Goal: Task Accomplishment & Management: Manage account settings

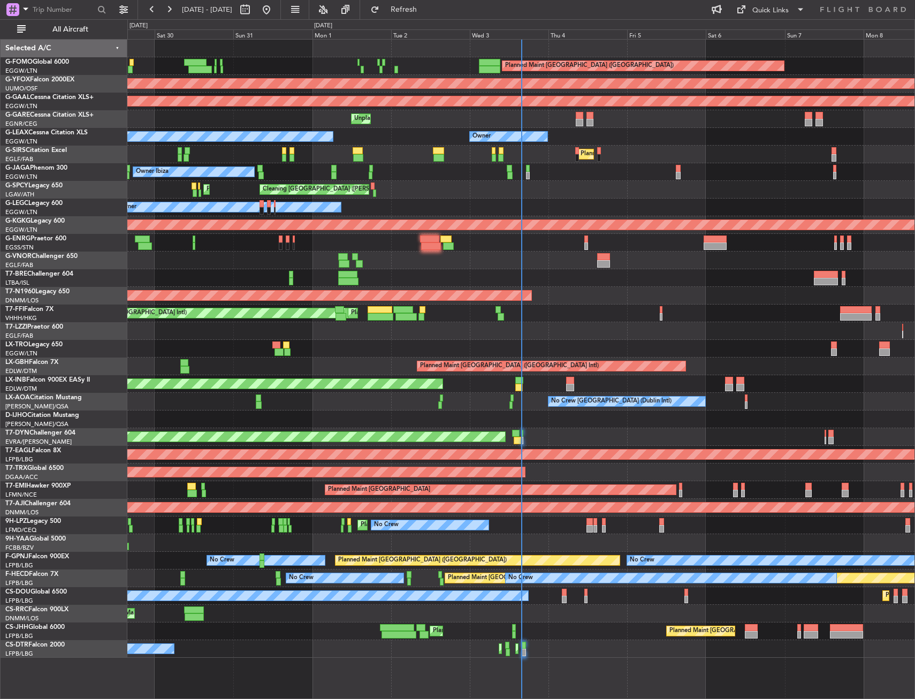
drag, startPoint x: 58, startPoint y: 29, endPoint x: 202, endPoint y: 82, distance: 153.3
click at [58, 29] on span "All Aircraft" at bounding box center [70, 29] width 85 height 7
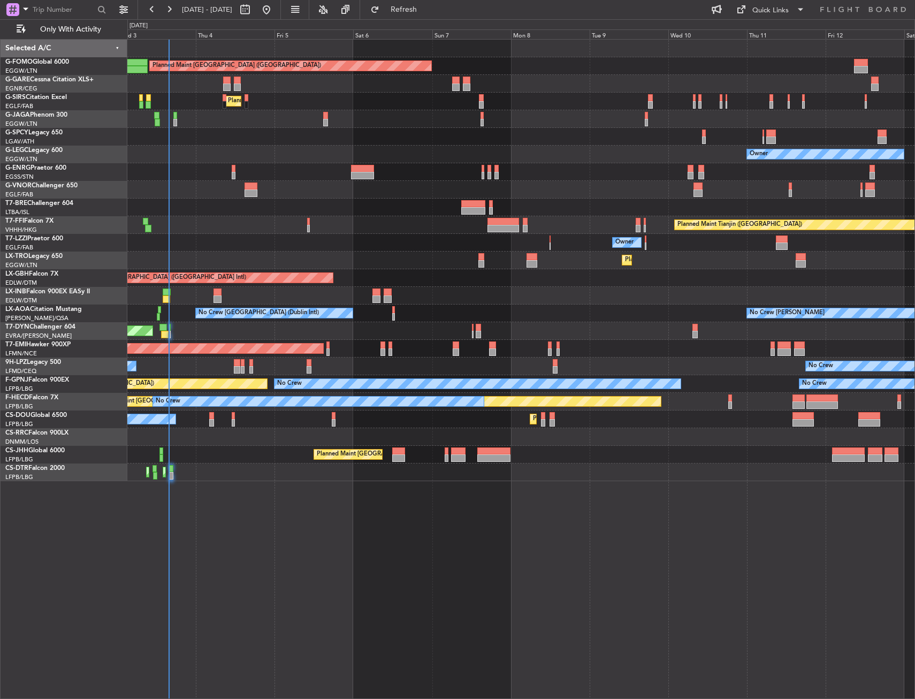
click at [247, 302] on div "Planned Maint London (Luton) Unplanned Maint Chester Planned Maint London (Farn…" at bounding box center [520, 260] width 787 height 441
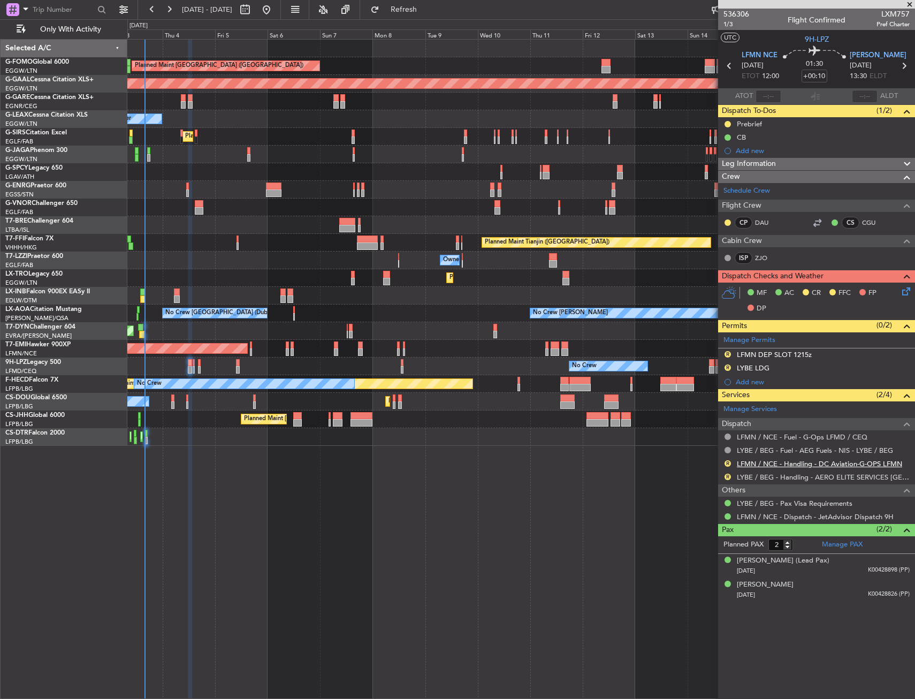
click at [755, 460] on link "LFMN / NCE - Handling - DC Aviation-G-OPS LFMN" at bounding box center [819, 463] width 165 height 9
click at [777, 475] on link "LYBE / BEG - Handling - AERO ELITE SERVICES [GEOGRAPHIC_DATA]" at bounding box center [823, 476] width 173 height 9
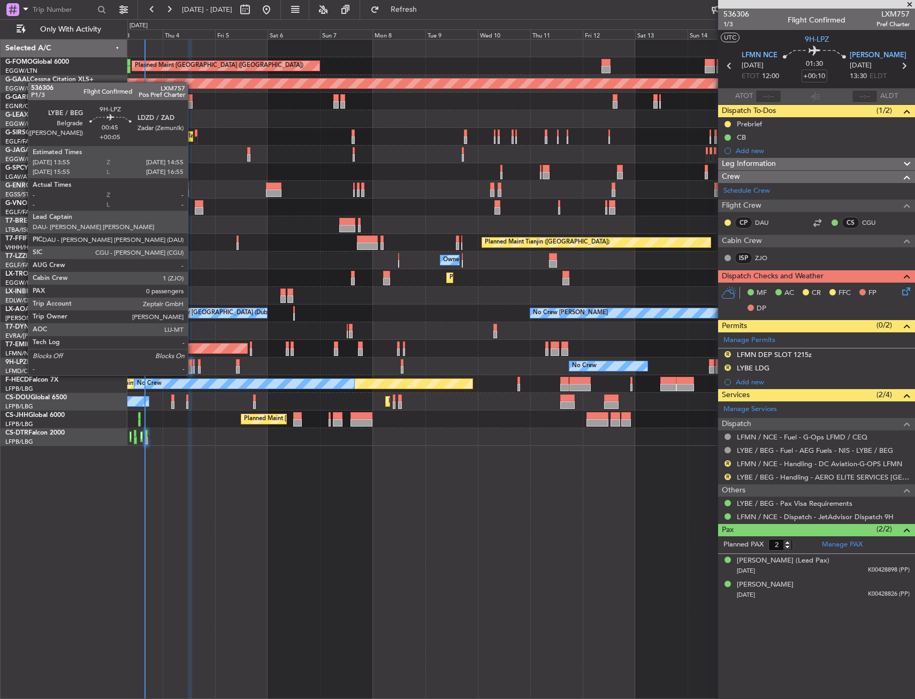
click at [193, 364] on div at bounding box center [194, 362] width 3 height 7
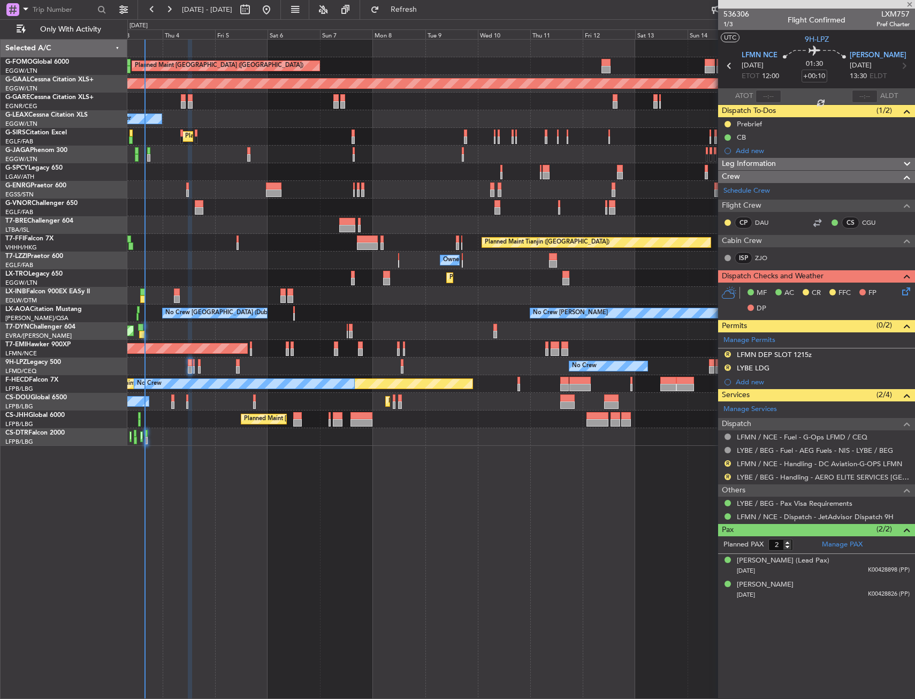
type input "+00:05"
type input "0"
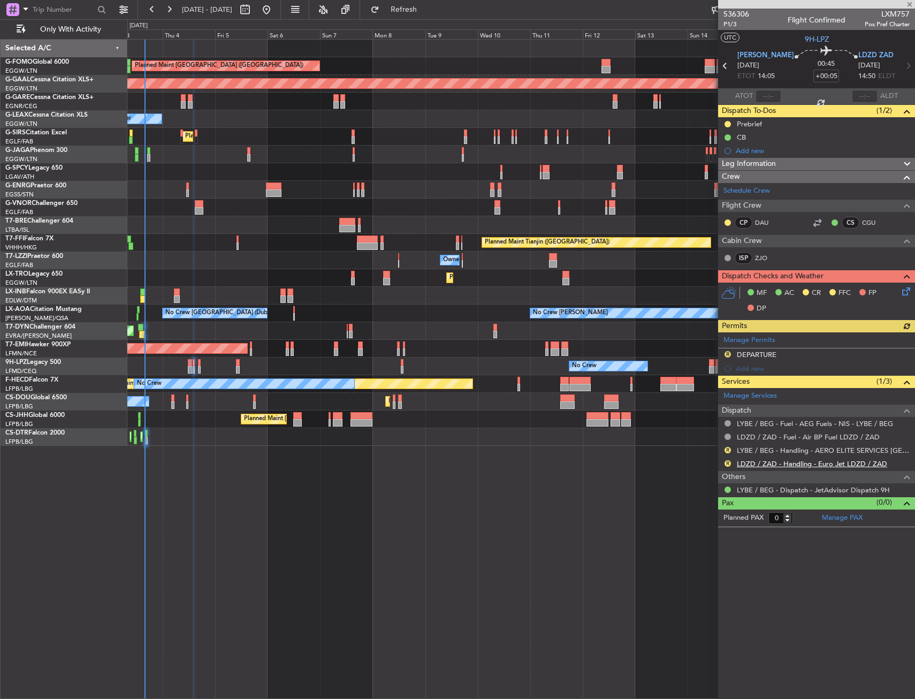
click at [753, 463] on link "LDZD / ZAD - Handling - Euro Jet LDZD / ZAD" at bounding box center [812, 463] width 150 height 9
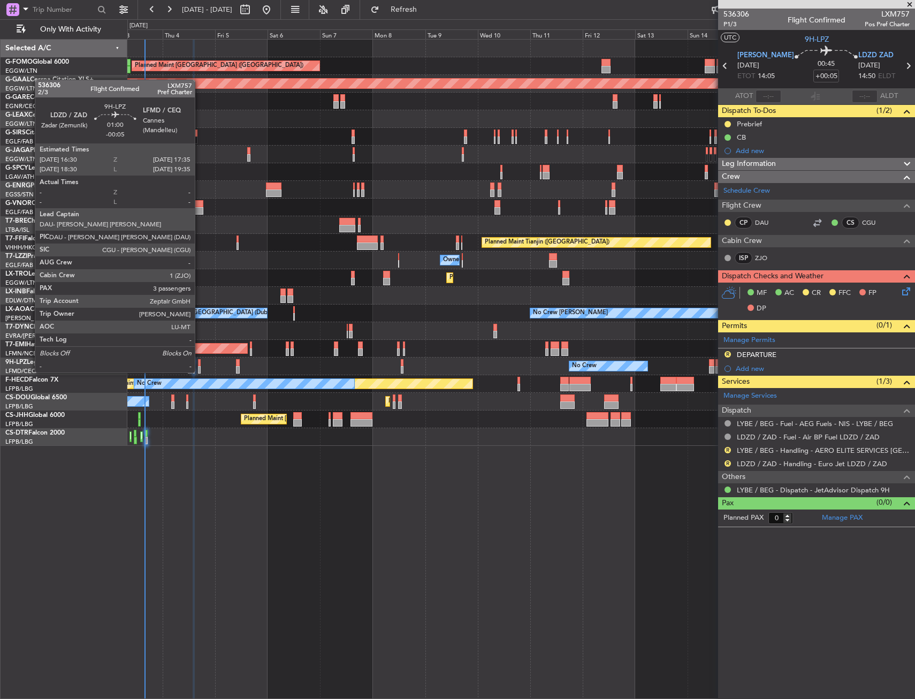
click at [200, 362] on div at bounding box center [199, 362] width 3 height 7
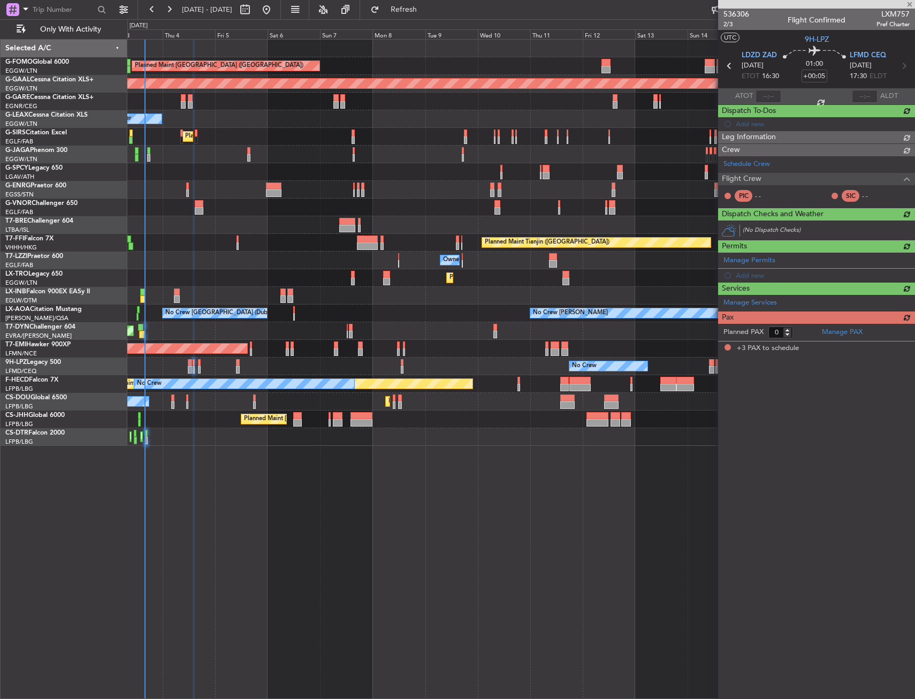
type input "-00:05"
type input "3"
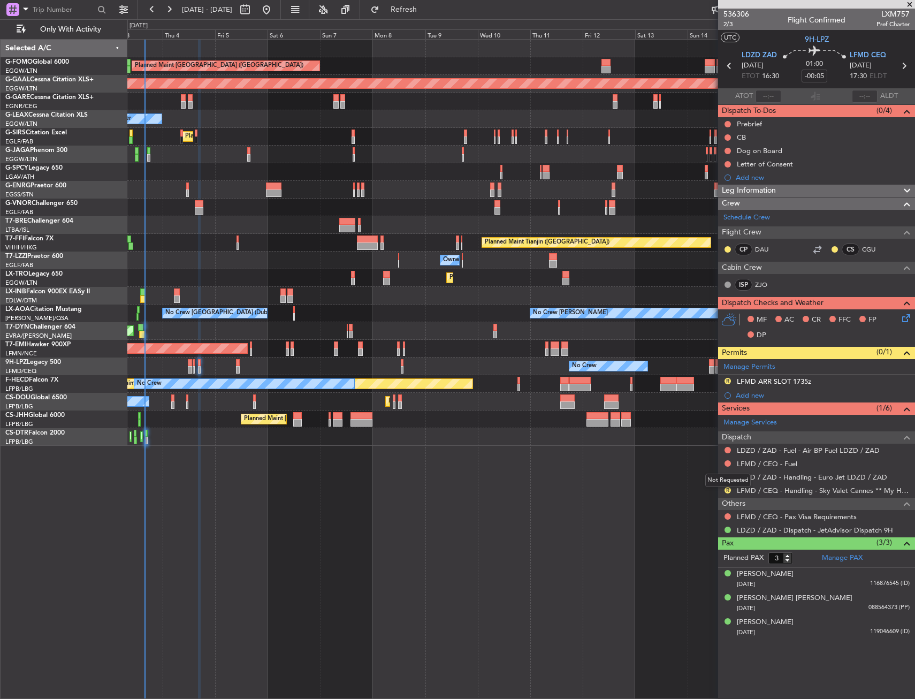
drag, startPoint x: 728, startPoint y: 488, endPoint x: 723, endPoint y: 491, distance: 5.5
click at [728, 488] on mat-tooltip-component "Not Requested" at bounding box center [728, 480] width 60 height 28
click at [727, 490] on button "R" at bounding box center [727, 490] width 6 height 6
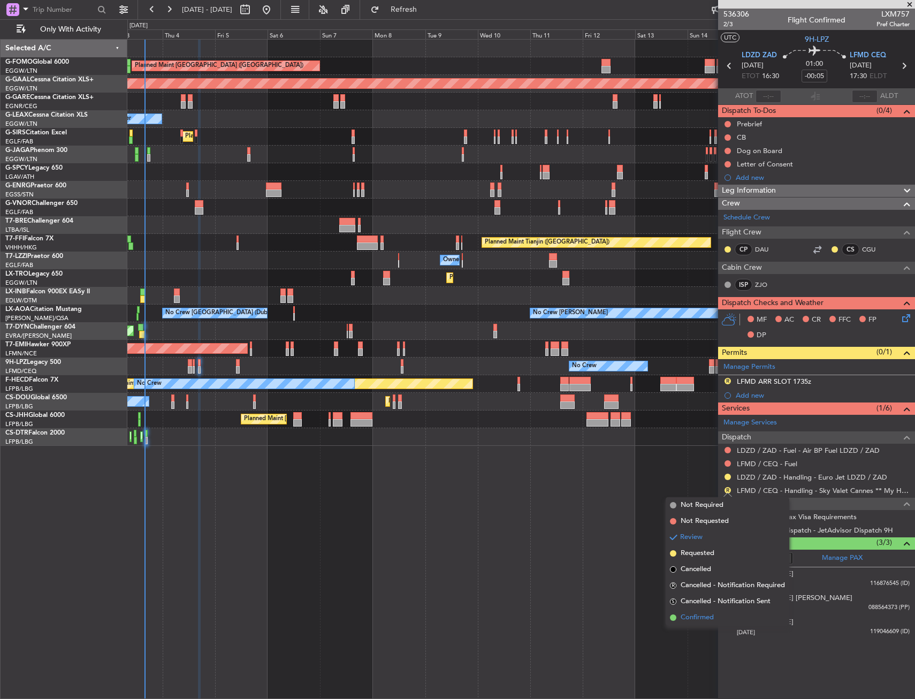
click at [705, 620] on span "Confirmed" at bounding box center [696, 617] width 33 height 11
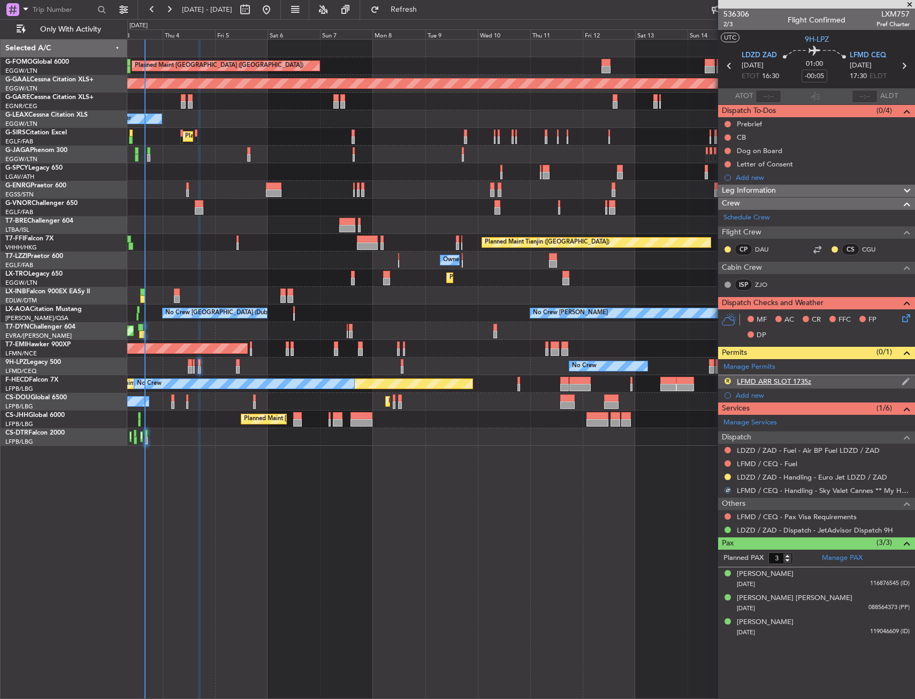
click at [821, 379] on div "R LFMD ARR SLOT 1735z" at bounding box center [816, 381] width 197 height 13
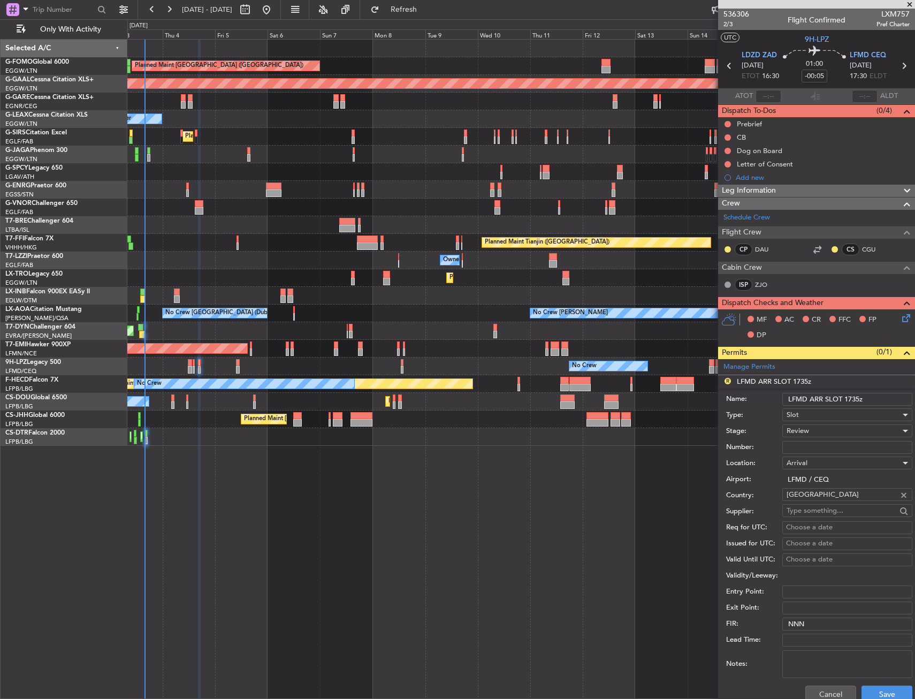
click at [857, 398] on input "LFMD ARR SLOT 1735z" at bounding box center [847, 399] width 130 height 13
type input "LFMD ARR SLOT 1740z"
click at [808, 430] on span "Review" at bounding box center [797, 431] width 22 height 10
click at [814, 500] on span "Requested" at bounding box center [843, 501] width 112 height 16
click at [819, 429] on span "Requested" at bounding box center [803, 431] width 34 height 10
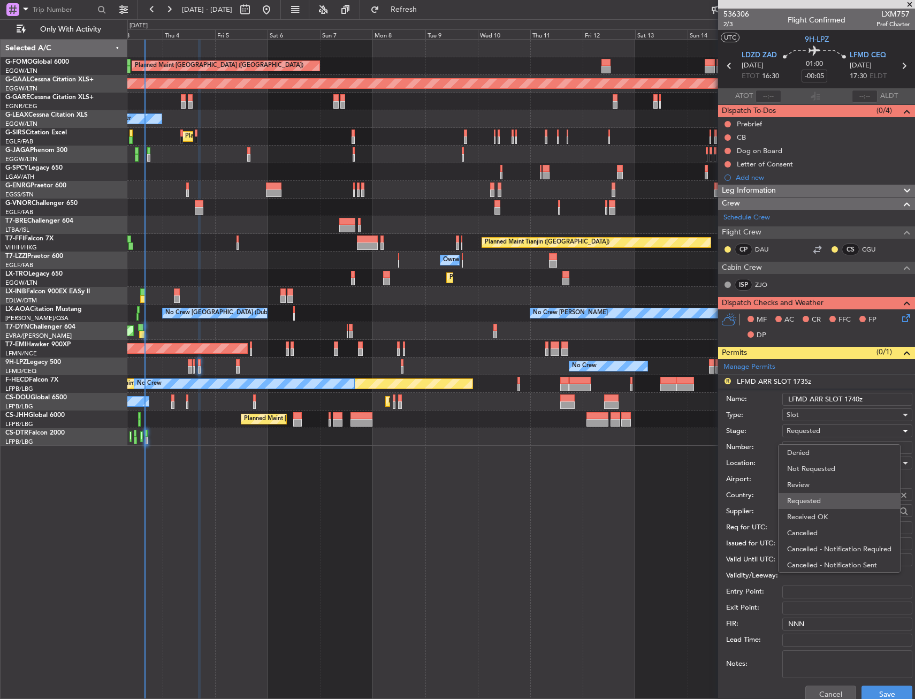
scroll to position [5, 0]
click at [822, 512] on span "Received OK" at bounding box center [843, 512] width 112 height 16
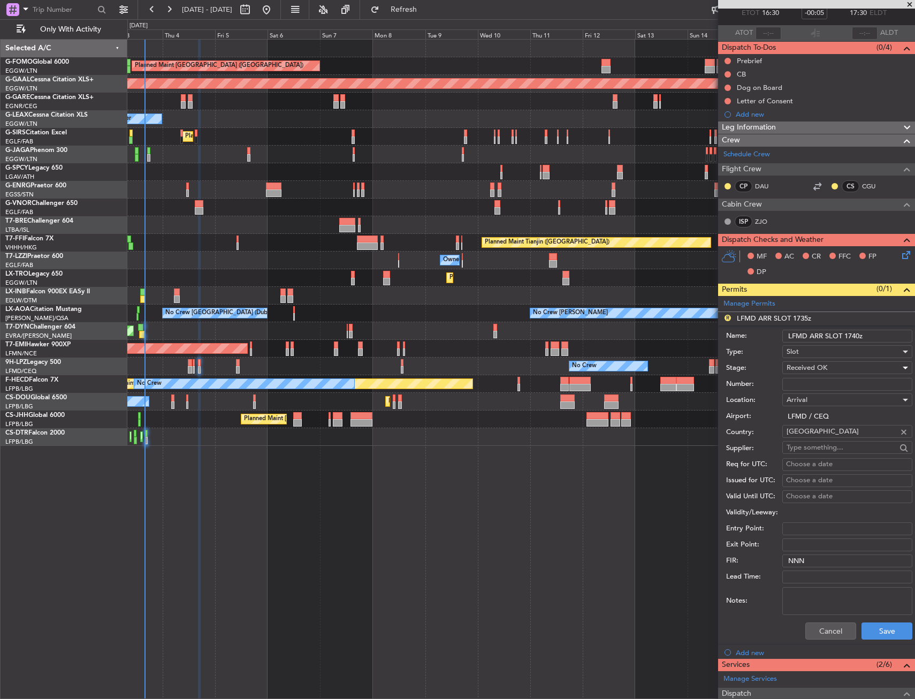
scroll to position [107, 0]
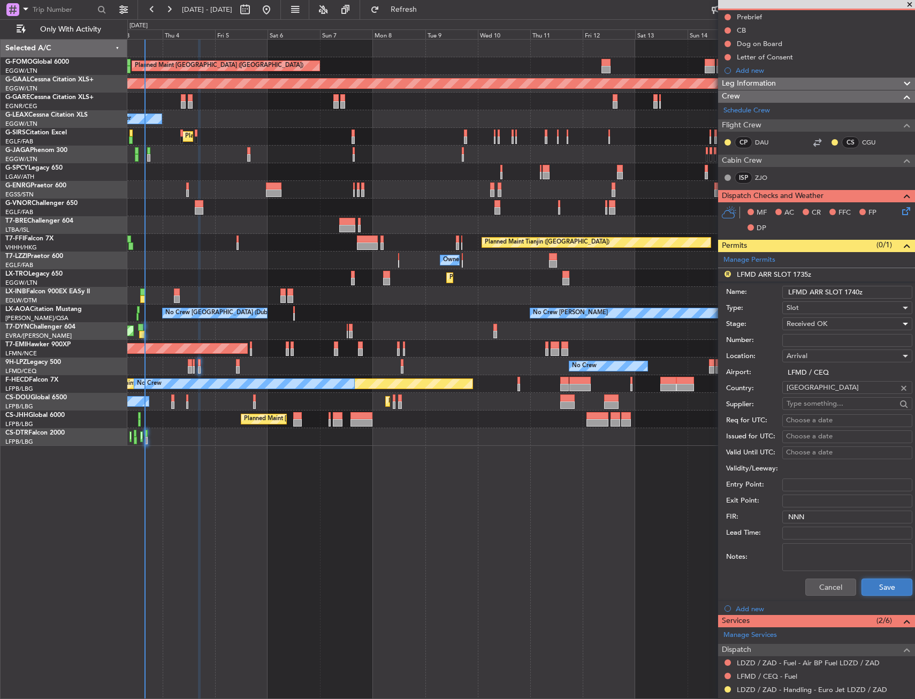
click at [875, 587] on button "Save" at bounding box center [886, 586] width 51 height 17
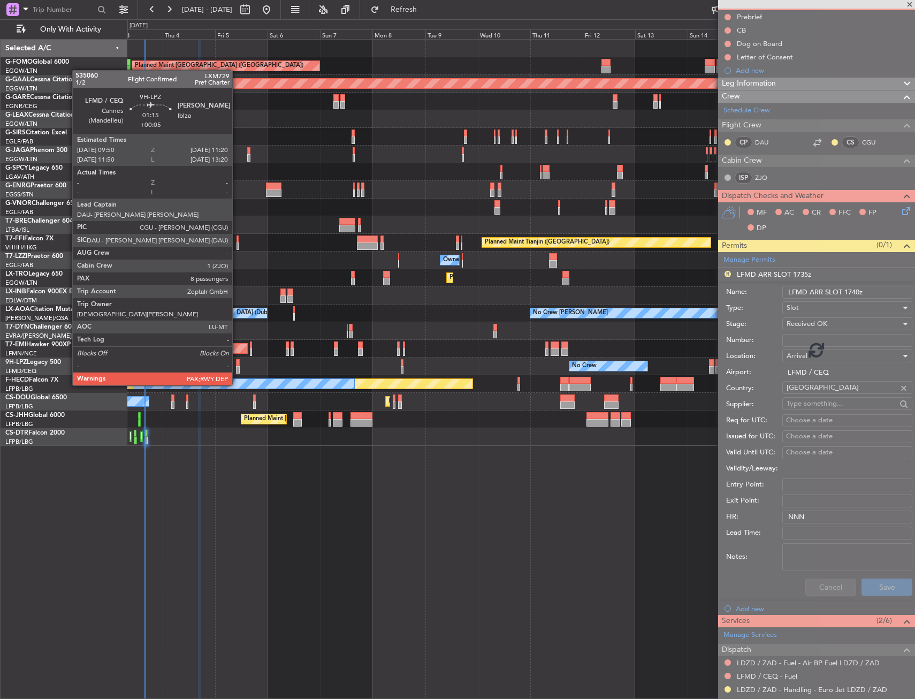
scroll to position [0, 0]
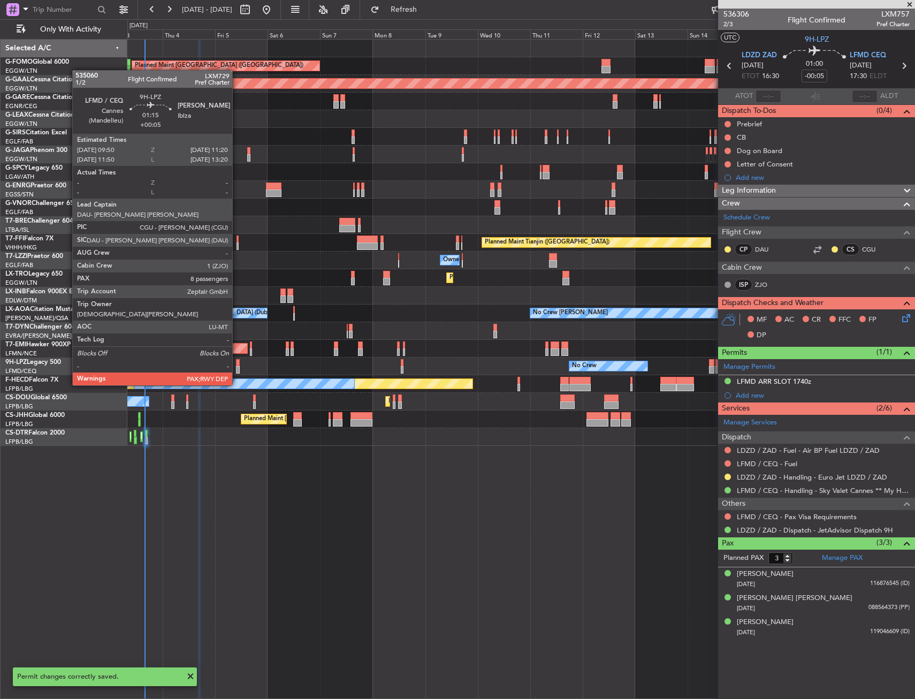
click at [237, 365] on div at bounding box center [238, 362] width 4 height 7
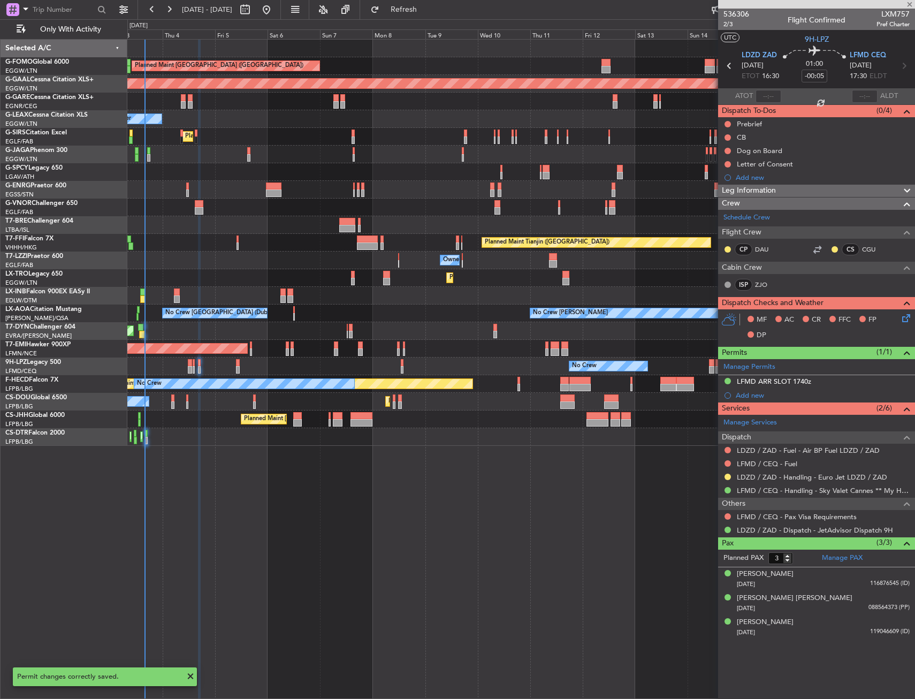
type input "+00:05"
type input "8"
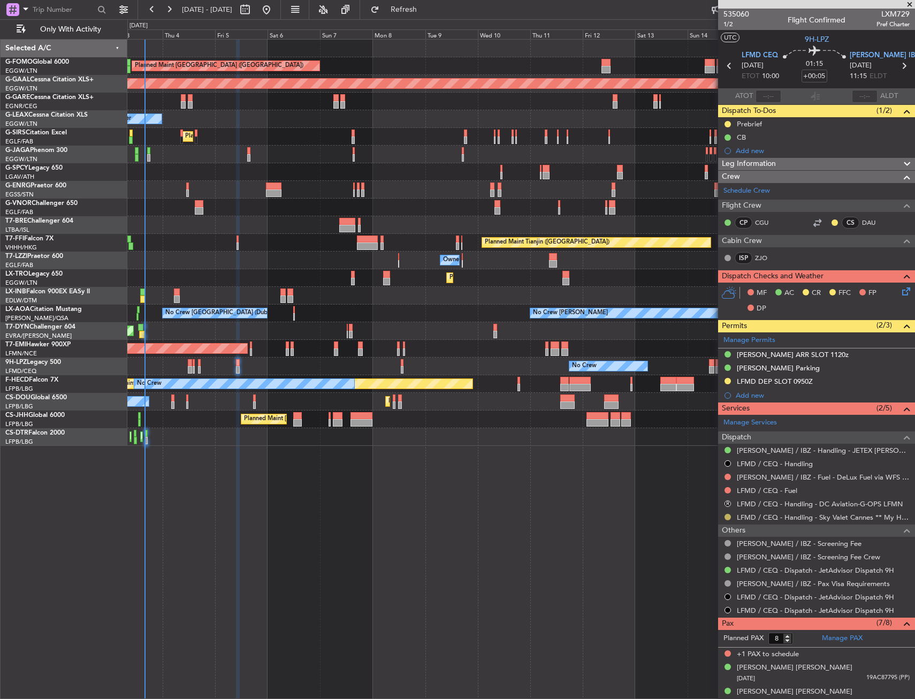
click at [727, 516] on button at bounding box center [727, 517] width 6 height 6
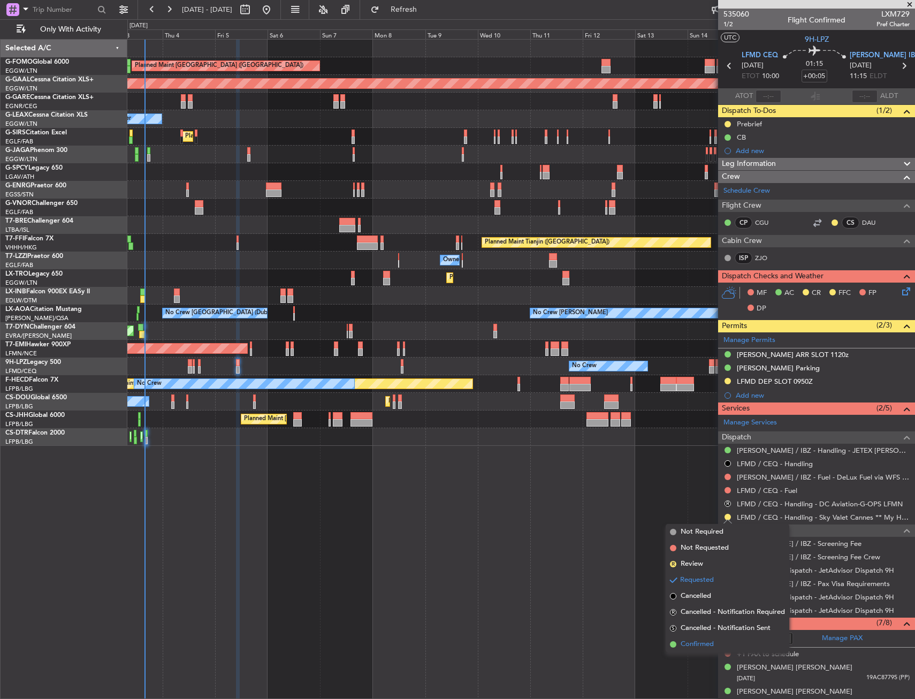
click at [701, 649] on span "Confirmed" at bounding box center [696, 644] width 33 height 11
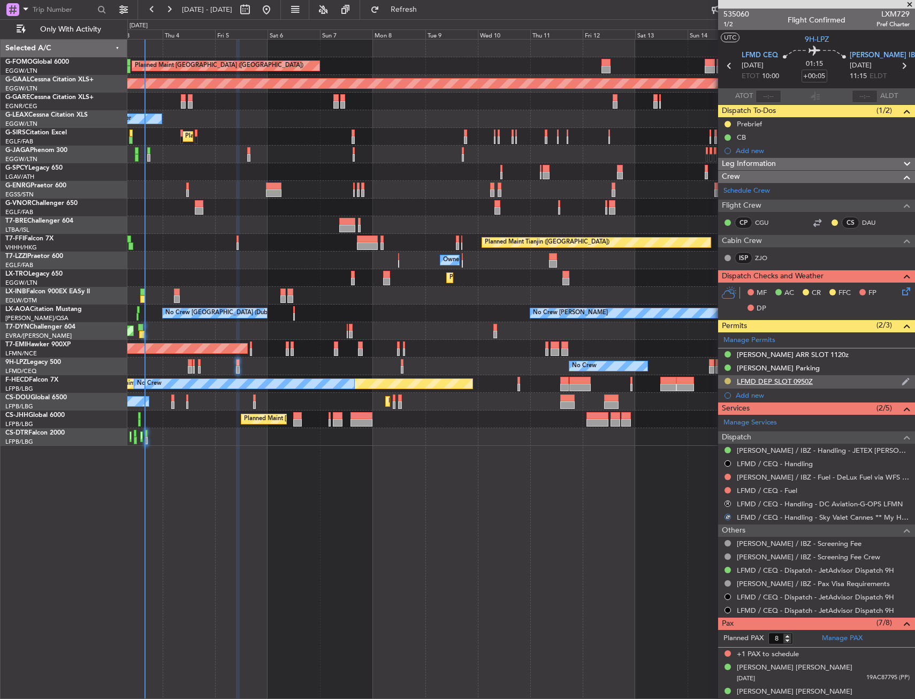
click at [728, 381] on button at bounding box center [727, 381] width 6 height 6
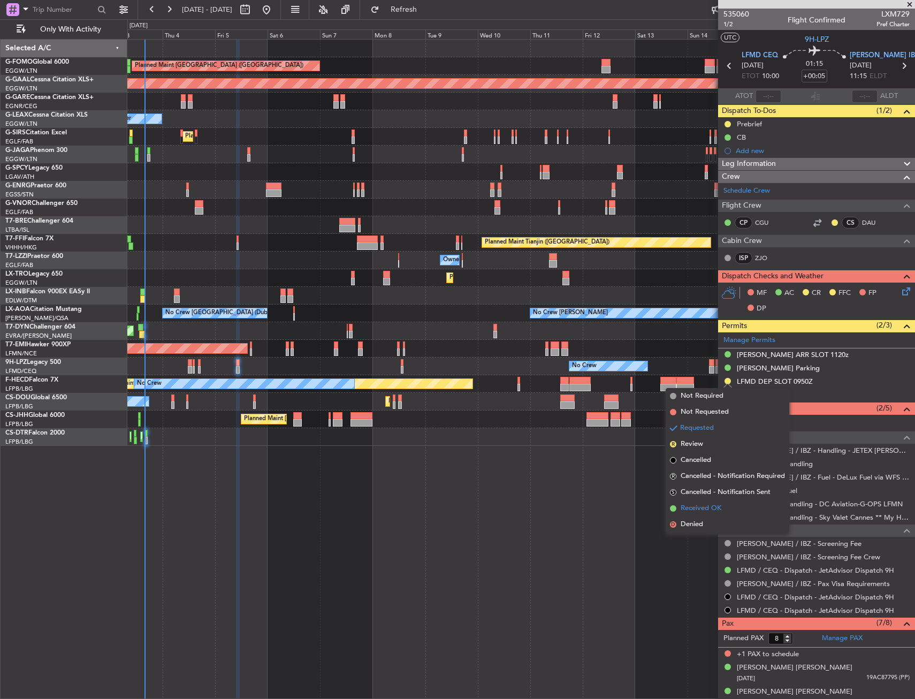
click at [700, 509] on span "Received OK" at bounding box center [700, 508] width 41 height 11
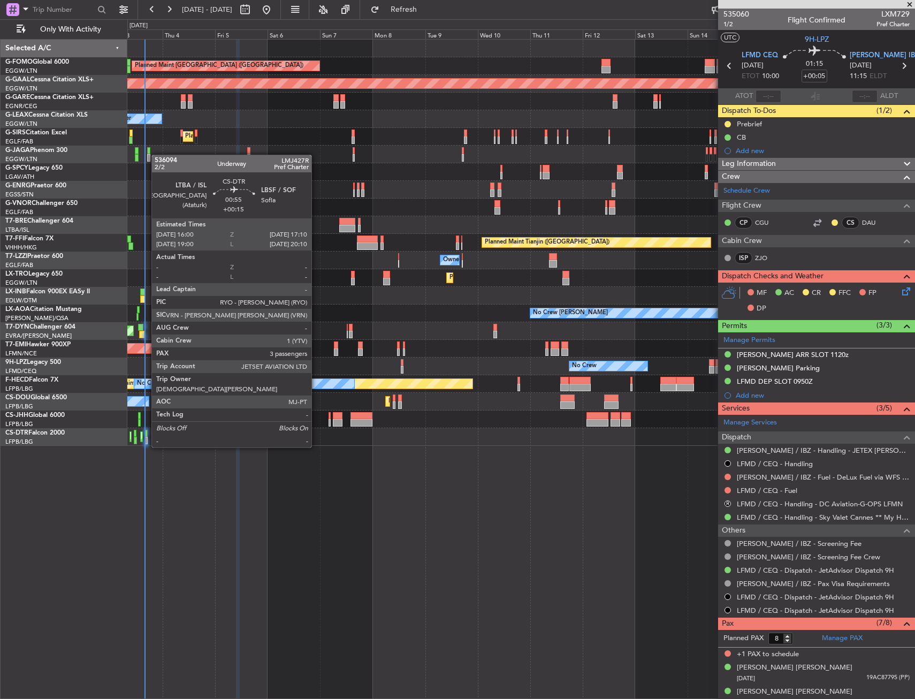
click at [146, 436] on div at bounding box center [145, 439] width 3 height 7
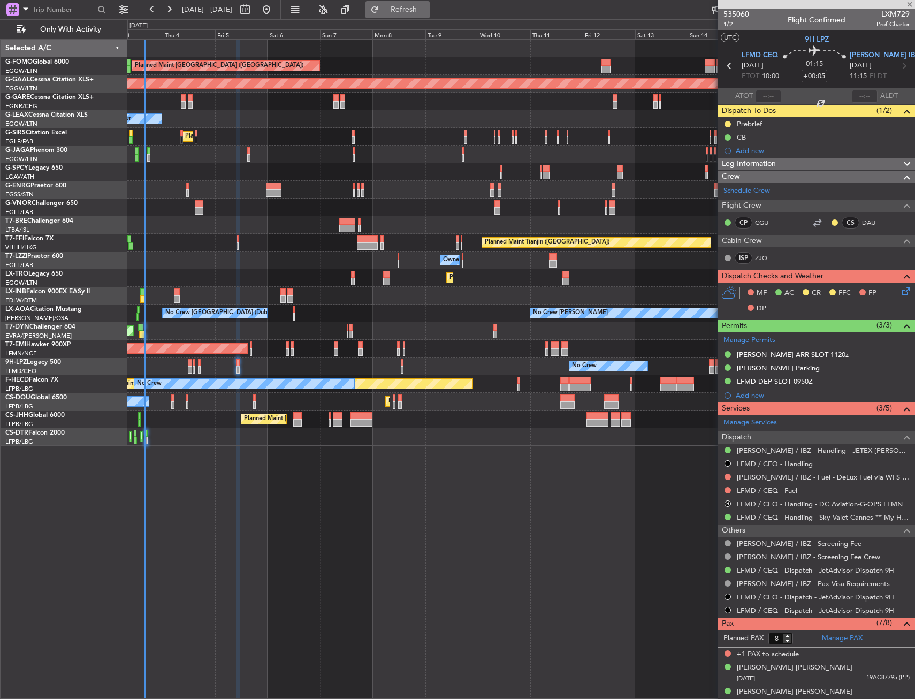
click at [400, 6] on button "Refresh" at bounding box center [397, 9] width 64 height 17
type input "+00:15"
type input "3"
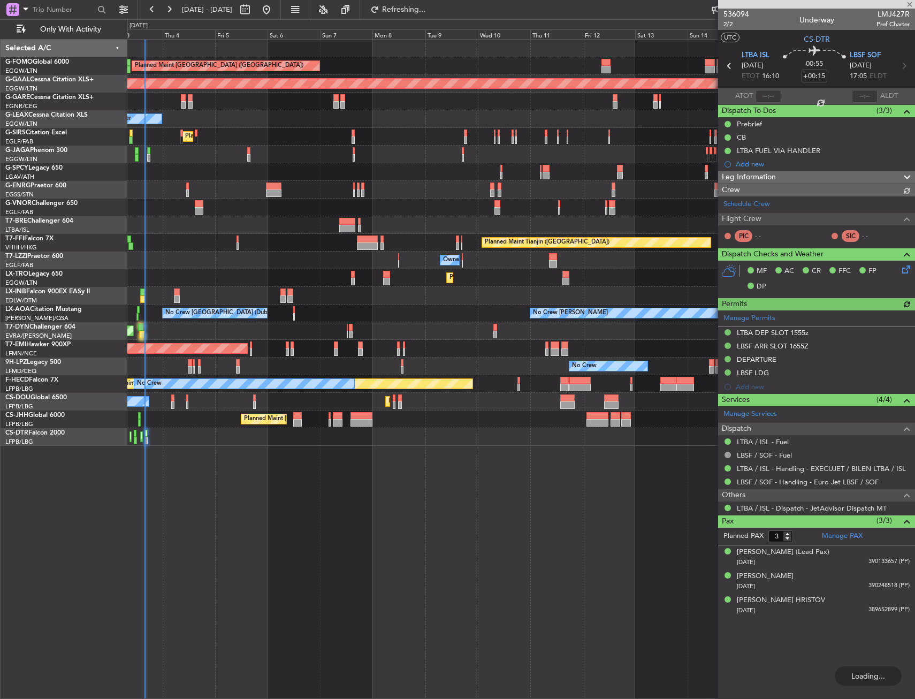
type input "+00:05"
type input "8"
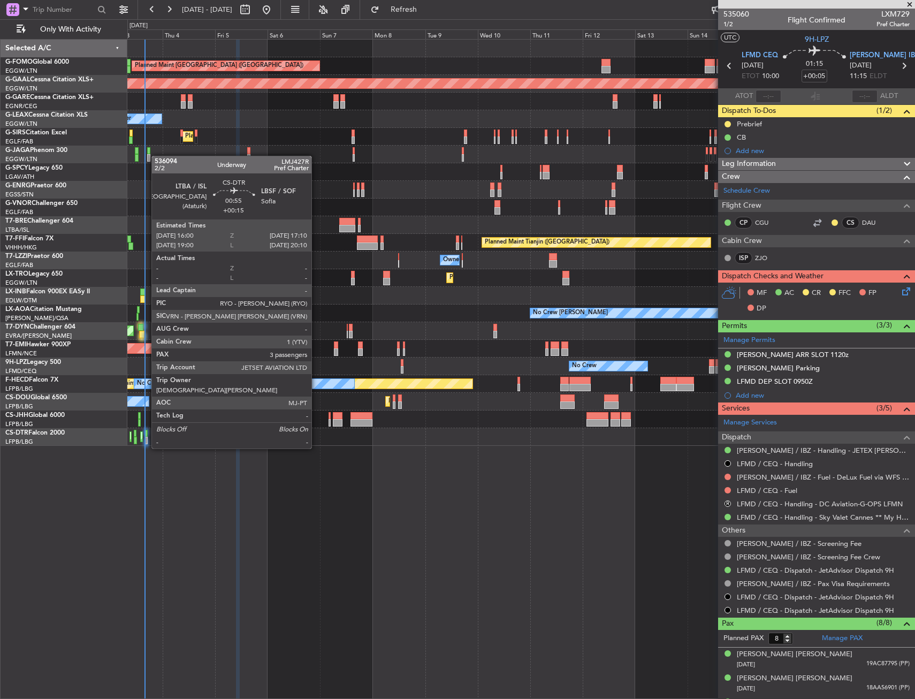
click at [146, 438] on div at bounding box center [145, 439] width 3 height 7
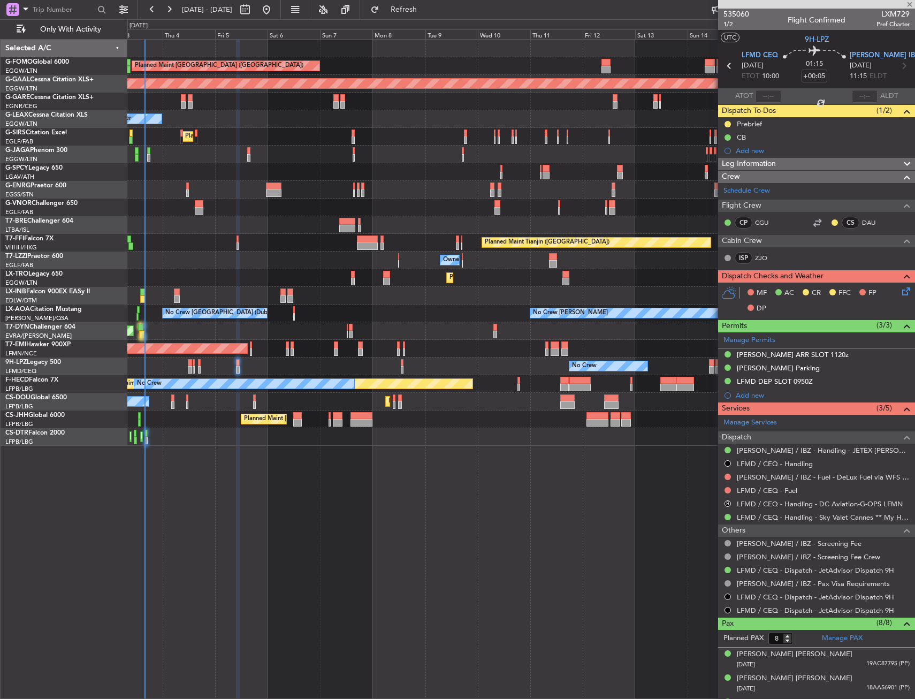
type input "+00:15"
type input "3"
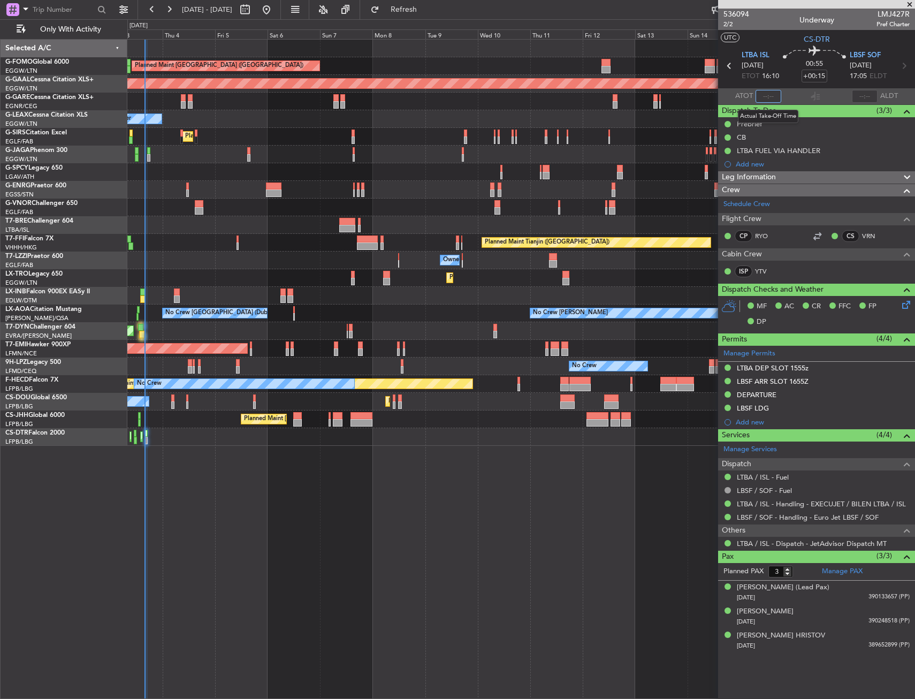
click at [766, 97] on input "text" at bounding box center [768, 96] width 26 height 13
click at [767, 35] on section "UTC CS-DTR" at bounding box center [816, 38] width 197 height 16
type input "15:47"
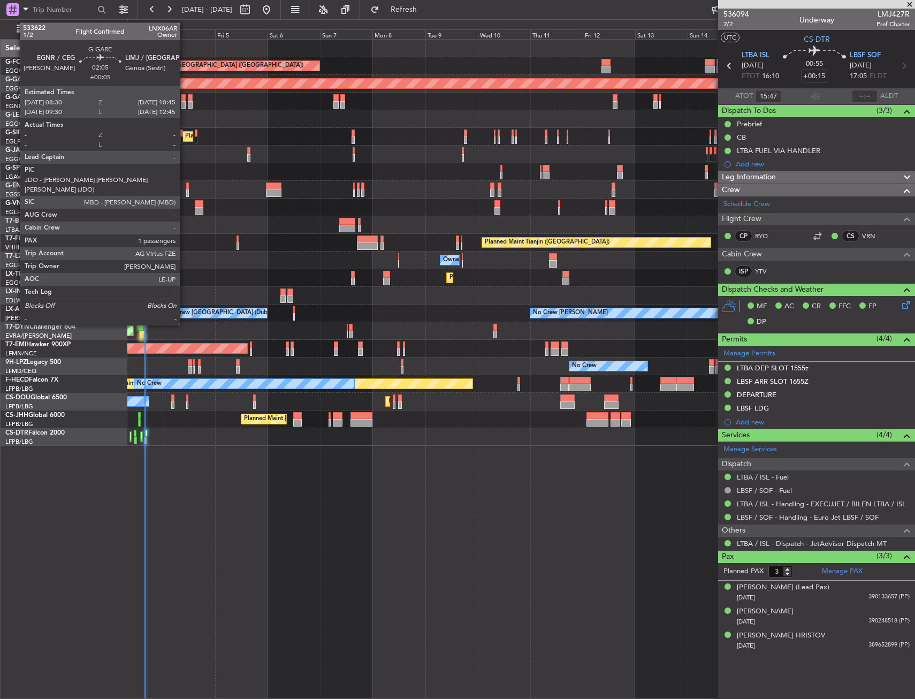
click at [185, 99] on div at bounding box center [183, 97] width 5 height 7
type input "+00:05"
type input "1"
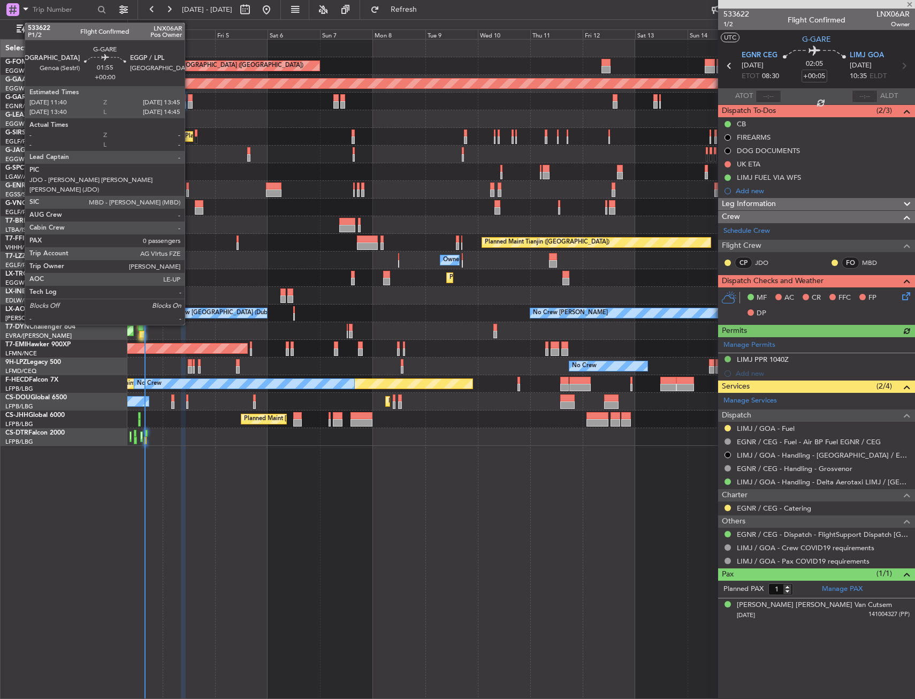
click at [189, 99] on div at bounding box center [190, 97] width 5 height 7
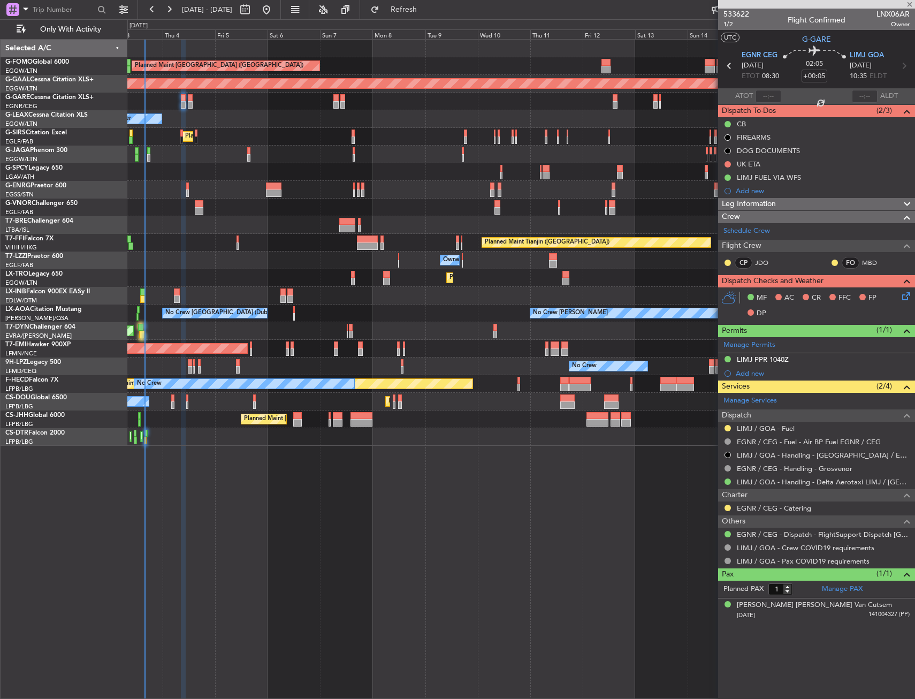
type input "0"
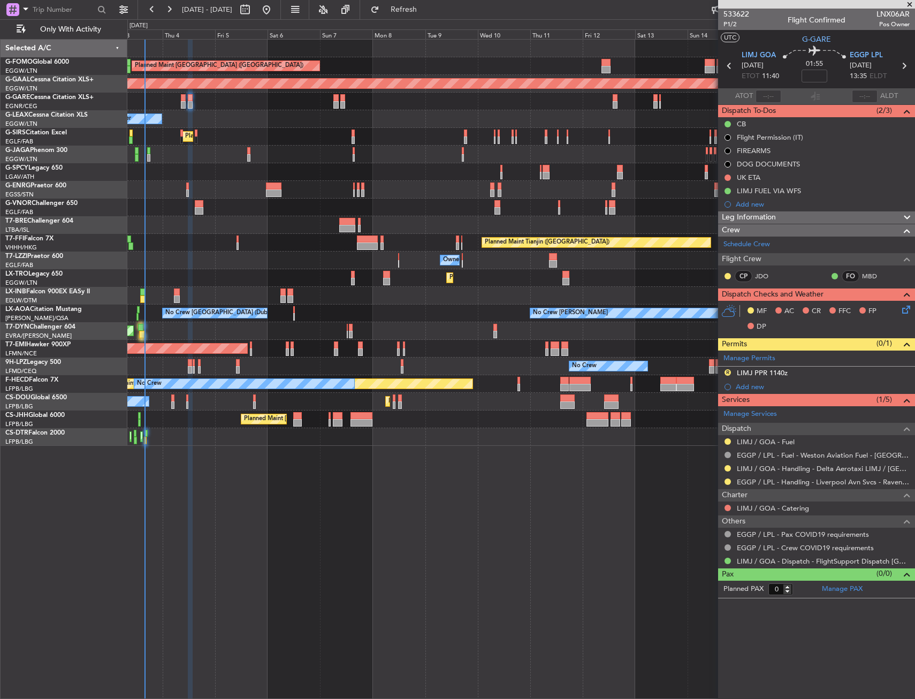
click at [725, 485] on div "EGGP / LPL - Handling - Liverpool Avn Svcs - Ravenair EGGP LPL" at bounding box center [816, 481] width 197 height 13
click at [728, 480] on button at bounding box center [727, 481] width 6 height 6
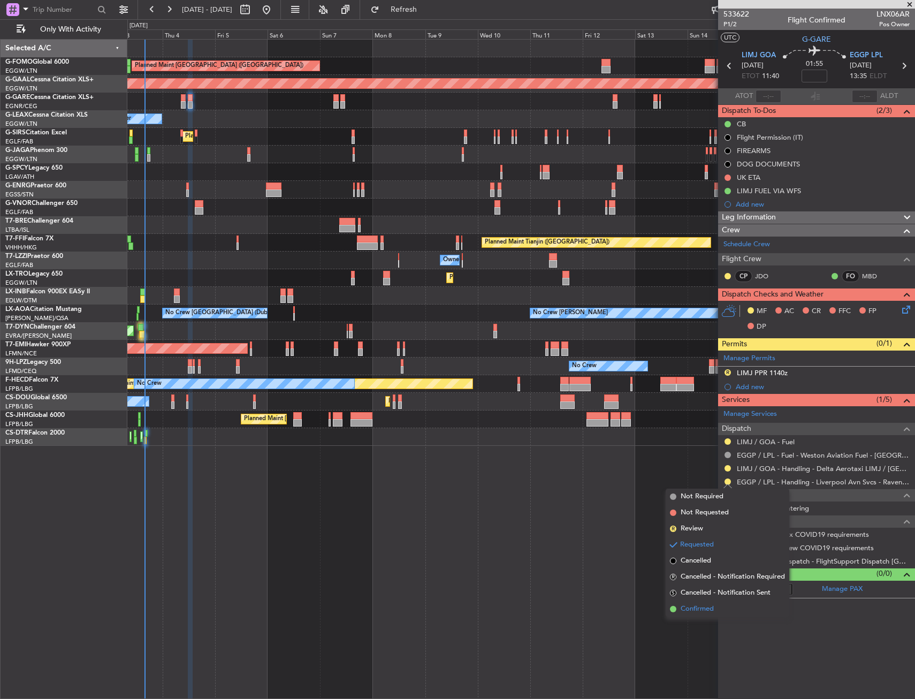
click at [698, 610] on span "Confirmed" at bounding box center [696, 608] width 33 height 11
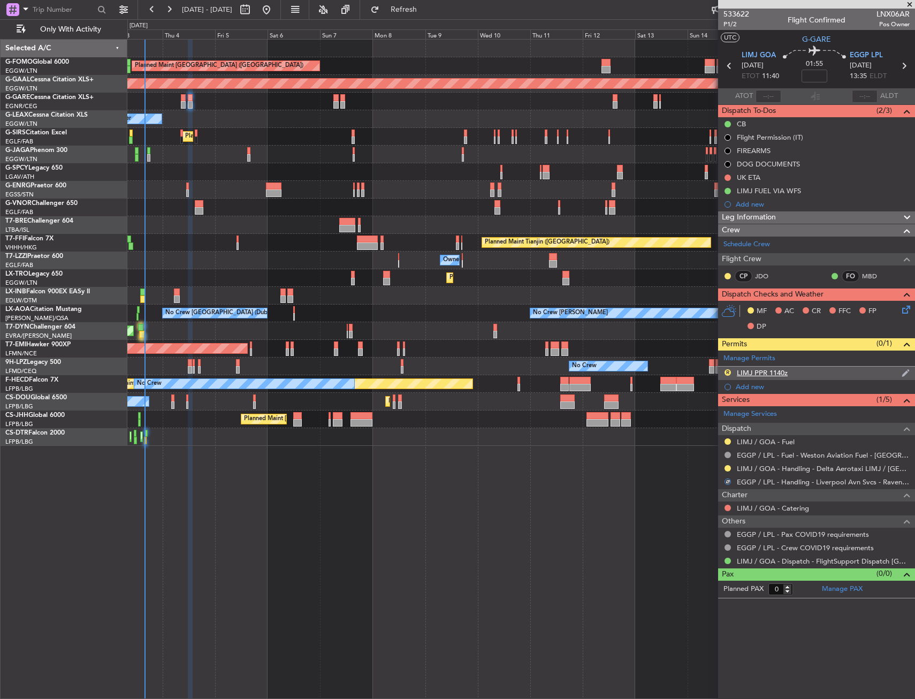
click at [724, 371] on div "R" at bounding box center [727, 372] width 9 height 9
click at [725, 372] on div "R" at bounding box center [727, 372] width 9 height 9
click at [725, 372] on button "R" at bounding box center [727, 372] width 6 height 6
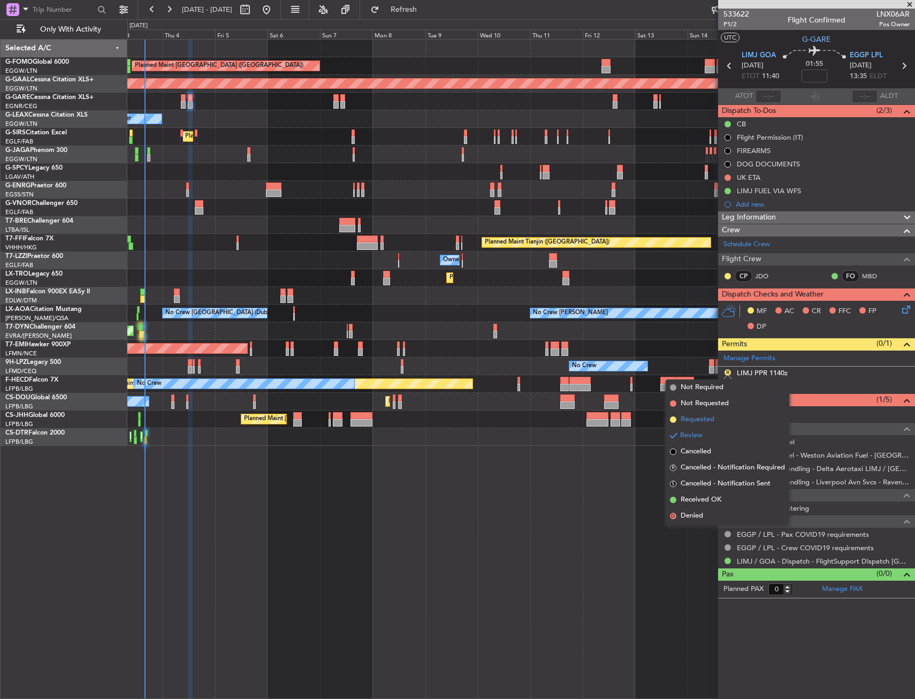
click at [710, 417] on span "Requested" at bounding box center [697, 419] width 34 height 11
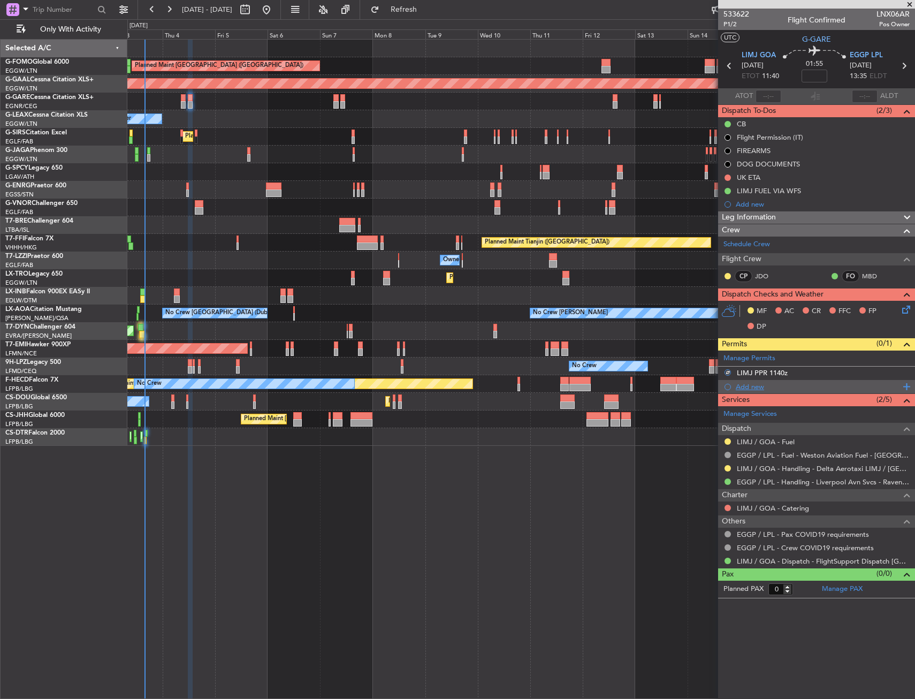
click at [741, 389] on div "Add new" at bounding box center [817, 386] width 164 height 9
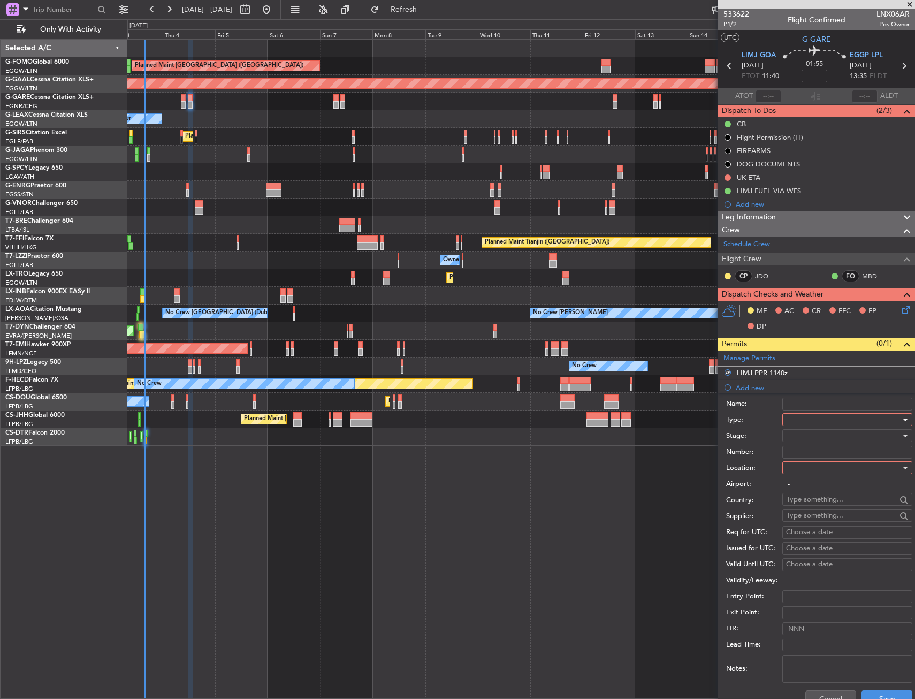
click at [801, 418] on div at bounding box center [843, 419] width 114 height 16
click at [804, 475] on span "PPR" at bounding box center [843, 472] width 112 height 16
click at [804, 461] on div at bounding box center [843, 467] width 114 height 16
click at [806, 522] on span "Arrival" at bounding box center [843, 522] width 112 height 16
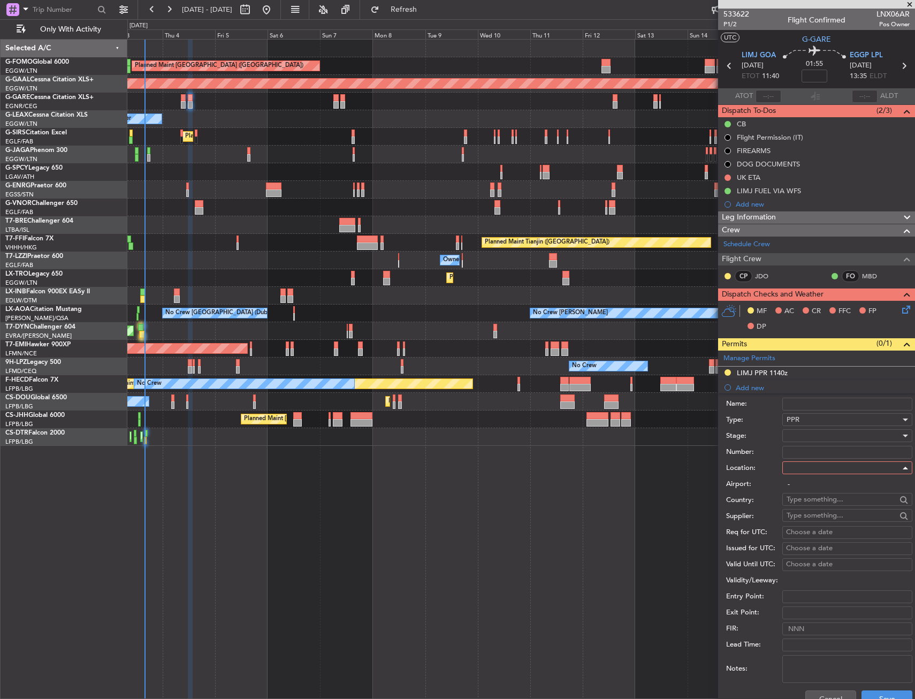
type input "EGGP / LPL"
click at [799, 449] on input "Number:" at bounding box center [847, 452] width 130 height 13
paste input "GA/02/04/SG"
type input "GA/02/04/SG"
click at [793, 436] on div at bounding box center [843, 435] width 114 height 16
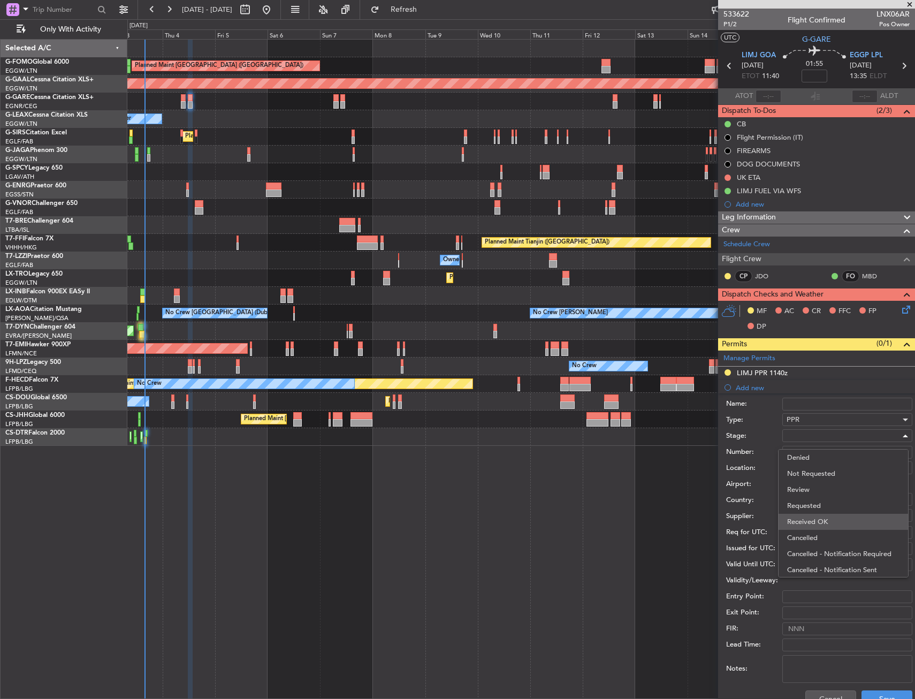
click at [808, 523] on span "Received OK" at bounding box center [843, 522] width 112 height 16
click at [865, 687] on div "Cancel Save" at bounding box center [819, 699] width 186 height 28
click at [861, 694] on button "Save" at bounding box center [886, 698] width 51 height 17
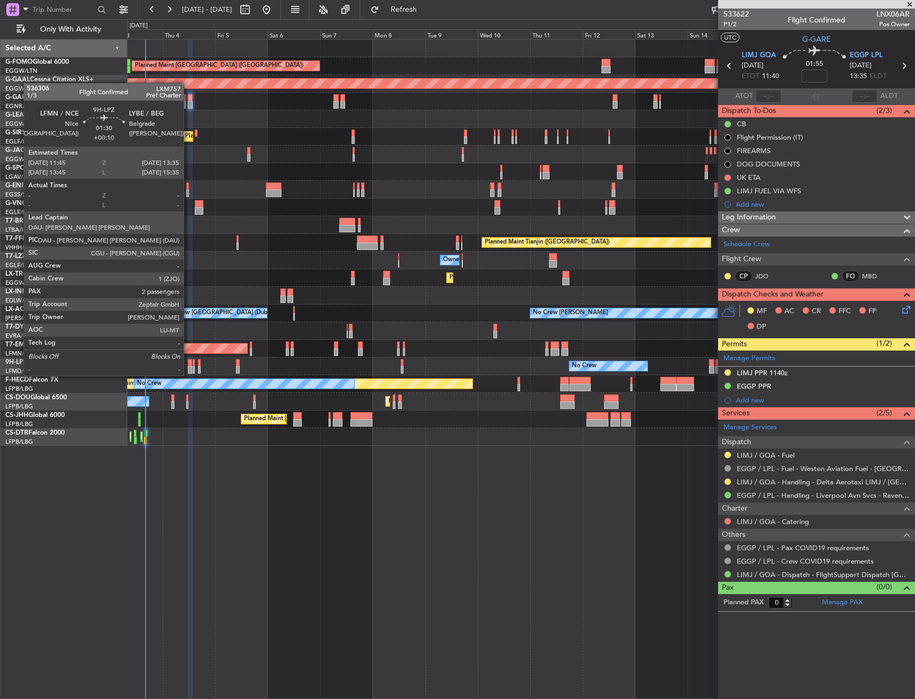
click at [188, 365] on div at bounding box center [190, 362] width 4 height 7
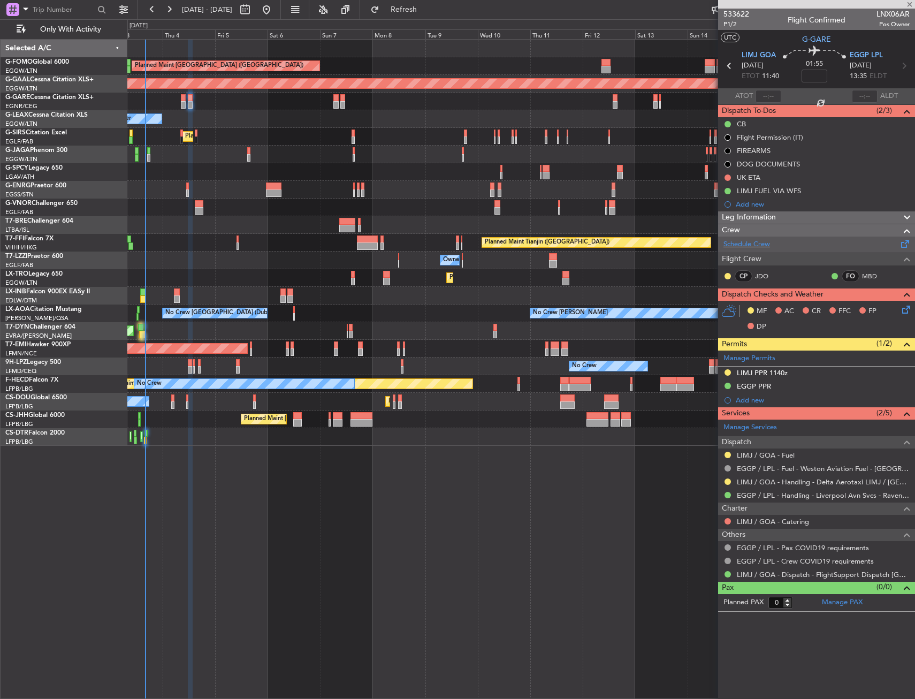
type input "+00:10"
type input "2"
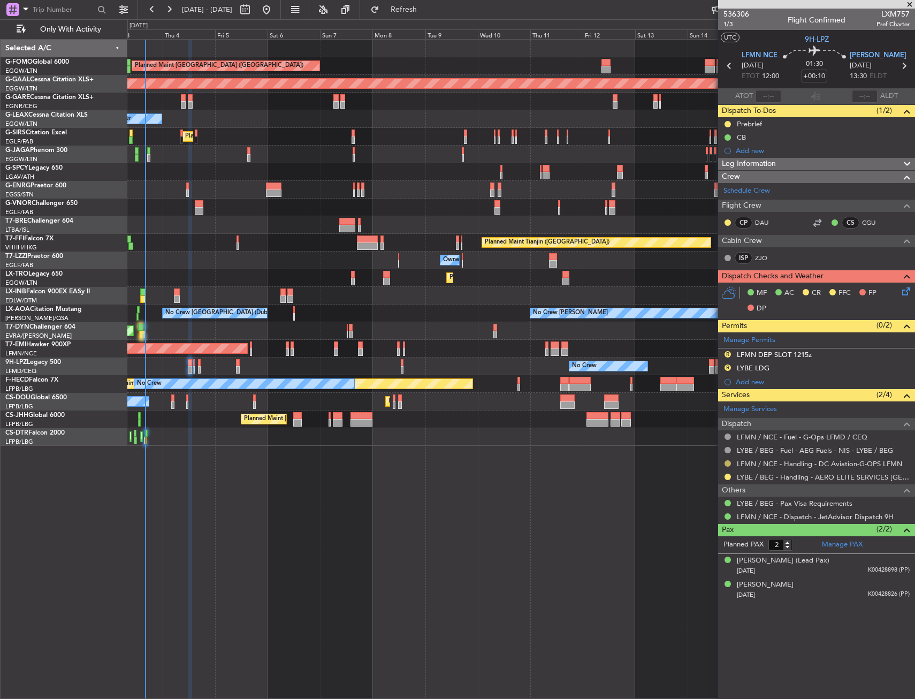
click at [727, 462] on button at bounding box center [727, 463] width 6 height 6
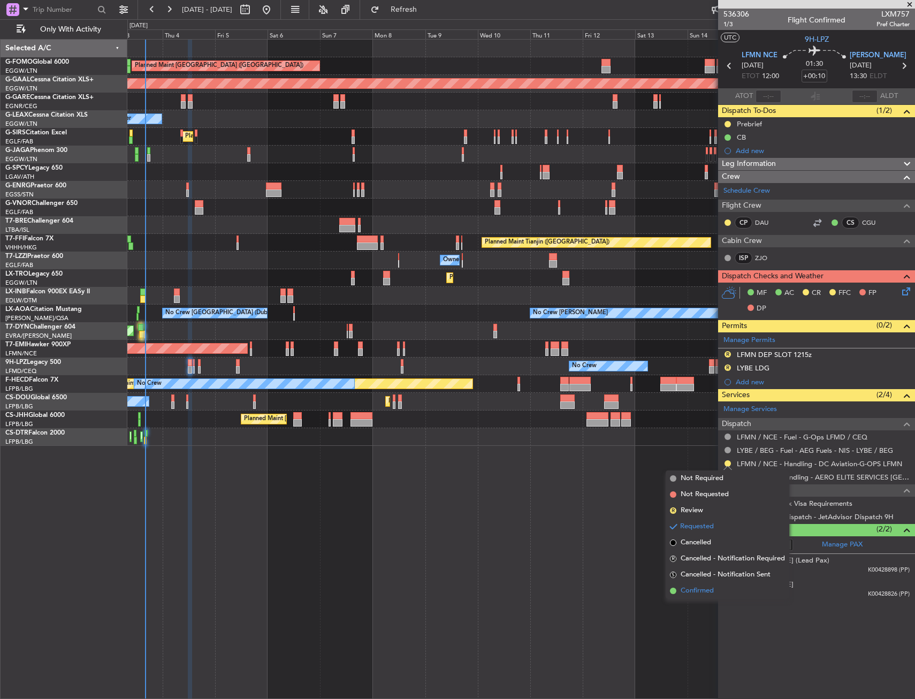
click at [695, 587] on span "Confirmed" at bounding box center [696, 590] width 33 height 11
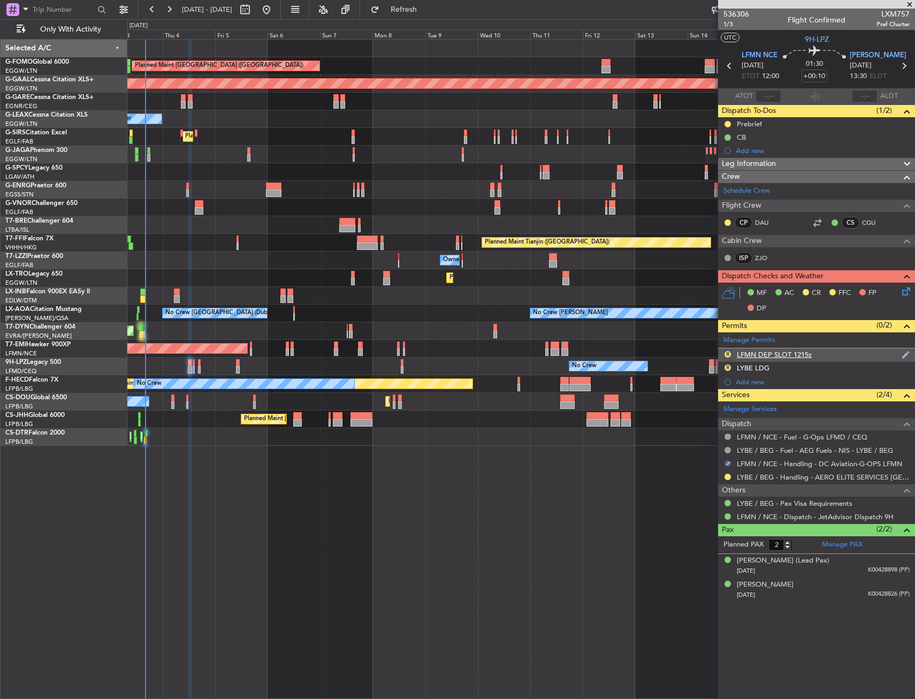
click at [824, 349] on div "R LFMN DEP SLOT 1215z" at bounding box center [816, 354] width 197 height 13
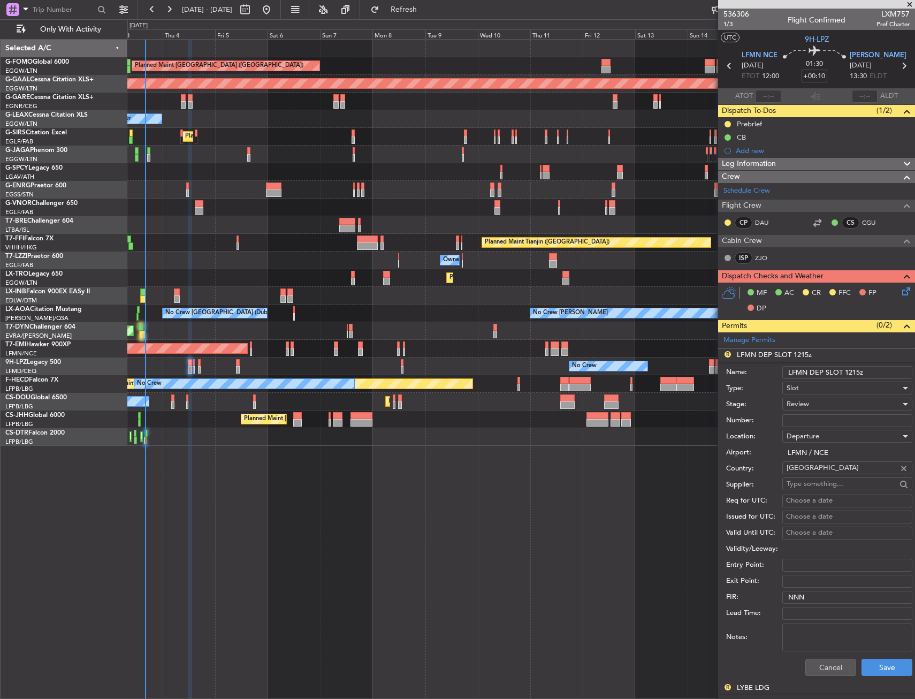
click at [824, 423] on input "Number:" at bounding box center [847, 420] width 130 height 13
paste input "LFMND000083057"
type input "LFMND000083057"
drag, startPoint x: 825, startPoint y: 420, endPoint x: 825, endPoint y: 405, distance: 15.0
click at [825, 405] on div "Review" at bounding box center [843, 404] width 114 height 16
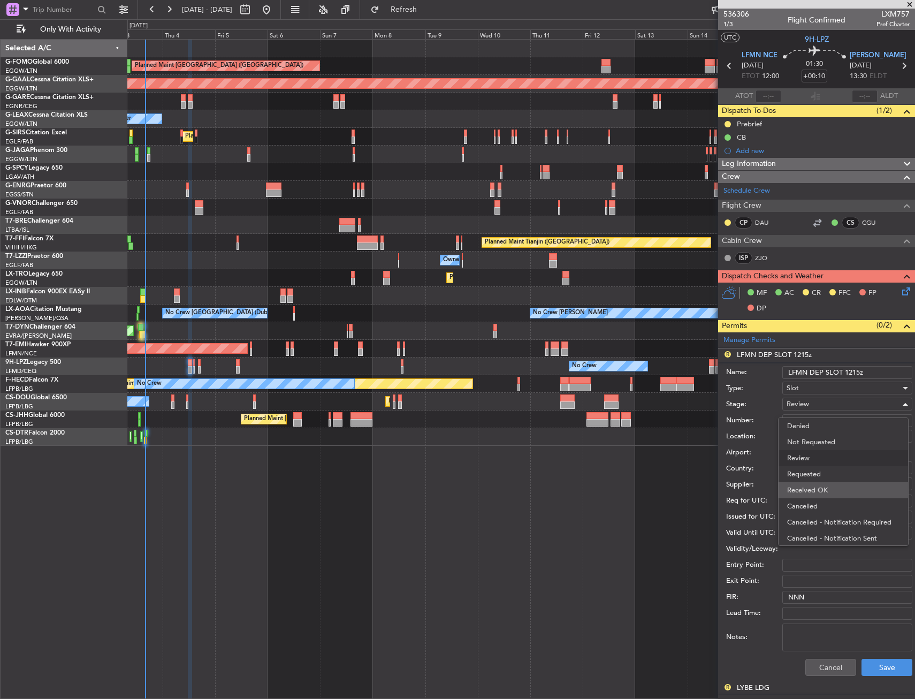
click at [817, 482] on span "Received OK" at bounding box center [843, 490] width 112 height 16
click at [859, 371] on input "LFMN DEP SLOT 1215z" at bounding box center [847, 372] width 130 height 13
type input "LFMN DEP SLOT 1200z"
click at [863, 663] on button "Save" at bounding box center [886, 666] width 51 height 17
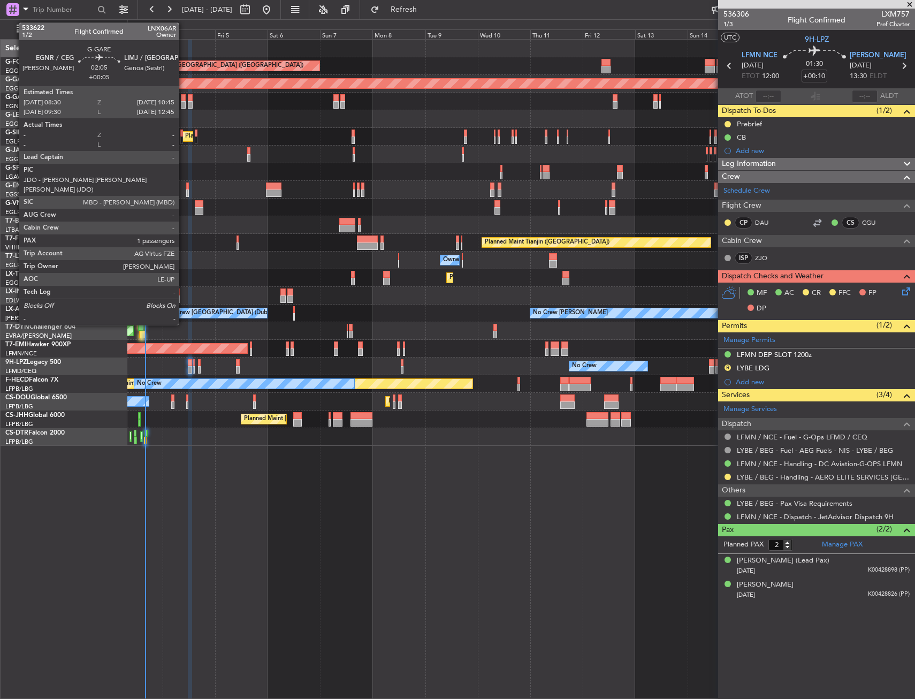
click at [183, 102] on div at bounding box center [183, 104] width 5 height 7
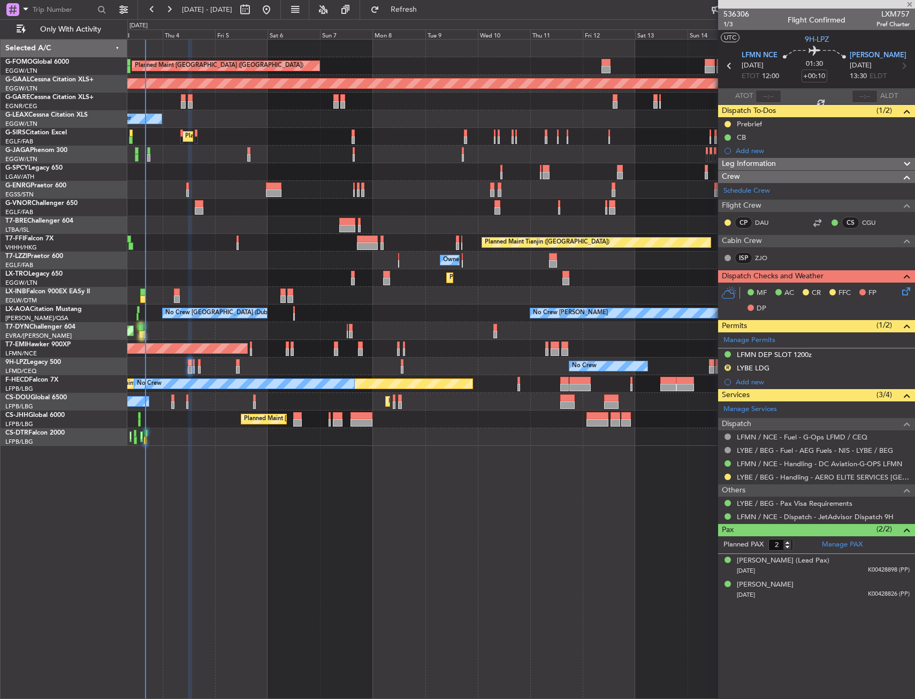
type input "+00:05"
type input "1"
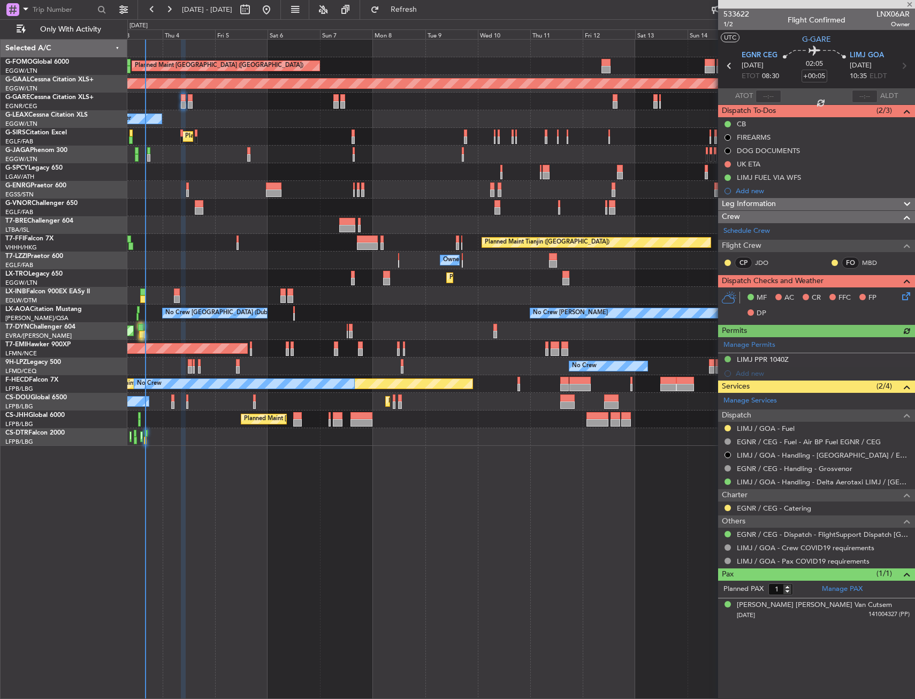
click at [802, 361] on div "Manage Permits LIMJ PPR 1040Z Add new" at bounding box center [816, 358] width 197 height 43
click at [806, 361] on div "LIMJ PPR 1040Z" at bounding box center [816, 359] width 197 height 13
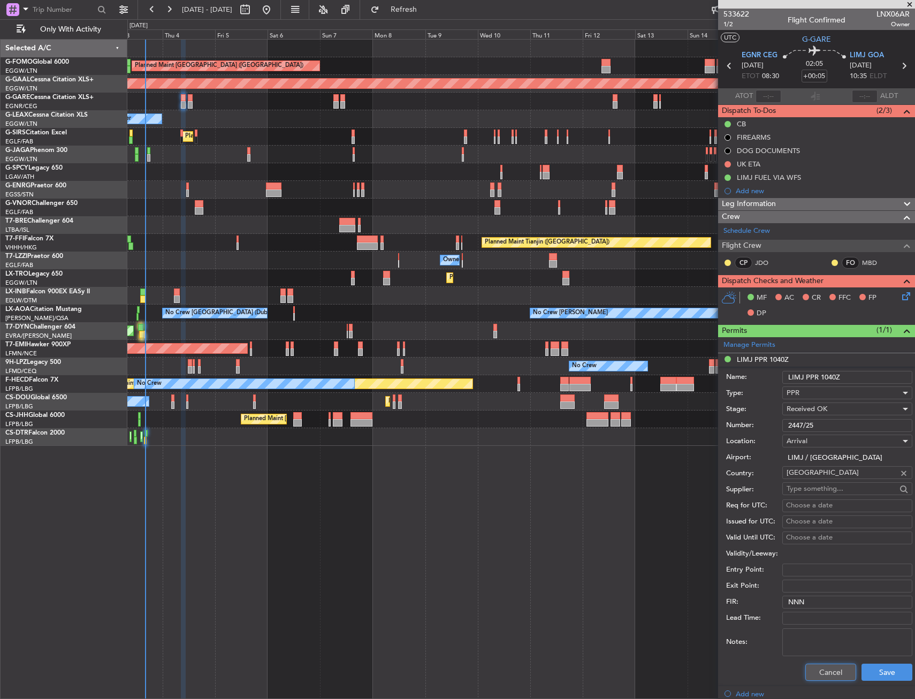
click at [817, 669] on button "Cancel" at bounding box center [830, 671] width 51 height 17
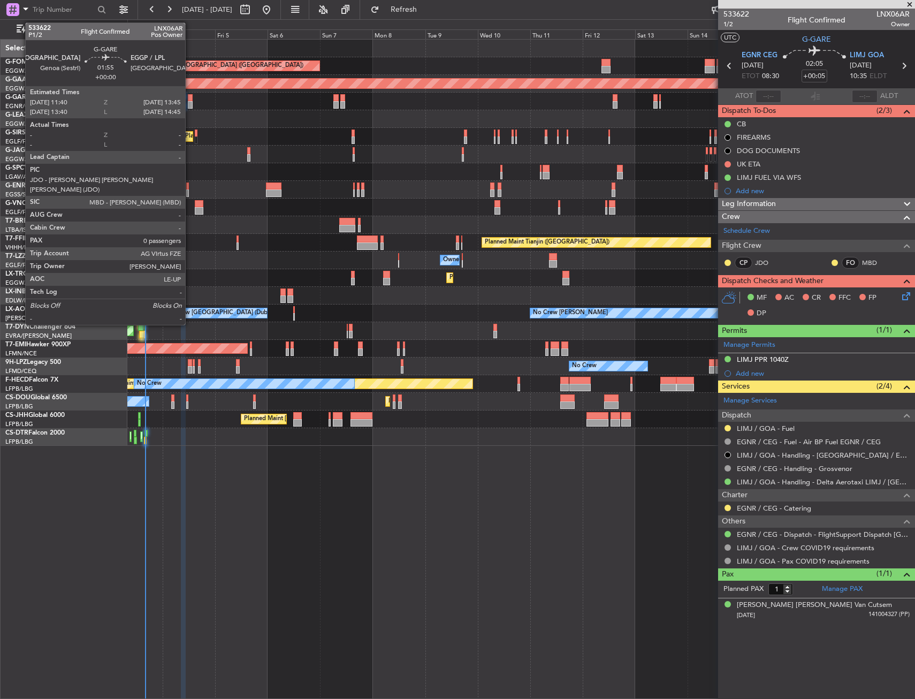
click at [190, 107] on div at bounding box center [190, 104] width 5 height 7
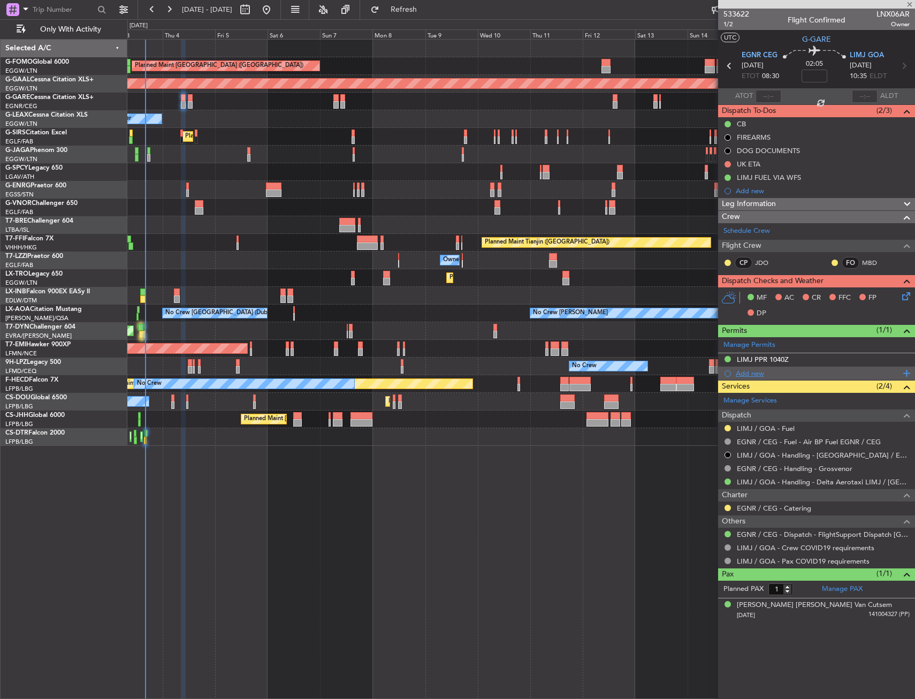
type input "0"
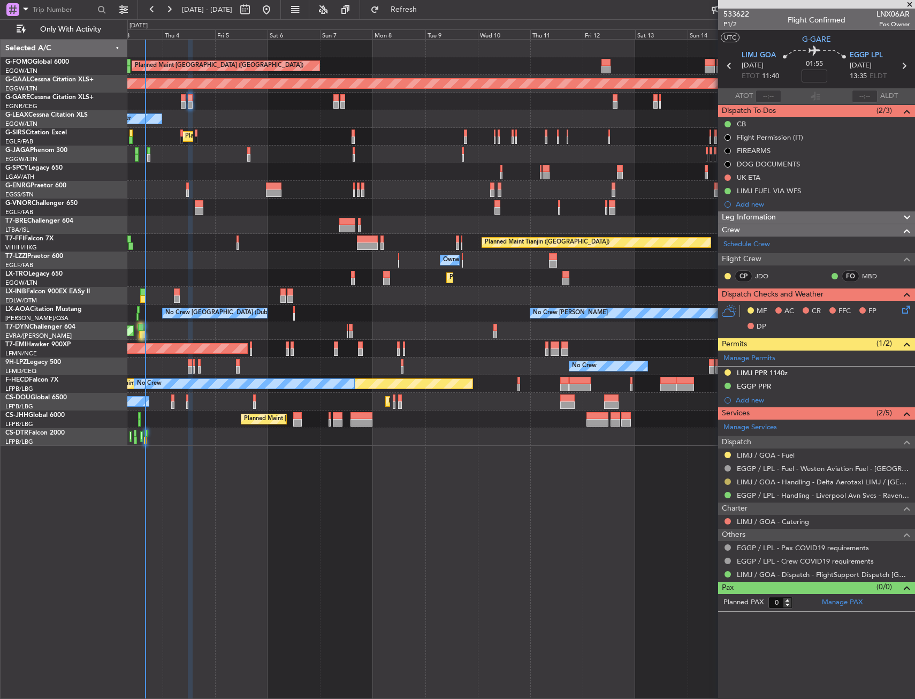
click at [726, 482] on button at bounding box center [727, 481] width 6 height 6
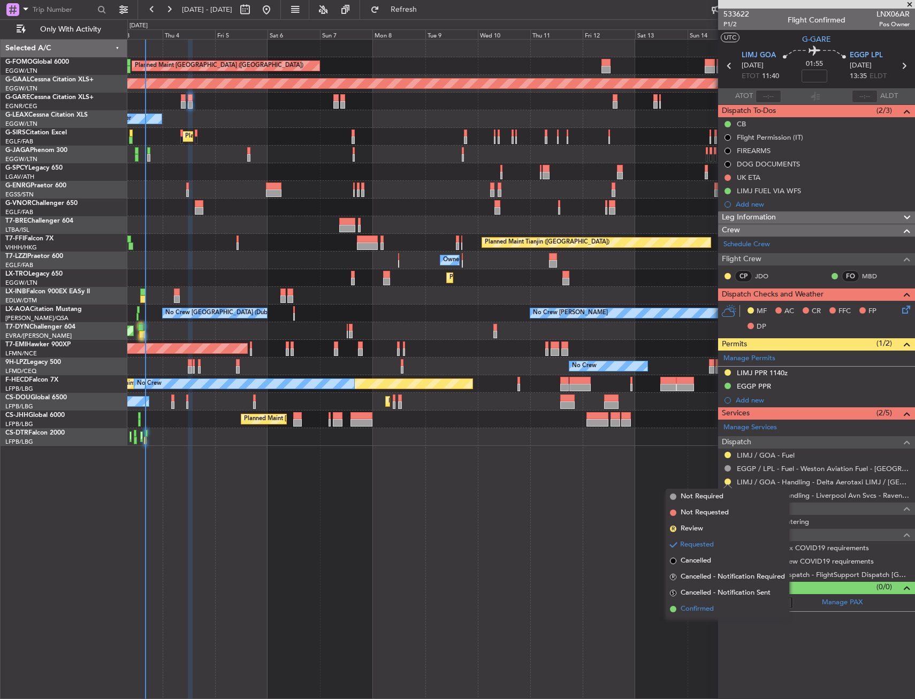
click at [700, 613] on span "Confirmed" at bounding box center [696, 608] width 33 height 11
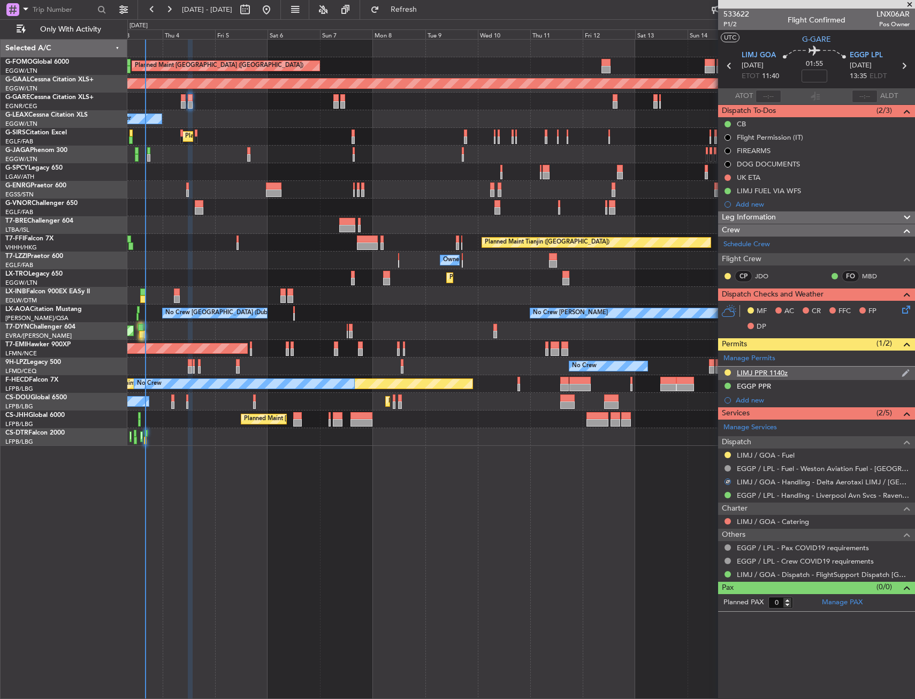
click at [805, 371] on div "LIMJ PPR 1140z" at bounding box center [816, 372] width 197 height 13
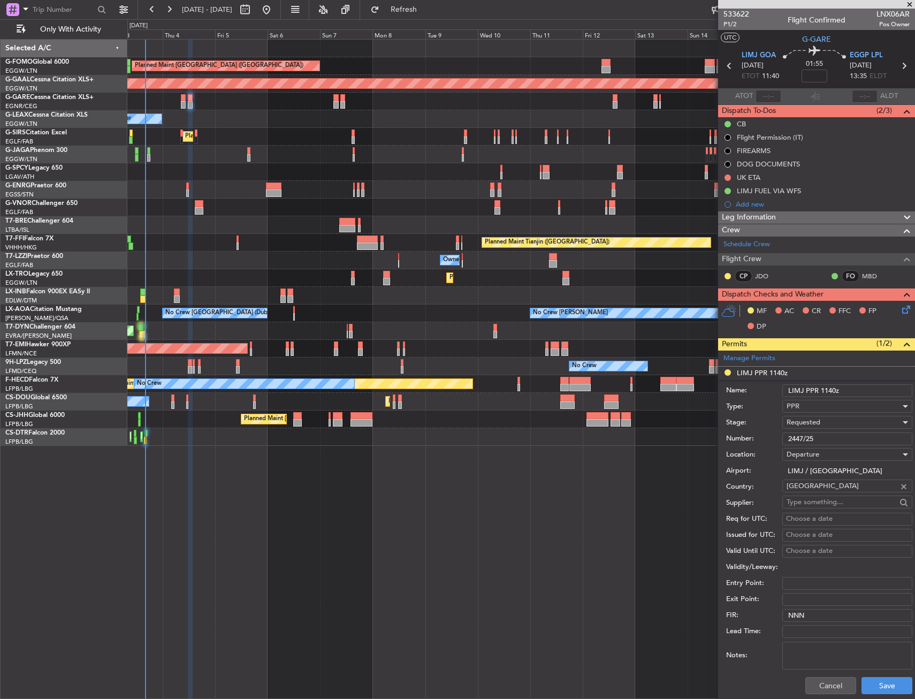
click at [788, 436] on input "2447/25" at bounding box center [847, 438] width 130 height 13
paste input "531"
type input "2531 /25"
click at [817, 419] on span "Requested" at bounding box center [803, 422] width 34 height 10
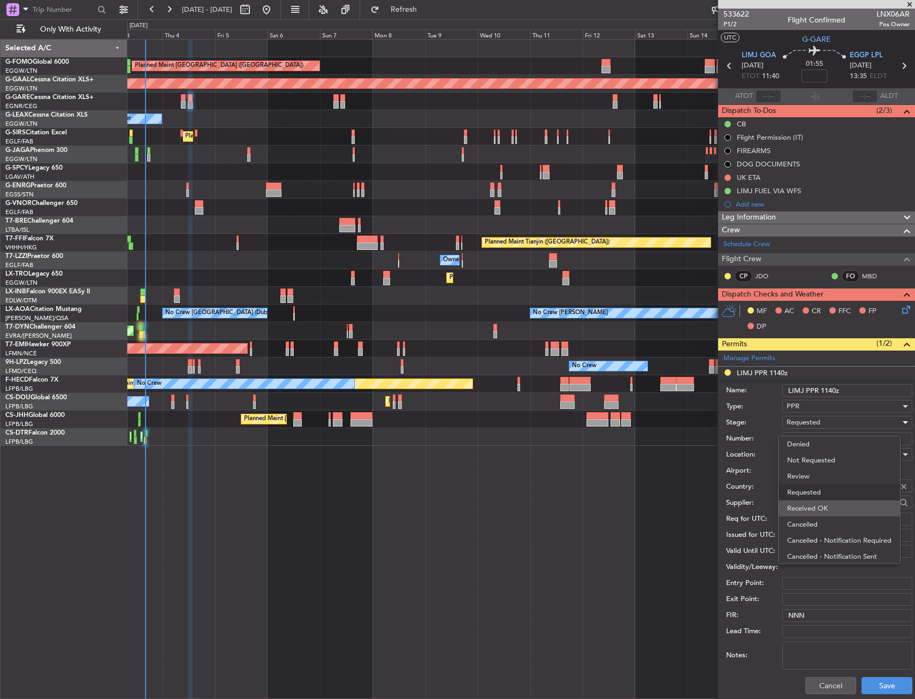
scroll to position [5, 0]
click at [827, 505] on span "Received OK" at bounding box center [843, 503] width 112 height 16
click at [869, 680] on button "Save" at bounding box center [886, 685] width 51 height 17
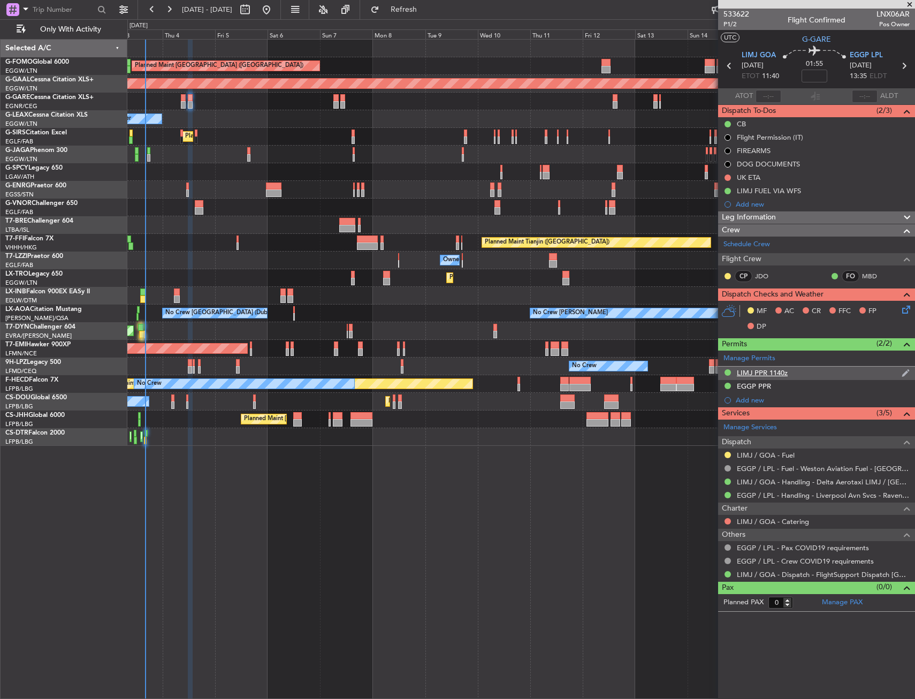
click at [811, 374] on div "LIMJ PPR 1140z" at bounding box center [816, 372] width 197 height 13
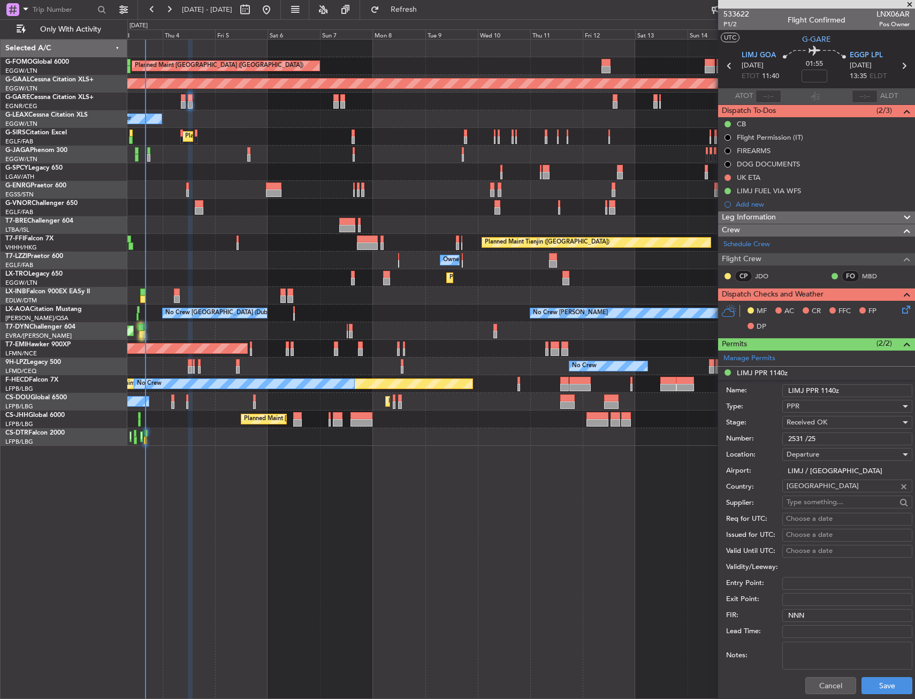
click at [802, 439] on input "2531 /25" at bounding box center [847, 438] width 130 height 13
drag, startPoint x: 802, startPoint y: 439, endPoint x: 786, endPoint y: 439, distance: 16.6
click at [786, 439] on input "2531 /25" at bounding box center [847, 438] width 130 height 13
paste input "447"
type input "2447 /25"
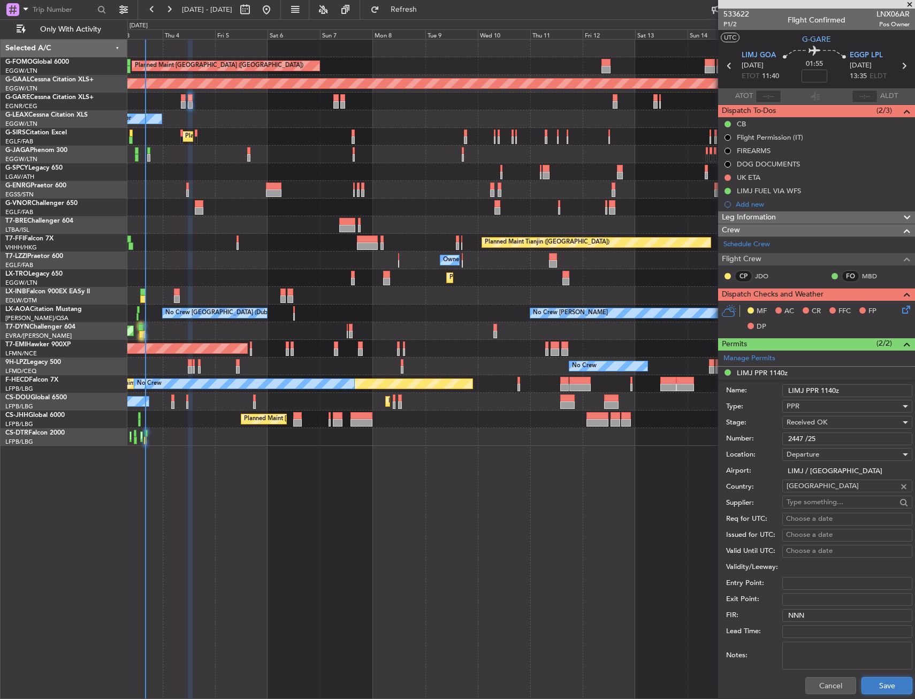
click at [872, 684] on button "Save" at bounding box center [886, 685] width 51 height 17
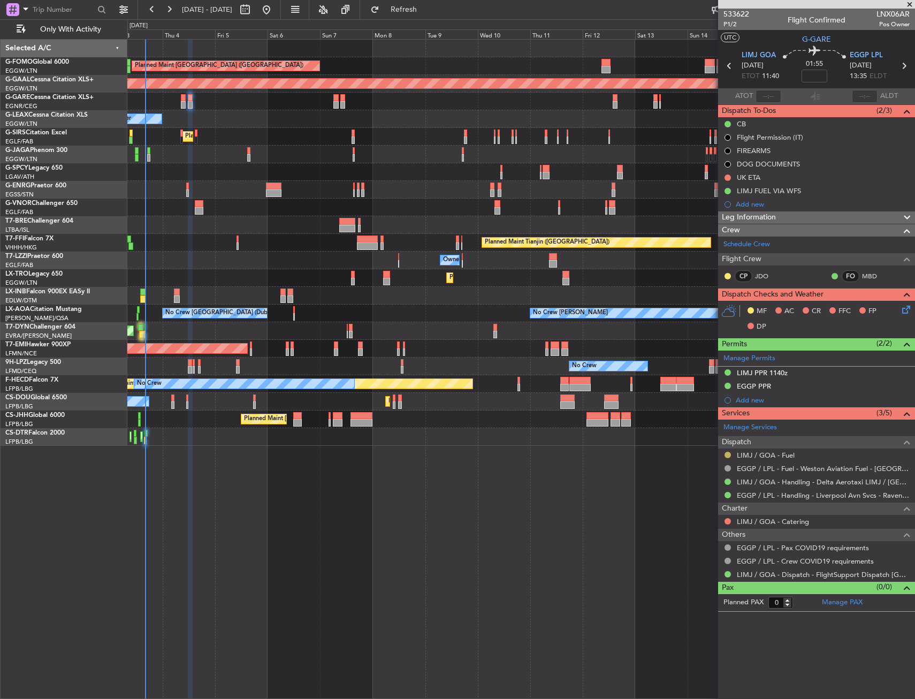
click at [727, 454] on button at bounding box center [727, 454] width 6 height 6
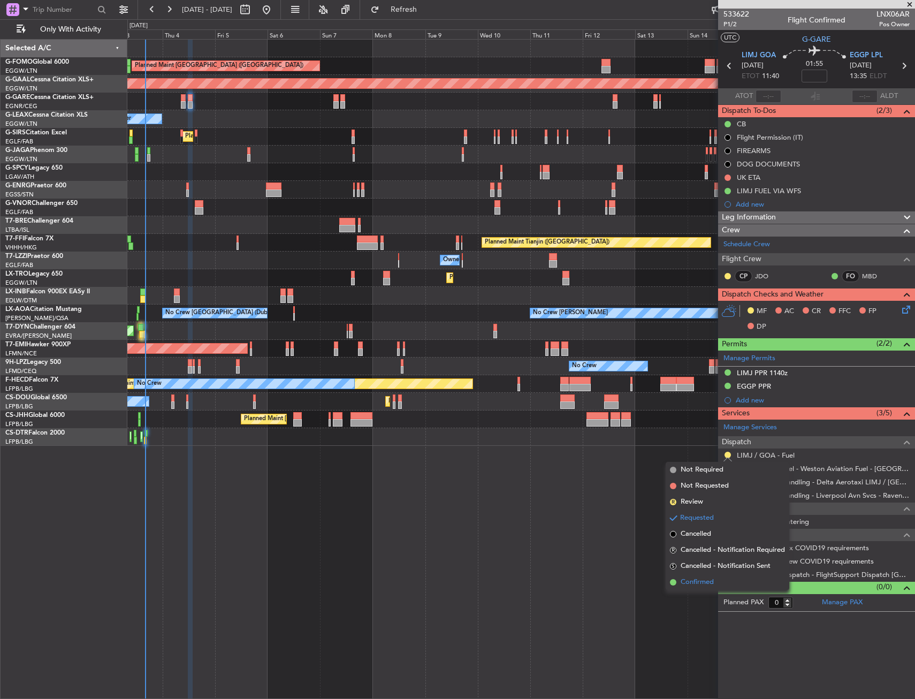
click at [695, 580] on span "Confirmed" at bounding box center [696, 582] width 33 height 11
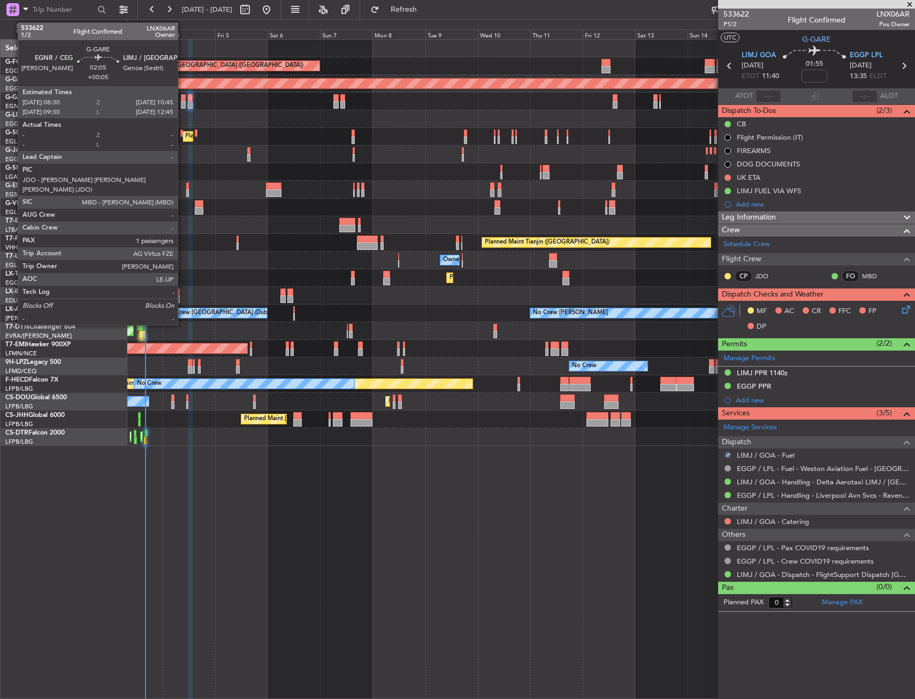
click at [182, 99] on div at bounding box center [183, 97] width 5 height 7
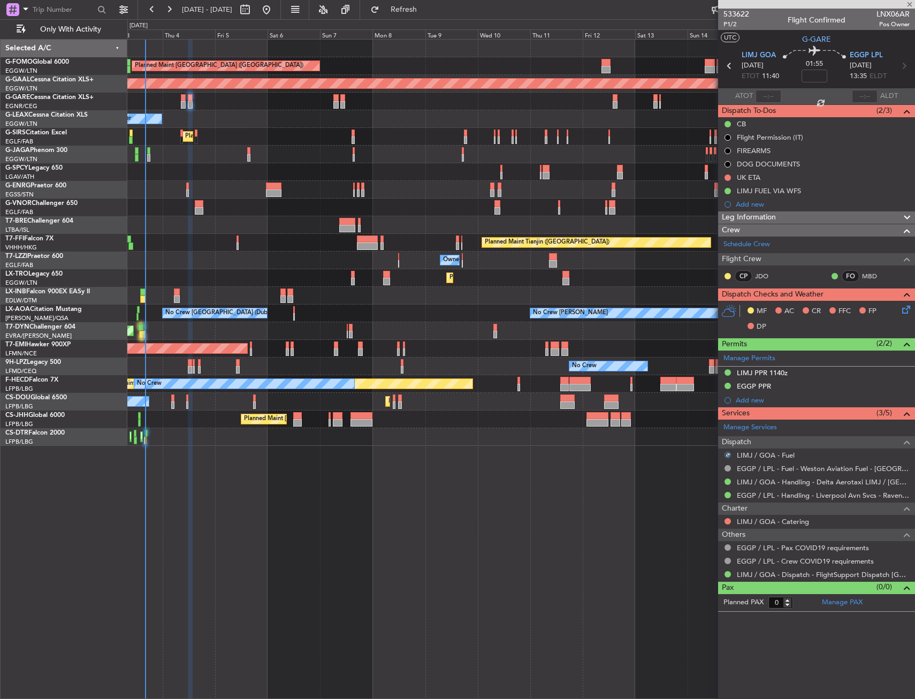
type input "+00:05"
type input "1"
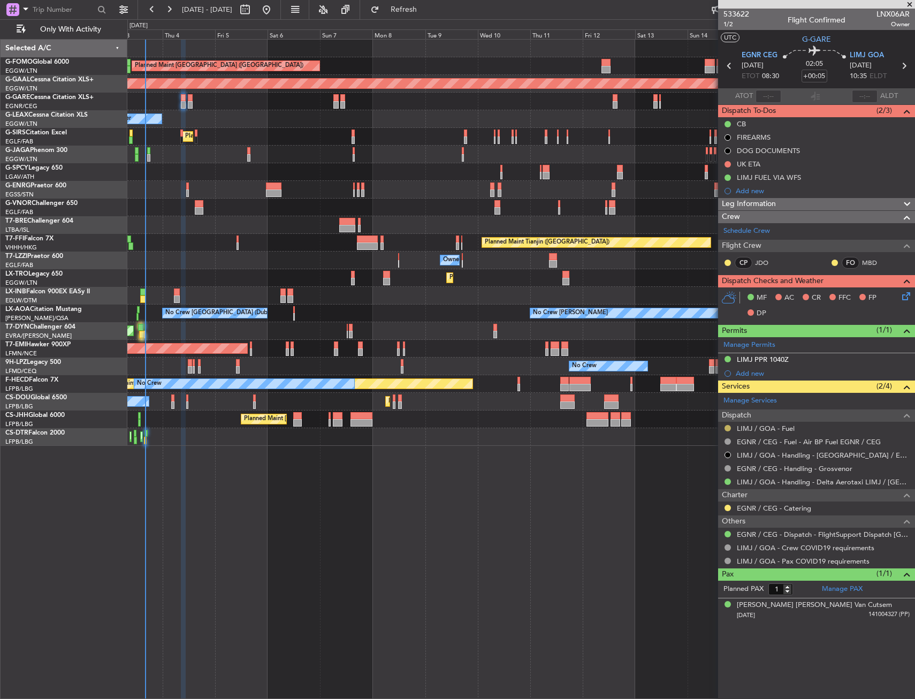
click at [726, 423] on div "LIMJ / GOA - Fuel" at bounding box center [816, 428] width 197 height 13
click at [727, 426] on button at bounding box center [727, 428] width 6 height 6
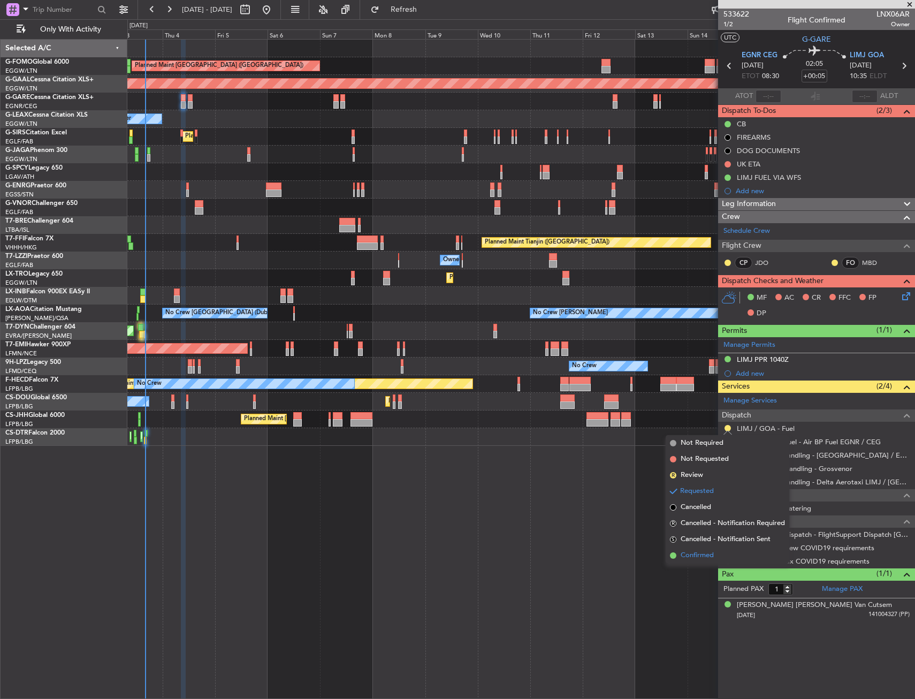
click at [698, 558] on span "Confirmed" at bounding box center [696, 555] width 33 height 11
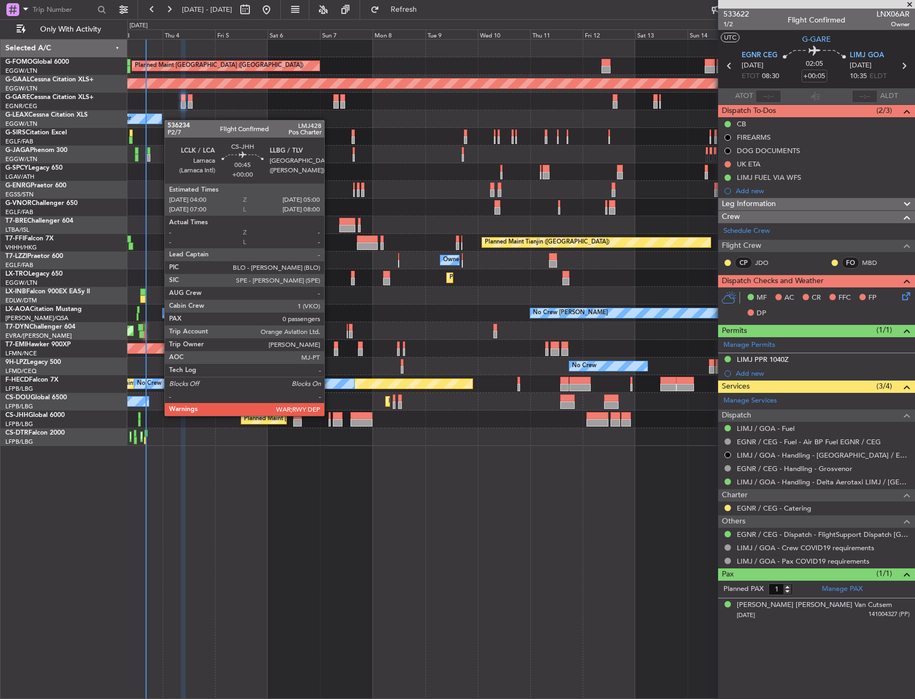
click at [329, 415] on div at bounding box center [329, 415] width 3 height 7
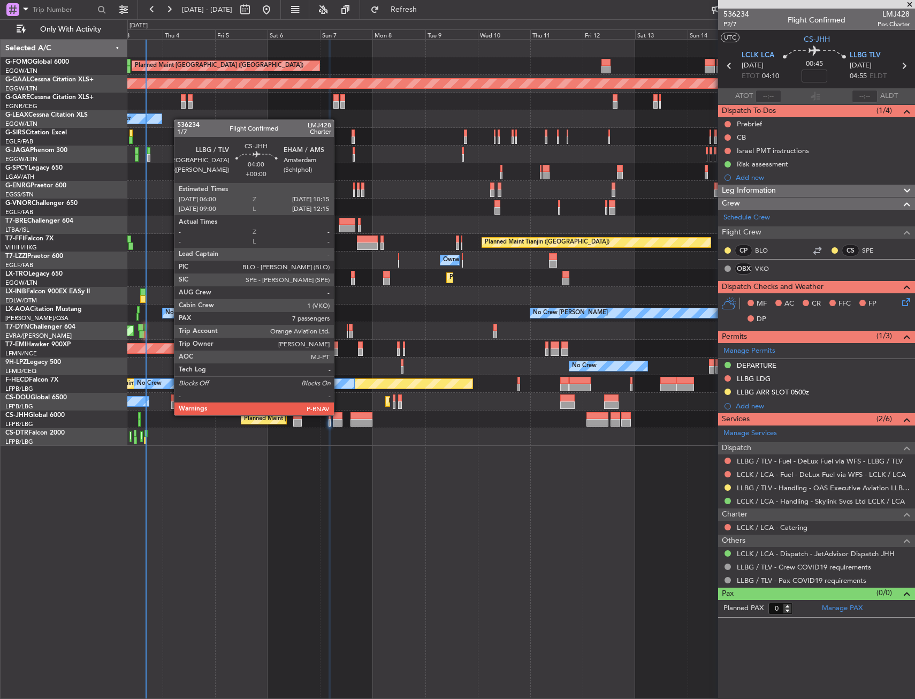
click at [339, 414] on div at bounding box center [338, 415] width 10 height 7
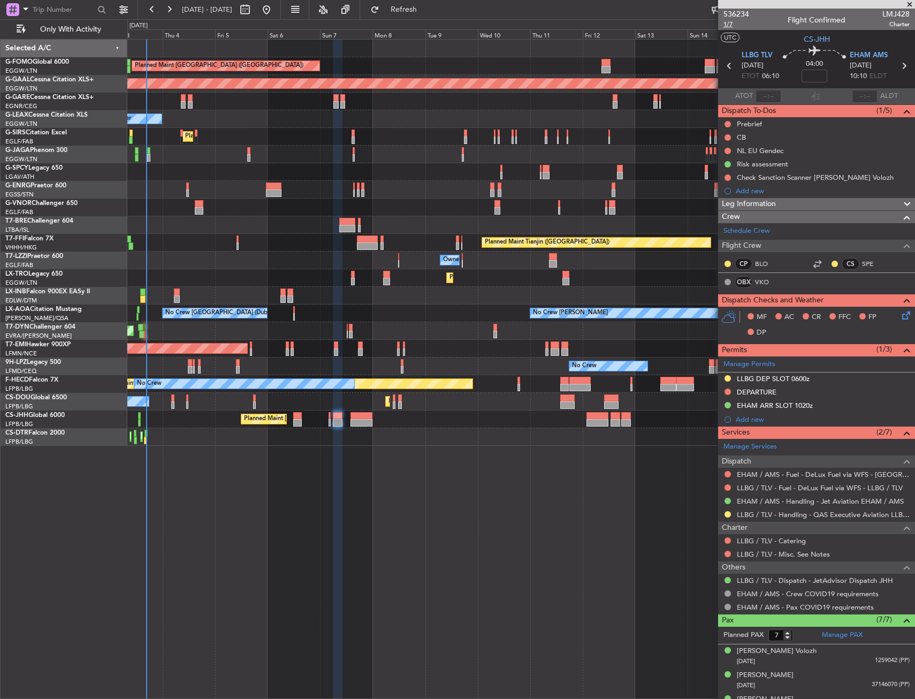
click at [732, 22] on span "1/7" at bounding box center [736, 24] width 26 height 9
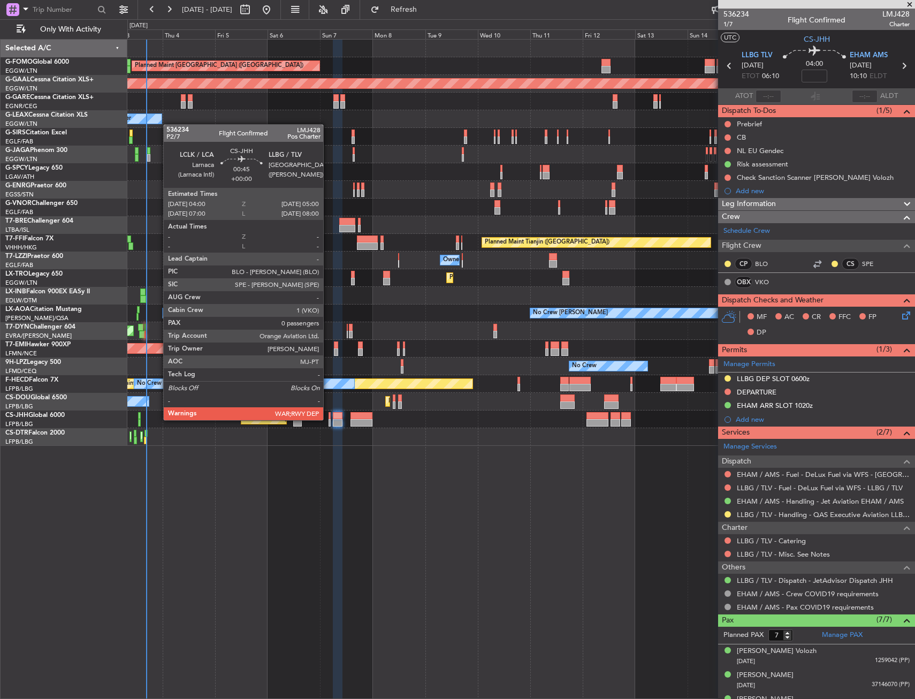
click at [328, 419] on div at bounding box center [329, 422] width 3 height 7
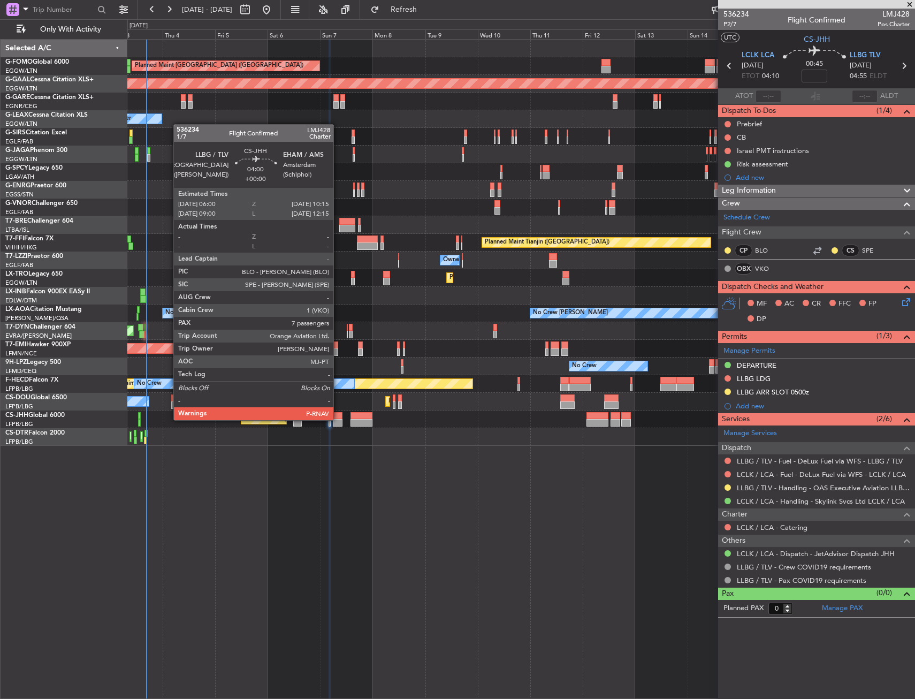
click at [338, 419] on div at bounding box center [338, 422] width 10 height 7
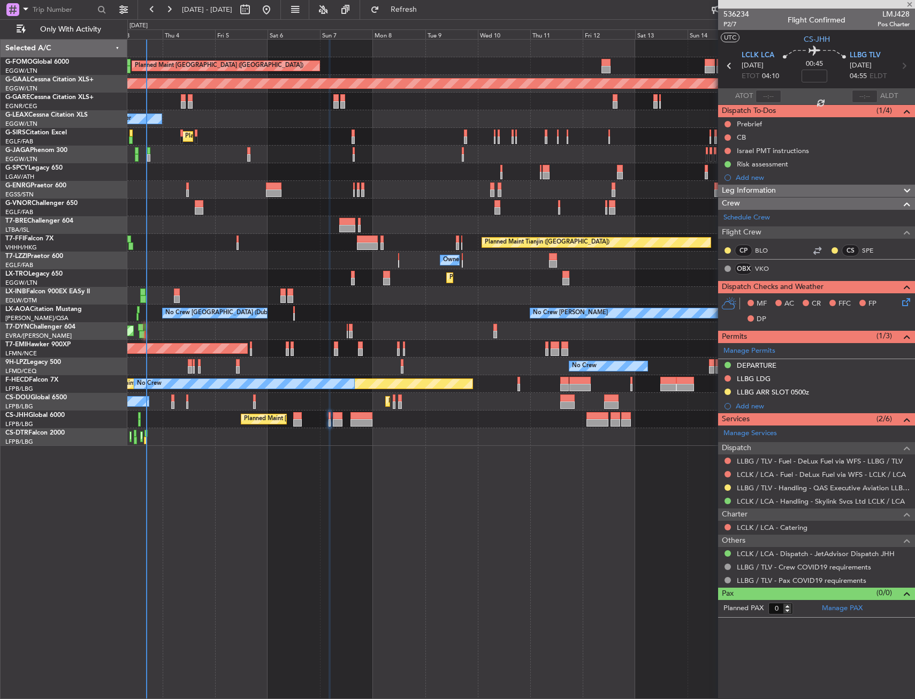
type input "7"
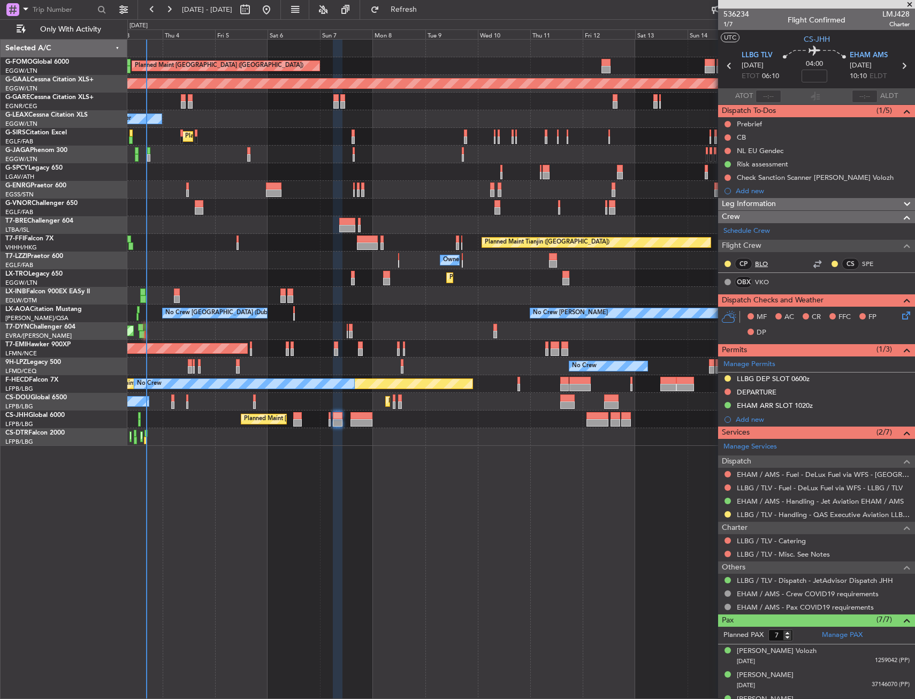
click at [766, 259] on link "BLO" at bounding box center [767, 264] width 24 height 10
click at [728, 389] on button at bounding box center [727, 391] width 6 height 6
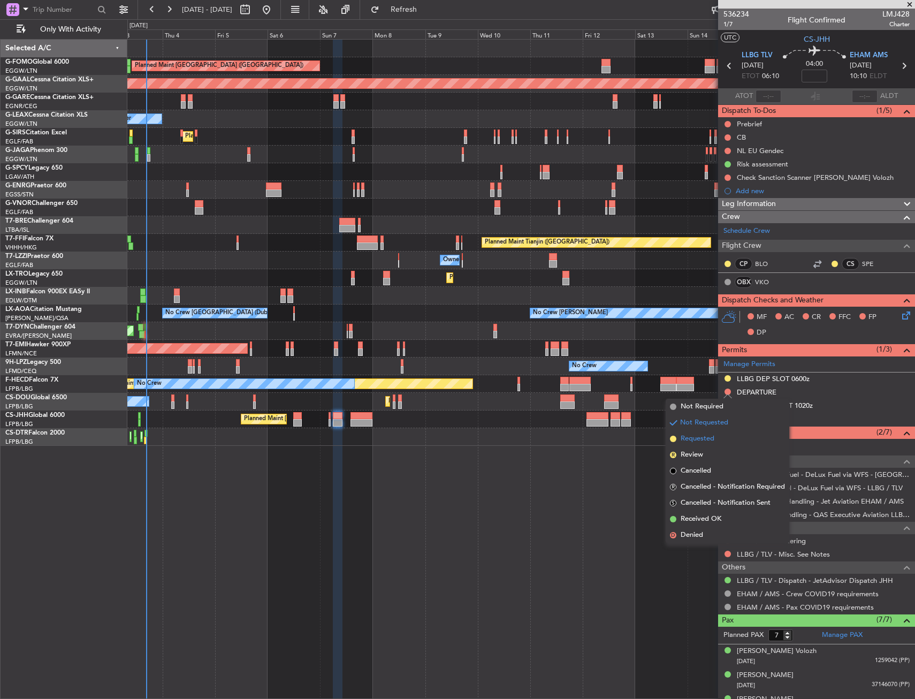
click at [698, 442] on span "Requested" at bounding box center [697, 438] width 34 height 11
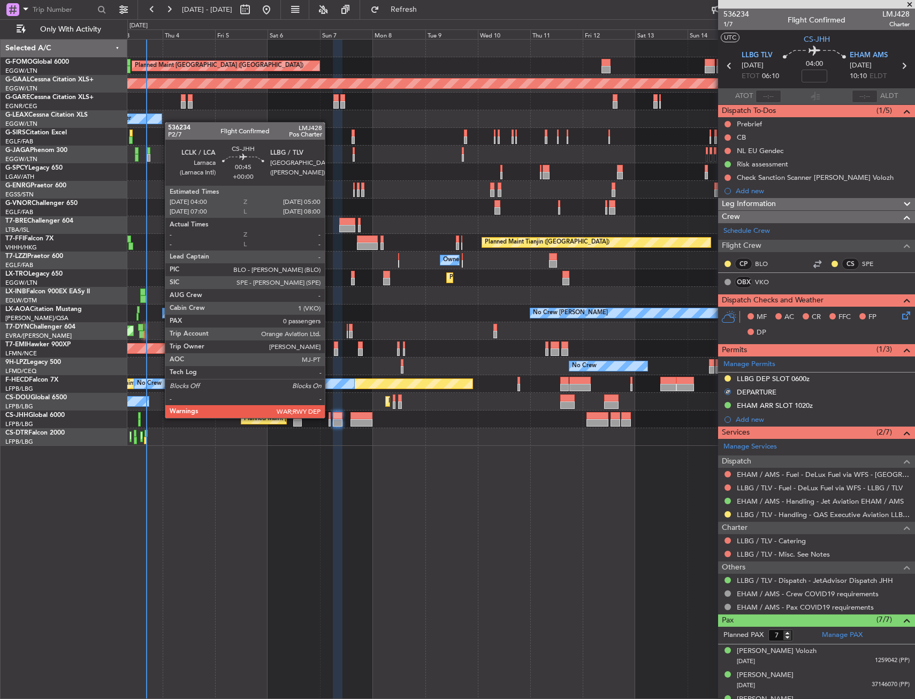
click at [329, 417] on div at bounding box center [329, 415] width 3 height 7
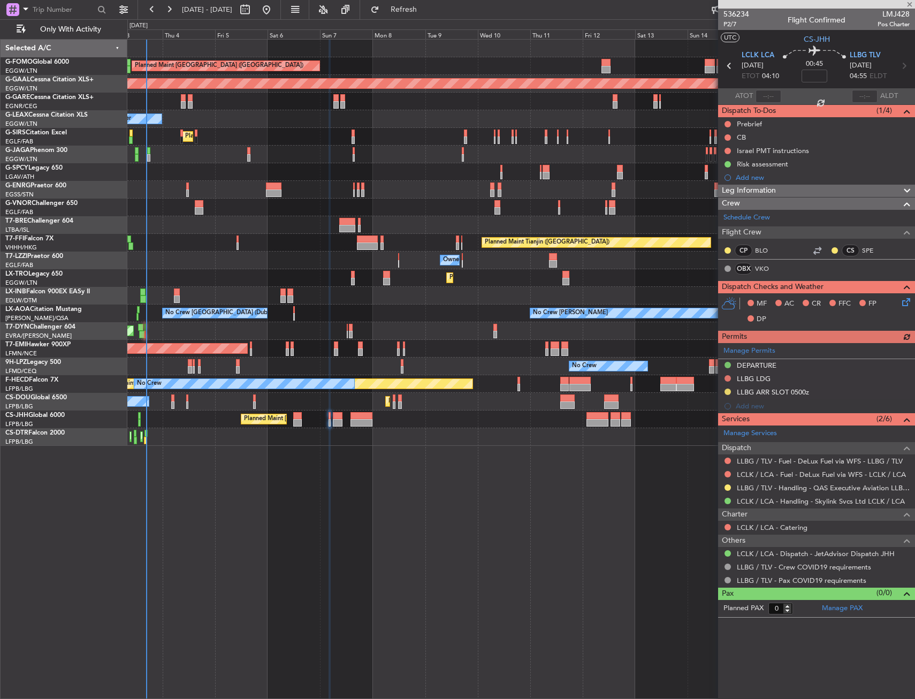
click at [726, 377] on div "Manage Permits DEPARTURE LLBG LDG LLBG ARR SLOT 0500z Add new" at bounding box center [816, 378] width 197 height 70
click at [727, 378] on button at bounding box center [727, 378] width 6 height 6
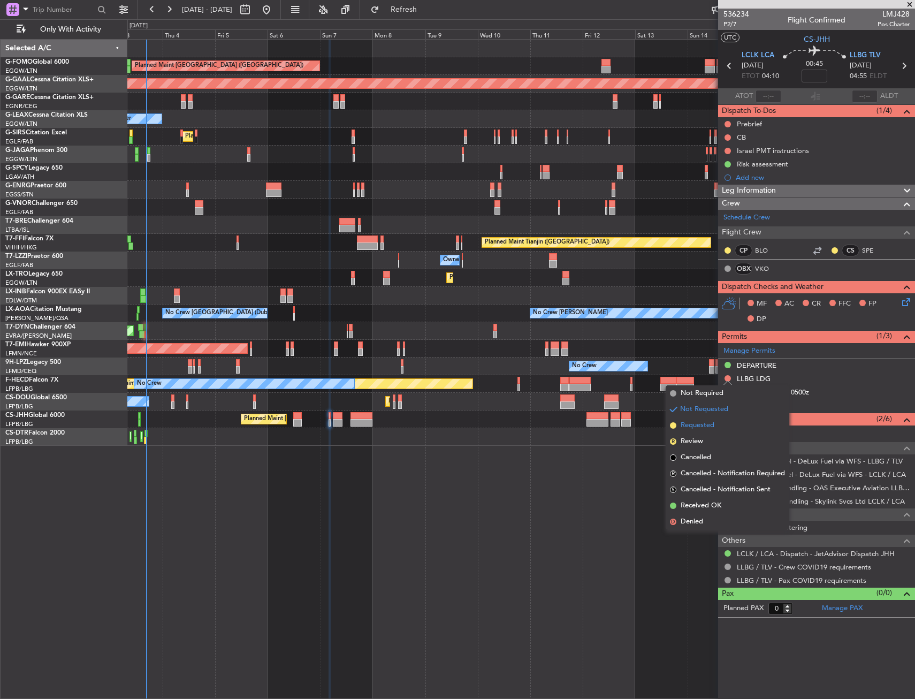
click at [704, 428] on span "Requested" at bounding box center [697, 425] width 34 height 11
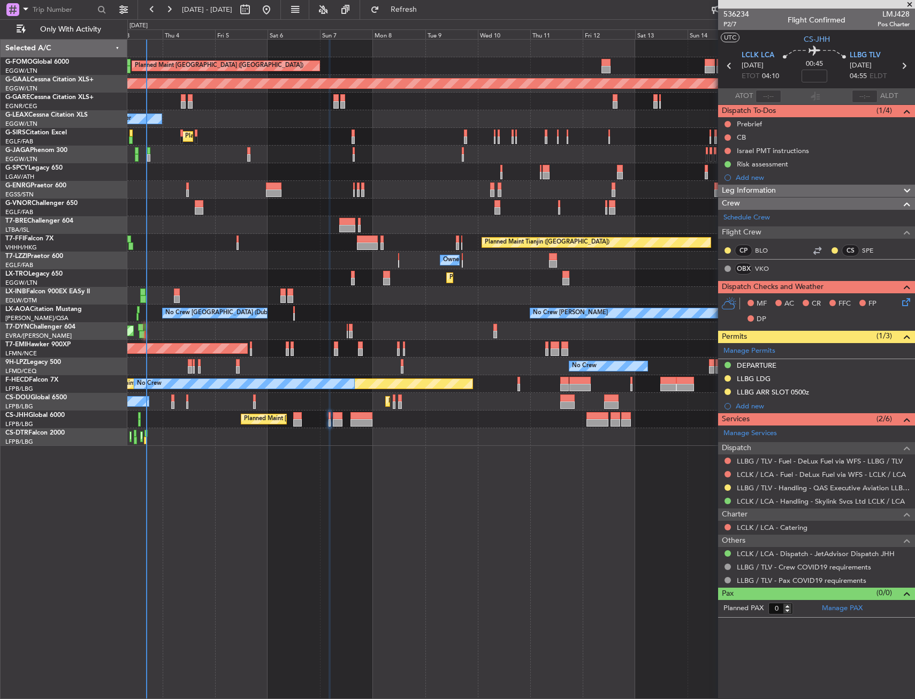
click at [332, 301] on div "Planned Maint [GEOGRAPHIC_DATA] ([GEOGRAPHIC_DATA]) Planned [GEOGRAPHIC_DATA] U…" at bounding box center [520, 243] width 787 height 406
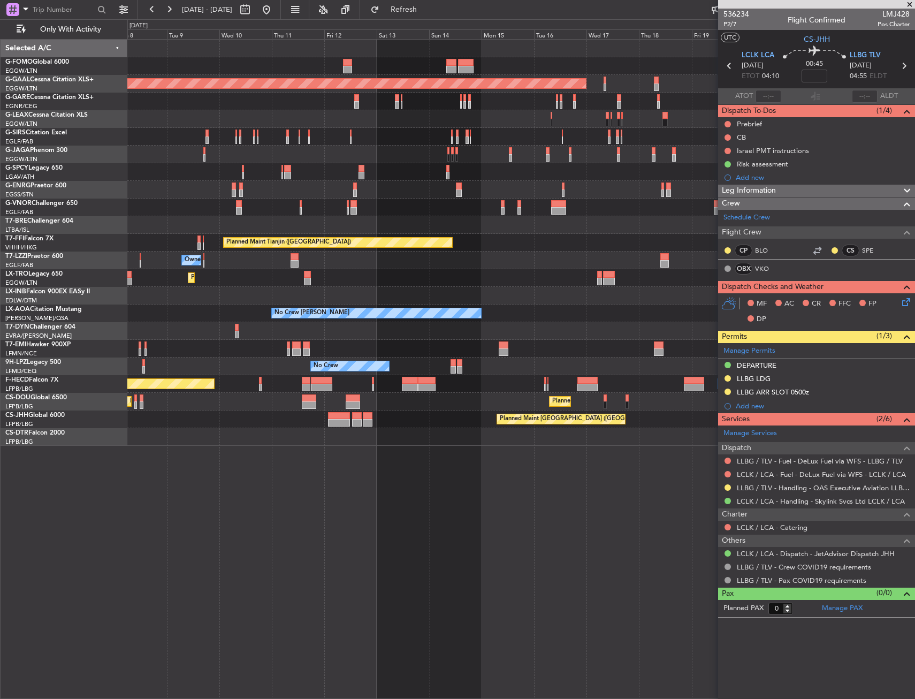
click at [396, 296] on div "Planned Maint [GEOGRAPHIC_DATA] ([GEOGRAPHIC_DATA]) Planned [GEOGRAPHIC_DATA] P…" at bounding box center [520, 243] width 787 height 406
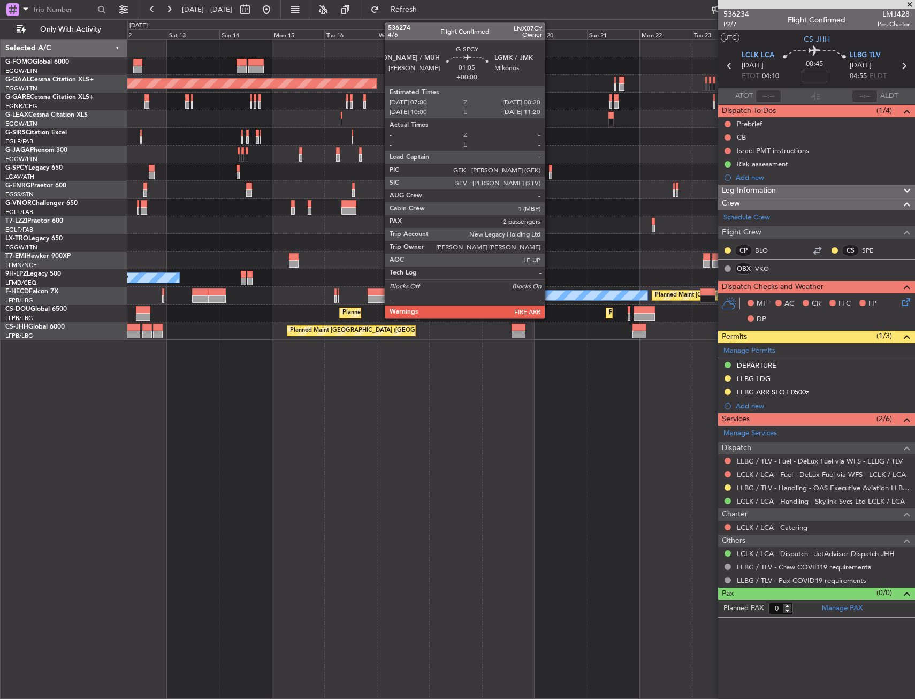
click at [549, 171] on div at bounding box center [550, 168] width 3 height 7
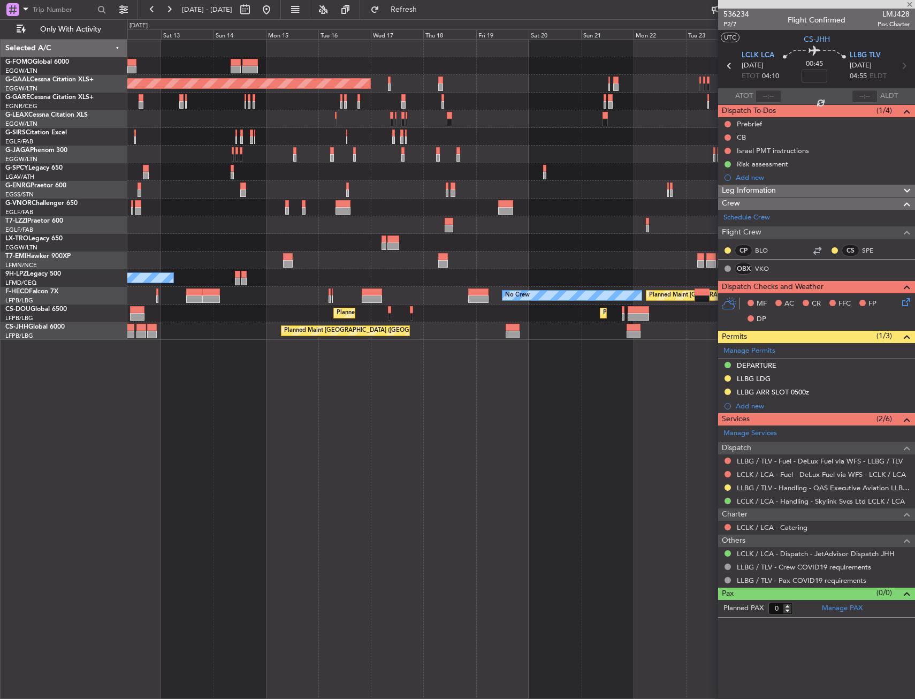
click at [570, 193] on div "Planned Maint Dusseldorf Planned Maint [GEOGRAPHIC_DATA] ([GEOGRAPHIC_DATA]) Ow…" at bounding box center [520, 190] width 787 height 300
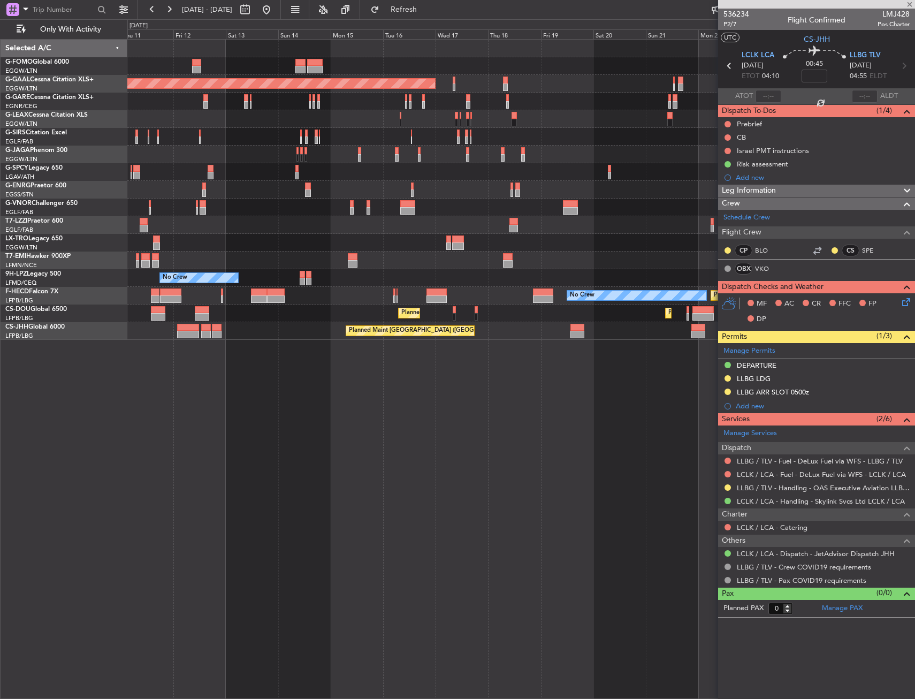
type input "2"
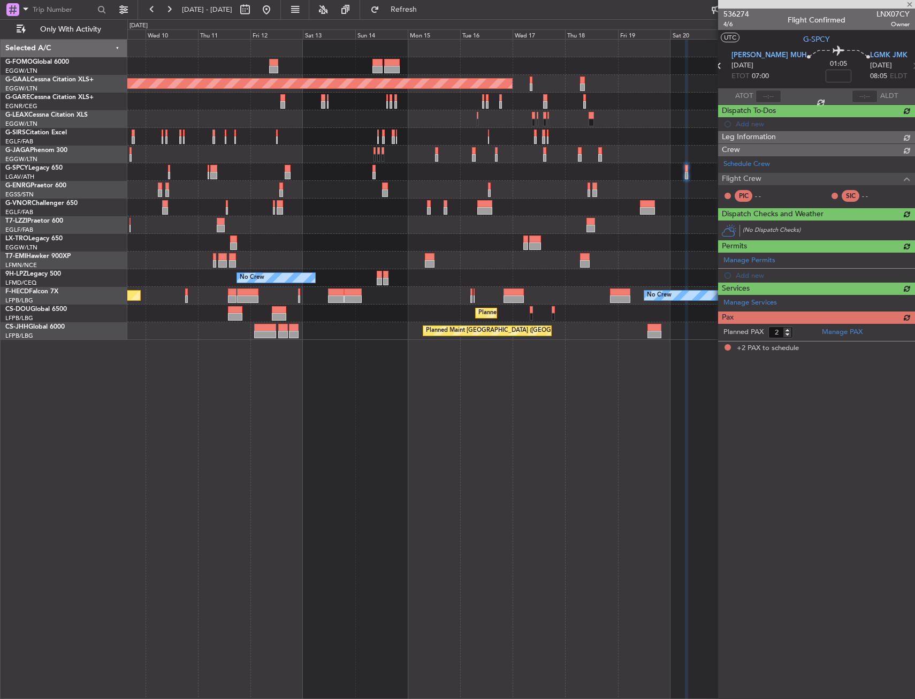
click at [525, 194] on div "Planned Maint [GEOGRAPHIC_DATA] ([GEOGRAPHIC_DATA]) Planned [GEOGRAPHIC_DATA] P…" at bounding box center [520, 190] width 787 height 300
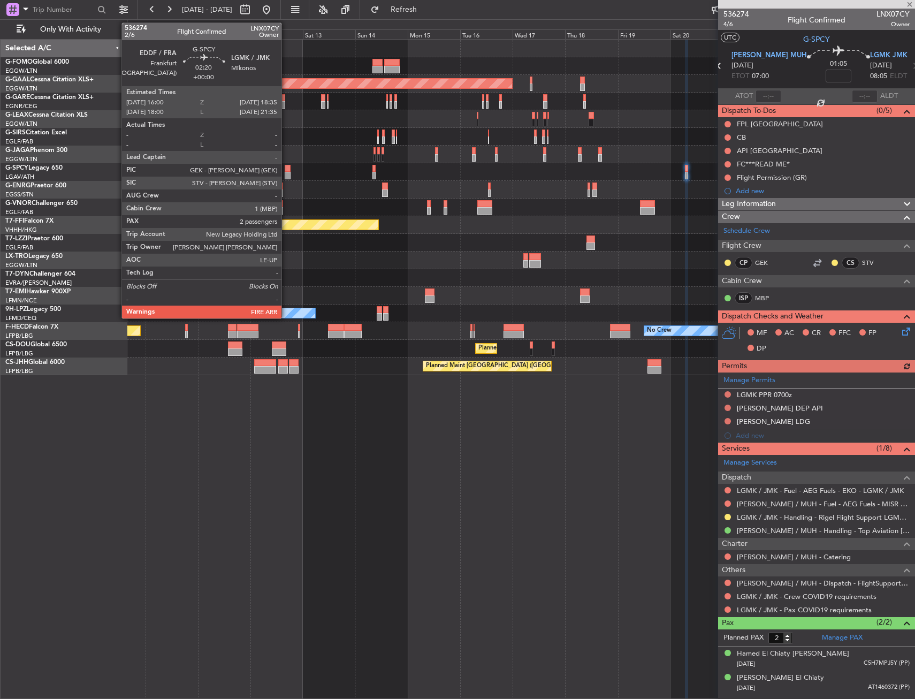
click at [286, 170] on div at bounding box center [288, 168] width 6 height 7
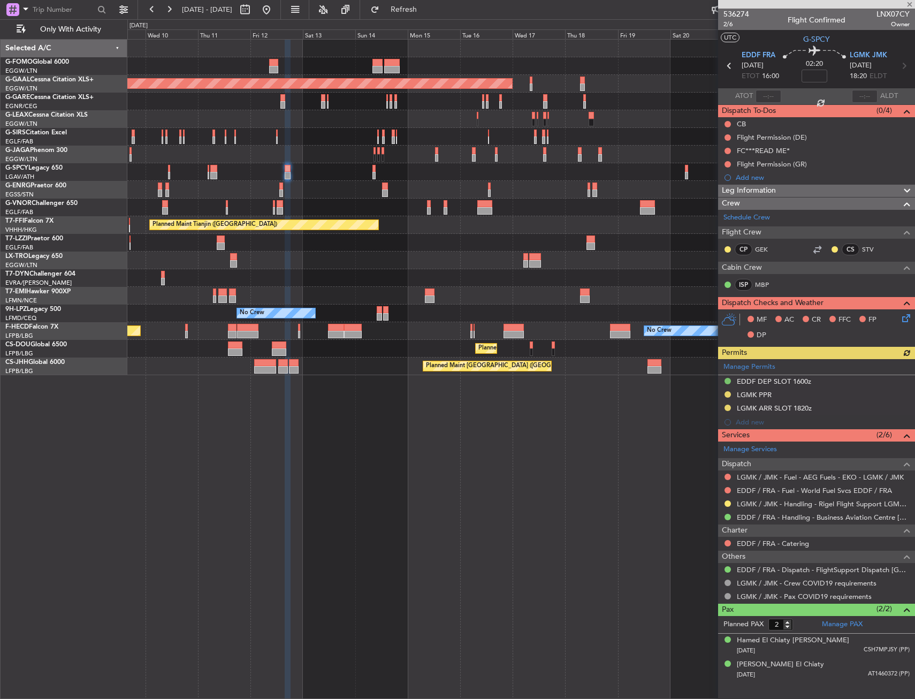
click at [611, 260] on div "Planned Maint Dusseldorf" at bounding box center [520, 260] width 787 height 18
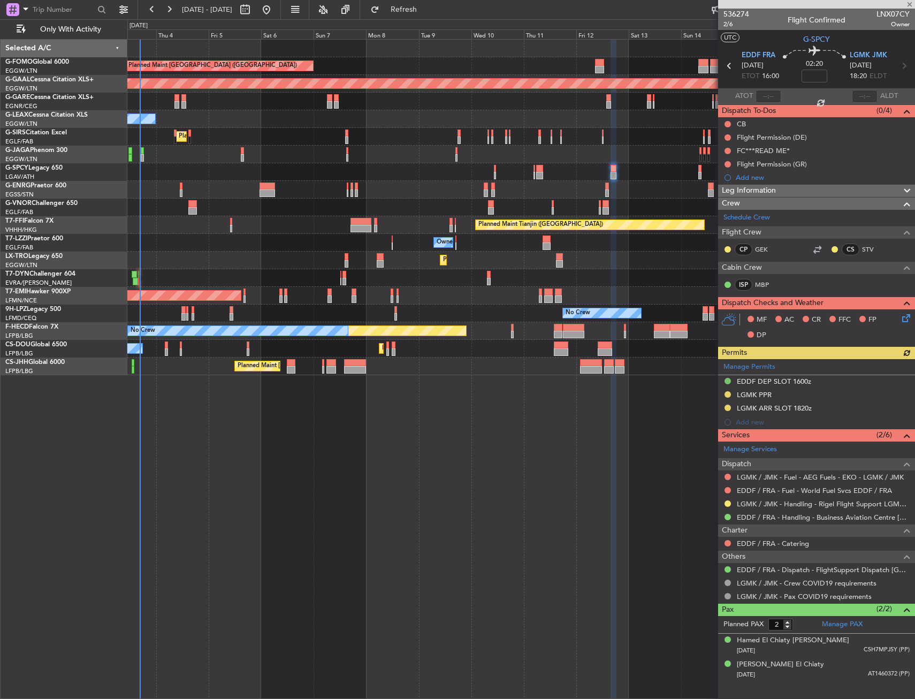
click at [393, 274] on div "AOG Maint Riga (Riga Intl)" at bounding box center [520, 278] width 787 height 18
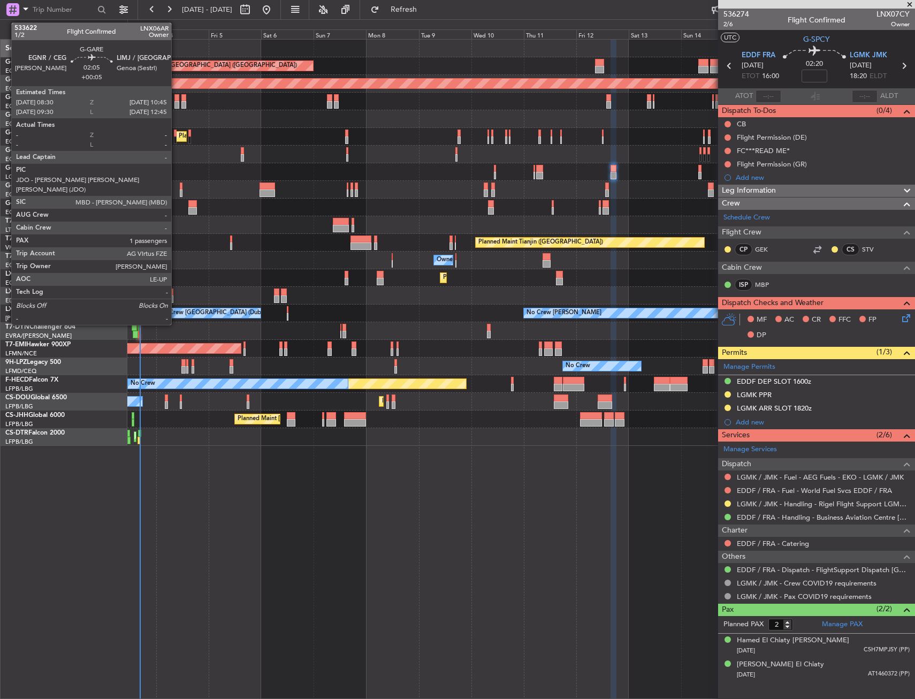
click at [176, 105] on div at bounding box center [176, 104] width 5 height 7
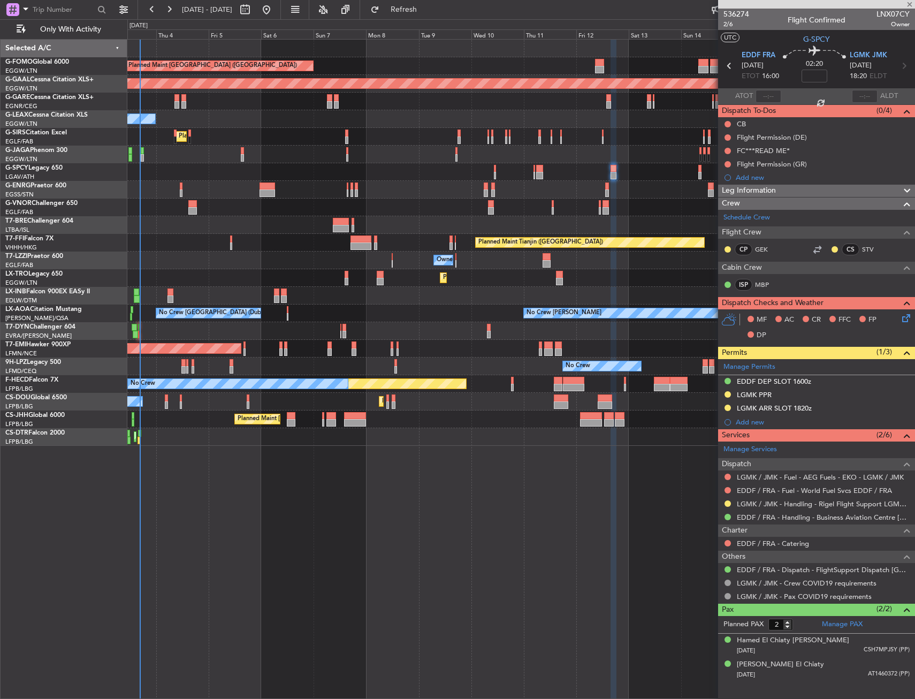
type input "+00:05"
type input "1"
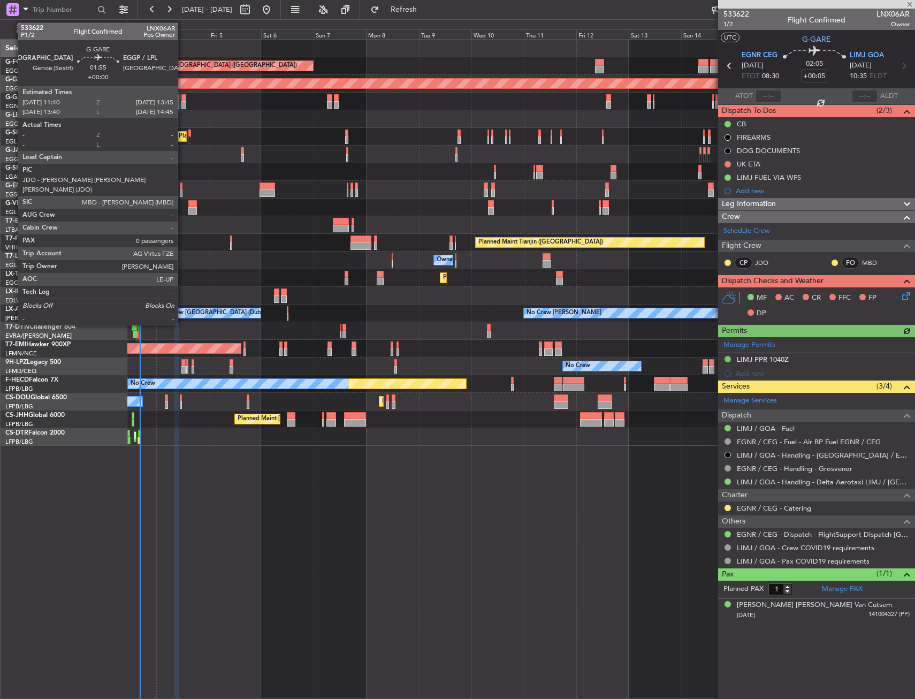
click at [182, 102] on div at bounding box center [183, 104] width 5 height 7
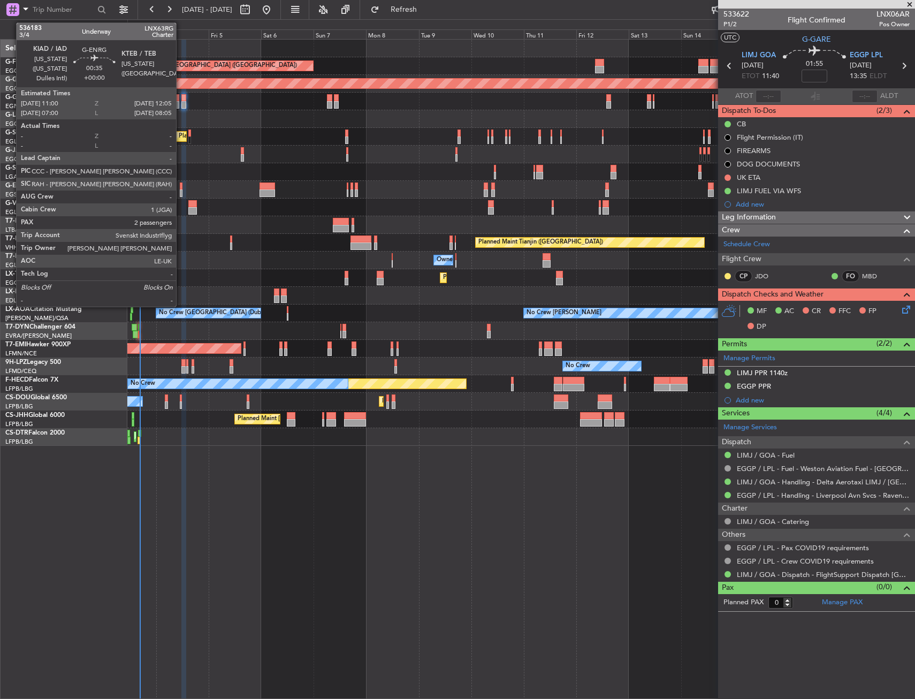
click at [181, 190] on div at bounding box center [181, 192] width 3 height 7
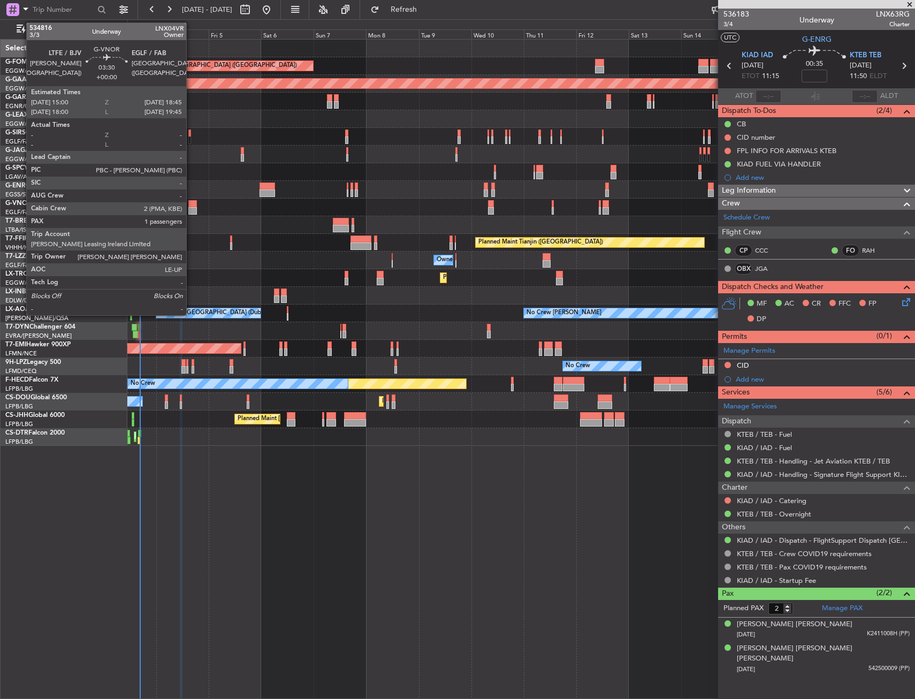
click at [191, 209] on div at bounding box center [192, 210] width 9 height 7
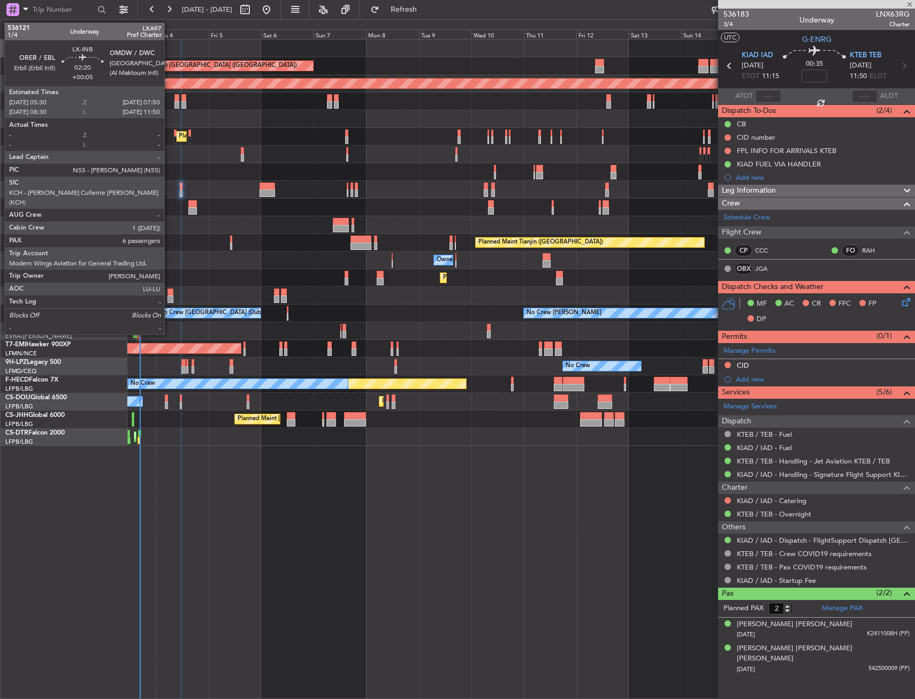
type input "1"
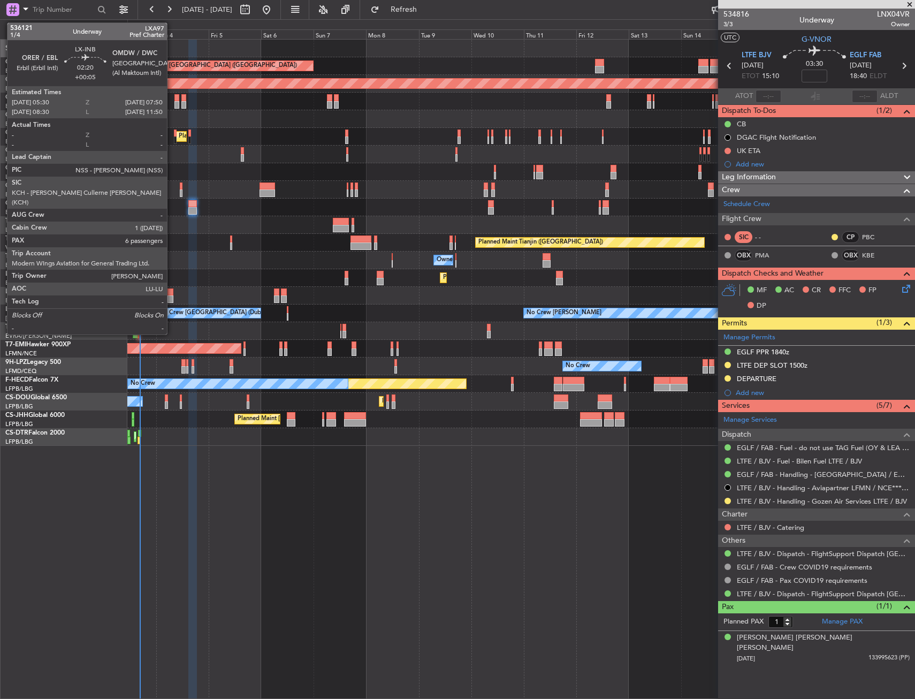
click at [172, 290] on div at bounding box center [169, 291] width 5 height 7
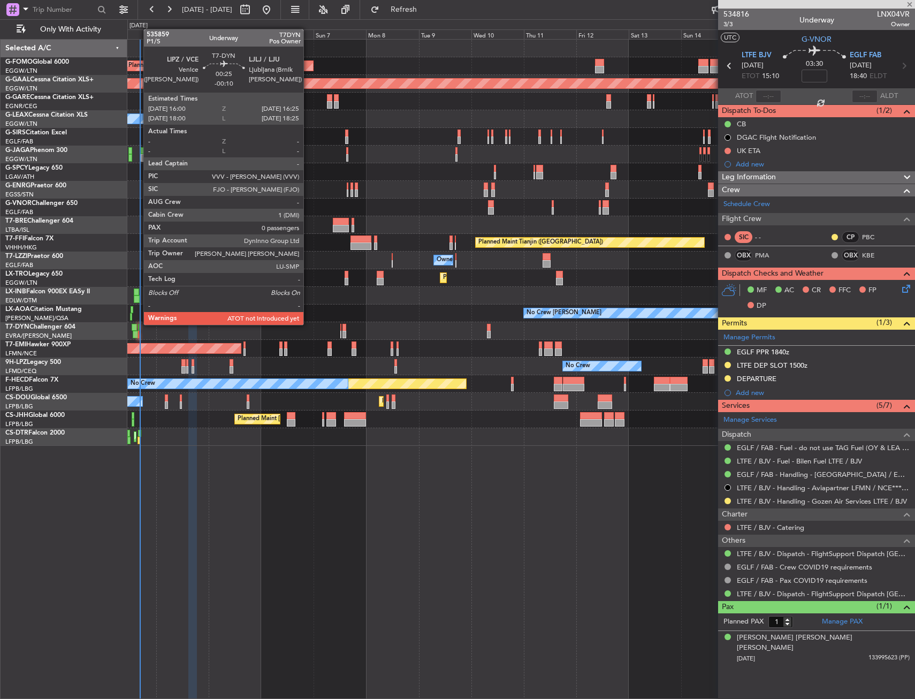
type input "+00:05"
type input "6"
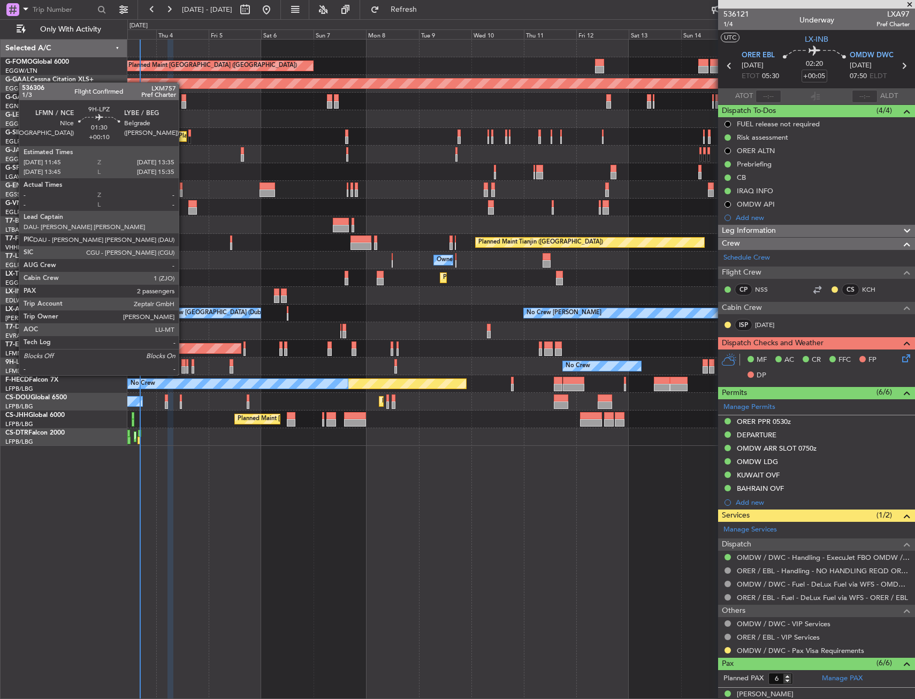
click at [183, 364] on div at bounding box center [183, 362] width 4 height 7
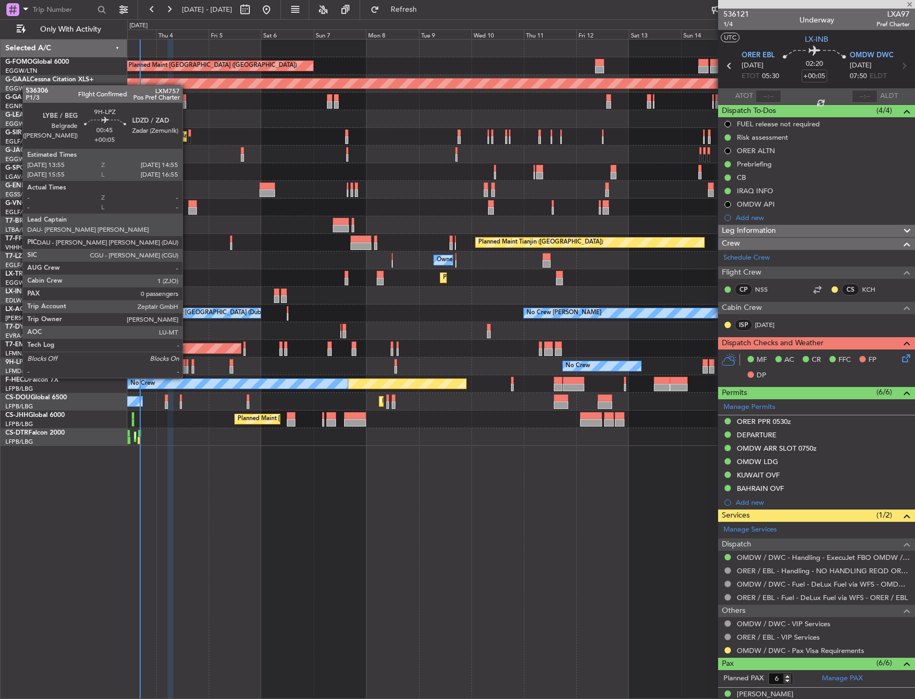
type input "+00:10"
type input "2"
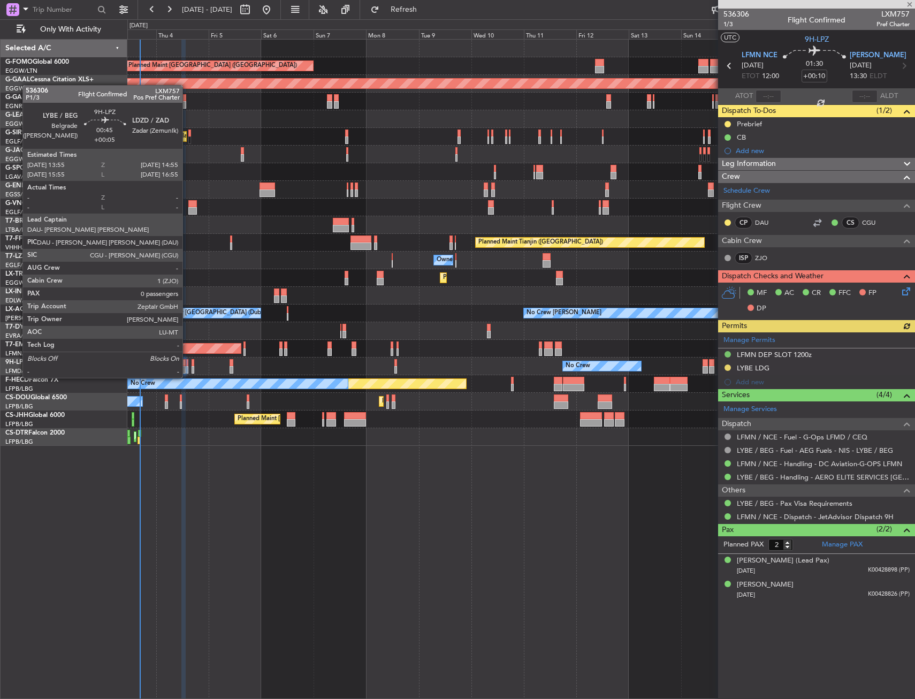
click at [187, 367] on div at bounding box center [187, 369] width 3 height 7
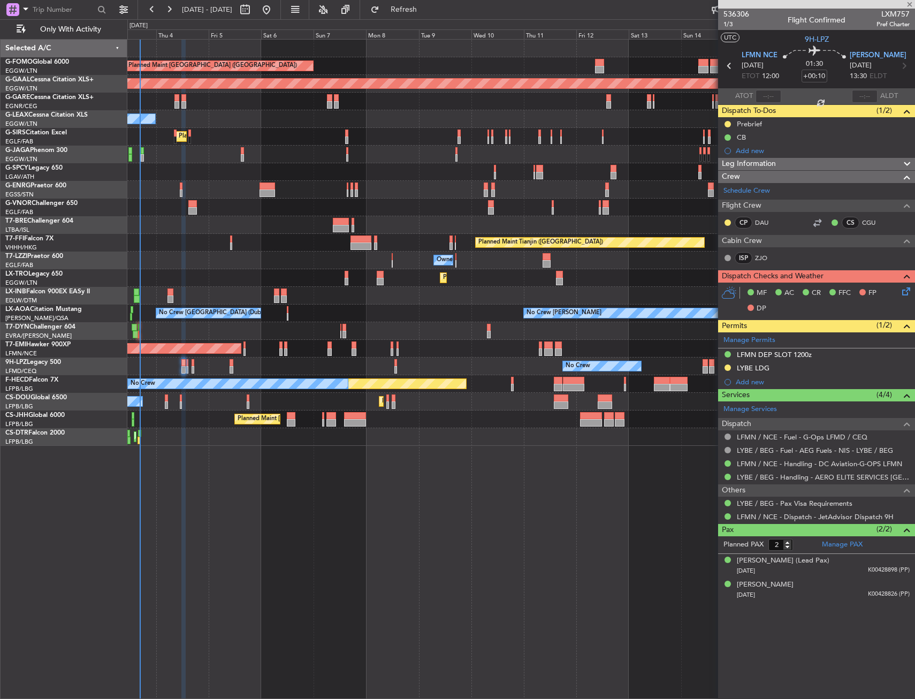
type input "+00:05"
type input "0"
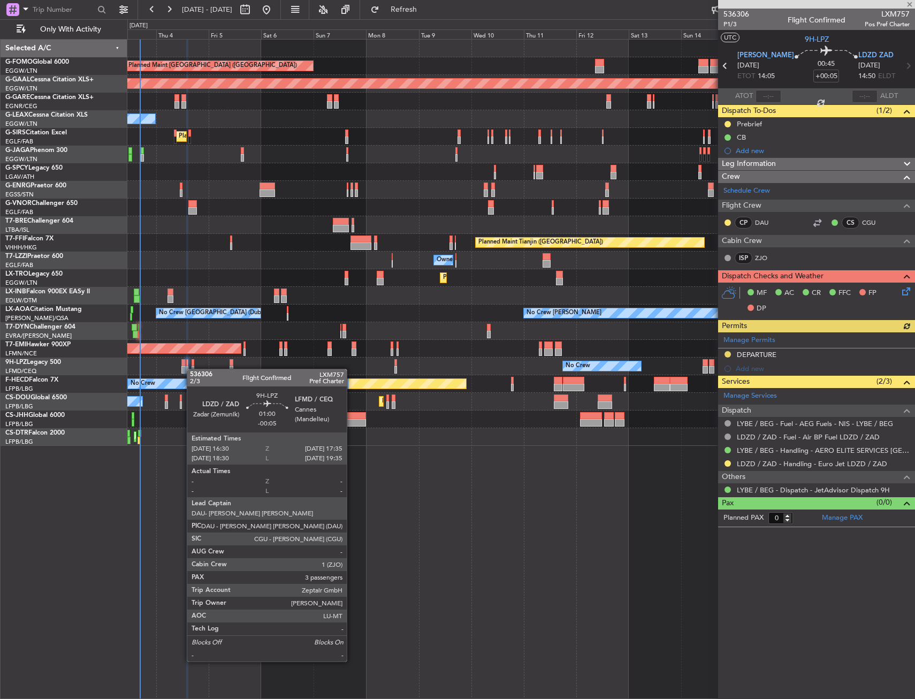
click at [192, 369] on div at bounding box center [192, 369] width 3 height 7
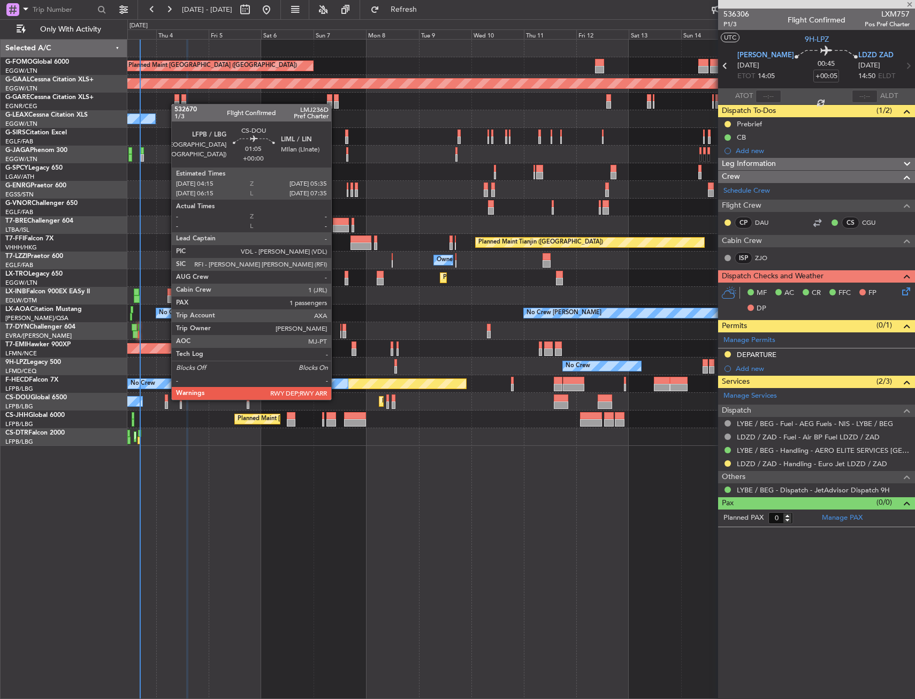
type input "-00:05"
type input "3"
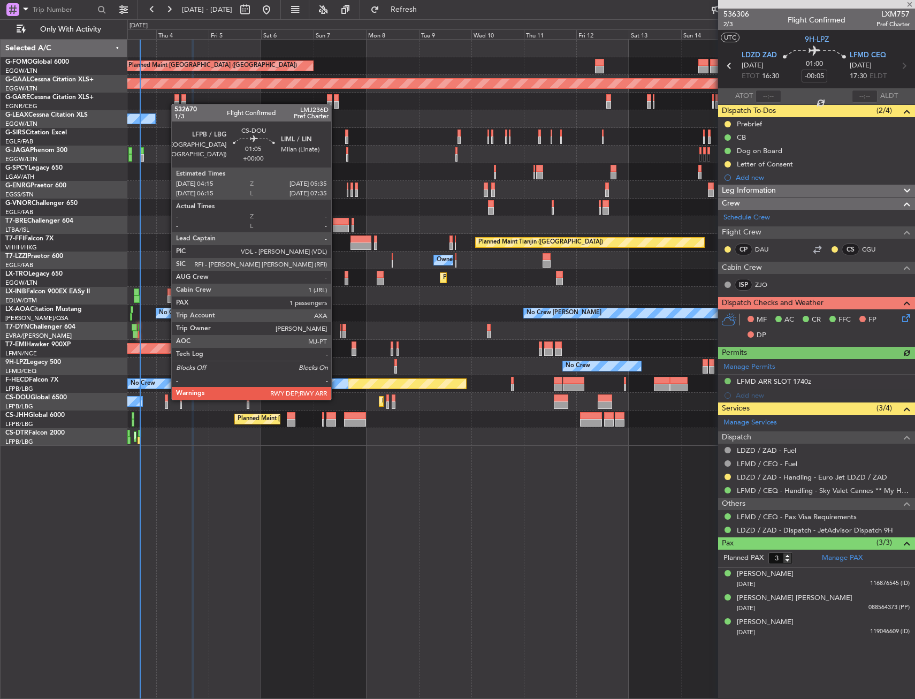
click at [166, 398] on div at bounding box center [166, 397] width 3 height 7
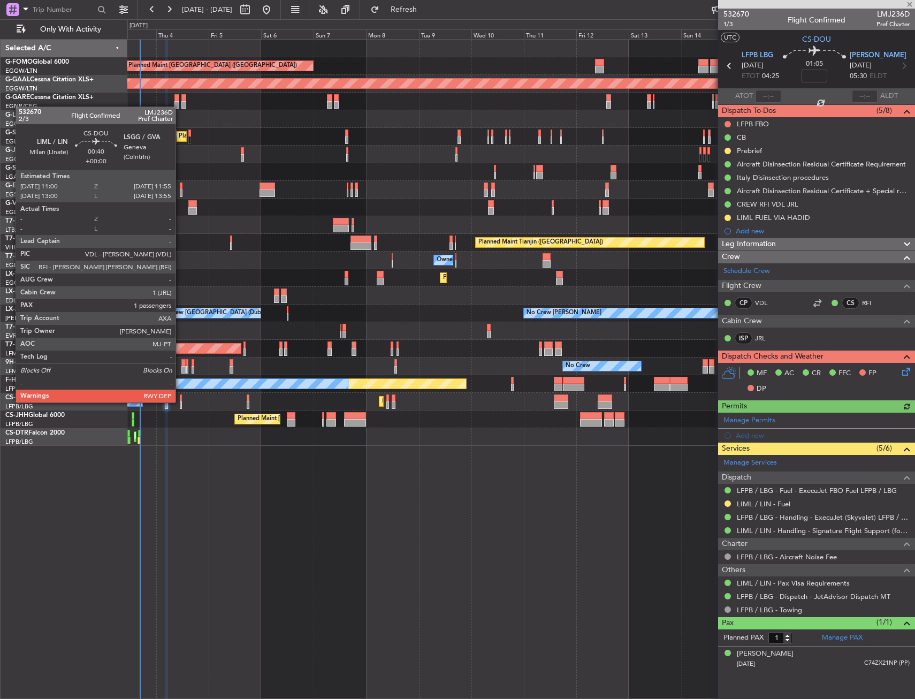
click at [180, 401] on div at bounding box center [181, 404] width 2 height 7
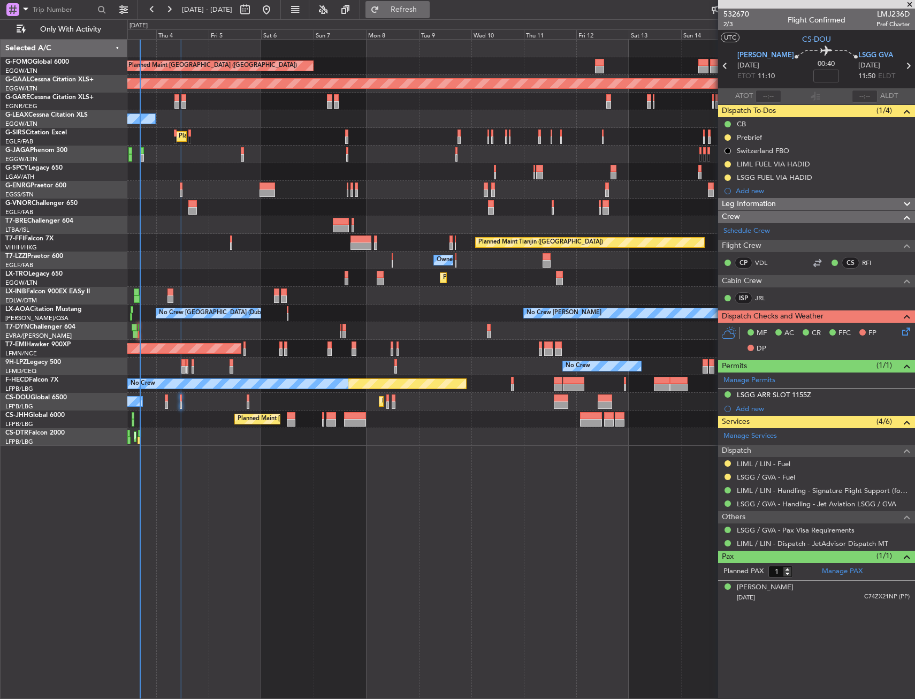
click at [426, 13] on span "Refresh" at bounding box center [403, 9] width 45 height 7
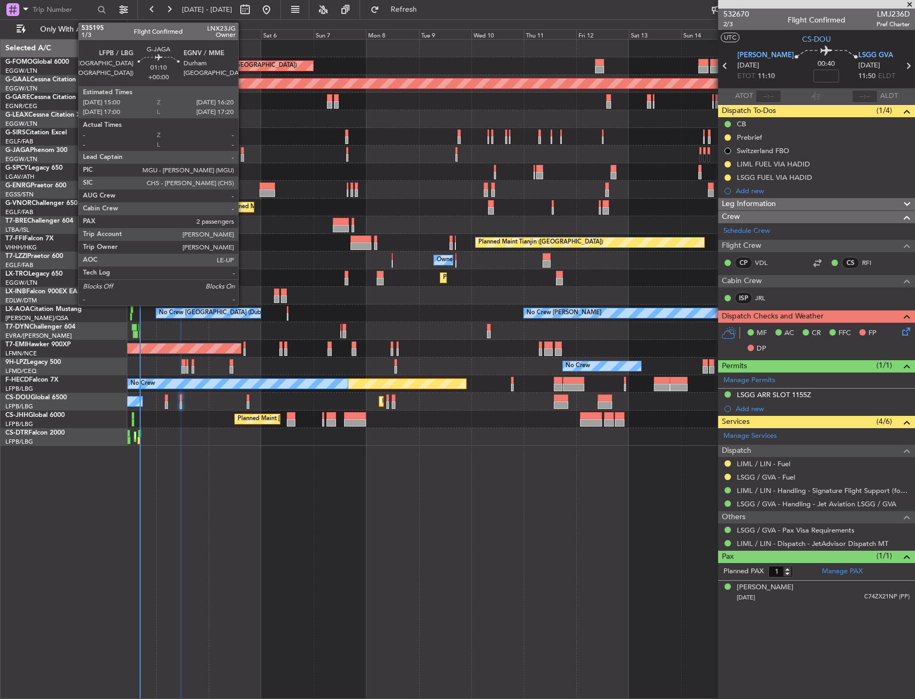
click at [243, 153] on div at bounding box center [242, 150] width 3 height 7
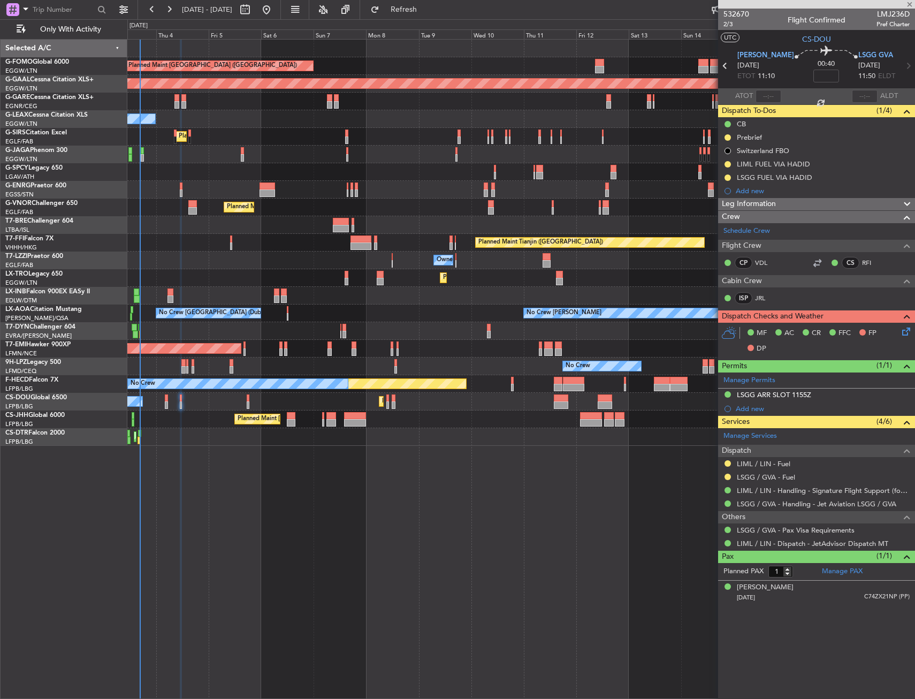
type input "2"
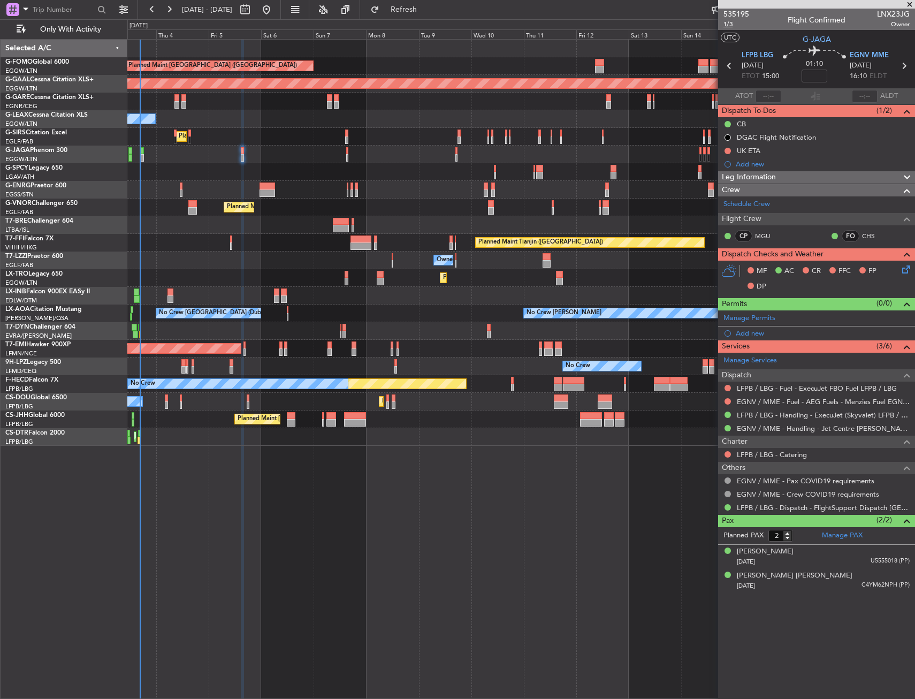
click at [725, 26] on span "1/3" at bounding box center [736, 24] width 26 height 9
click at [904, 270] on icon at bounding box center [904, 267] width 9 height 9
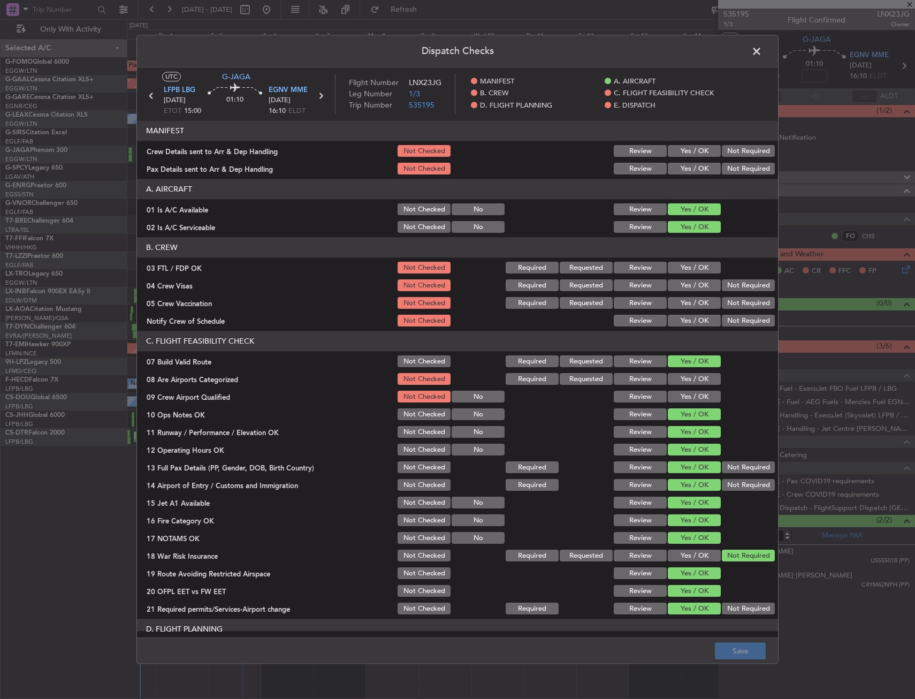
click at [694, 150] on button "Yes / OK" at bounding box center [694, 151] width 53 height 12
click at [692, 166] on button "Yes / OK" at bounding box center [694, 169] width 53 height 12
drag, startPoint x: 747, startPoint y: 651, endPoint x: 746, endPoint y: 644, distance: 7.0
click at [747, 651] on button "Save" at bounding box center [740, 650] width 51 height 17
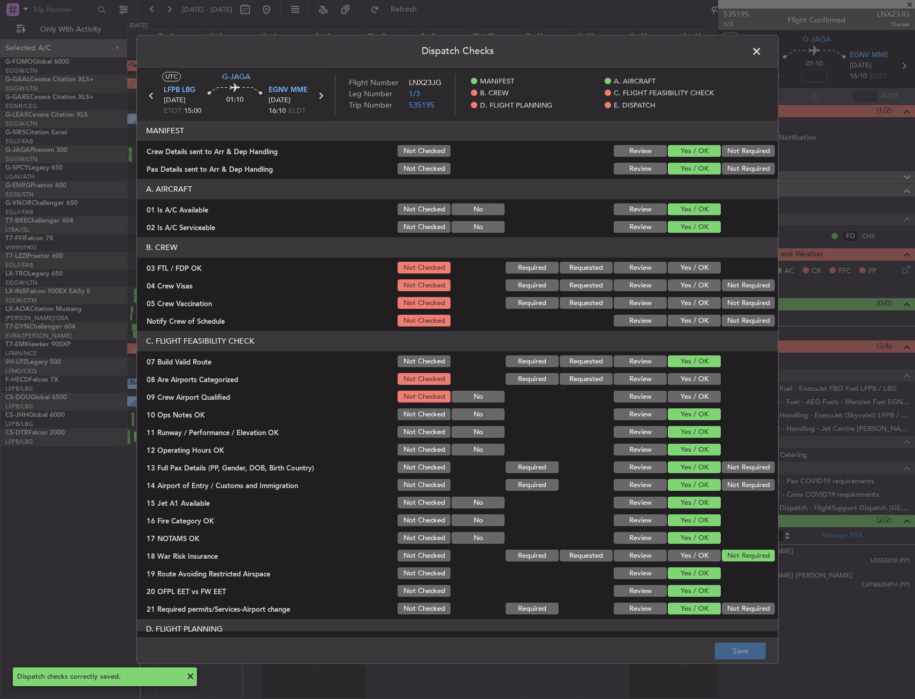
click at [762, 51] on span at bounding box center [762, 53] width 0 height 21
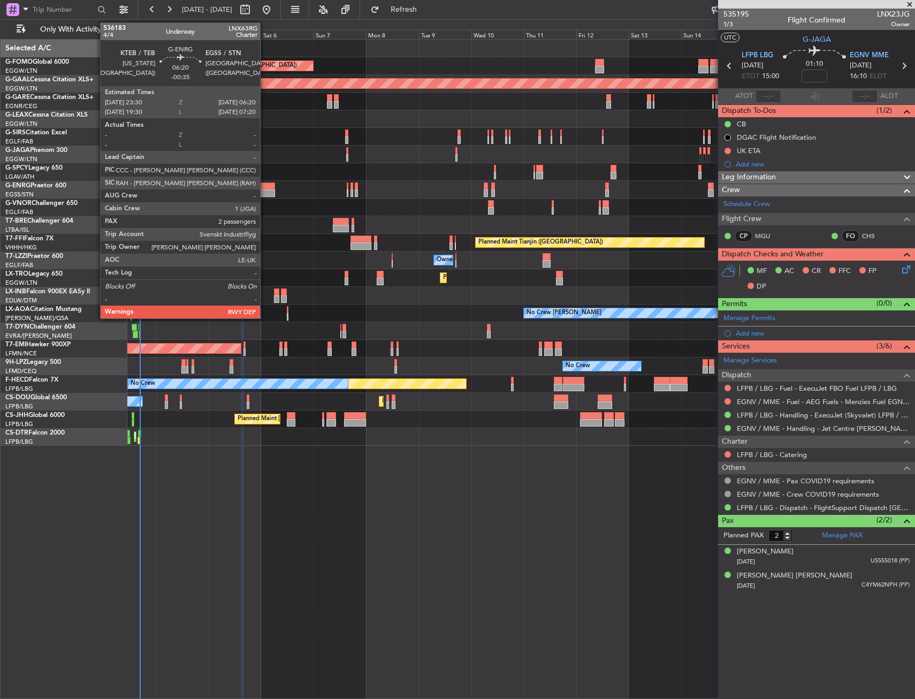
click at [265, 190] on div at bounding box center [266, 192] width 15 height 7
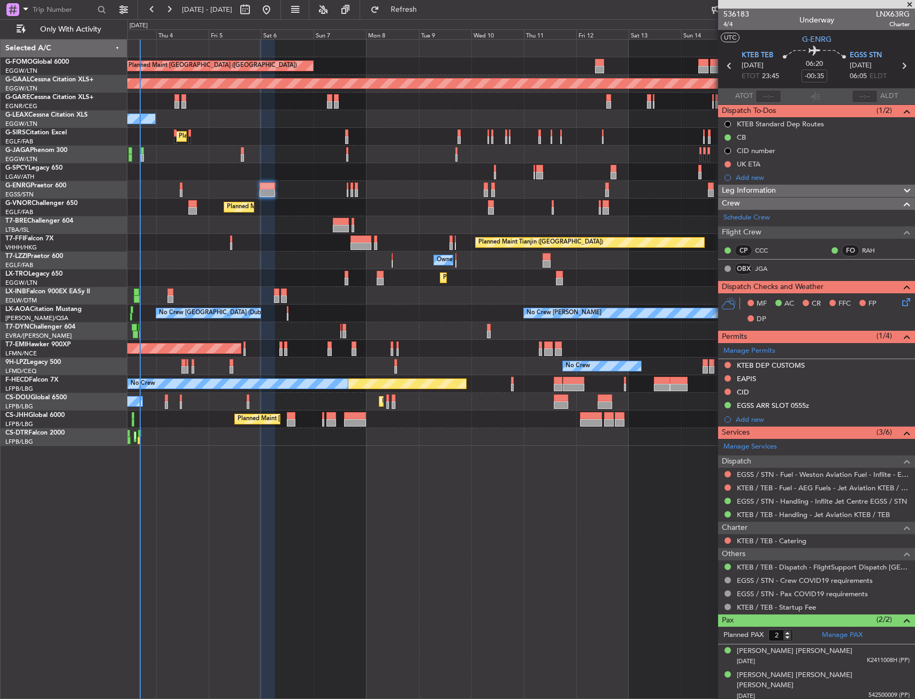
click at [723, 25] on div "536183 4/4 Underway LNX63RG Charter" at bounding box center [816, 19] width 197 height 21
click at [726, 24] on span "4/4" at bounding box center [736, 24] width 26 height 9
click at [907, 297] on icon at bounding box center [904, 300] width 9 height 9
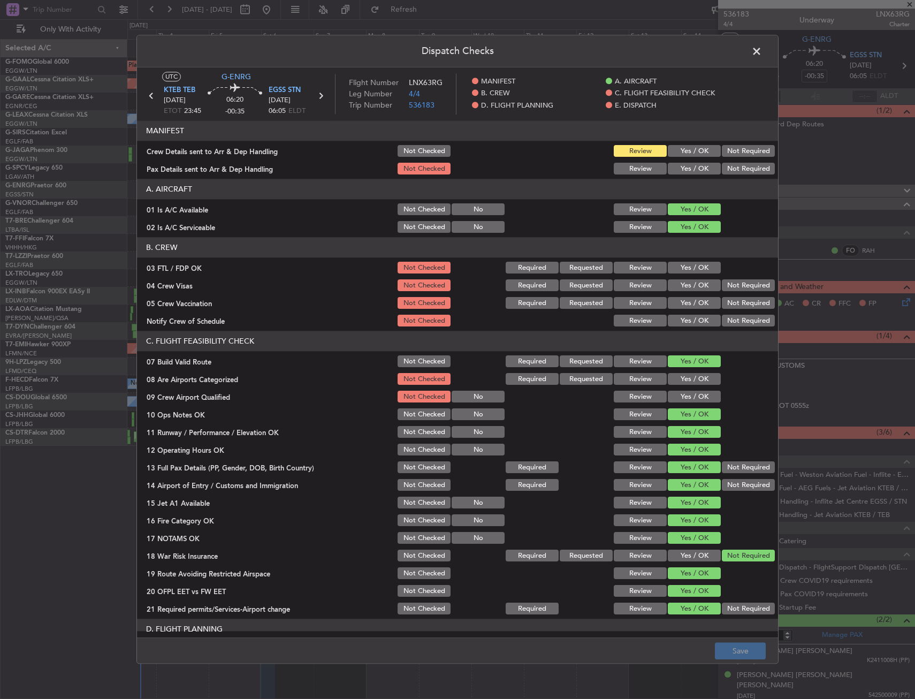
click at [683, 155] on button "Yes / OK" at bounding box center [694, 151] width 53 height 12
click at [686, 166] on button "Yes / OK" at bounding box center [694, 169] width 53 height 12
click at [734, 648] on button "Save" at bounding box center [740, 650] width 51 height 17
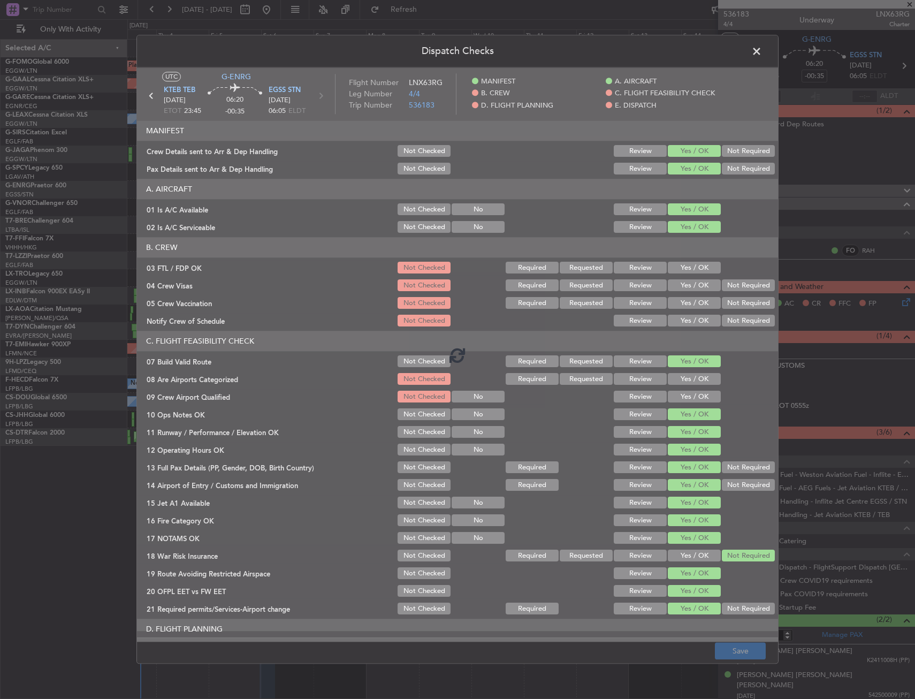
click at [762, 50] on span at bounding box center [762, 53] width 0 height 21
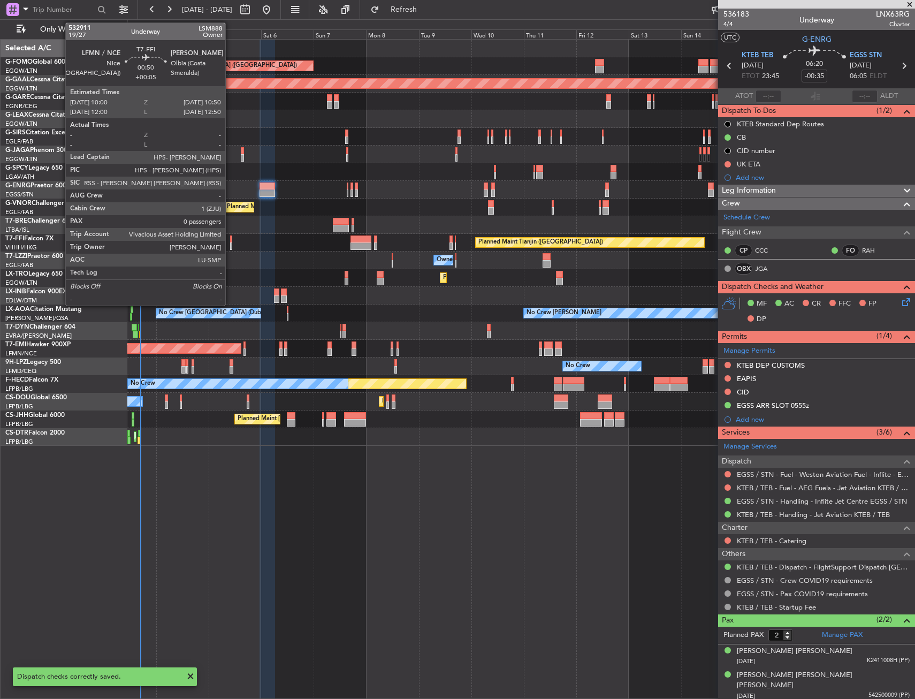
click at [230, 239] on div at bounding box center [231, 238] width 2 height 7
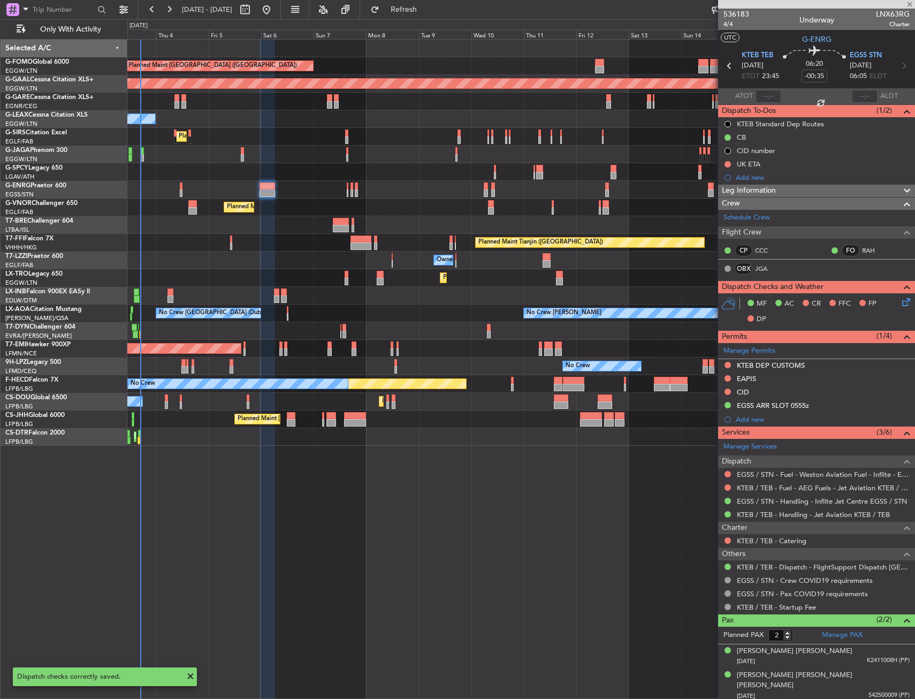
type input "+00:05"
type input "0"
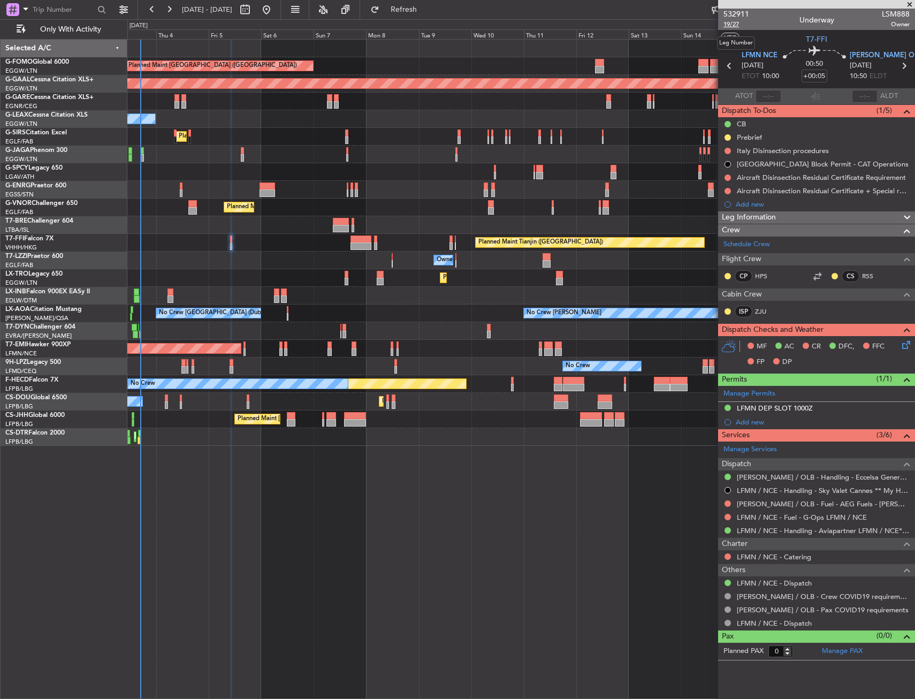
click at [731, 26] on span "19/27" at bounding box center [736, 24] width 26 height 9
click at [907, 344] on icon at bounding box center [904, 343] width 9 height 9
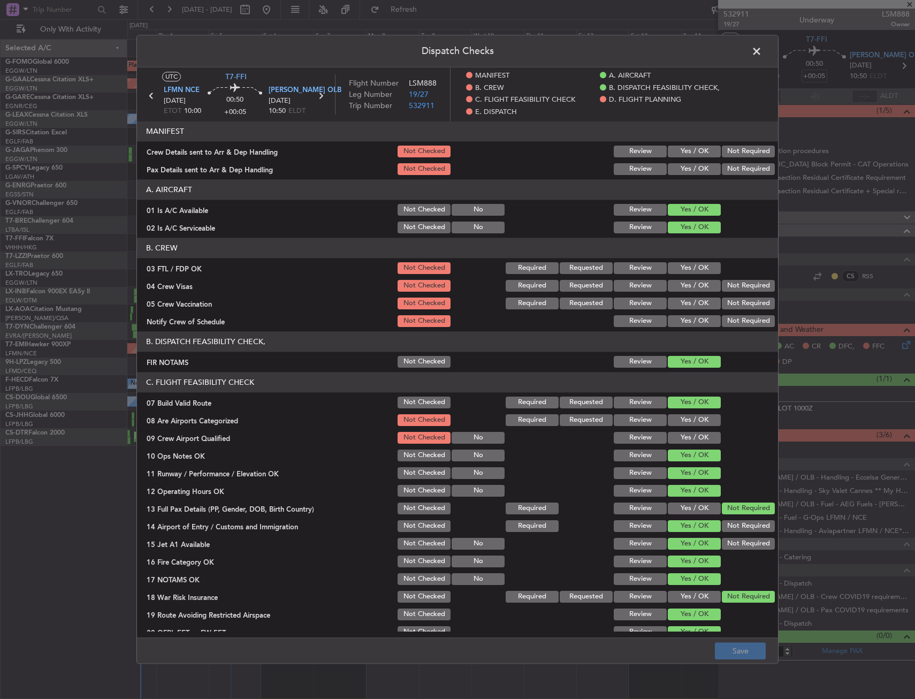
click at [689, 152] on button "Yes / OK" at bounding box center [694, 151] width 53 height 12
click at [687, 166] on button "Yes / OK" at bounding box center [694, 169] width 53 height 12
click at [741, 649] on button "Save" at bounding box center [740, 650] width 51 height 17
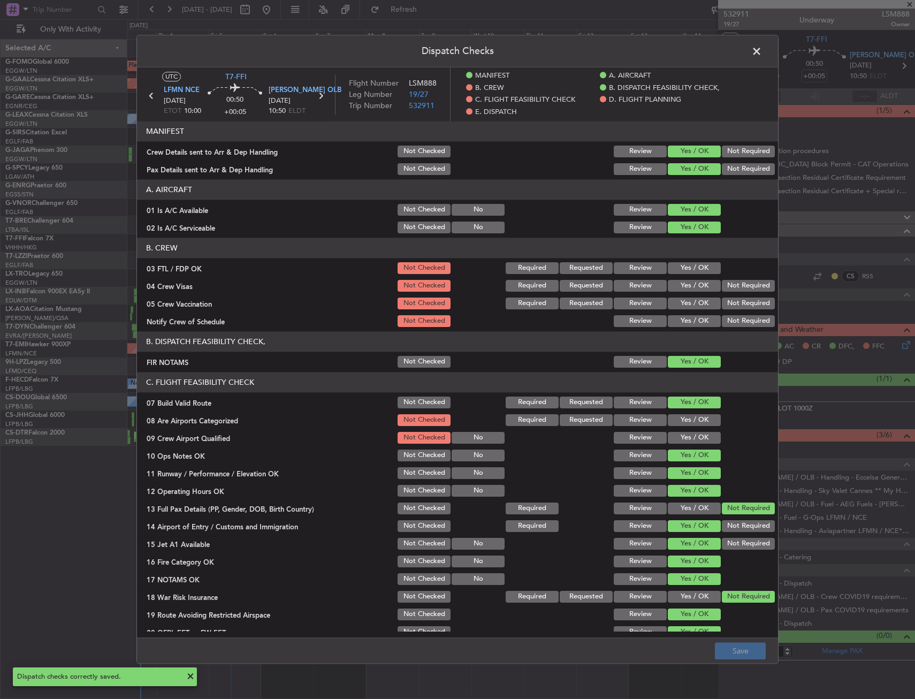
click at [762, 49] on span at bounding box center [762, 53] width 0 height 21
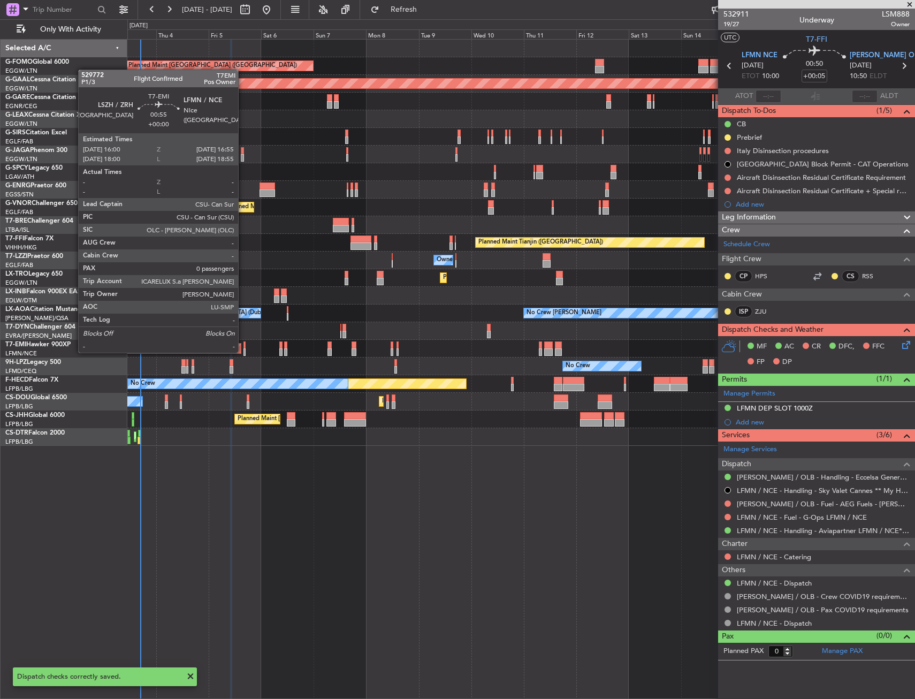
click at [243, 351] on div at bounding box center [244, 351] width 2 height 7
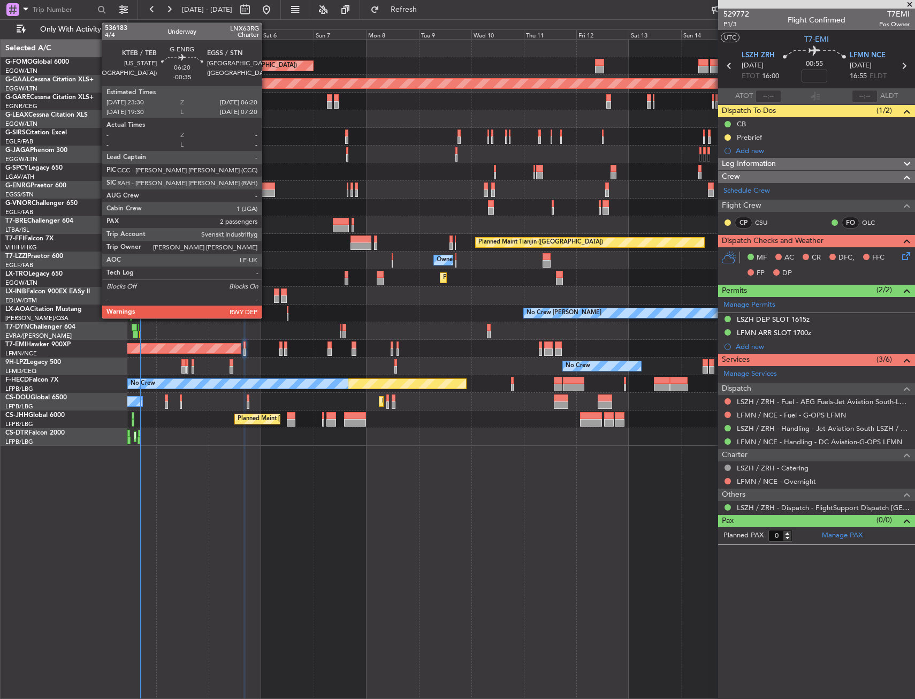
click at [266, 188] on div at bounding box center [266, 185] width 15 height 7
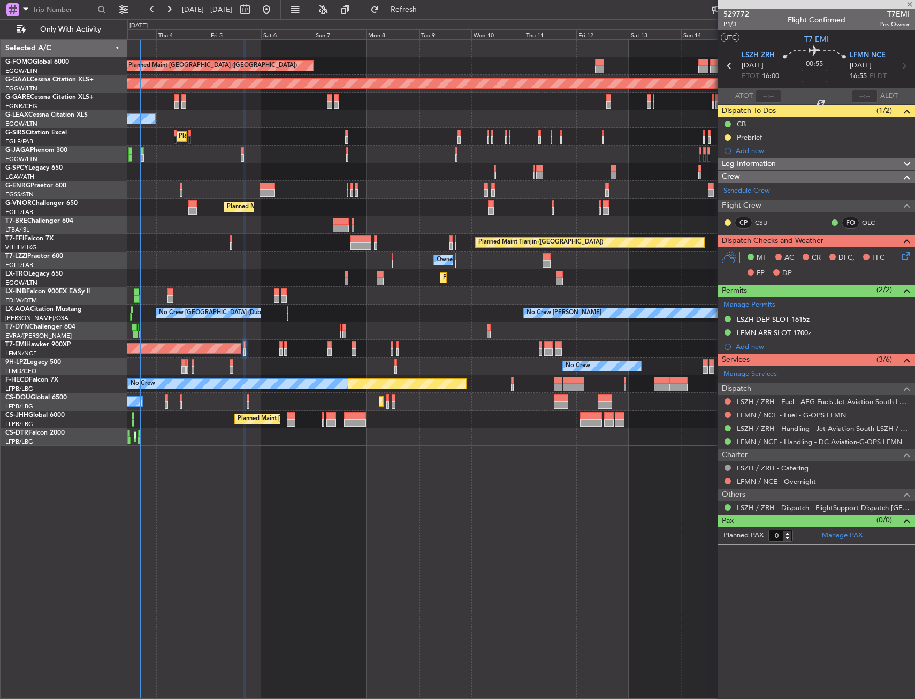
type input "-00:35"
type input "2"
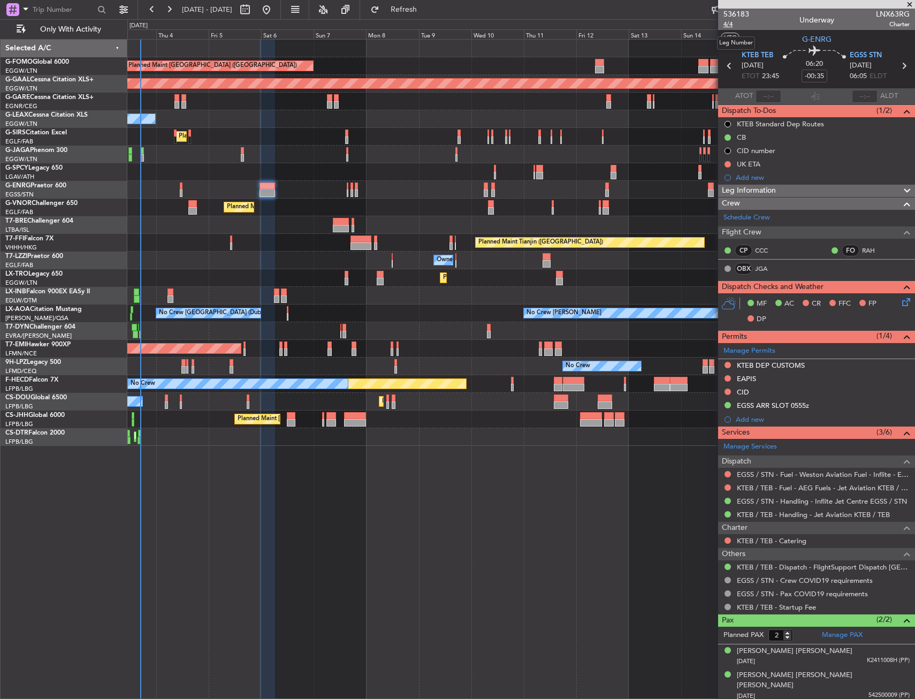
click at [729, 21] on span "4/4" at bounding box center [736, 24] width 26 height 9
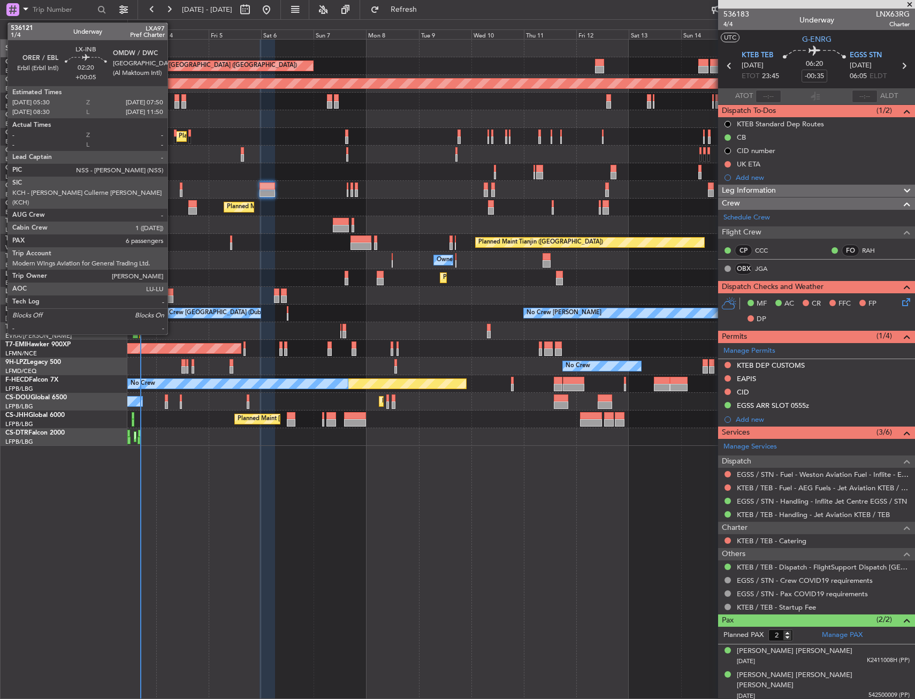
click at [172, 300] on div at bounding box center [169, 298] width 5 height 7
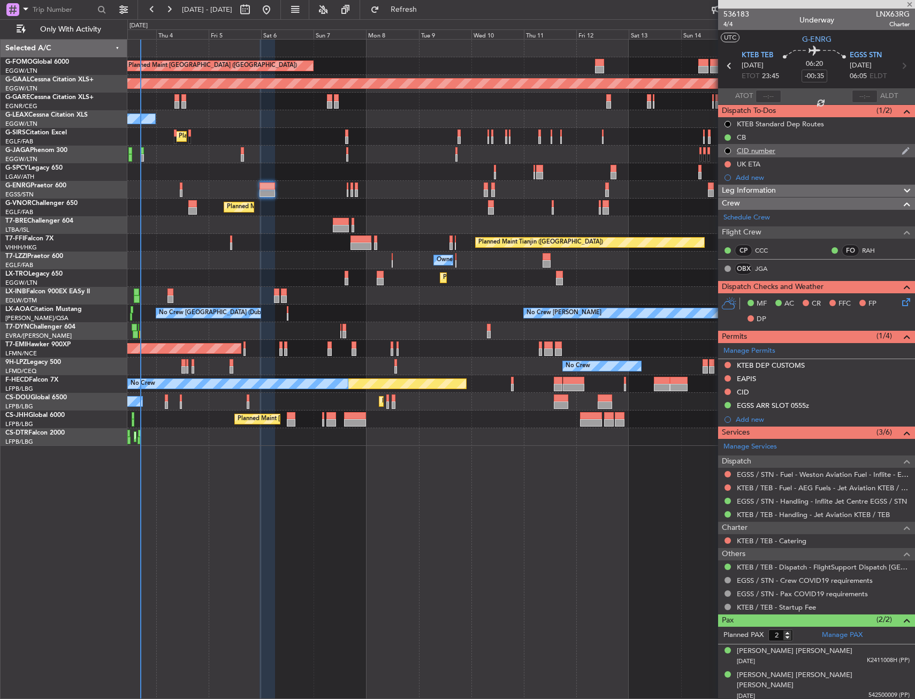
type input "+00:05"
type input "6"
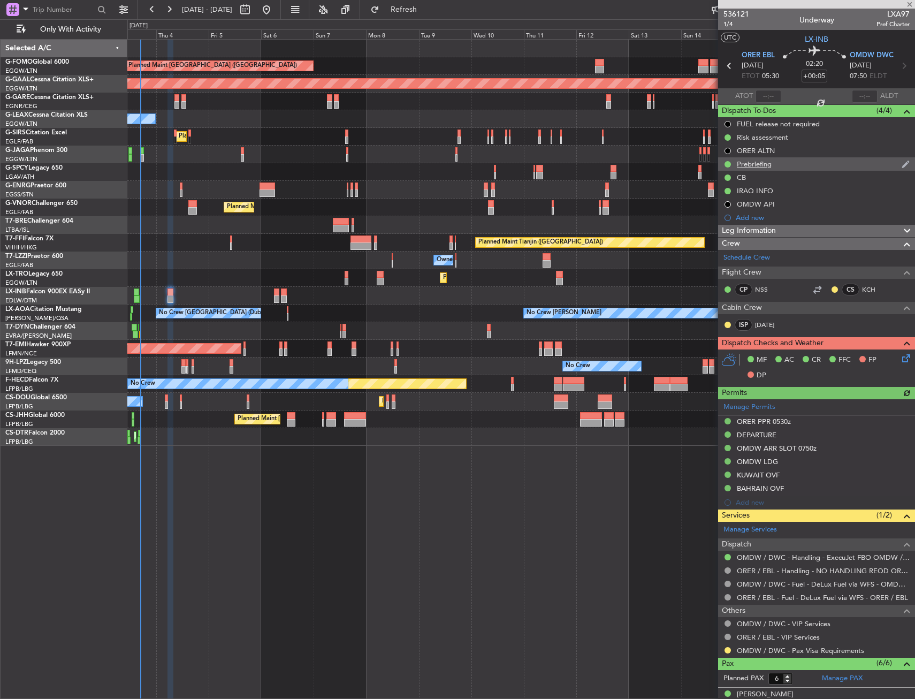
click at [787, 167] on div "Prebriefing" at bounding box center [816, 163] width 197 height 13
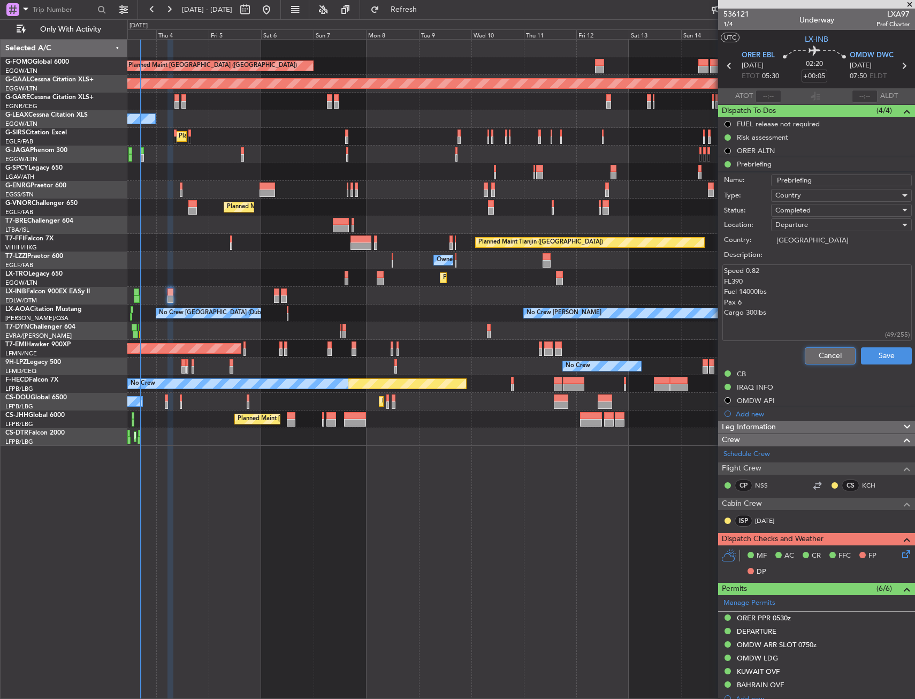
click at [811, 355] on button "Cancel" at bounding box center [829, 355] width 51 height 17
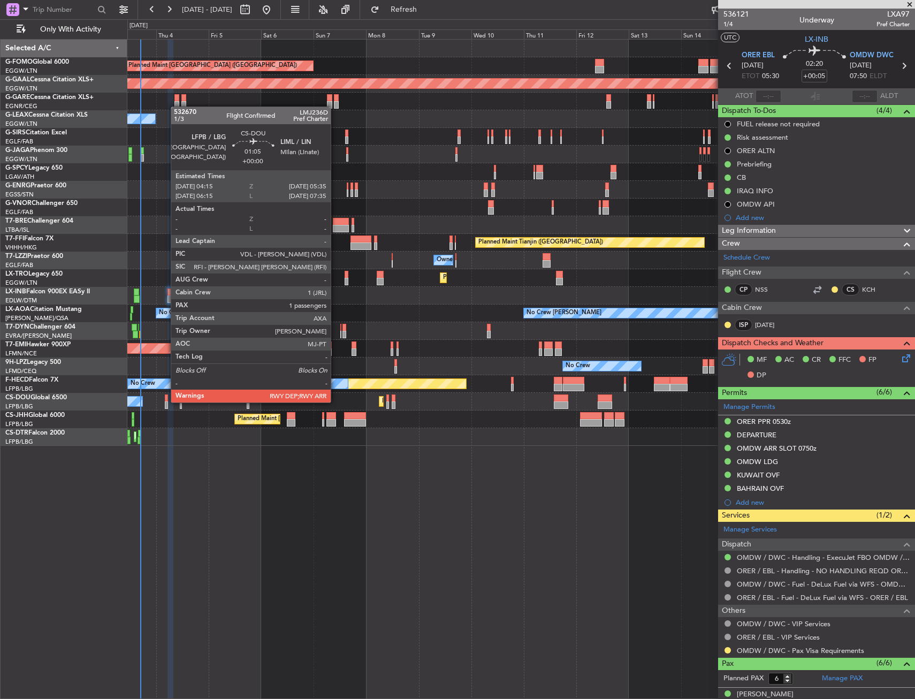
click at [165, 401] on div at bounding box center [166, 404] width 3 height 7
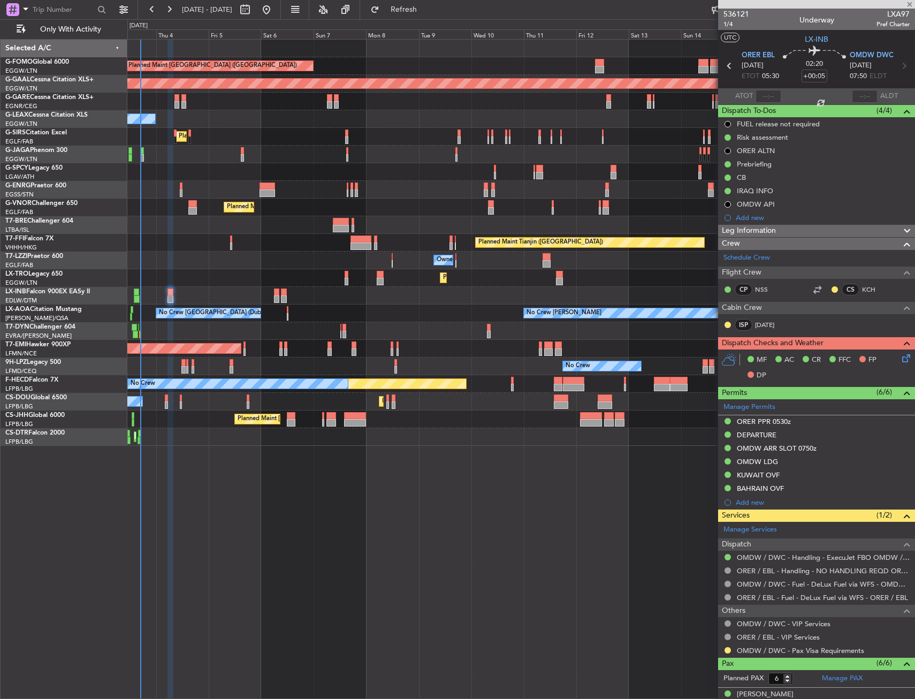
type input "1"
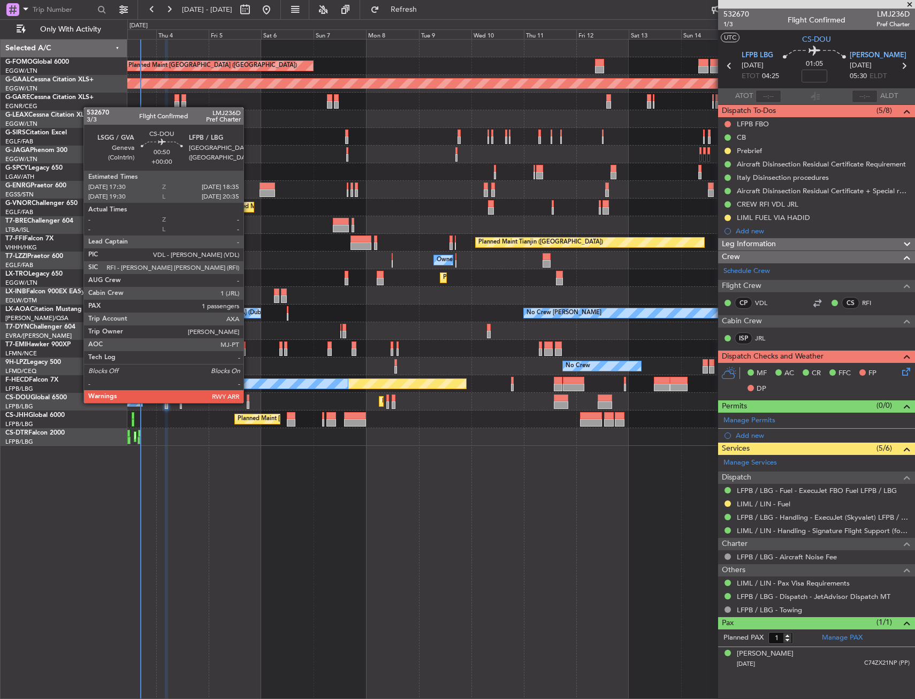
click at [248, 402] on div at bounding box center [248, 404] width 3 height 7
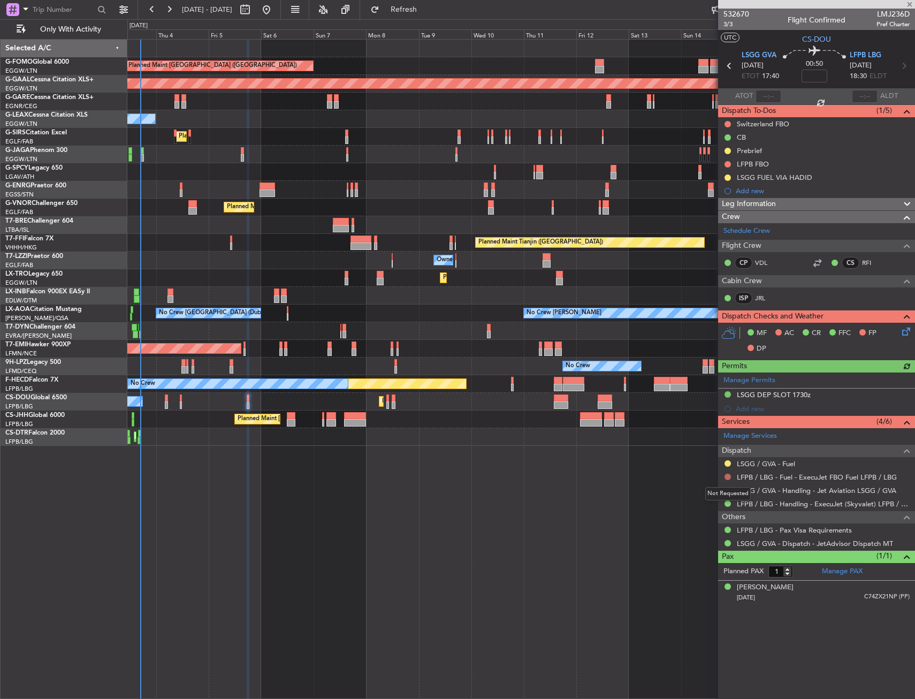
click at [729, 476] on button at bounding box center [727, 476] width 6 height 6
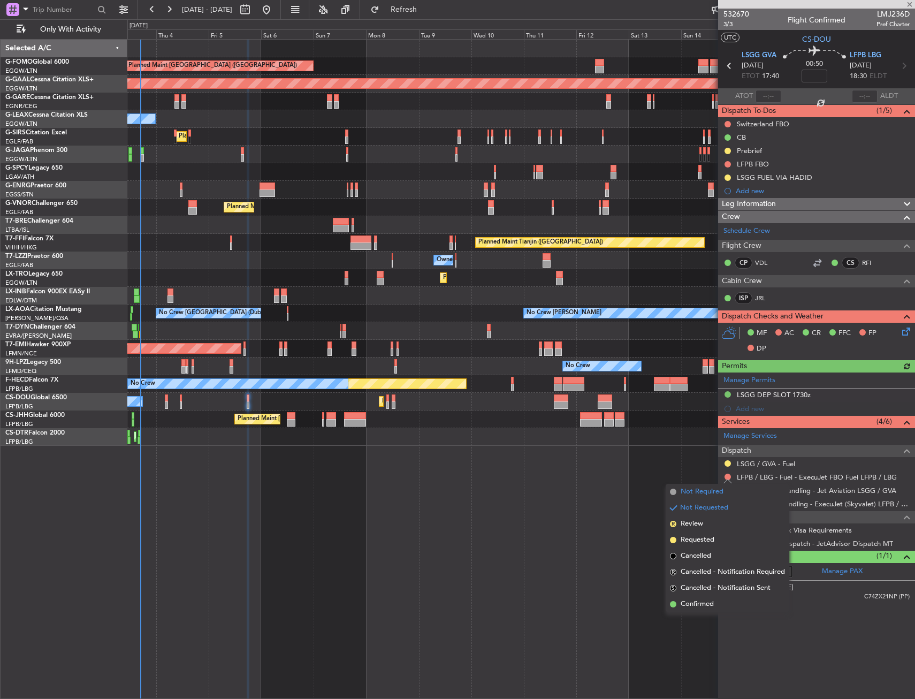
click at [701, 493] on span "Not Required" at bounding box center [701, 491] width 43 height 11
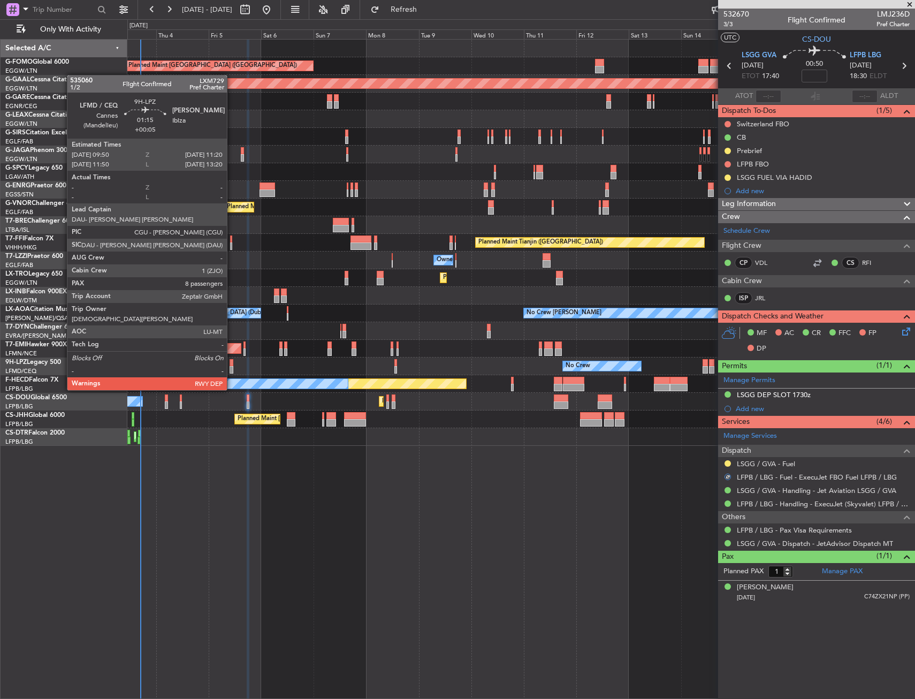
click at [232, 370] on div at bounding box center [231, 369] width 4 height 7
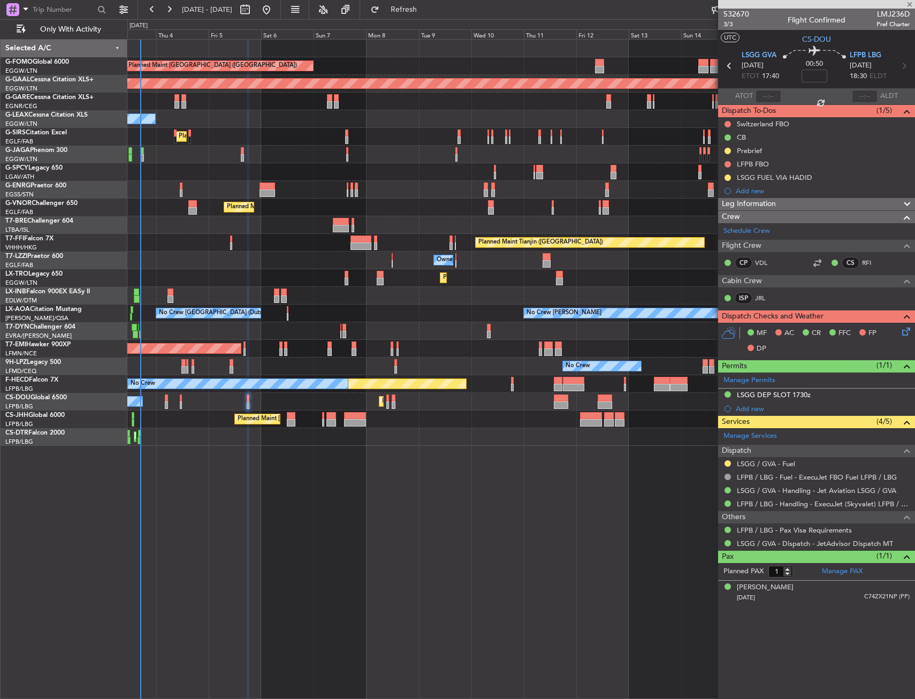
type input "+00:05"
type input "8"
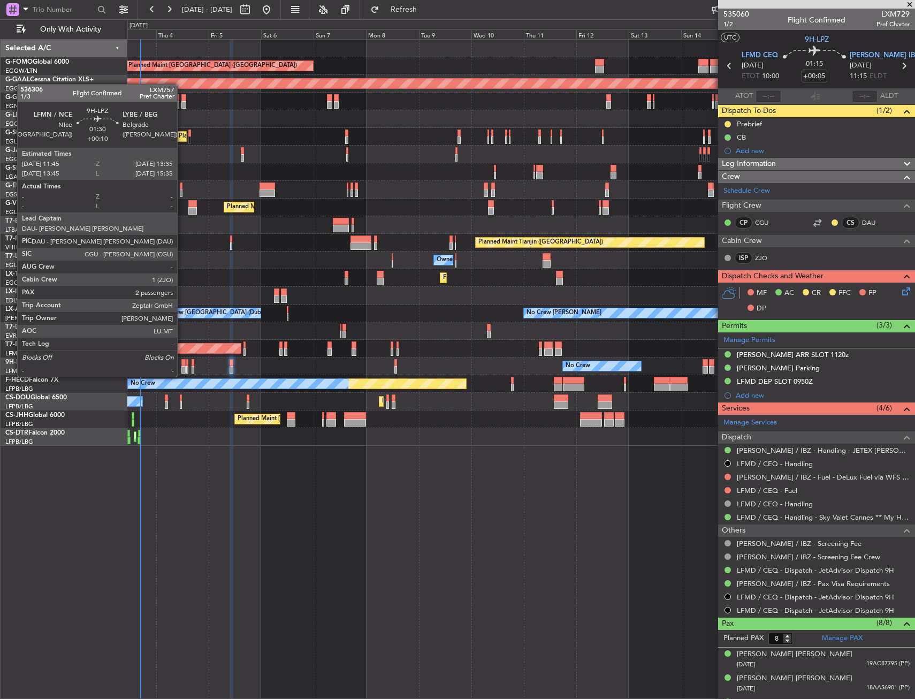
click at [182, 366] on div at bounding box center [183, 369] width 4 height 7
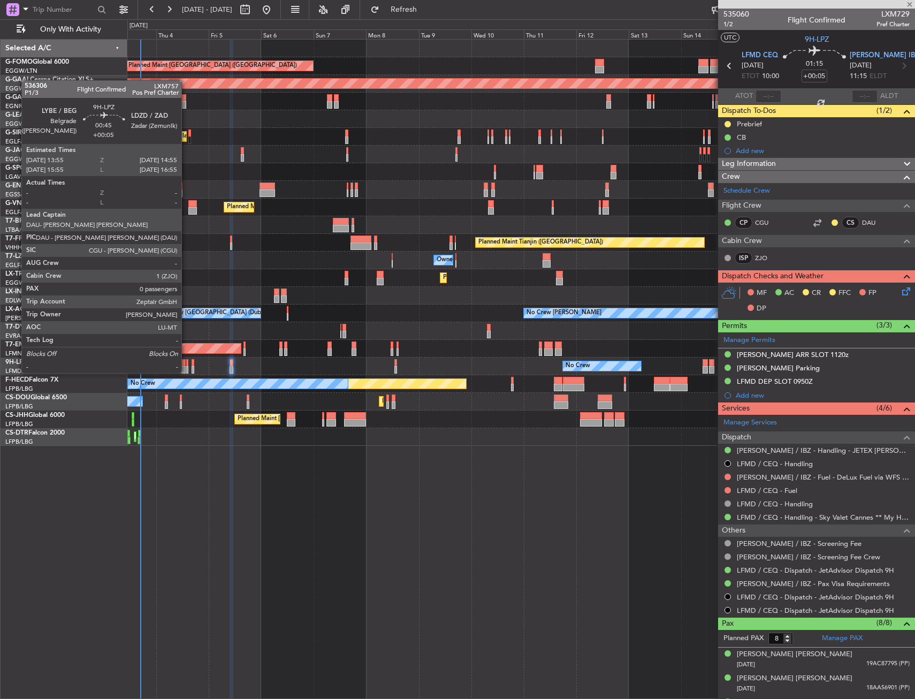
type input "+00:10"
type input "2"
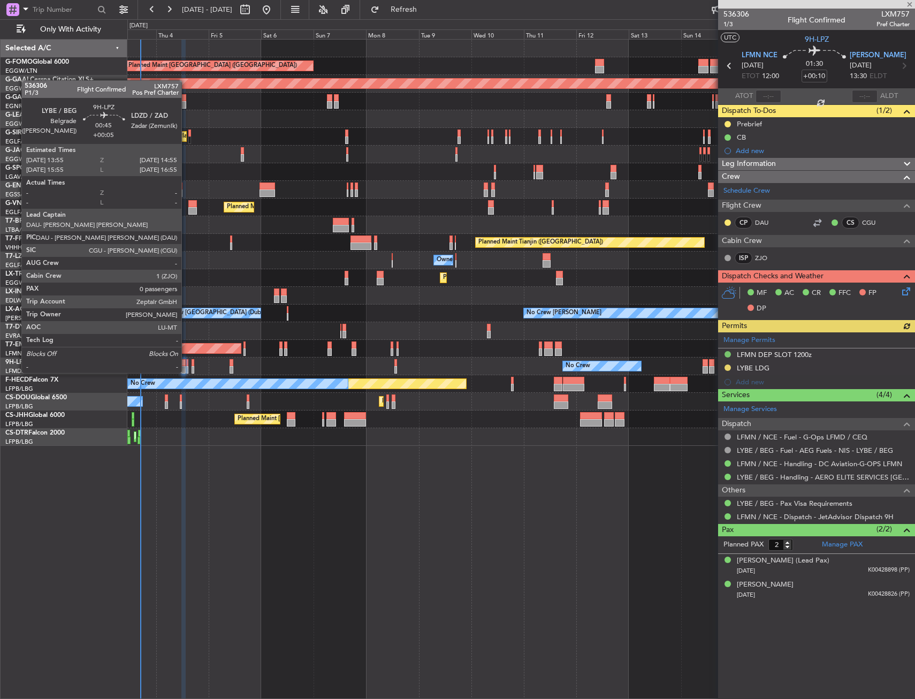
click at [186, 362] on div at bounding box center [187, 362] width 3 height 7
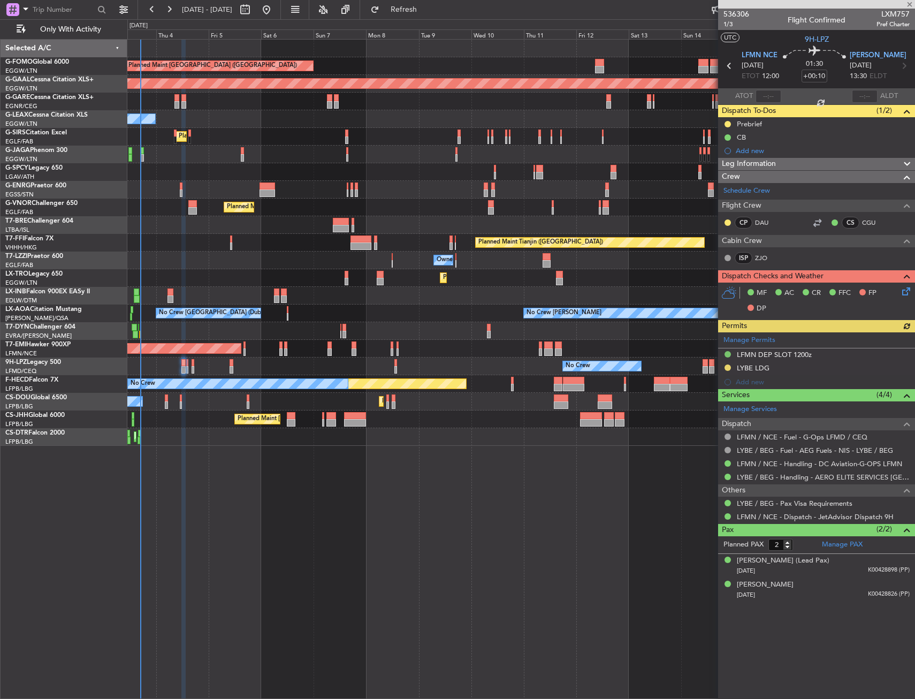
type input "+00:05"
type input "0"
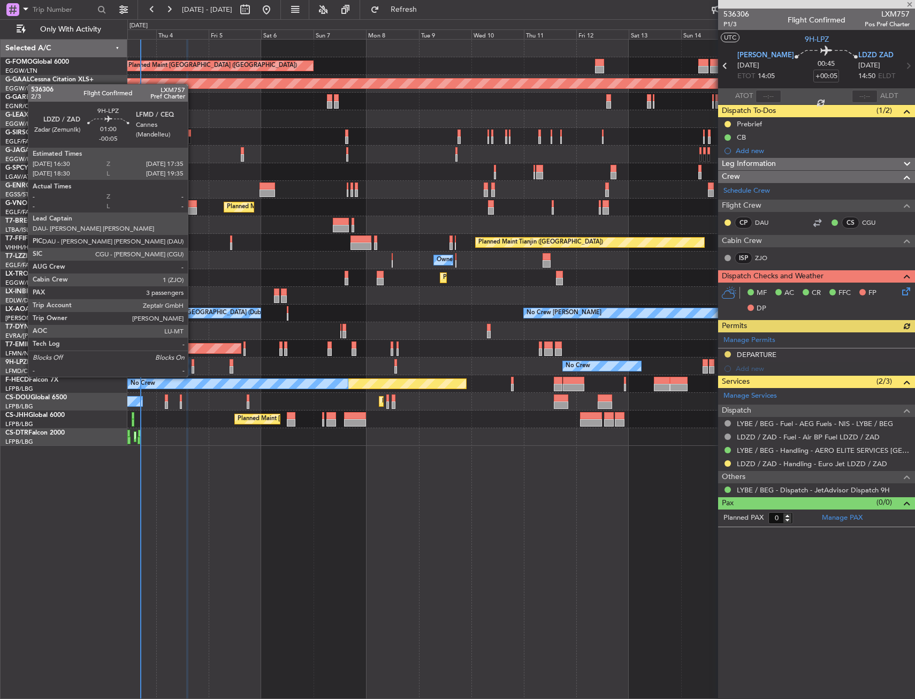
click at [193, 366] on div at bounding box center [192, 369] width 3 height 7
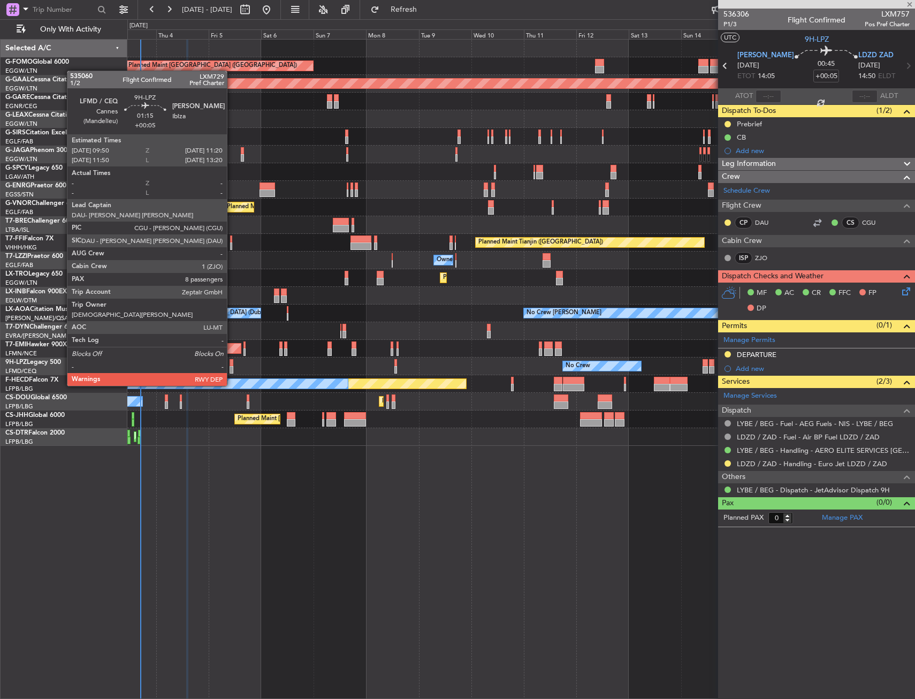
type input "-00:05"
type input "3"
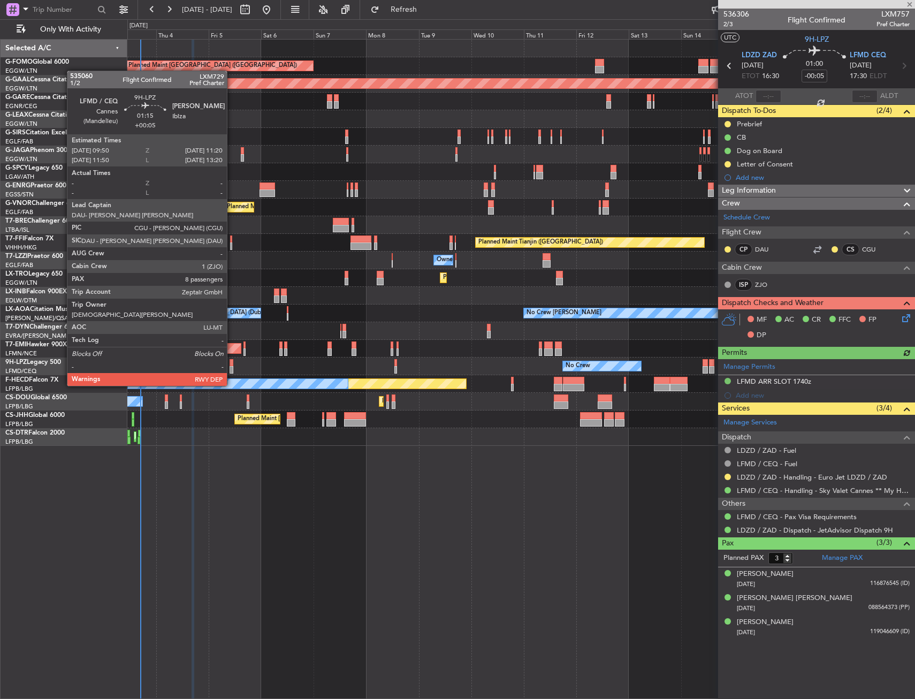
click at [232, 365] on div at bounding box center [231, 362] width 4 height 7
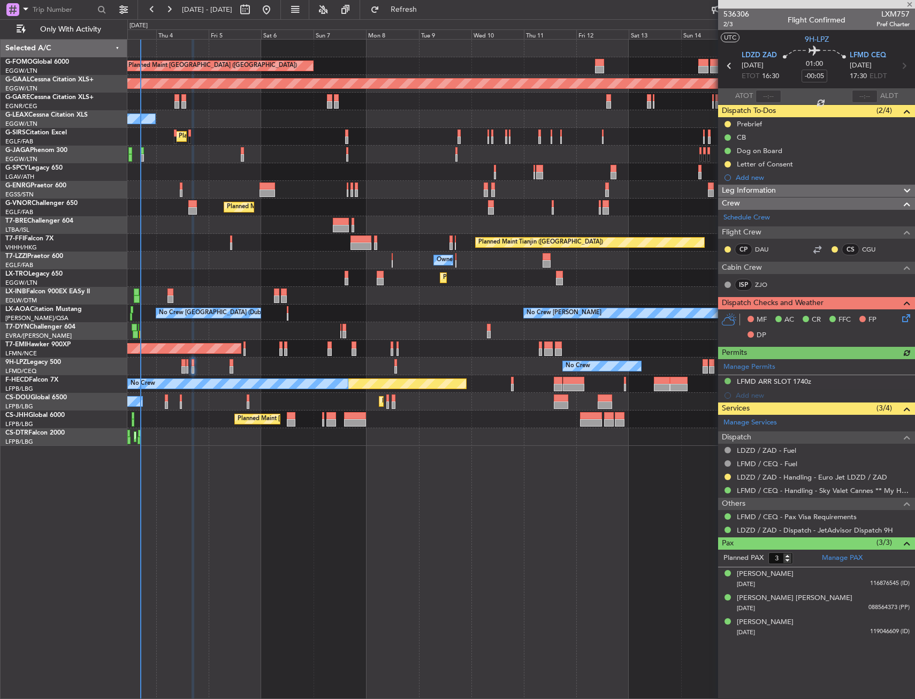
type input "+00:05"
type input "8"
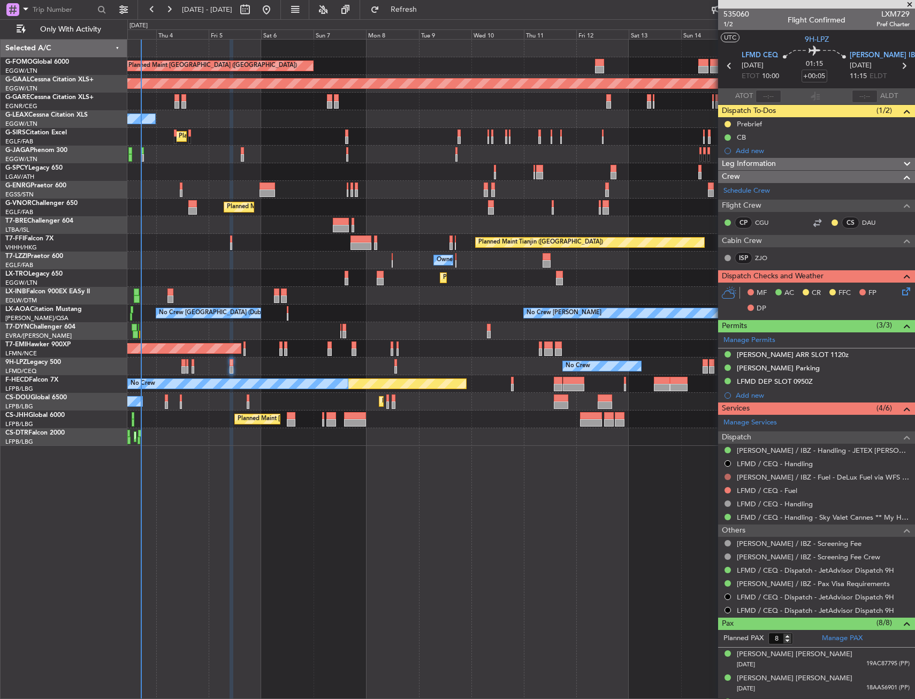
click at [726, 473] on button at bounding box center [727, 476] width 6 height 6
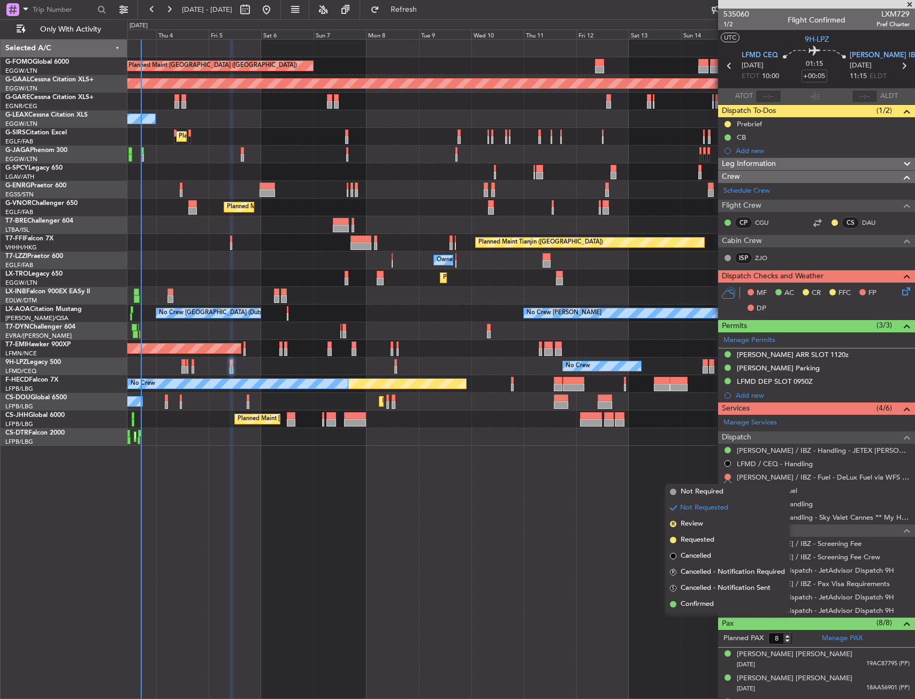
click at [706, 491] on span "Not Required" at bounding box center [701, 491] width 43 height 11
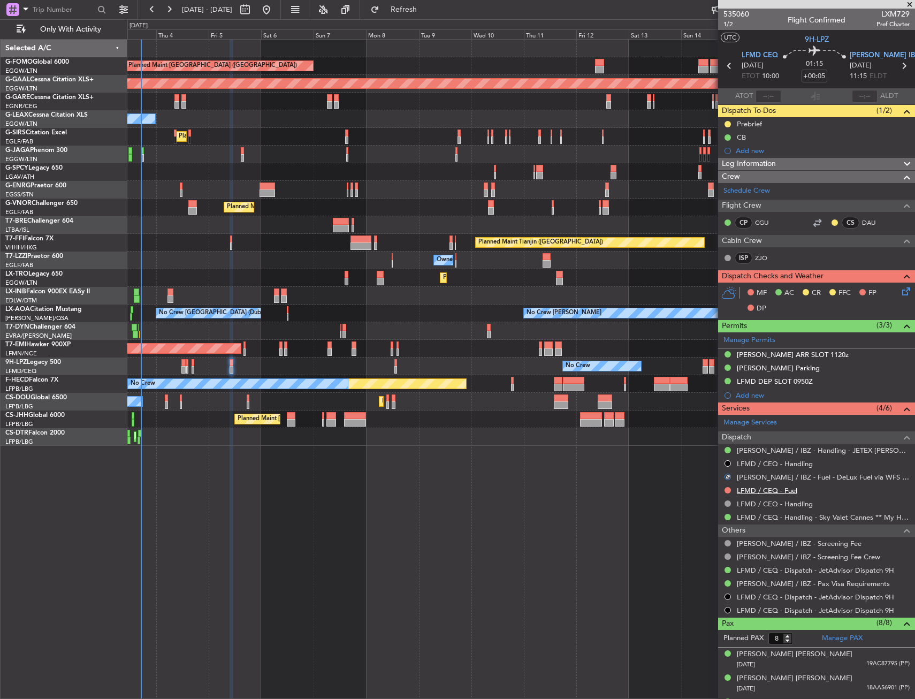
click at [749, 489] on link "LFMD / CEQ - Fuel" at bounding box center [767, 490] width 60 height 9
click at [430, 3] on button "Refresh" at bounding box center [397, 9] width 64 height 17
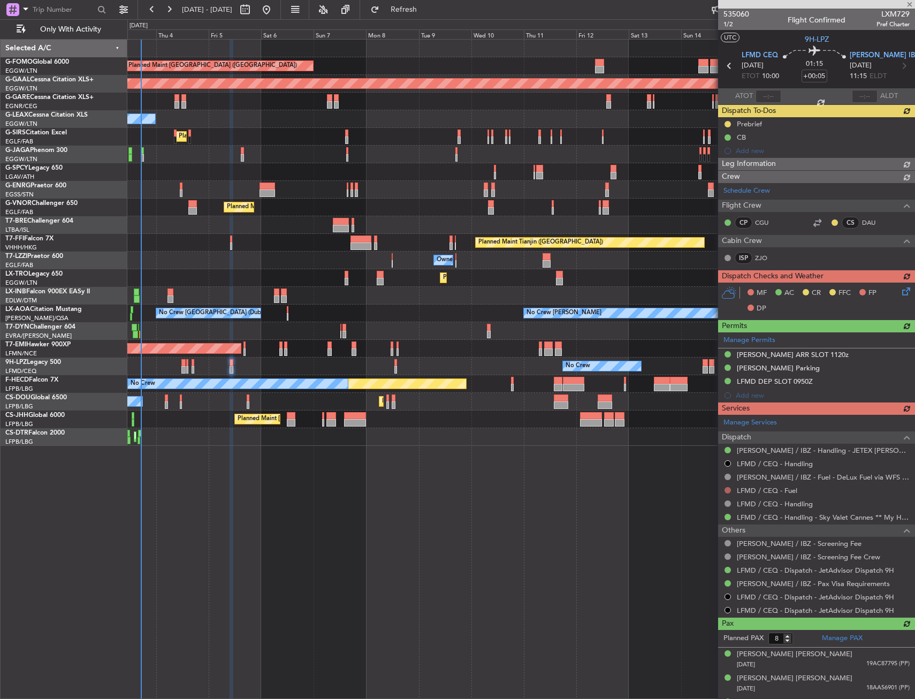
click at [729, 489] on div "Manage Services Dispatch [PERSON_NAME] / IBZ - Handling - JETEX [PERSON_NAME] L…" at bounding box center [816, 516] width 197 height 202
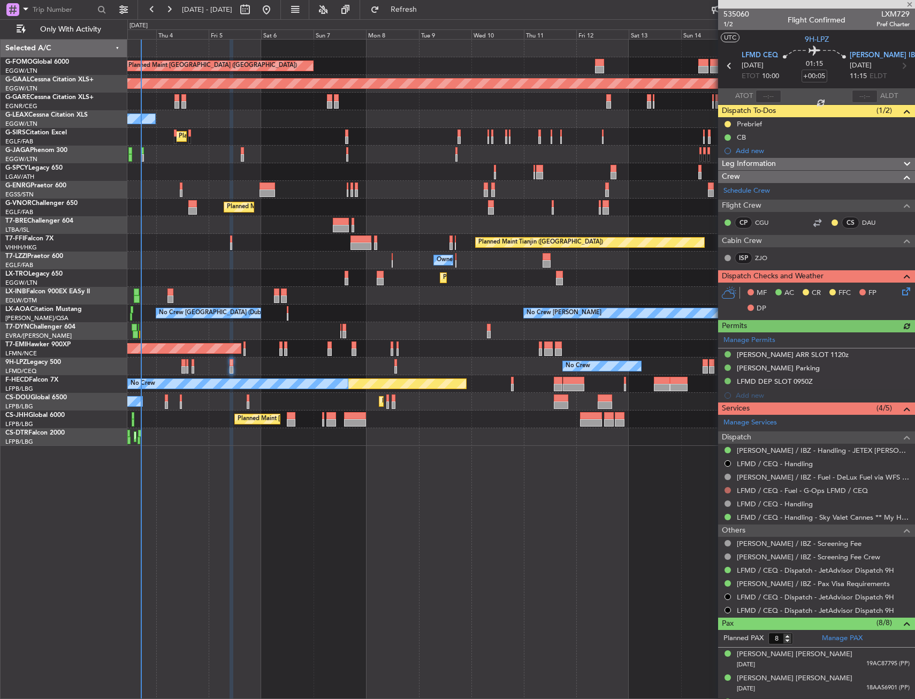
click at [729, 489] on button at bounding box center [727, 490] width 6 height 6
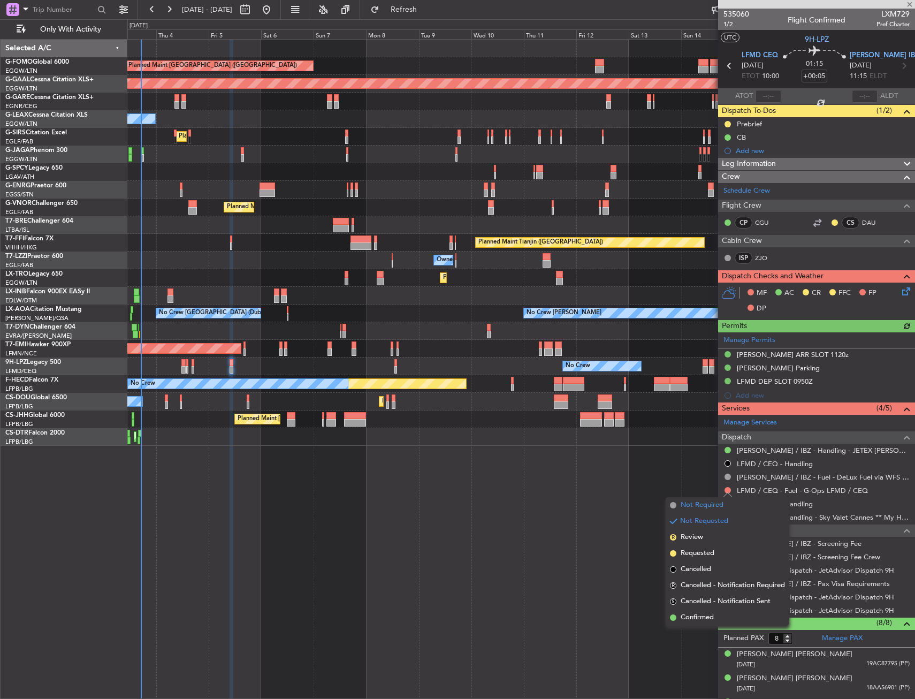
click at [690, 510] on span "Not Required" at bounding box center [701, 505] width 43 height 11
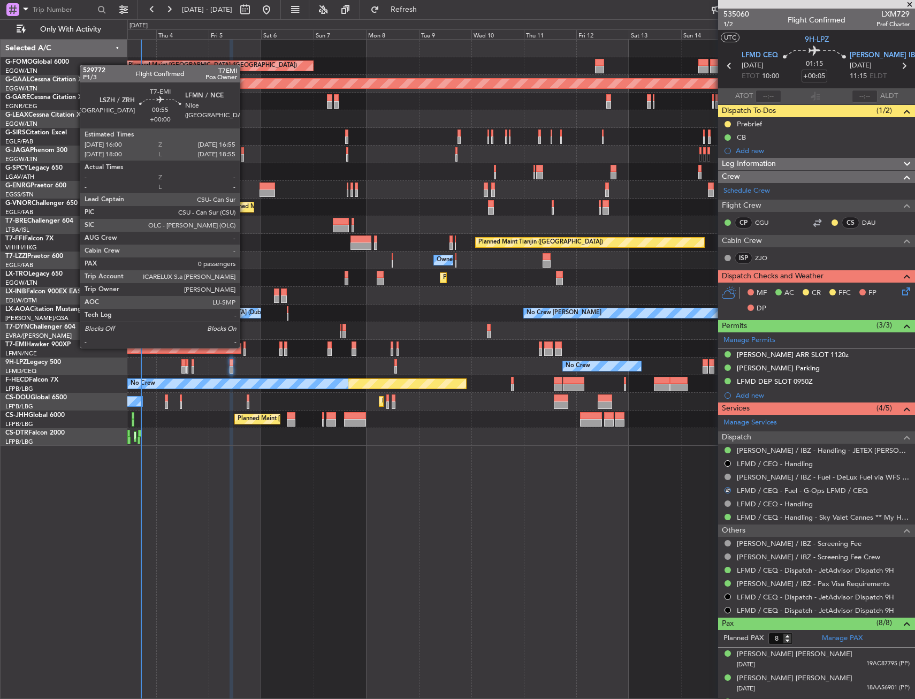
click at [244, 347] on div at bounding box center [244, 344] width 2 height 7
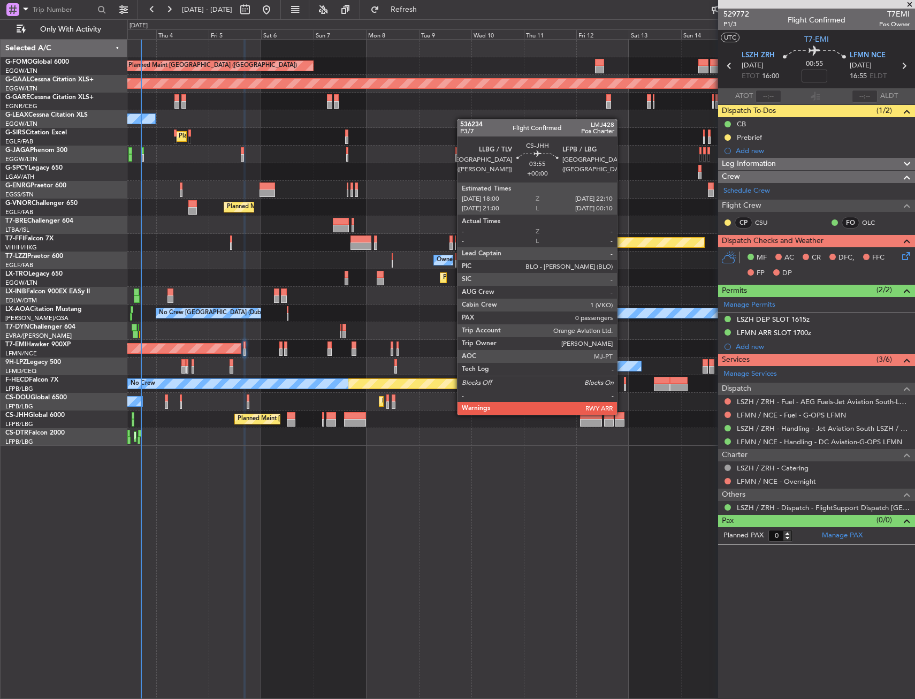
click at [446, 494] on div "Planned Maint [GEOGRAPHIC_DATA] ([GEOGRAPHIC_DATA]) Planned [GEOGRAPHIC_DATA] U…" at bounding box center [520, 369] width 787 height 660
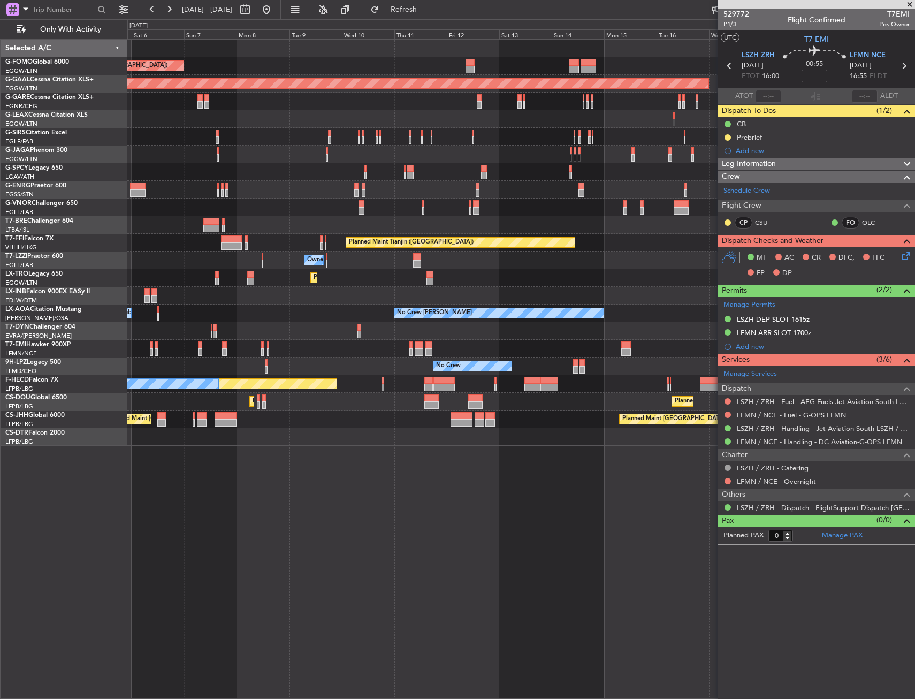
click at [414, 539] on div "Planned Maint [GEOGRAPHIC_DATA] ([GEOGRAPHIC_DATA]) Planned [GEOGRAPHIC_DATA] O…" at bounding box center [520, 369] width 787 height 660
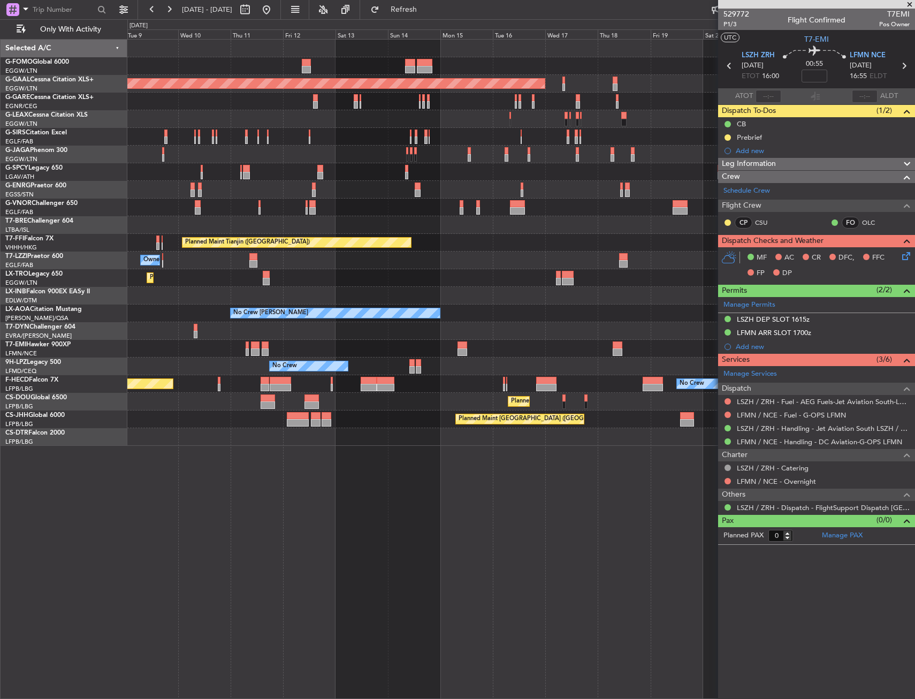
click at [363, 569] on div "Planned Maint [GEOGRAPHIC_DATA] ([GEOGRAPHIC_DATA]) Planned [GEOGRAPHIC_DATA] P…" at bounding box center [520, 369] width 787 height 660
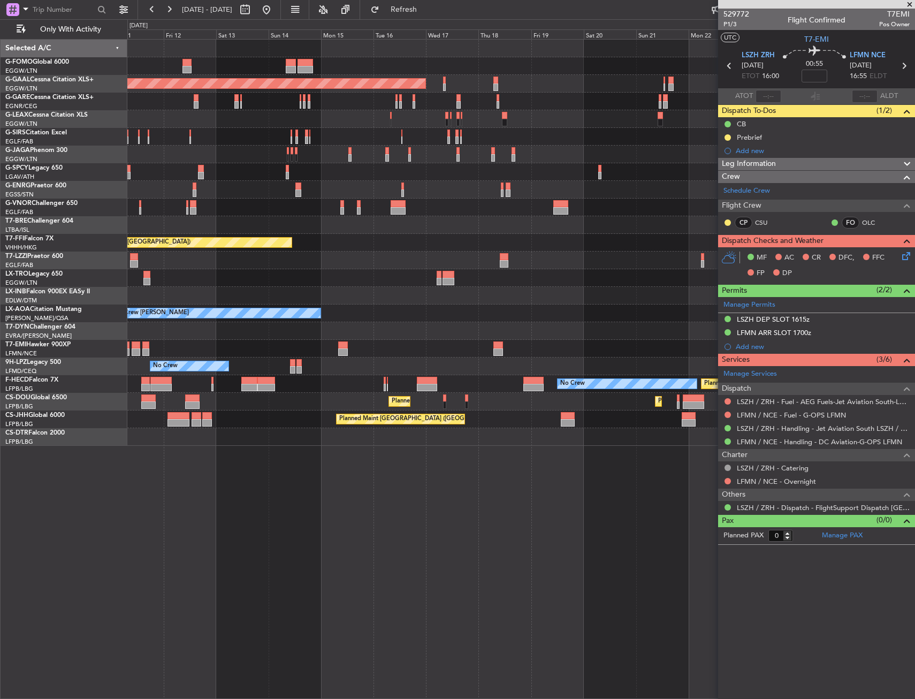
click at [349, 577] on div "Planned Maint Dusseldorf Planned Maint [GEOGRAPHIC_DATA] ([GEOGRAPHIC_DATA]) Pl…" at bounding box center [520, 369] width 787 height 660
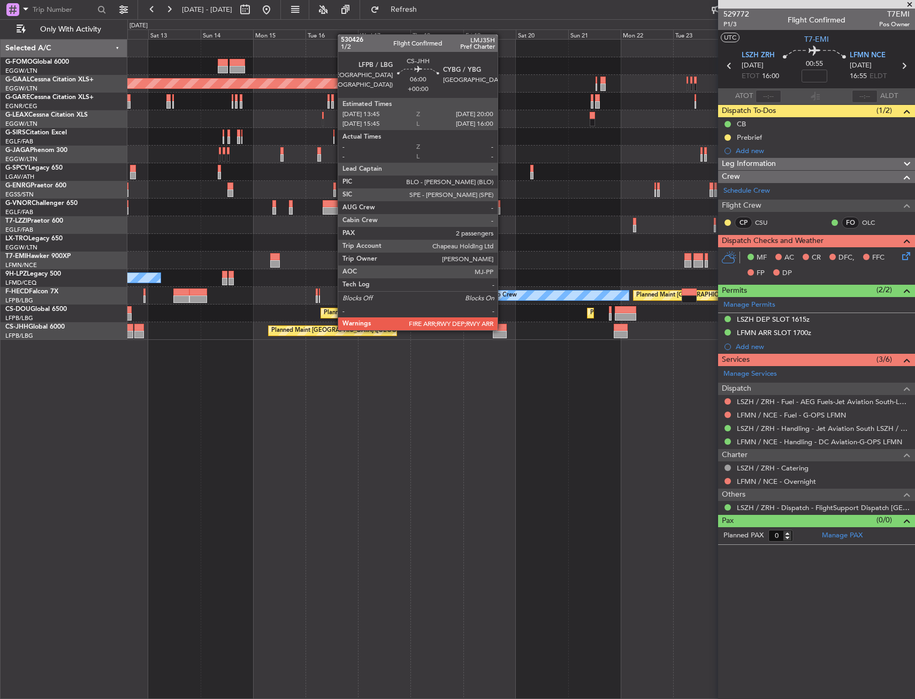
click at [502, 329] on div at bounding box center [500, 327] width 14 height 7
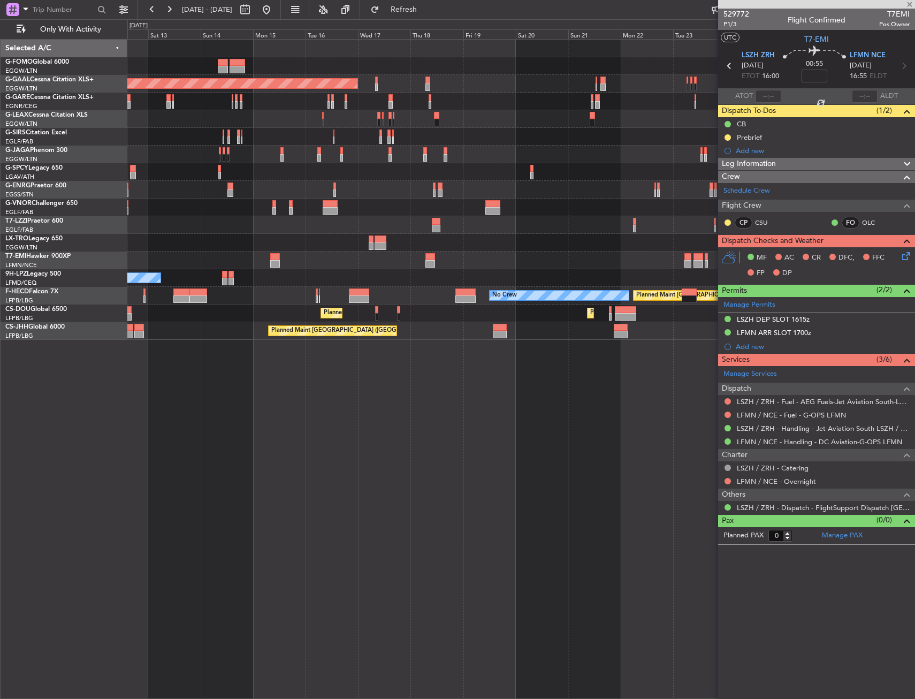
type input "2"
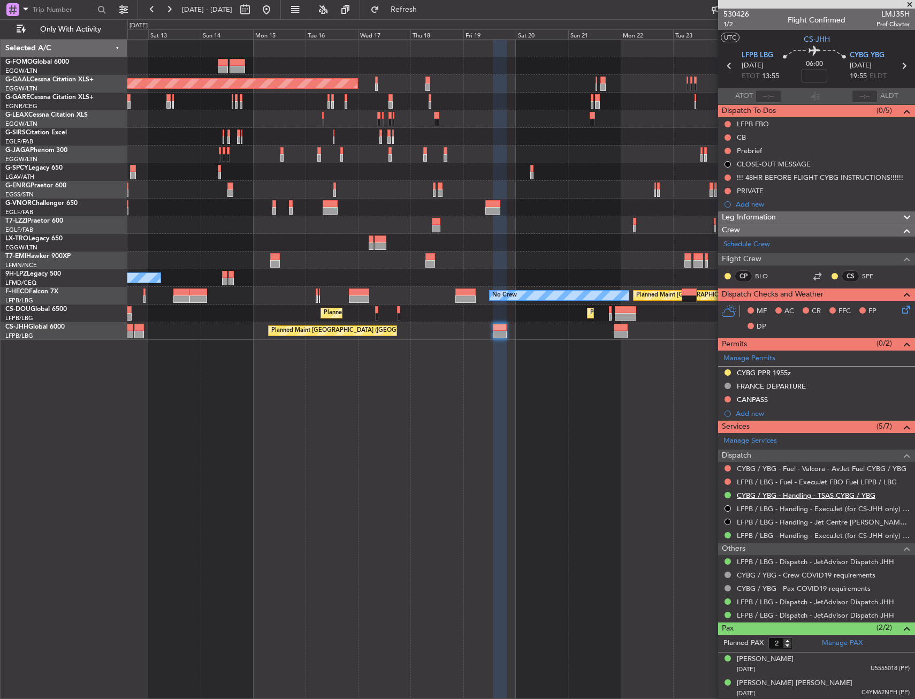
click at [762, 495] on link "CYBG / YBG - Handling - TSAS CYBG / YBG" at bounding box center [806, 495] width 139 height 9
click at [459, 258] on div at bounding box center [520, 260] width 787 height 18
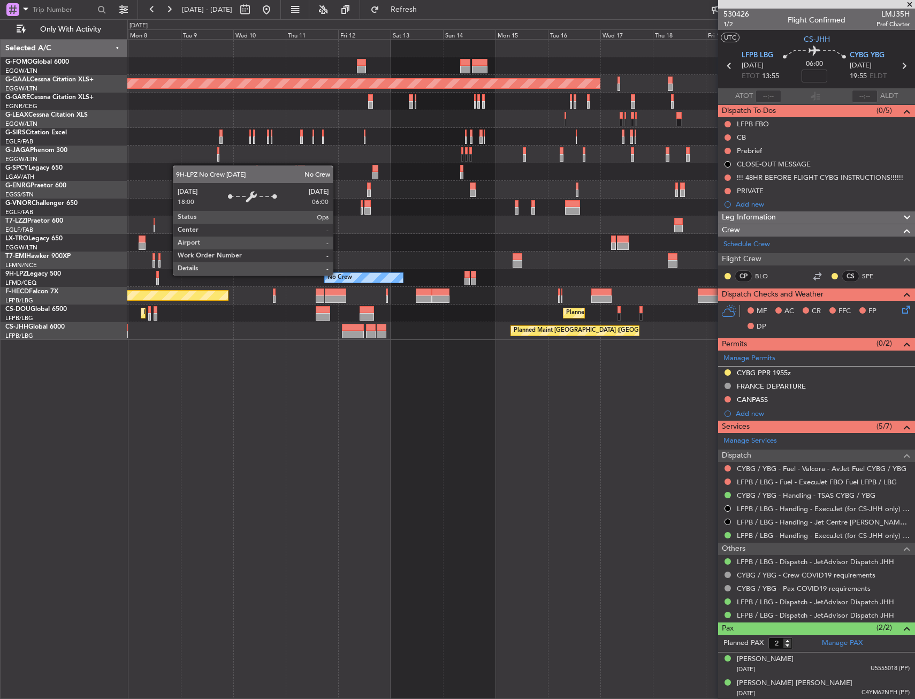
click at [530, 259] on div "Planned Maint London (Luton) Planned Maint Dusseldorf Planned Maint London (Far…" at bounding box center [520, 190] width 787 height 300
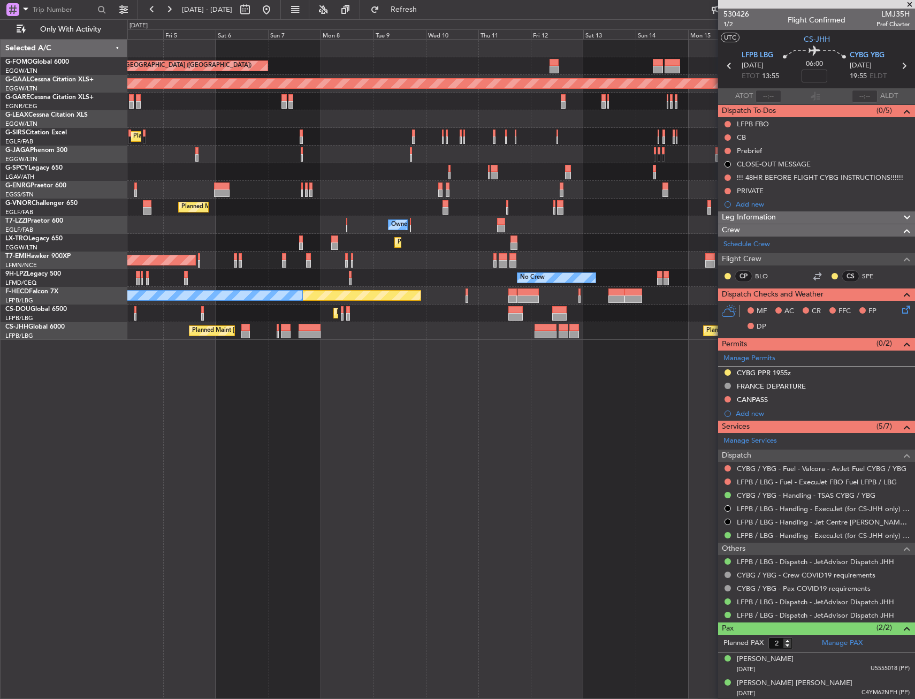
click at [533, 264] on div "Planned Maint London (Luton) Planned Maint Dusseldorf Unplanned Maint Chester O…" at bounding box center [520, 190] width 787 height 300
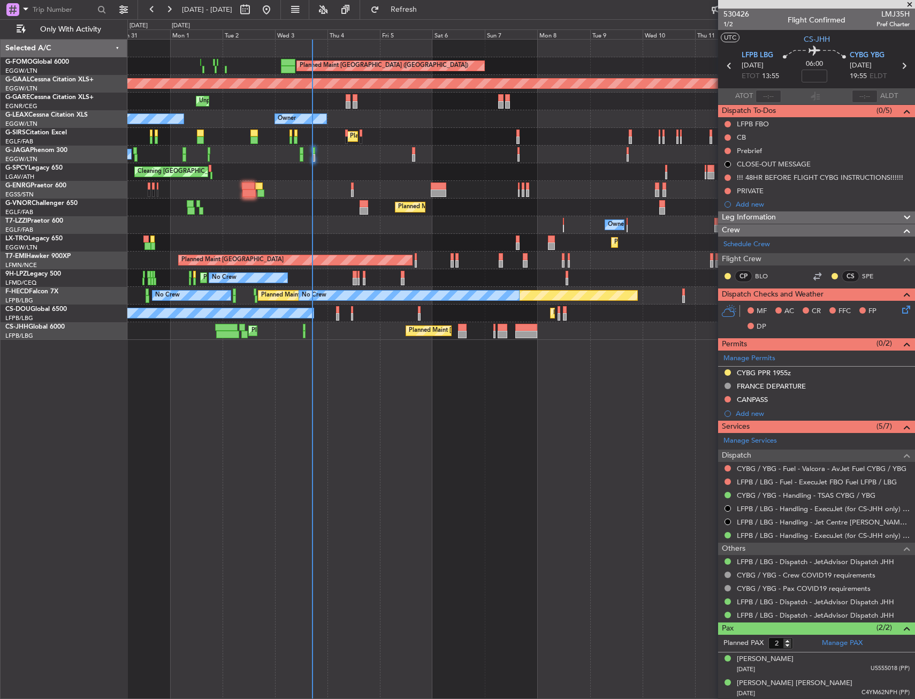
click at [409, 279] on div "No Crew No Crew Planned Maint Nice (Côte d'Azur Airport) No Crew" at bounding box center [520, 278] width 787 height 18
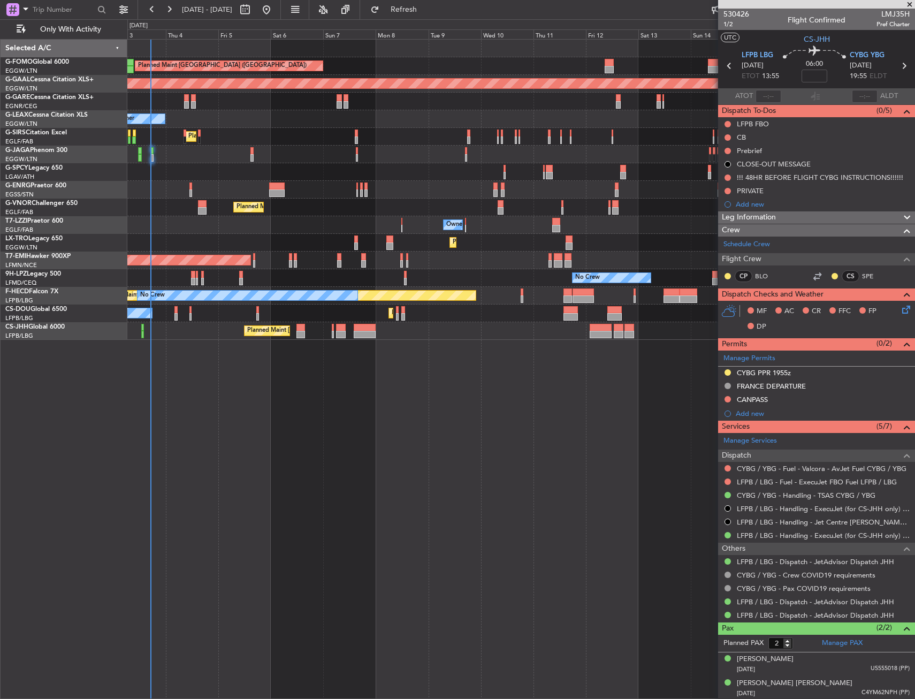
click at [127, 330] on div "Planned Maint London (Luton) Planned Maint Dusseldorf Unplanned Maint Chester O…" at bounding box center [457, 358] width 915 height 679
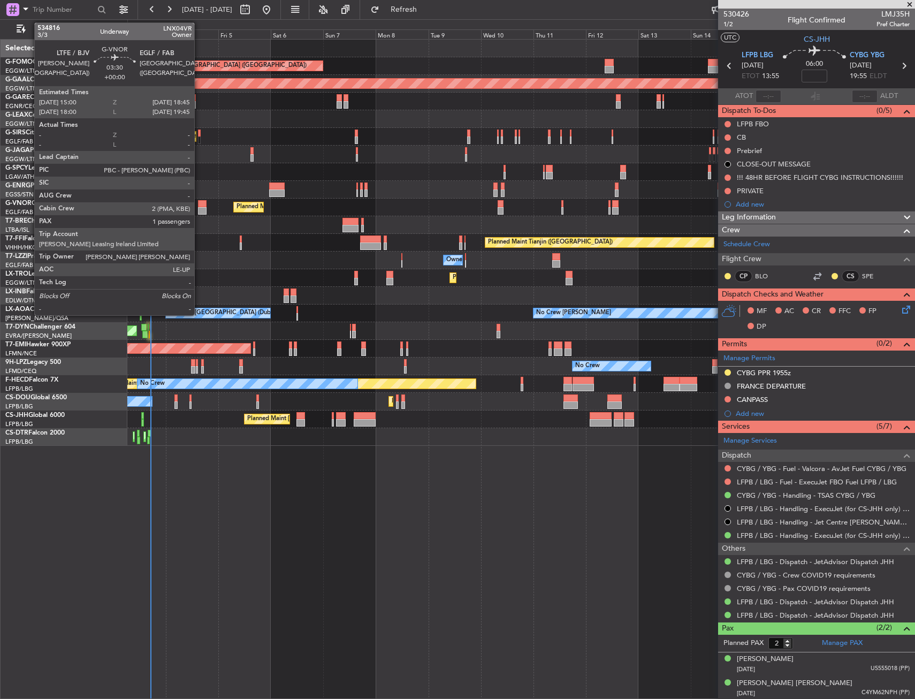
click at [199, 209] on div at bounding box center [202, 210] width 9 height 7
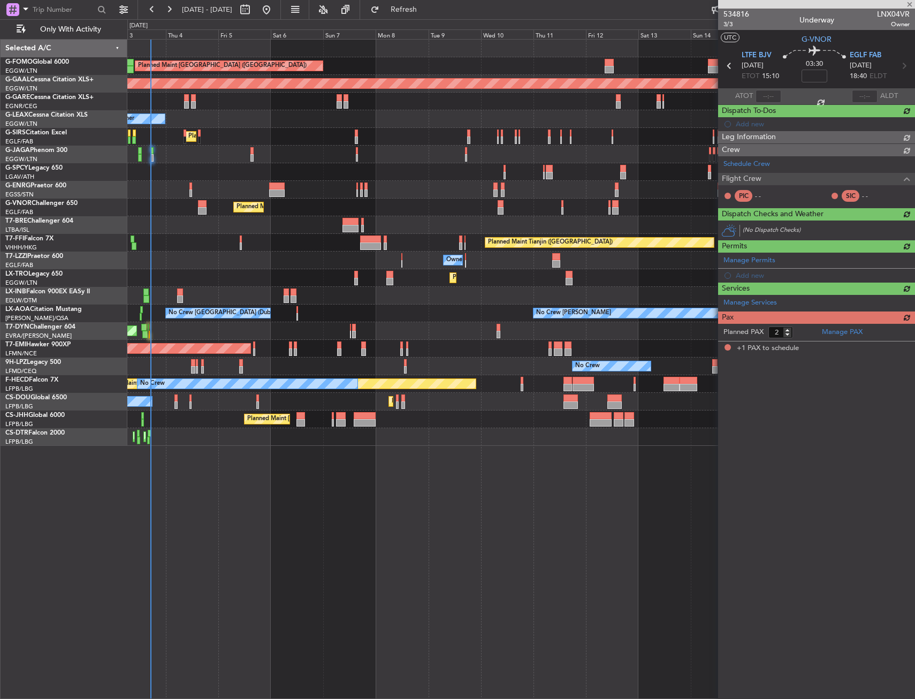
type input "1"
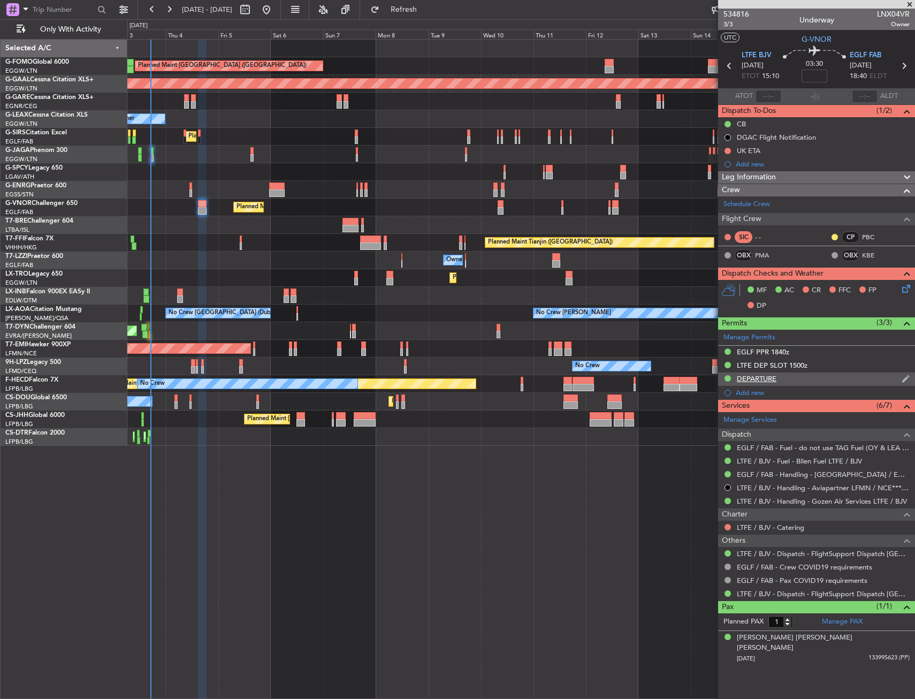
click at [821, 372] on div "DEPARTURE" at bounding box center [816, 378] width 197 height 13
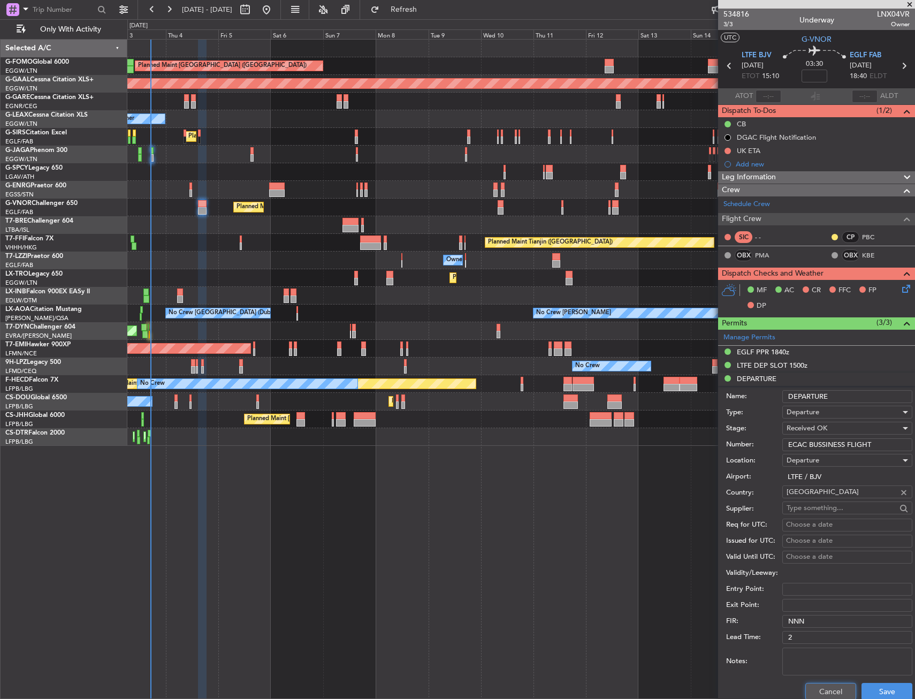
click at [819, 687] on button "Cancel" at bounding box center [830, 691] width 51 height 17
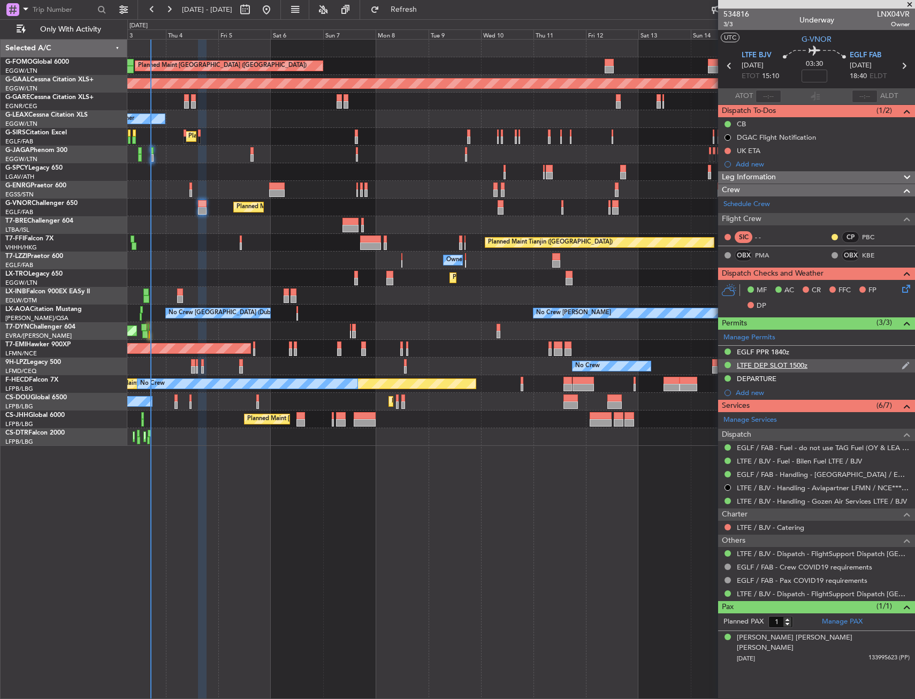
click at [824, 362] on div "LTFE DEP SLOT 1500z" at bounding box center [816, 365] width 197 height 13
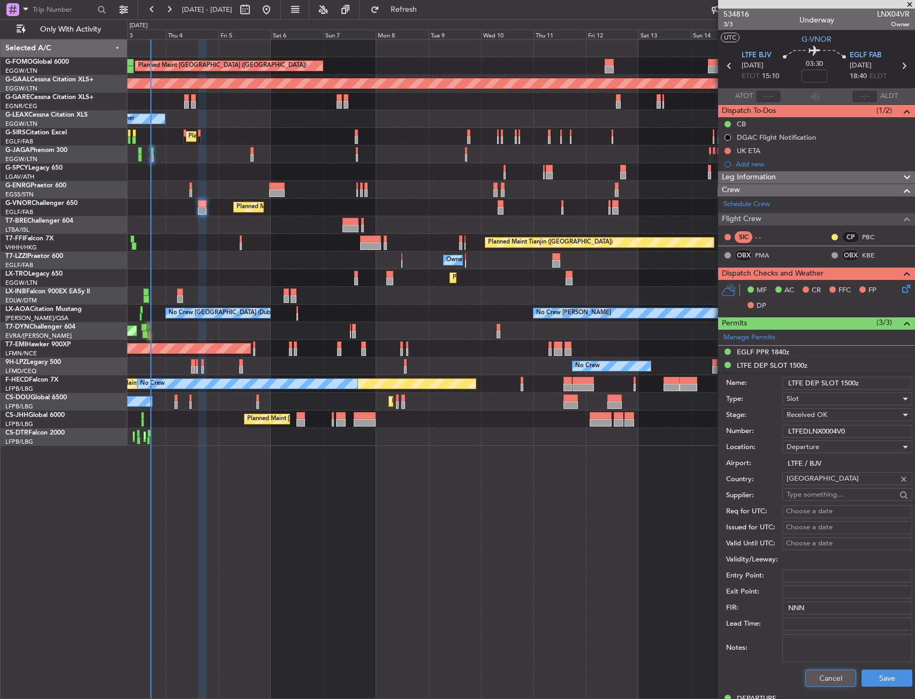
drag, startPoint x: 817, startPoint y: 675, endPoint x: 809, endPoint y: 671, distance: 8.4
click at [816, 675] on button "Cancel" at bounding box center [830, 677] width 51 height 17
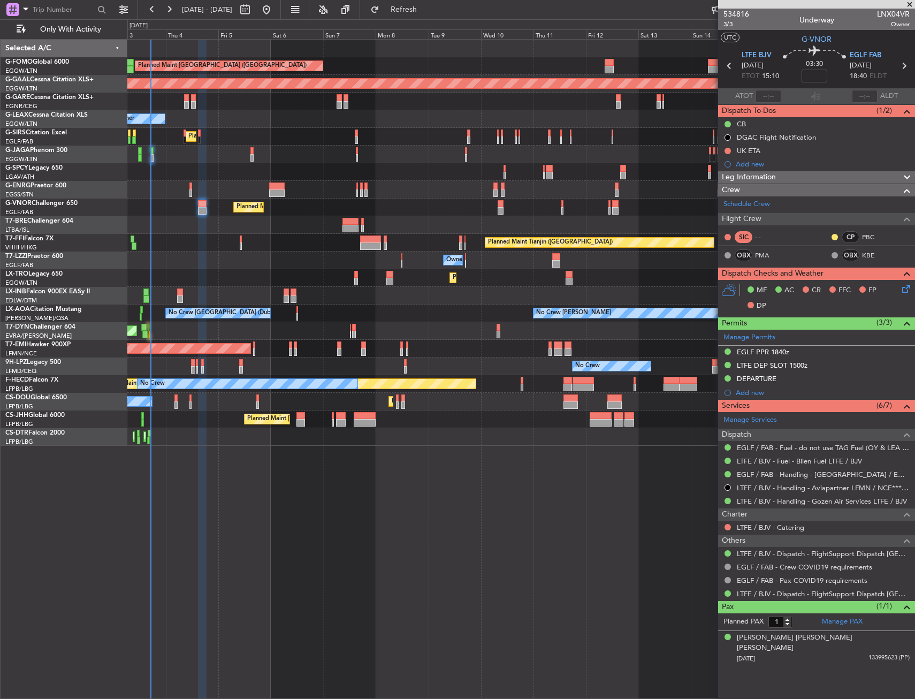
click at [381, 419] on div "Planned Maint London (Luton) Planned Maint Dusseldorf Unplanned Maint Chester O…" at bounding box center [520, 243] width 787 height 406
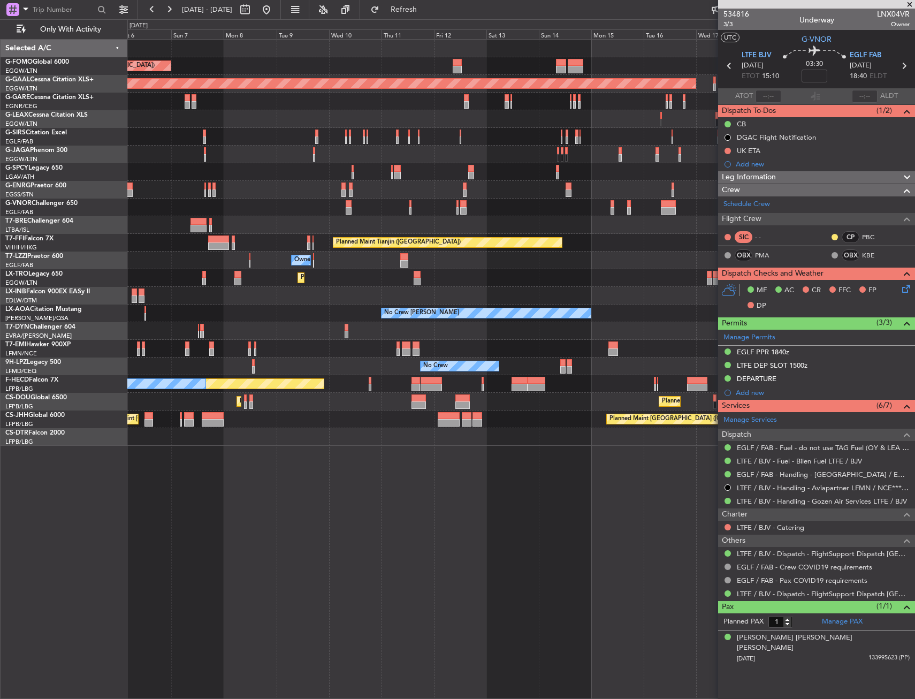
click at [342, 433] on div "Planned Maint London (Luton) Planned Maint Dusseldorf Owner Planned Maint Londo…" at bounding box center [520, 243] width 787 height 406
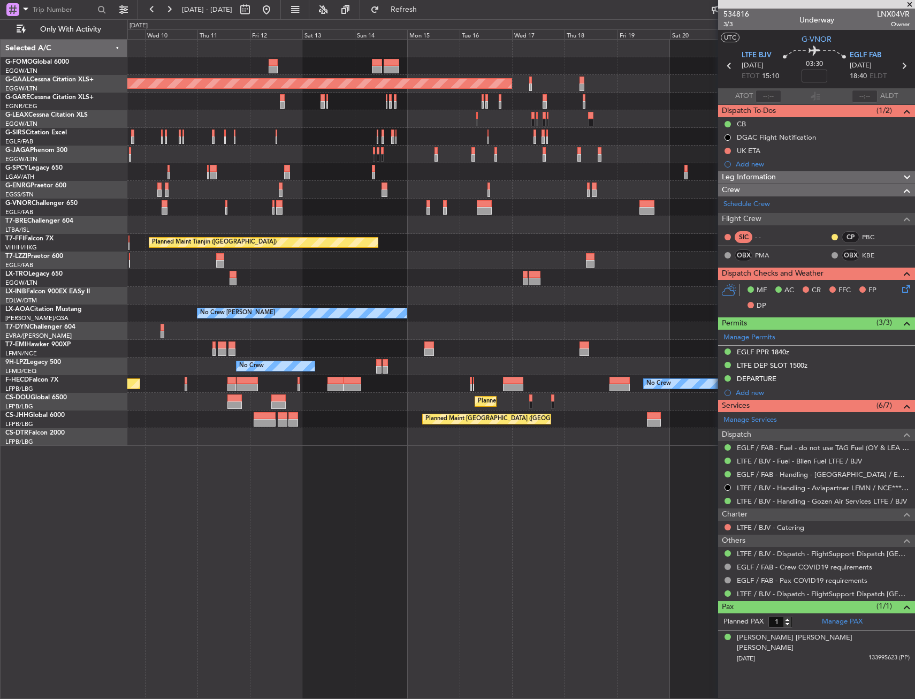
click at [357, 436] on div "Planned Maint London (Luton) Planned Maint Dusseldorf Planned Maint London (Lut…" at bounding box center [520, 243] width 787 height 406
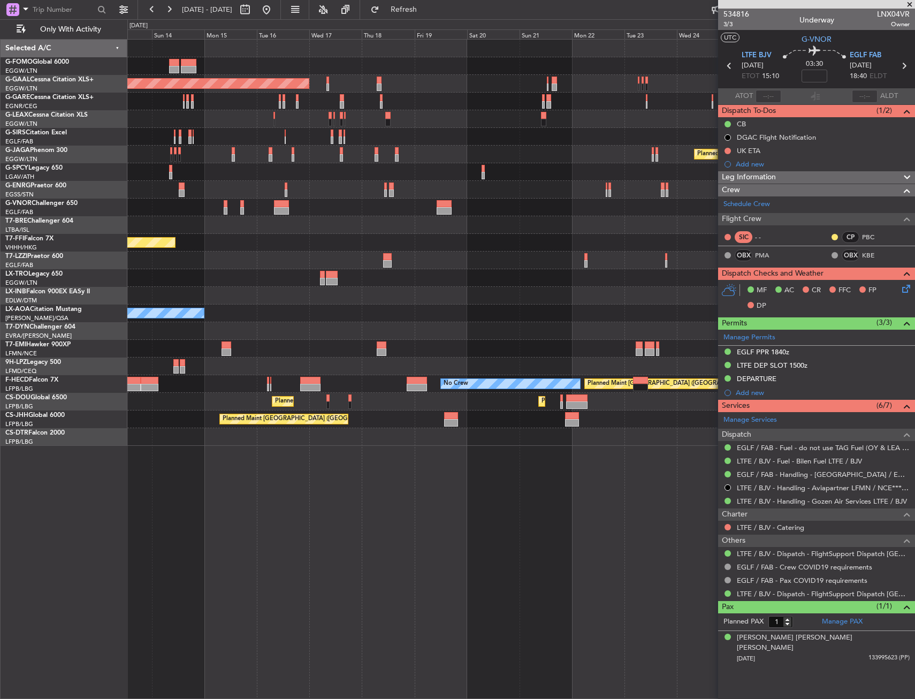
click at [244, 447] on div "Planned Maint Dusseldorf Planned Maint London (Luton) Planned Maint Tianjin (Bi…" at bounding box center [520, 369] width 787 height 660
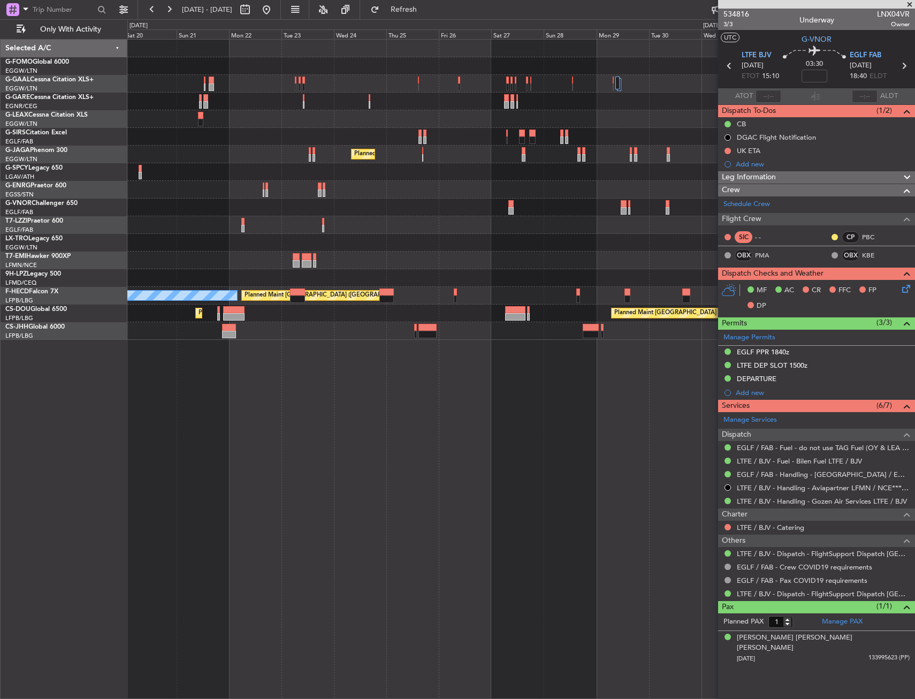
click at [230, 463] on div "Planned Maint Dusseldorf Planned Maint London (Luton) No Crew Planned Maint Par…" at bounding box center [520, 369] width 787 height 660
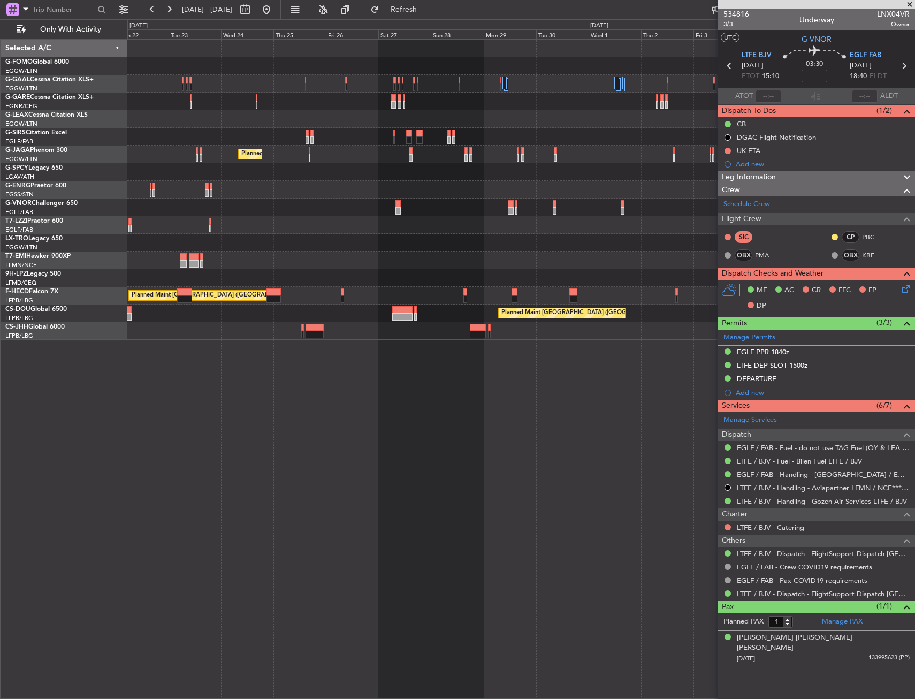
click at [203, 480] on div "Planned Maint London (Luton) Planned Maint Paris (Le Bourget) No Crew Planned M…" at bounding box center [520, 369] width 787 height 660
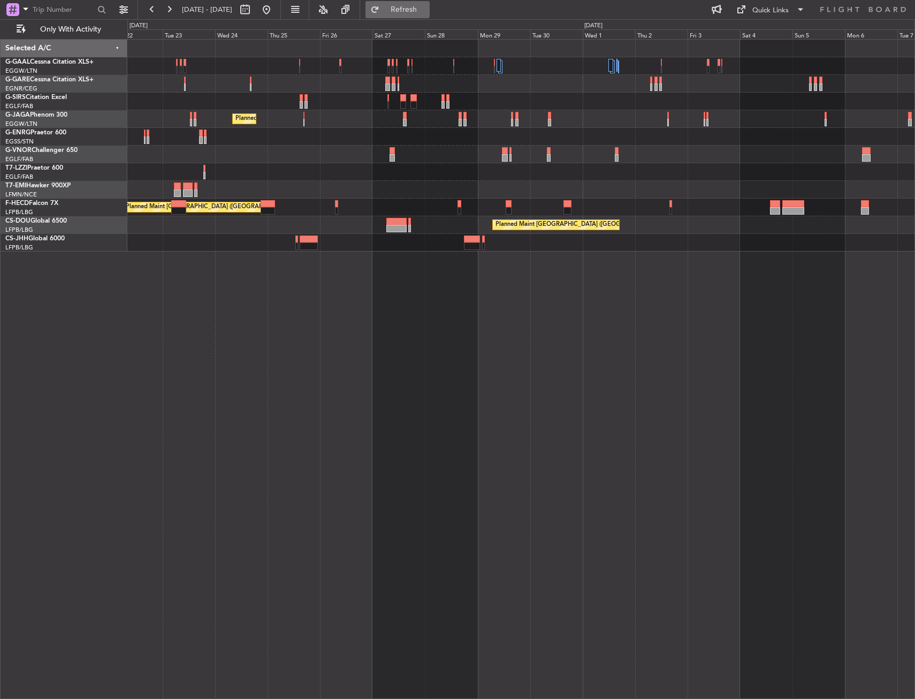
click at [425, 16] on button "Refresh" at bounding box center [397, 9] width 64 height 17
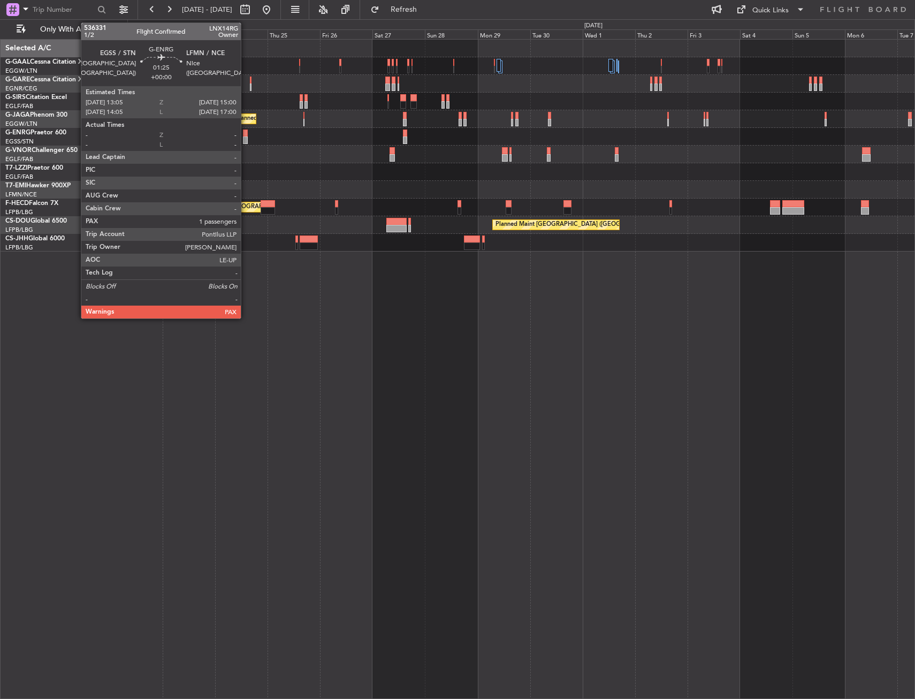
click at [246, 135] on div at bounding box center [245, 132] width 4 height 7
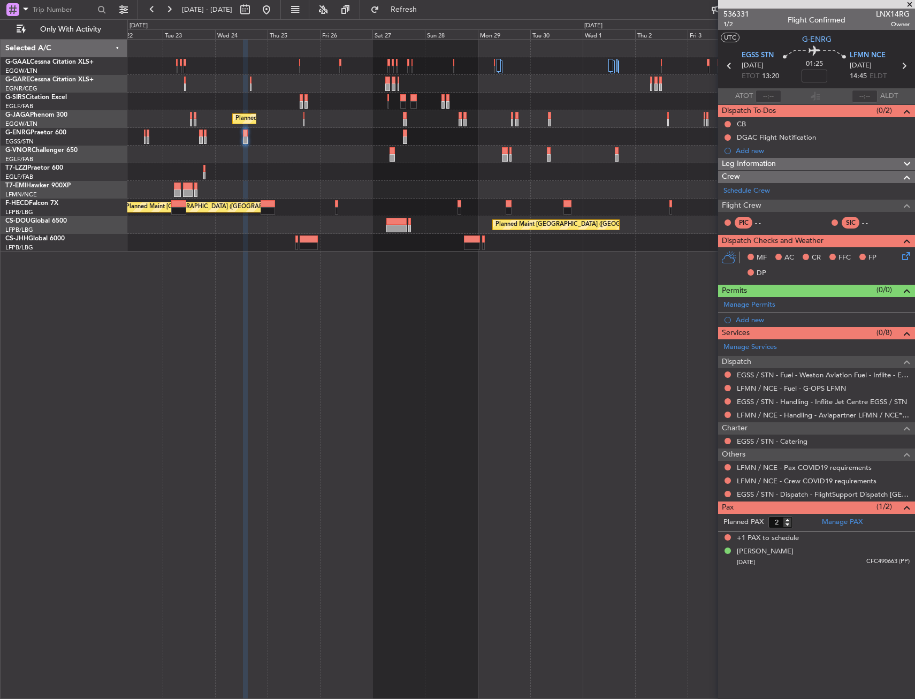
drag, startPoint x: 743, startPoint y: 315, endPoint x: 764, endPoint y: 324, distance: 22.8
click at [743, 315] on div "Add new" at bounding box center [822, 319] width 174 height 9
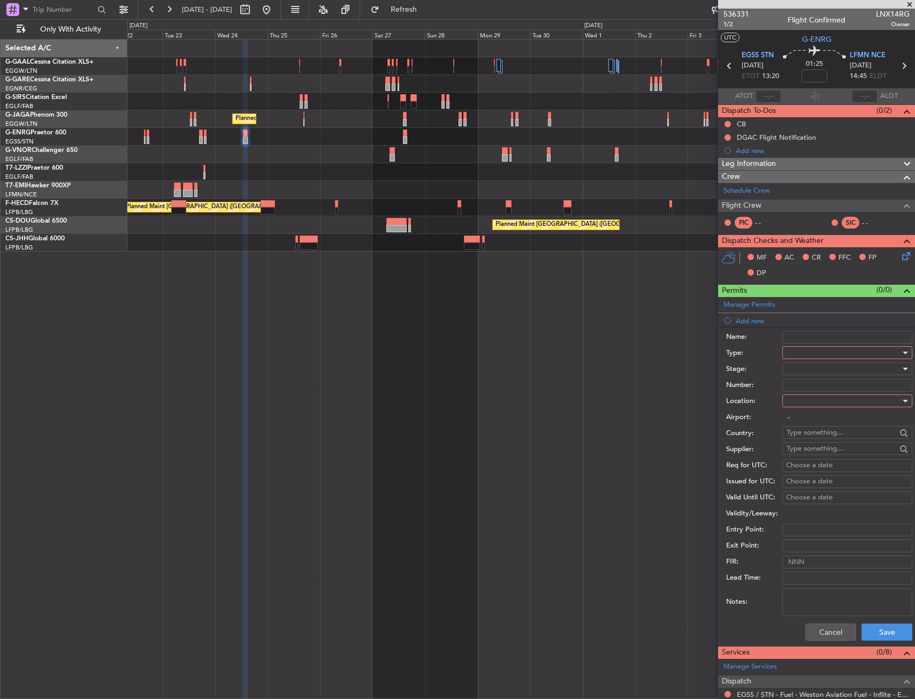
click at [813, 351] on div at bounding box center [843, 352] width 114 height 16
click at [818, 452] on span "Slot" at bounding box center [843, 454] width 112 height 16
click at [816, 404] on div at bounding box center [843, 401] width 114 height 16
click at [815, 420] on span "Departure" at bounding box center [843, 423] width 112 height 16
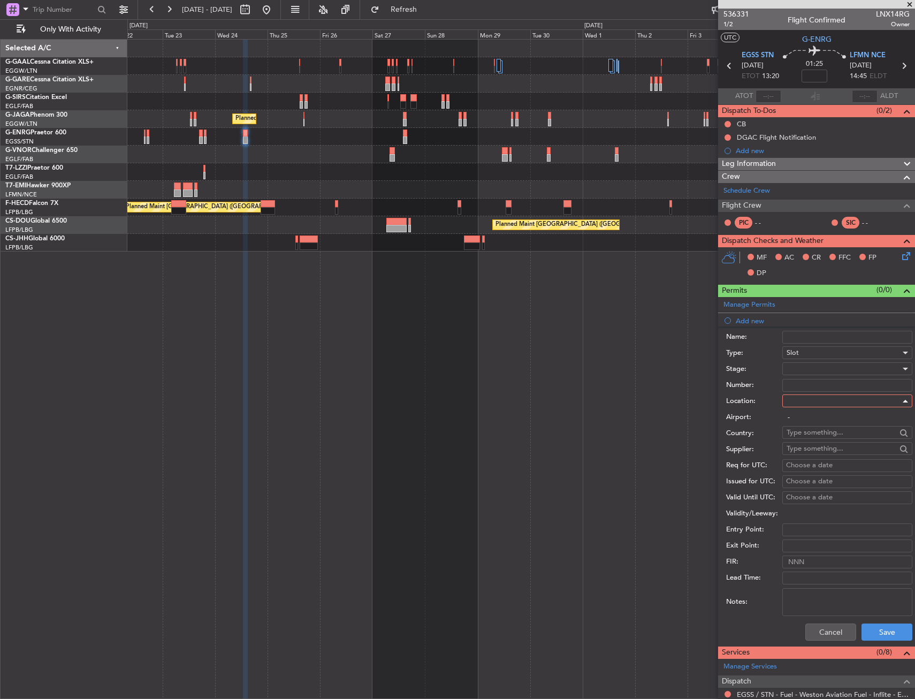
type input "EGSS / STN"
click at [872, 626] on button "Save" at bounding box center [886, 631] width 51 height 17
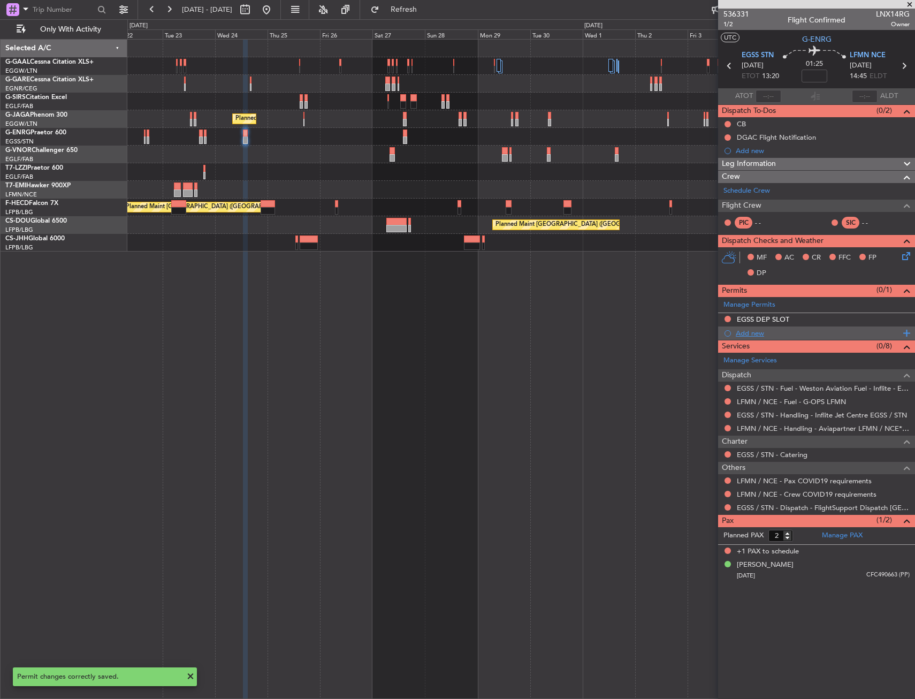
click at [763, 331] on div "Add new" at bounding box center [817, 332] width 164 height 9
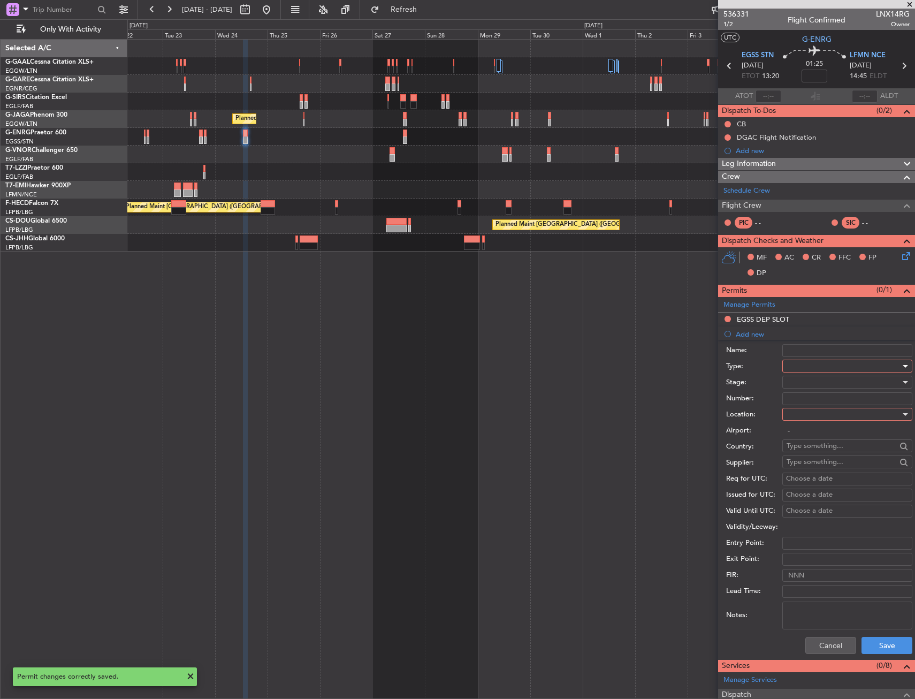
click at [815, 364] on div at bounding box center [843, 366] width 114 height 16
click at [813, 464] on span "Slot" at bounding box center [843, 467] width 112 height 16
click at [807, 415] on div at bounding box center [843, 414] width 114 height 16
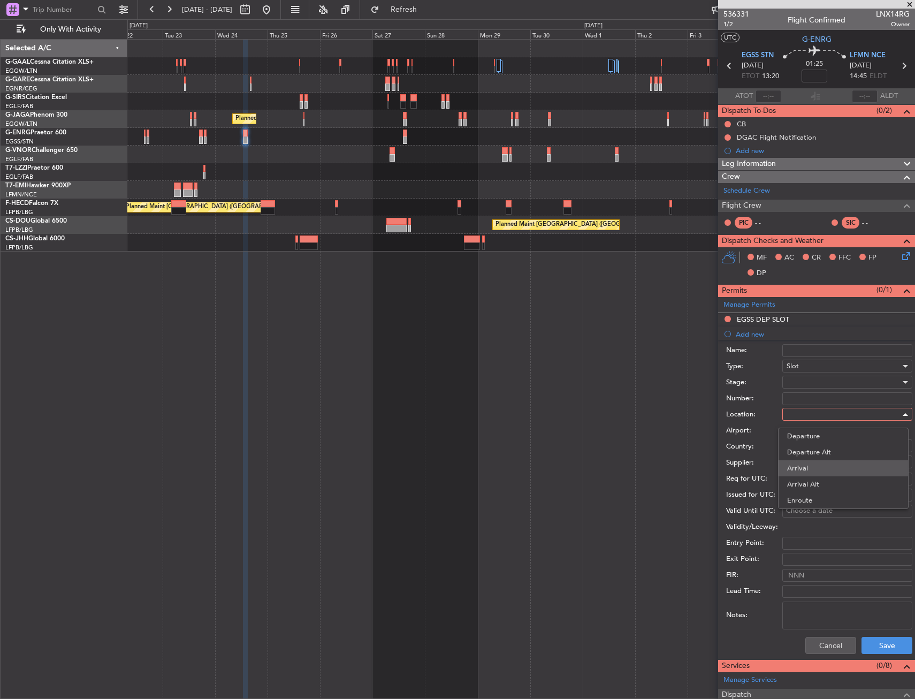
click at [807, 460] on span "Arrival" at bounding box center [843, 468] width 112 height 16
type input "LFMN / NCE"
click at [874, 639] on button "Save" at bounding box center [886, 645] width 51 height 17
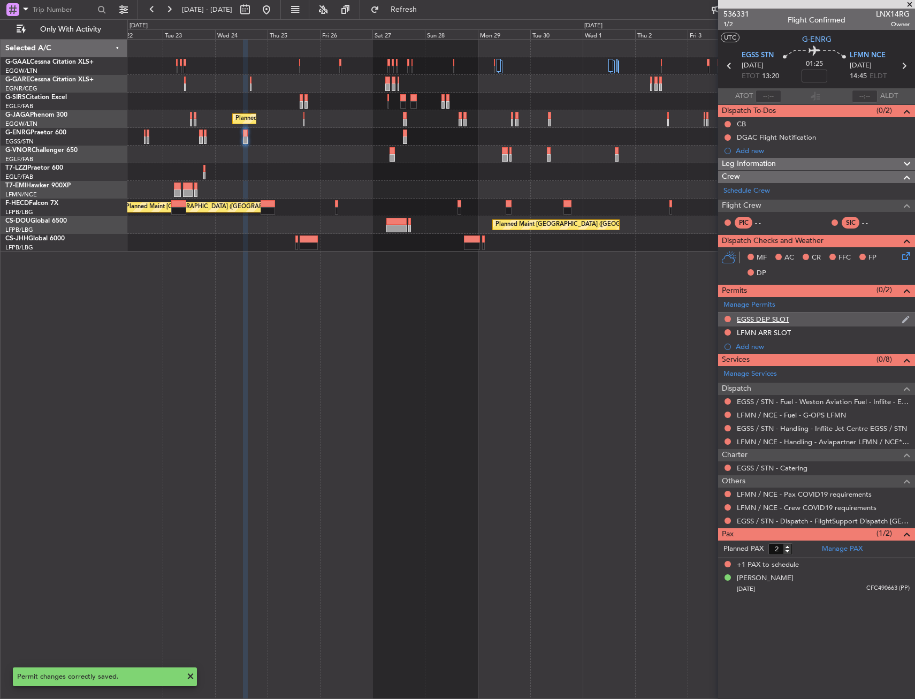
click at [819, 317] on div "EGSS DEP SLOT" at bounding box center [816, 319] width 197 height 13
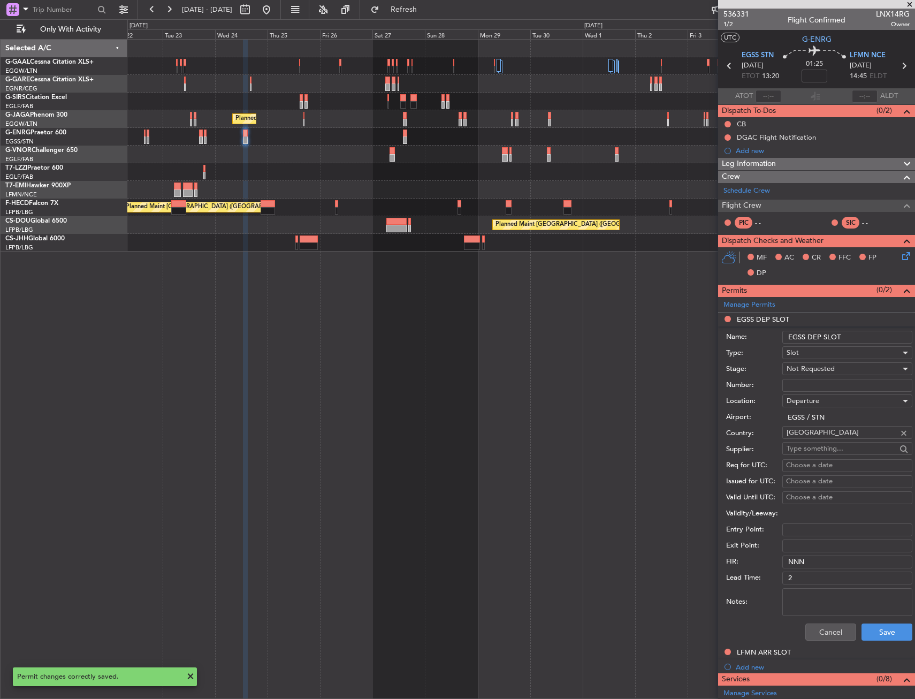
click at [857, 337] on input "EGSS DEP SLOT" at bounding box center [847, 337] width 130 height 13
type input "EGSS DEP SLOT 1320Z"
click at [855, 375] on div "Not Requested" at bounding box center [843, 369] width 114 height 16
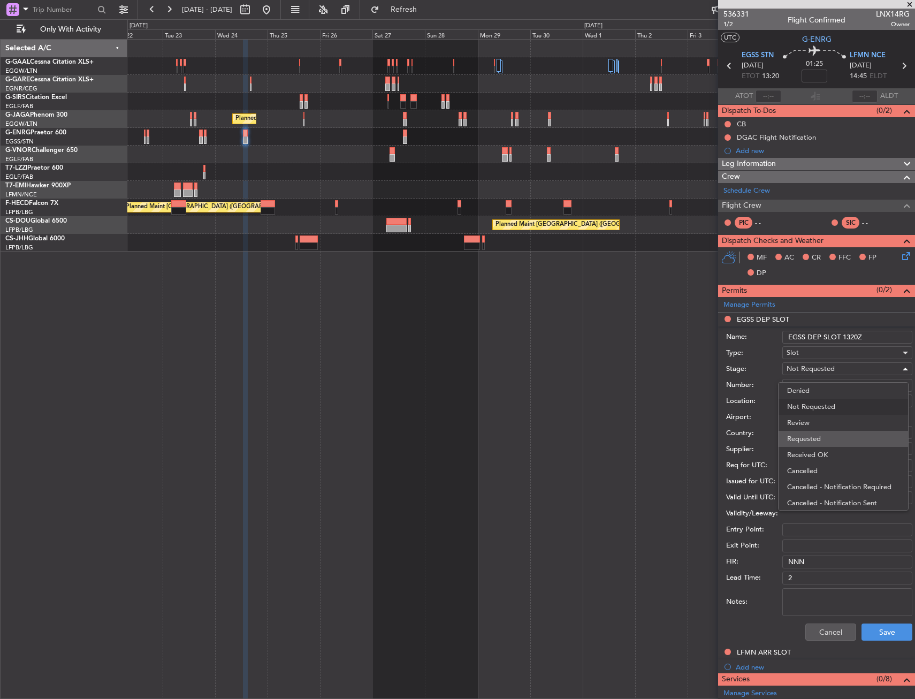
click at [848, 445] on span "Requested" at bounding box center [843, 439] width 112 height 16
click at [865, 624] on button "Save" at bounding box center [886, 631] width 51 height 17
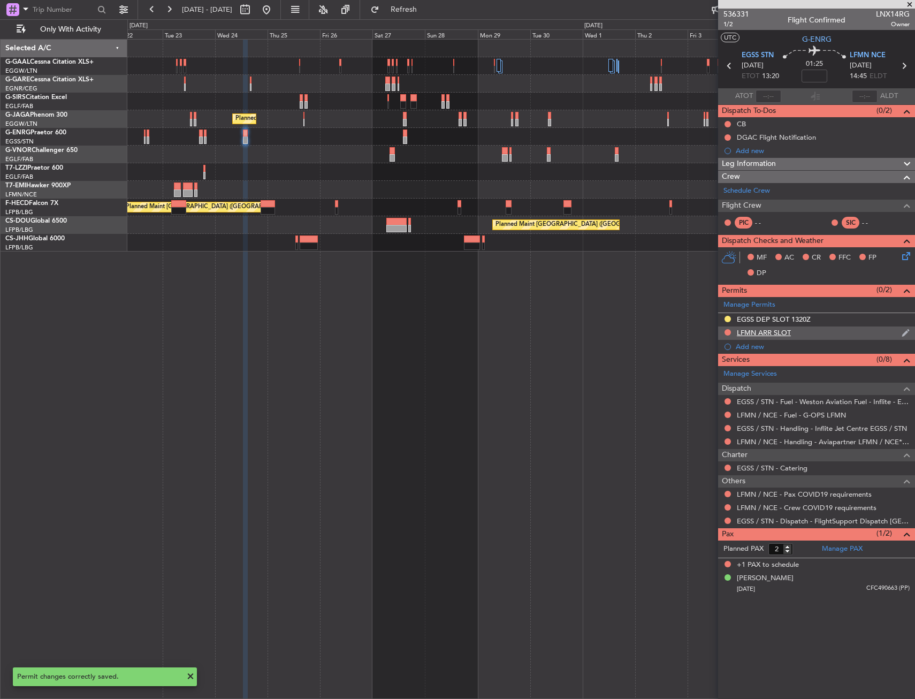
click at [817, 335] on div "LFMN ARR SLOT" at bounding box center [816, 332] width 197 height 13
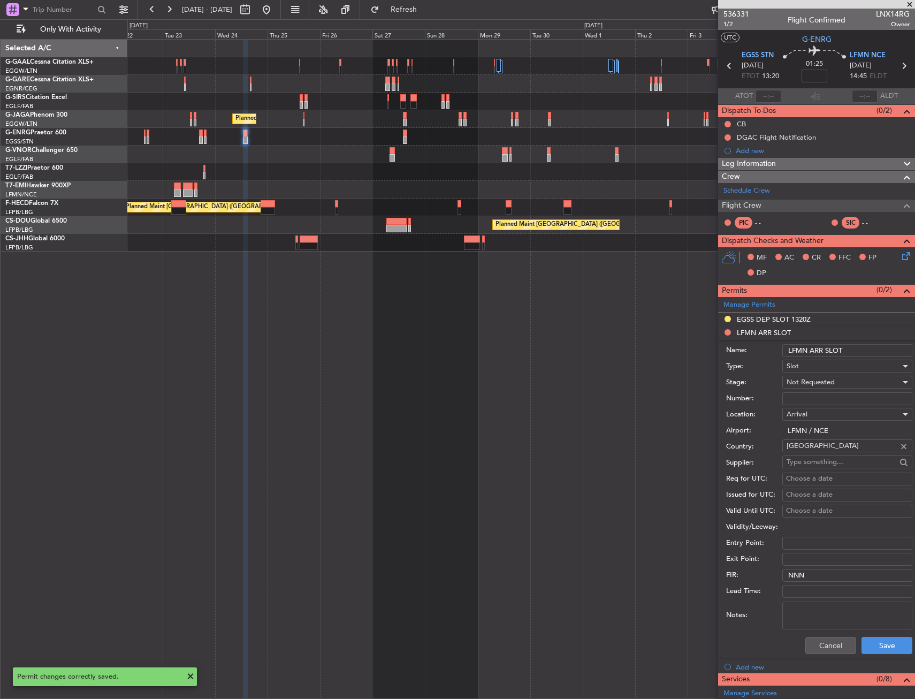
click at [863, 347] on input "LFMN ARR SLOT" at bounding box center [847, 350] width 130 height 13
type input "LFMN ARR SLOT 1445Z"
click at [829, 385] on span "Not Requested" at bounding box center [810, 382] width 48 height 10
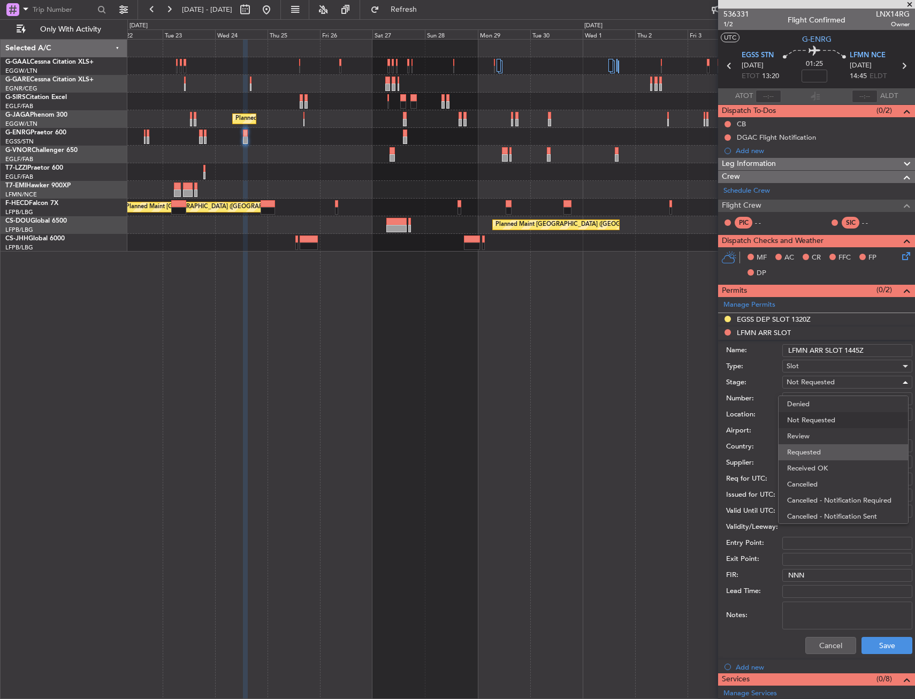
click at [833, 454] on span "Requested" at bounding box center [843, 452] width 112 height 16
click at [874, 639] on button "Save" at bounding box center [886, 645] width 51 height 17
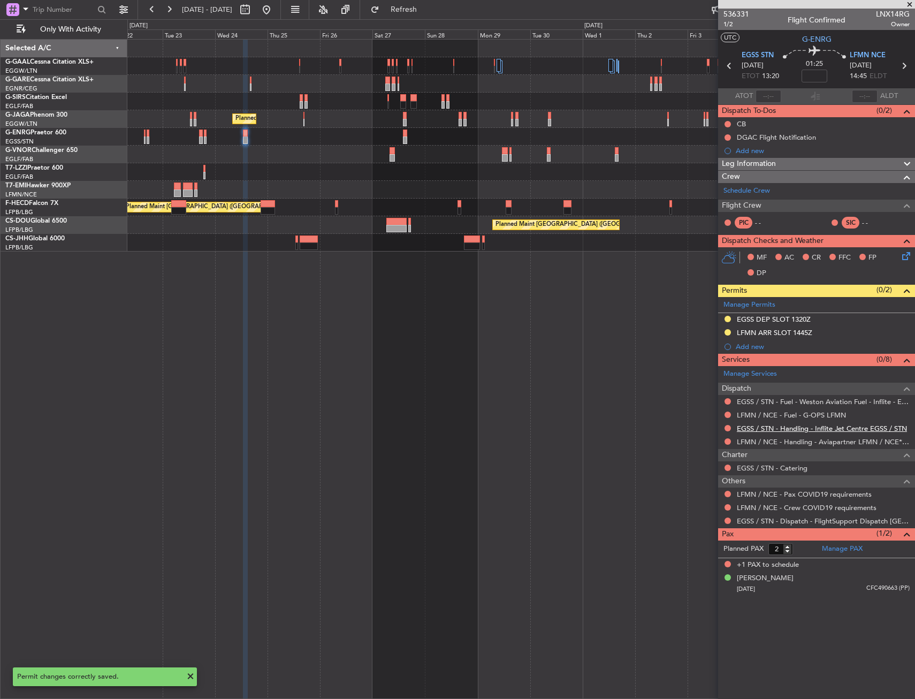
click at [768, 431] on link "EGSS / STN - Handling - Inflite Jet Centre EGSS / STN" at bounding box center [822, 428] width 170 height 9
click at [768, 445] on link "LFMN / NCE - Handling - Aviapartner LFMN / NCE*****MY HANDLING****" at bounding box center [823, 441] width 173 height 9
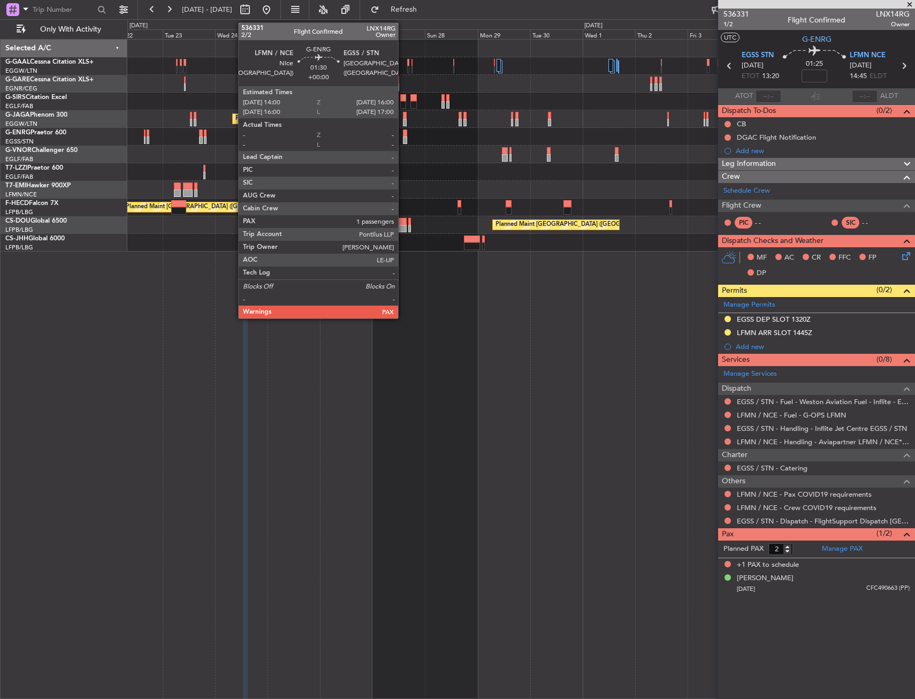
click at [403, 135] on div at bounding box center [405, 132] width 5 height 7
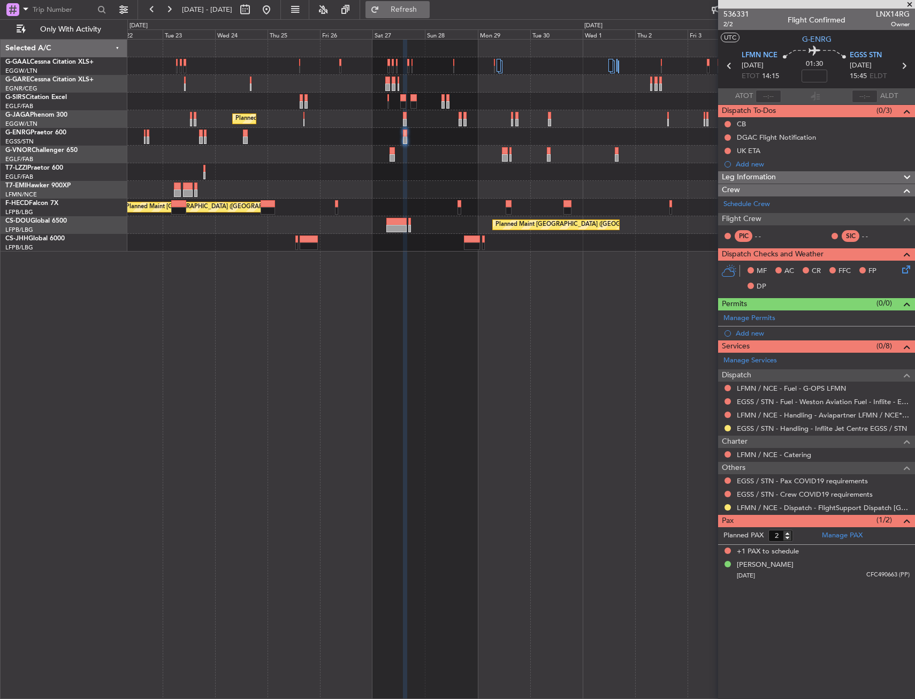
click at [426, 13] on span "Refresh" at bounding box center [403, 9] width 45 height 7
click at [759, 331] on div "Manage Permits Add new" at bounding box center [816, 325] width 197 height 30
click at [749, 329] on div "Add new" at bounding box center [817, 332] width 164 height 9
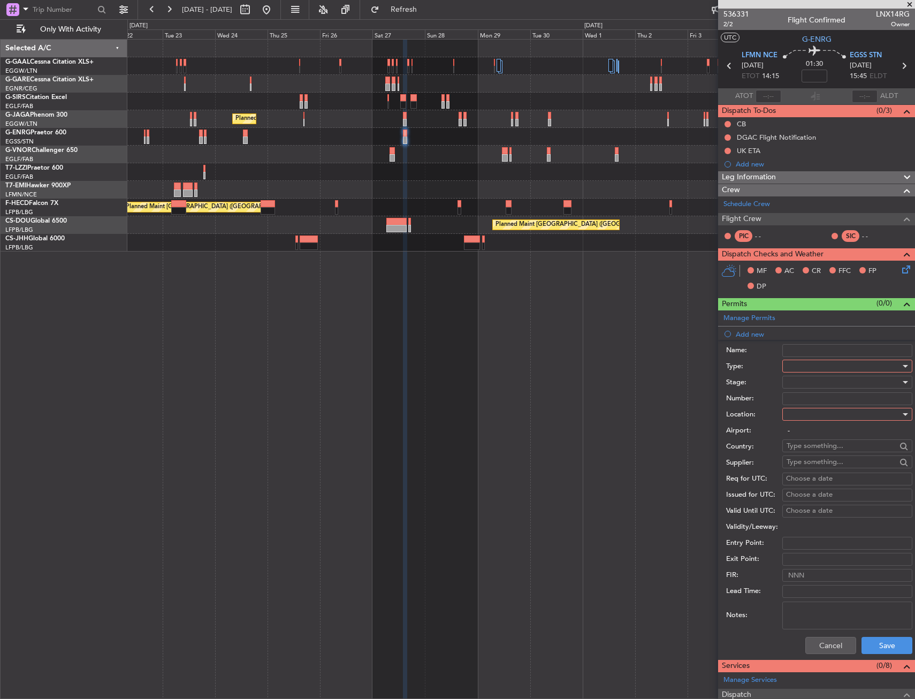
click at [802, 362] on div at bounding box center [843, 366] width 114 height 16
click at [802, 465] on span "Slot" at bounding box center [843, 467] width 112 height 16
click at [813, 416] on div at bounding box center [843, 414] width 114 height 16
click at [806, 442] on span "Departure" at bounding box center [843, 436] width 112 height 16
type input "LFMN / NCE"
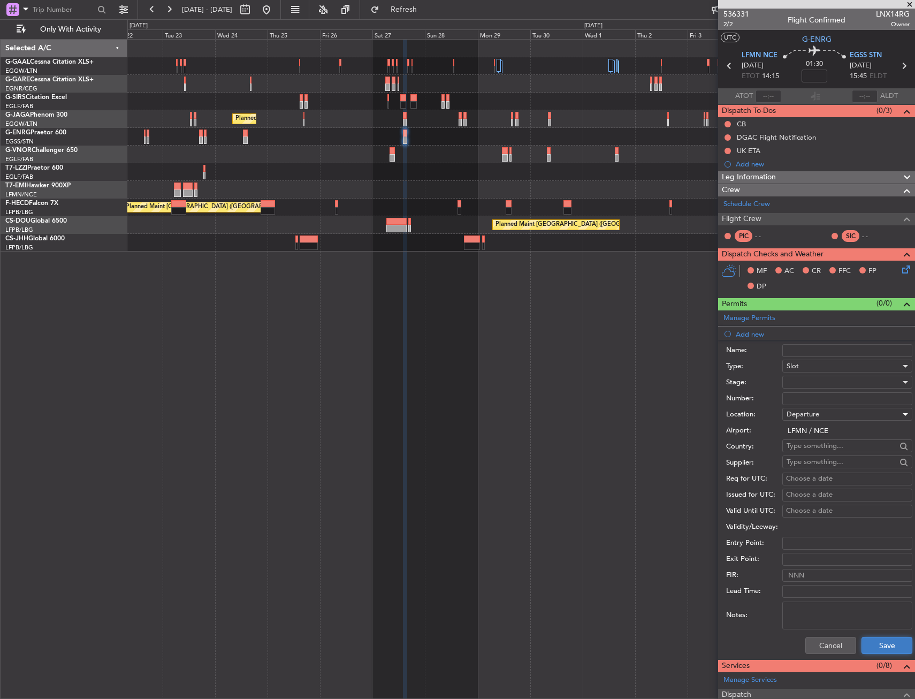
click at [872, 639] on button "Save" at bounding box center [886, 645] width 51 height 17
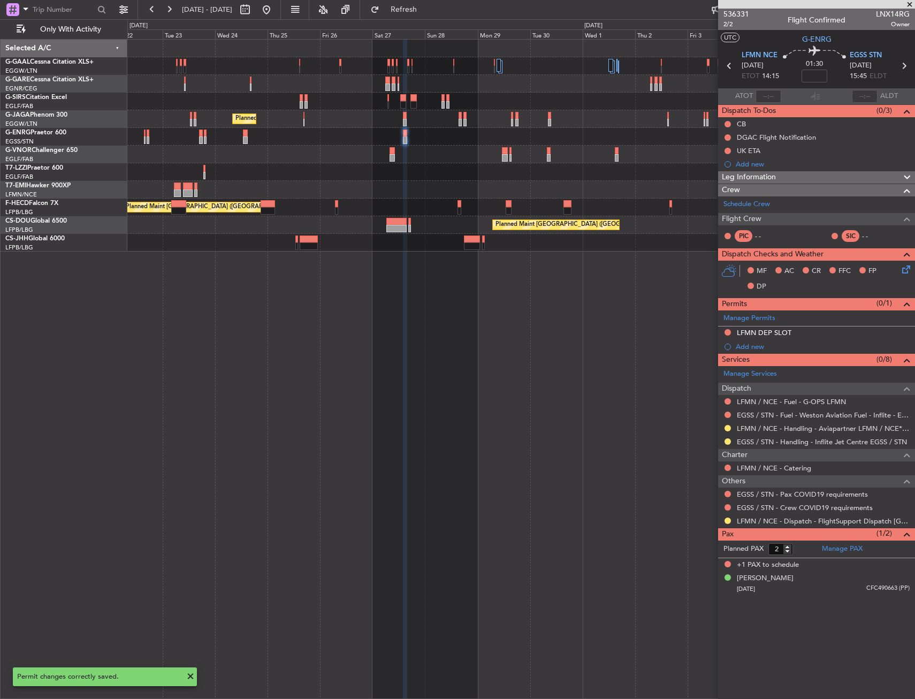
click at [767, 343] on div "Add new" at bounding box center [822, 346] width 174 height 9
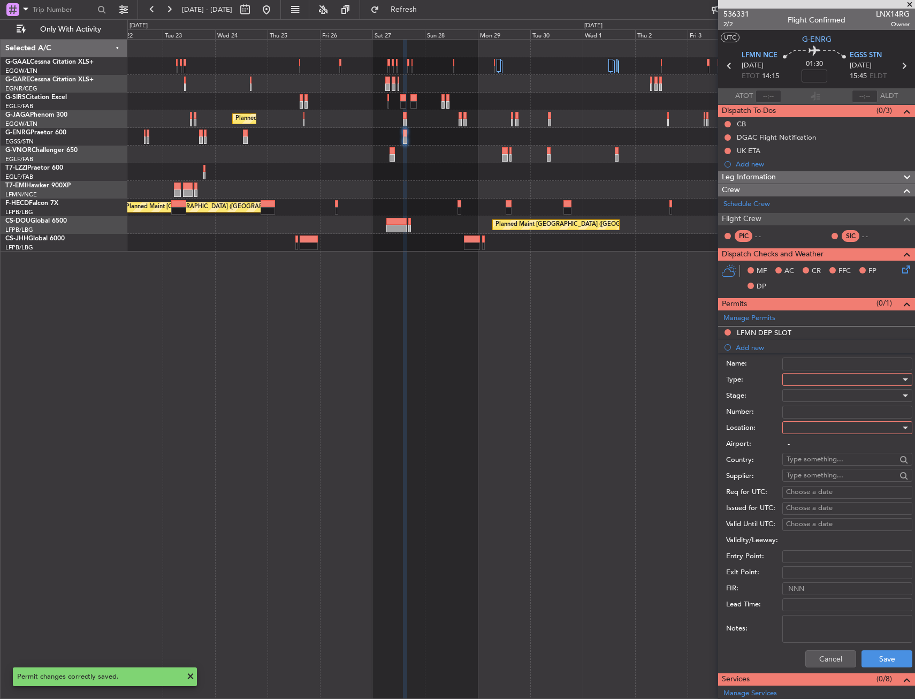
click at [800, 379] on div at bounding box center [843, 379] width 114 height 16
drag, startPoint x: 803, startPoint y: 476, endPoint x: 810, endPoint y: 452, distance: 25.1
click at [803, 476] on span "Slot" at bounding box center [843, 480] width 112 height 16
click at [813, 440] on input "-" at bounding box center [847, 444] width 130 height 13
click at [813, 428] on div at bounding box center [843, 427] width 114 height 16
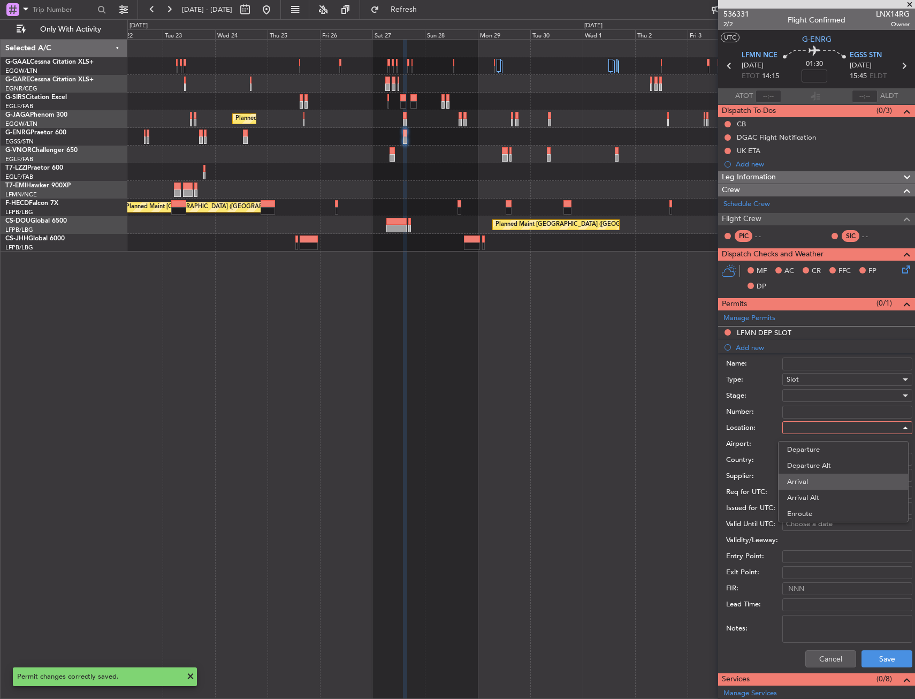
click at [801, 484] on span "Arrival" at bounding box center [843, 481] width 112 height 16
type input "EGSS / STN"
click at [870, 656] on button "Save" at bounding box center [886, 658] width 51 height 17
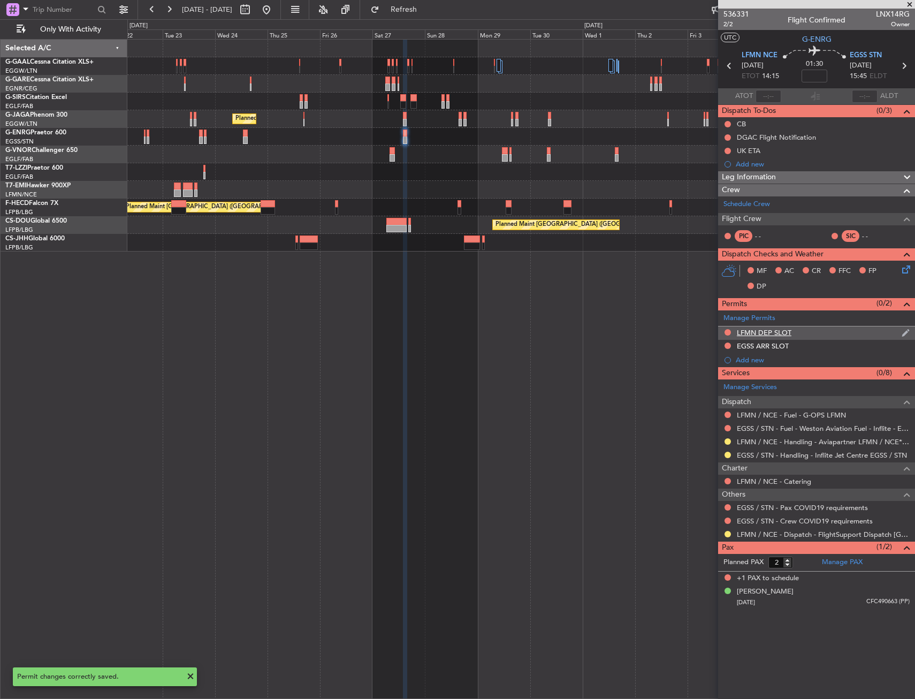
click at [825, 333] on div "LFMN DEP SLOT" at bounding box center [816, 332] width 197 height 13
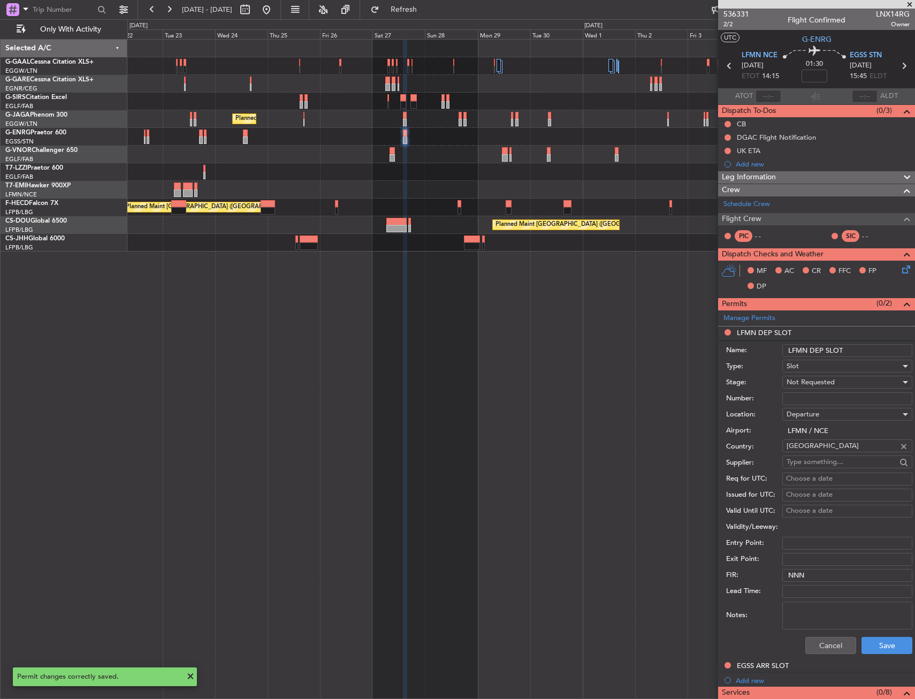
click at [854, 349] on input "LFMN DEP SLOT" at bounding box center [847, 350] width 130 height 13
type input "LFMN DEP SLOT 1415Z"
click at [851, 380] on div "Not Requested" at bounding box center [843, 382] width 114 height 16
click at [844, 452] on span "Requested" at bounding box center [843, 452] width 112 height 16
click at [863, 641] on button "Save" at bounding box center [886, 645] width 51 height 17
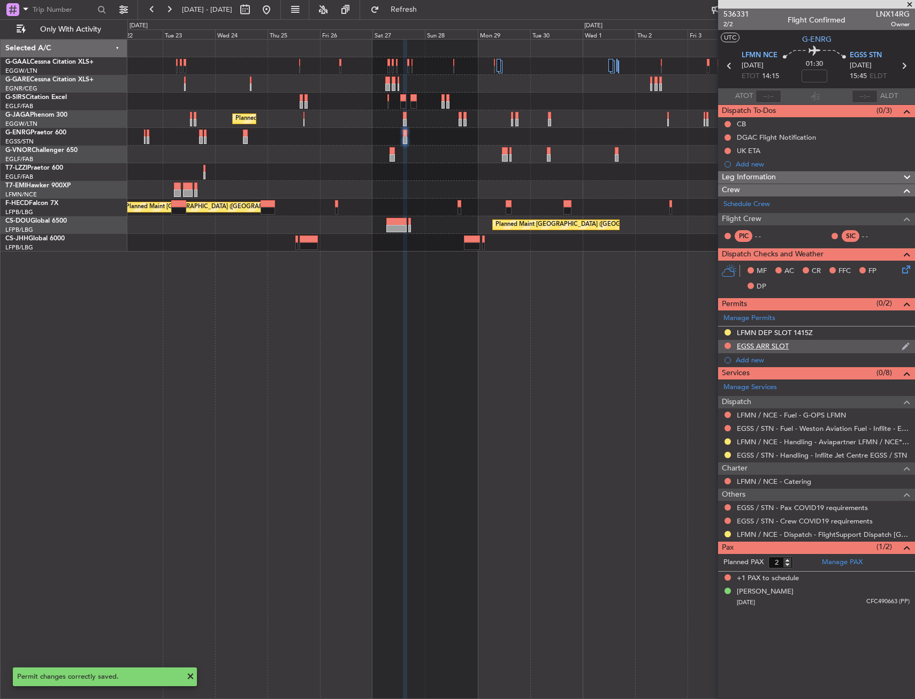
click at [816, 347] on div "EGSS ARR SLOT" at bounding box center [816, 346] width 197 height 13
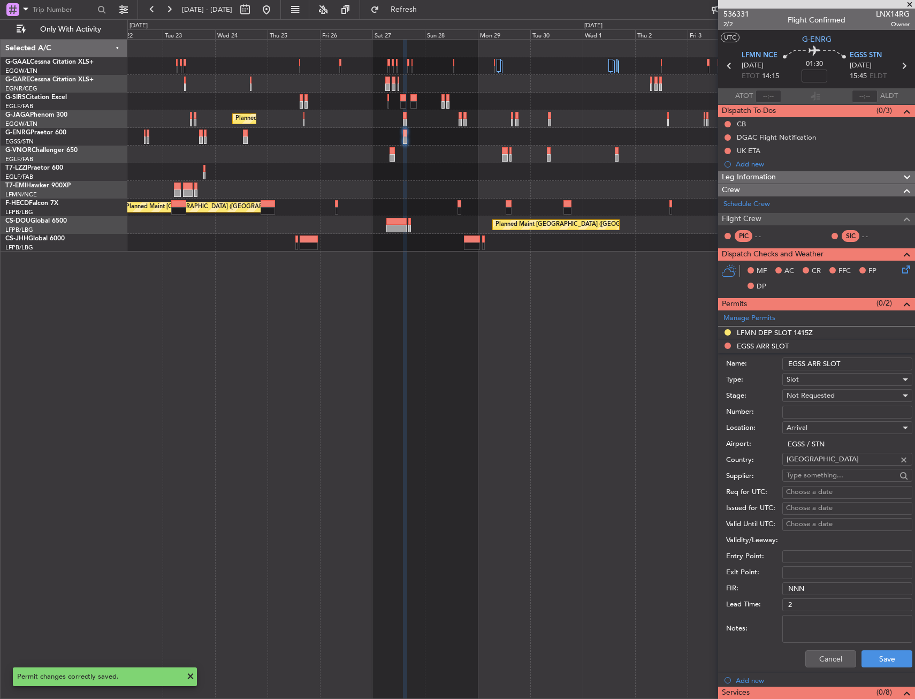
click at [865, 362] on input "EGSS ARR SLOT" at bounding box center [847, 363] width 130 height 13
type input "EGSS ARR SLOT 1545Z"
click at [842, 397] on div "Not Requested" at bounding box center [843, 395] width 114 height 16
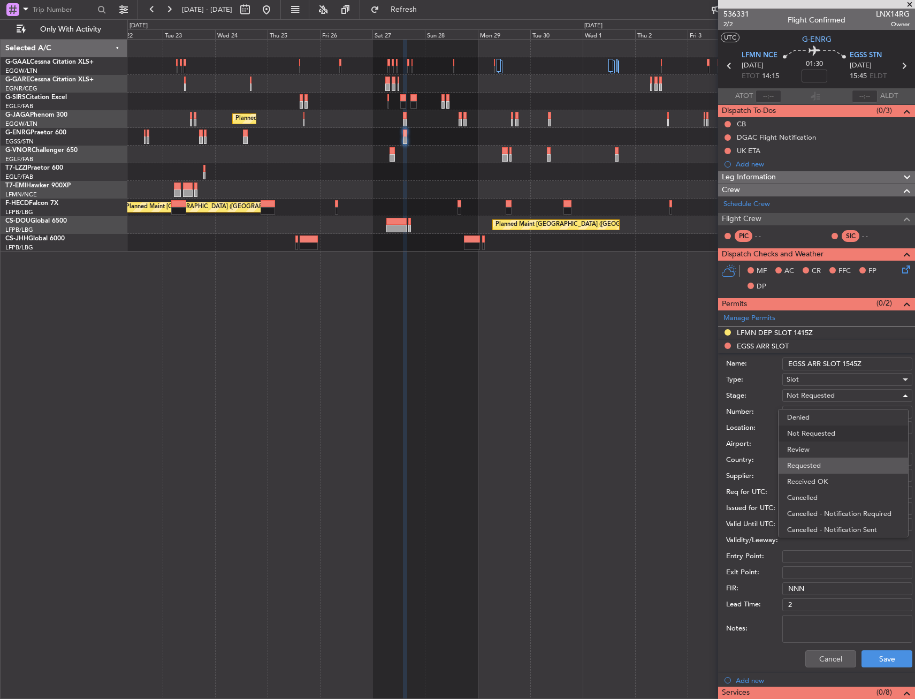
click at [838, 464] on span "Requested" at bounding box center [843, 465] width 112 height 16
click at [873, 655] on button "Save" at bounding box center [886, 658] width 51 height 17
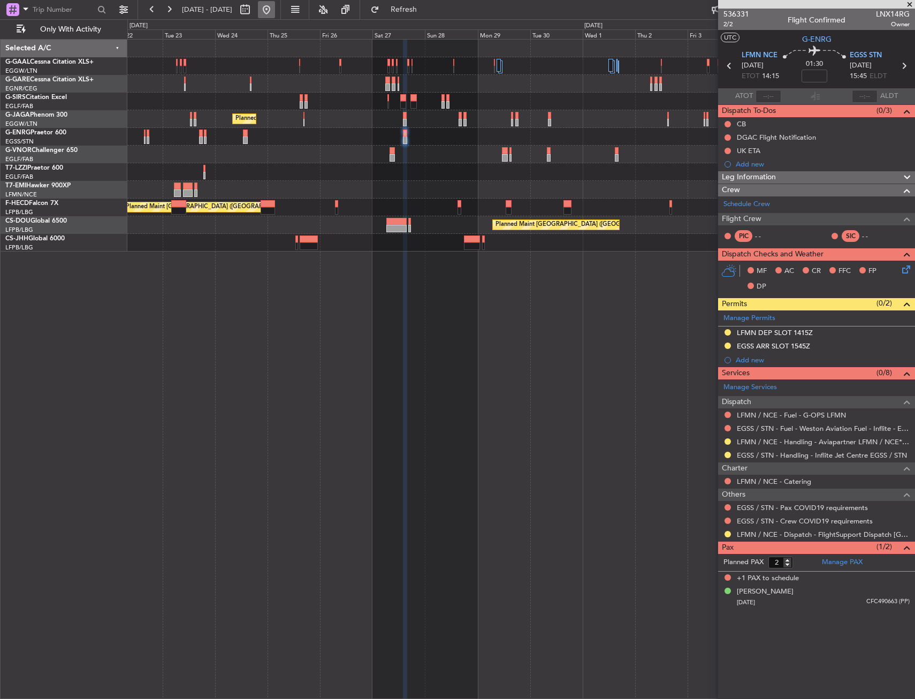
click at [275, 11] on button at bounding box center [266, 9] width 17 height 17
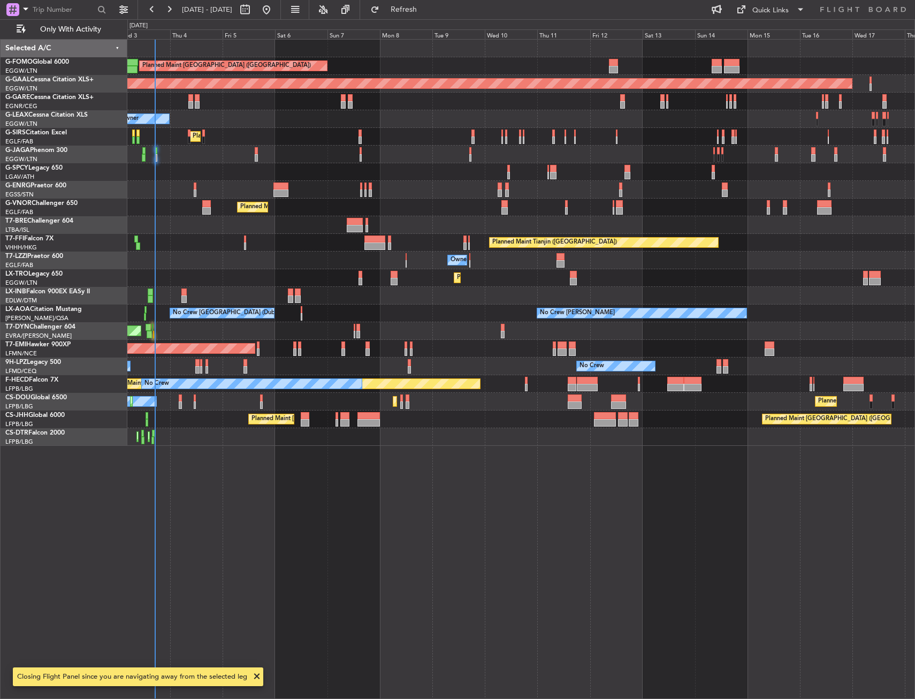
click at [151, 326] on div "AOG Maint Riga (Riga Intl)" at bounding box center [520, 331] width 787 height 18
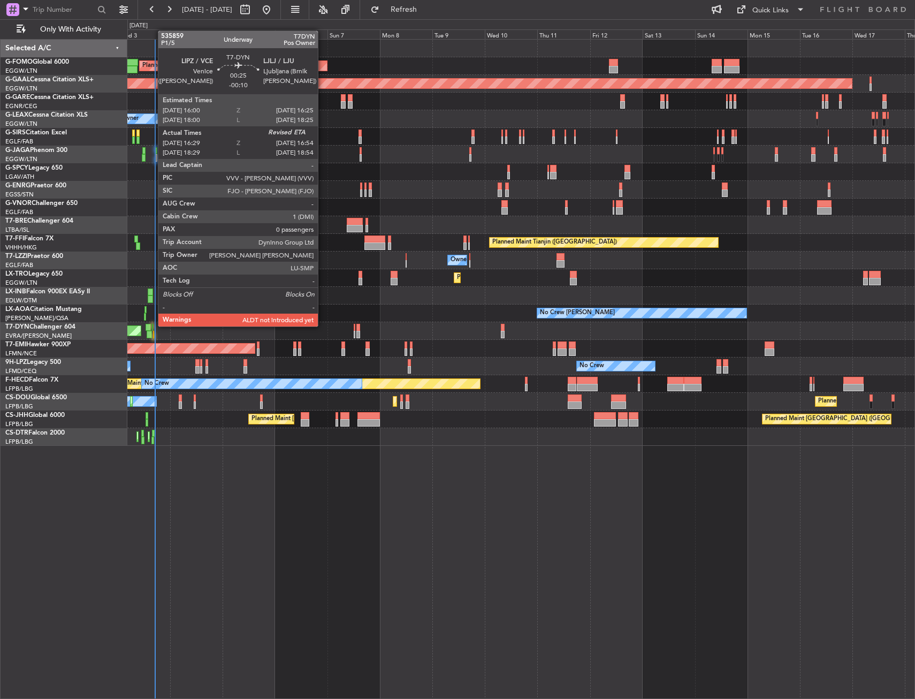
click at [152, 325] on div at bounding box center [152, 327] width 1 height 7
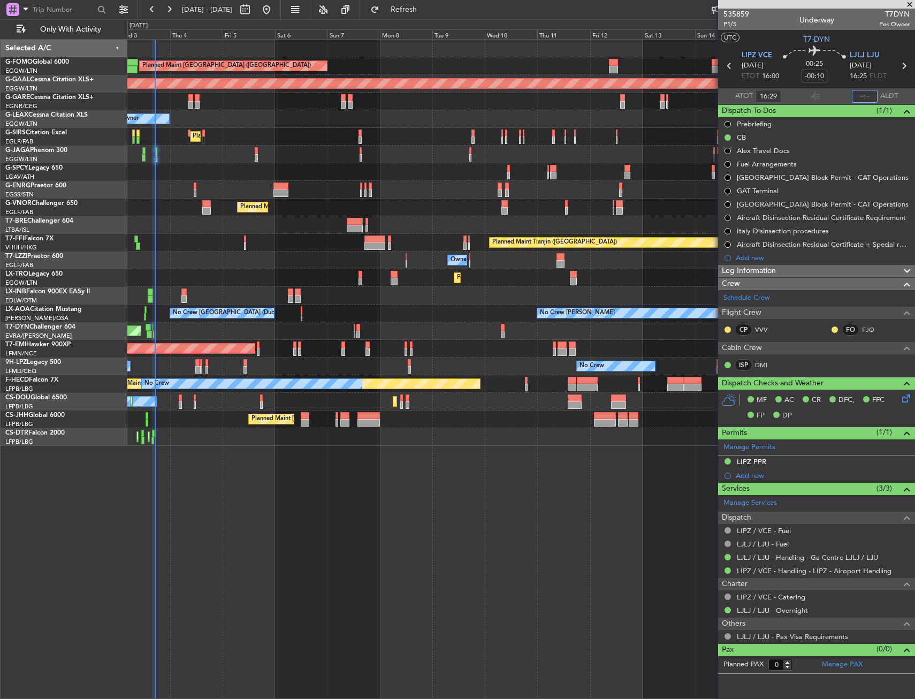
click at [857, 94] on input "text" at bounding box center [865, 96] width 26 height 13
click at [857, 40] on section "UTC T7-DYN" at bounding box center [816, 38] width 197 height 16
type input "16:55"
click at [426, 438] on div "Planned Maint Sofia Planned Maint Istanbul (Ataturk)" at bounding box center [520, 437] width 787 height 18
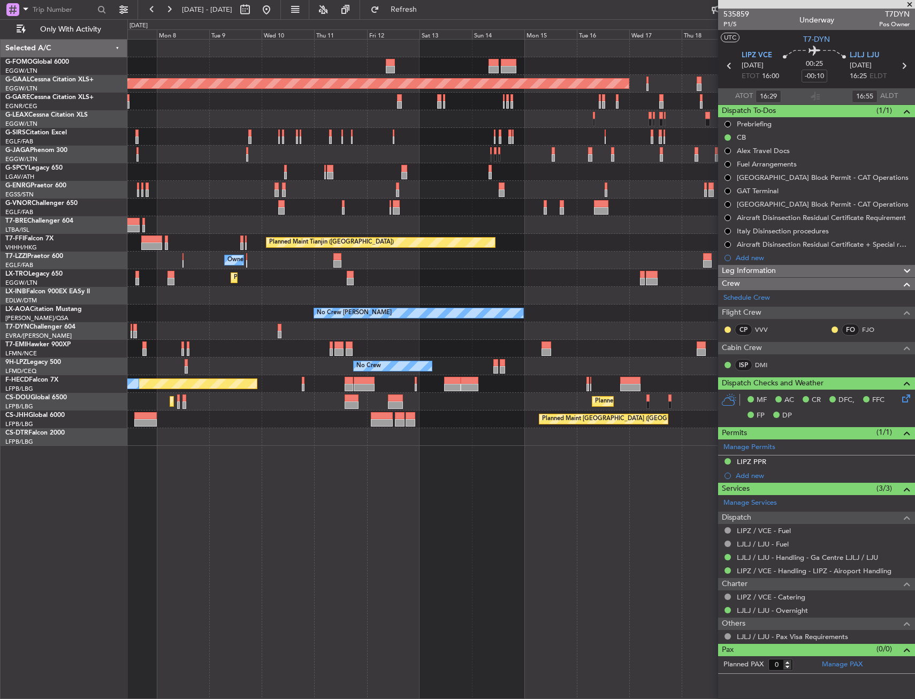
click at [400, 435] on div "Planned Maint London (Luton) Planned Maint Dusseldorf Owner Planned Maint Londo…" at bounding box center [520, 243] width 787 height 406
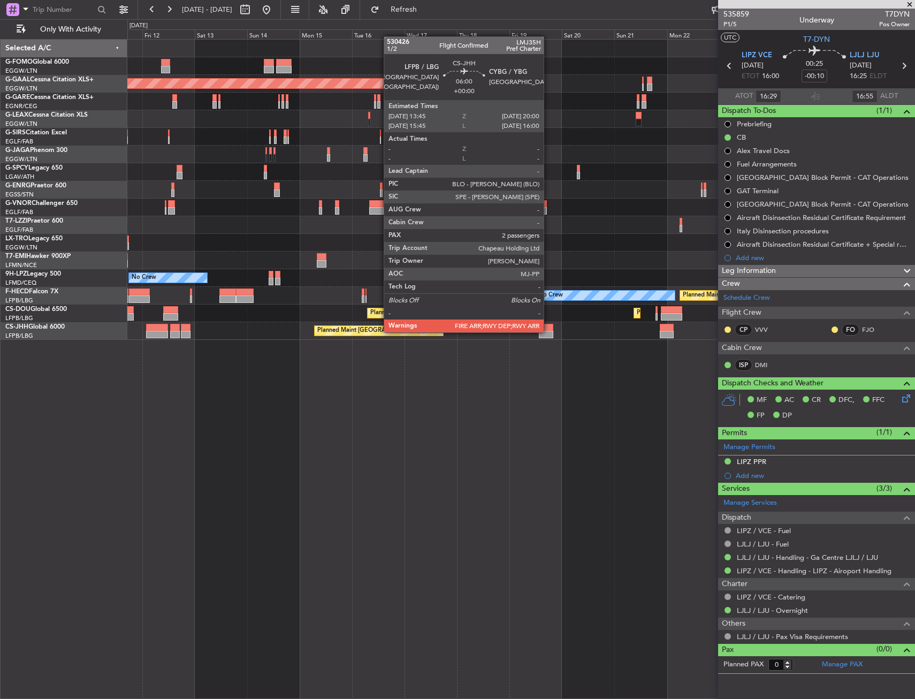
click at [548, 331] on div at bounding box center [546, 334] width 14 height 7
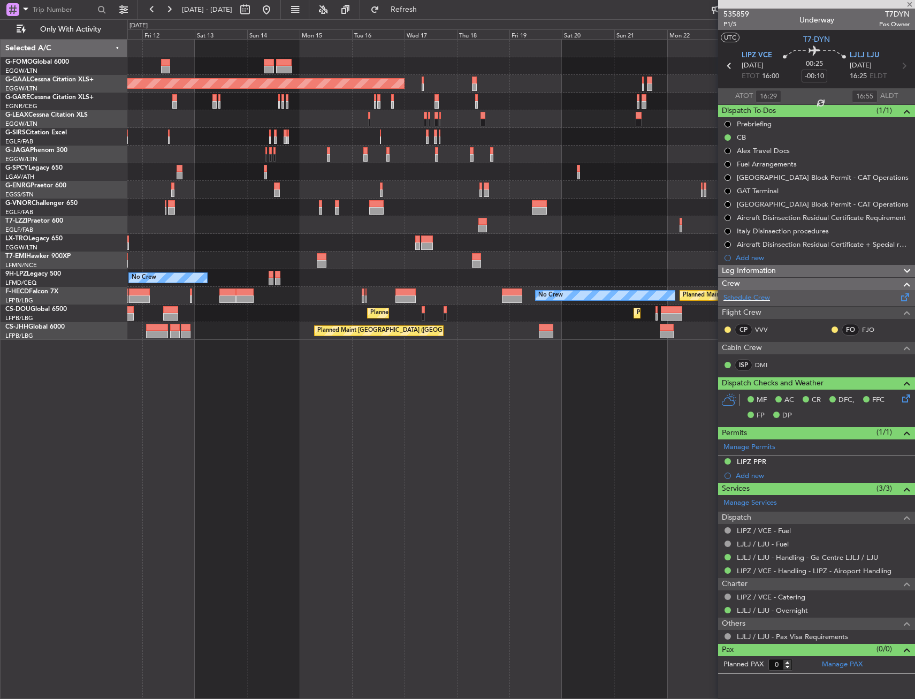
type input "2"
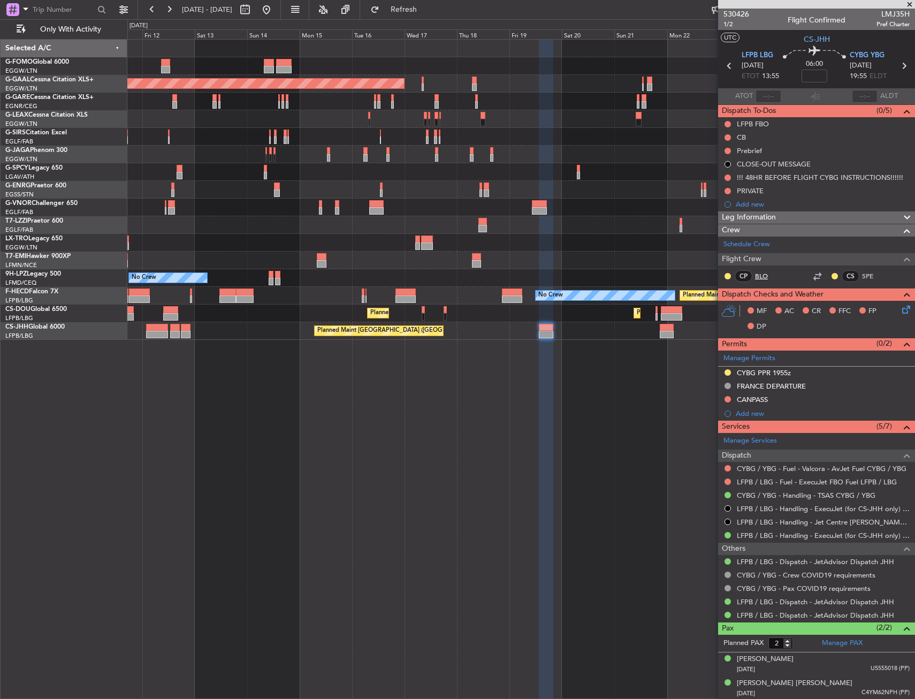
click at [762, 278] on link "BLO" at bounding box center [767, 276] width 24 height 10
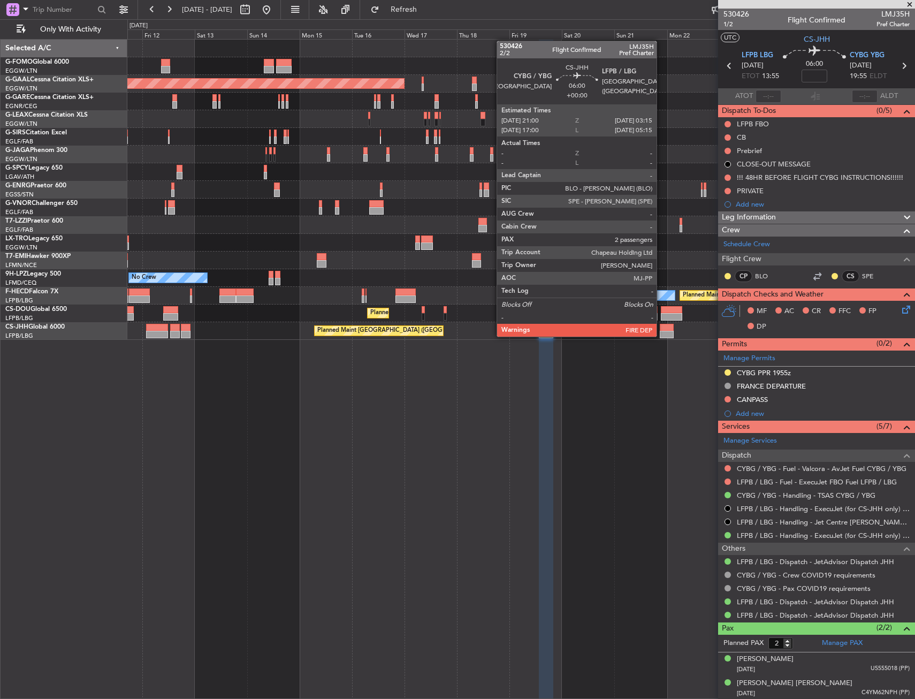
click at [661, 335] on div at bounding box center [667, 334] width 14 height 7
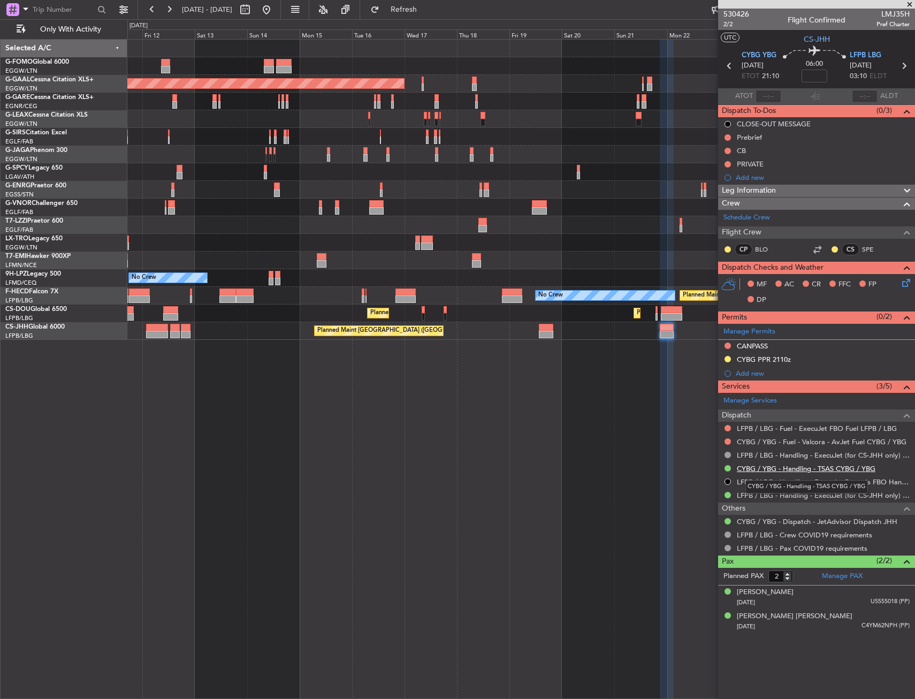
click at [753, 468] on link "CYBG / YBG - Handling - TSAS CYBG / YBG" at bounding box center [806, 468] width 139 height 9
click at [497, 447] on div "Planned Maint Dusseldorf Planned Maint London (Luton) Owner Planned Maint Dusse…" at bounding box center [520, 369] width 787 height 660
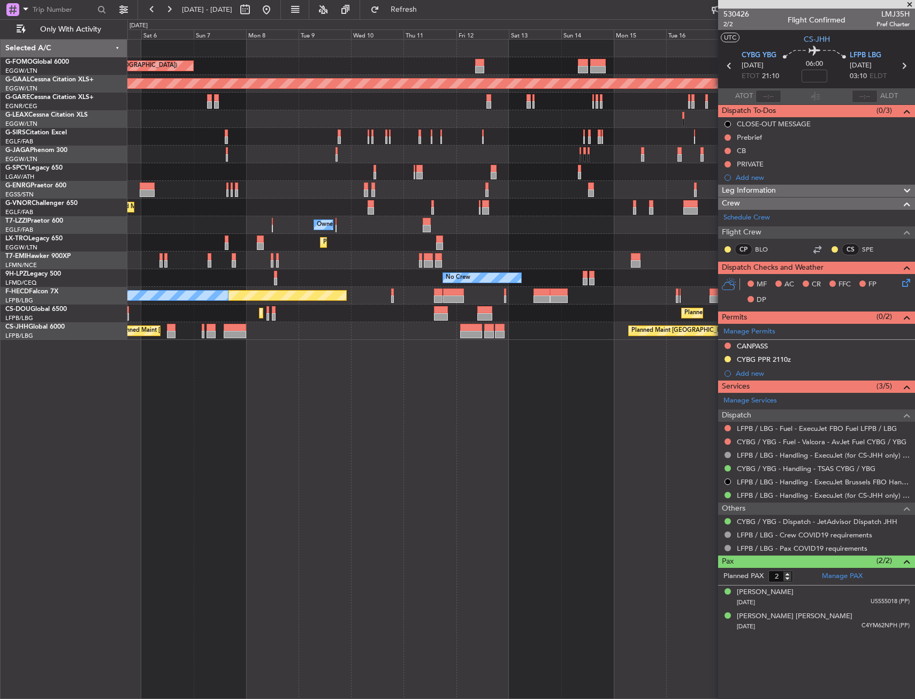
click at [438, 441] on div "Planned Maint London (Luton) Planned Maint Dusseldorf Owner Planned Maint Londo…" at bounding box center [520, 369] width 787 height 660
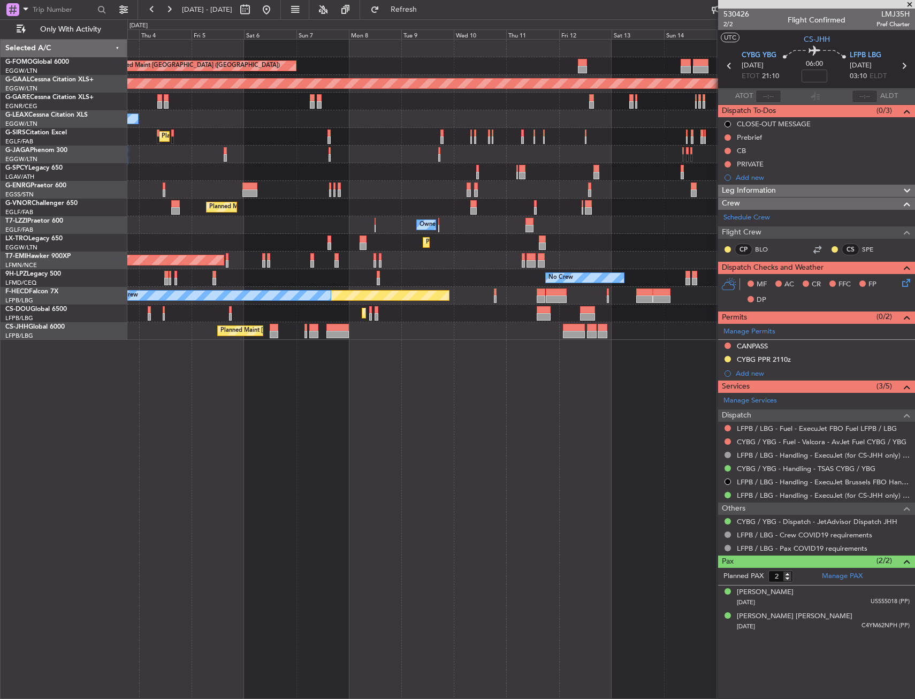
click at [502, 442] on div "Planned Maint London (Luton) Planned Maint Dusseldorf Unplanned Maint Chester O…" at bounding box center [520, 369] width 787 height 660
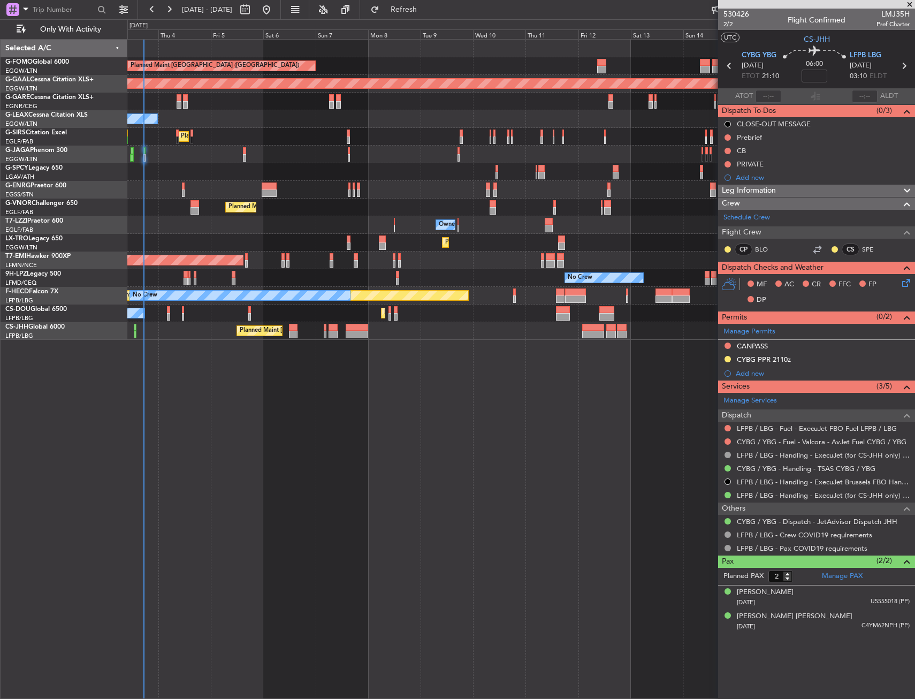
click at [262, 463] on div "Planned Maint London (Luton) Planned Maint Dusseldorf Unplanned Maint Chester O…" at bounding box center [520, 369] width 787 height 660
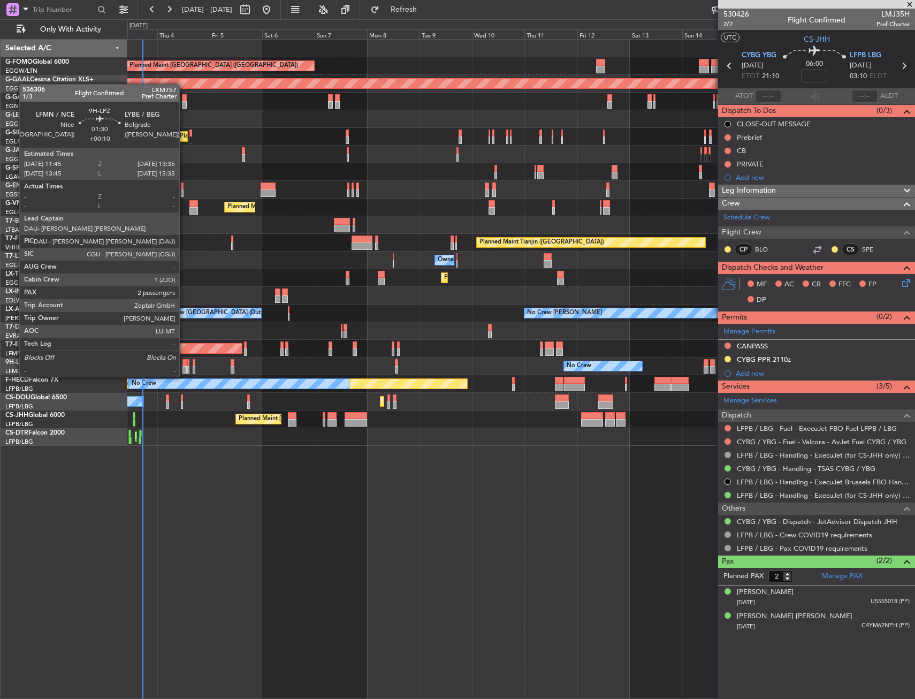
click at [184, 366] on div at bounding box center [184, 369] width 4 height 7
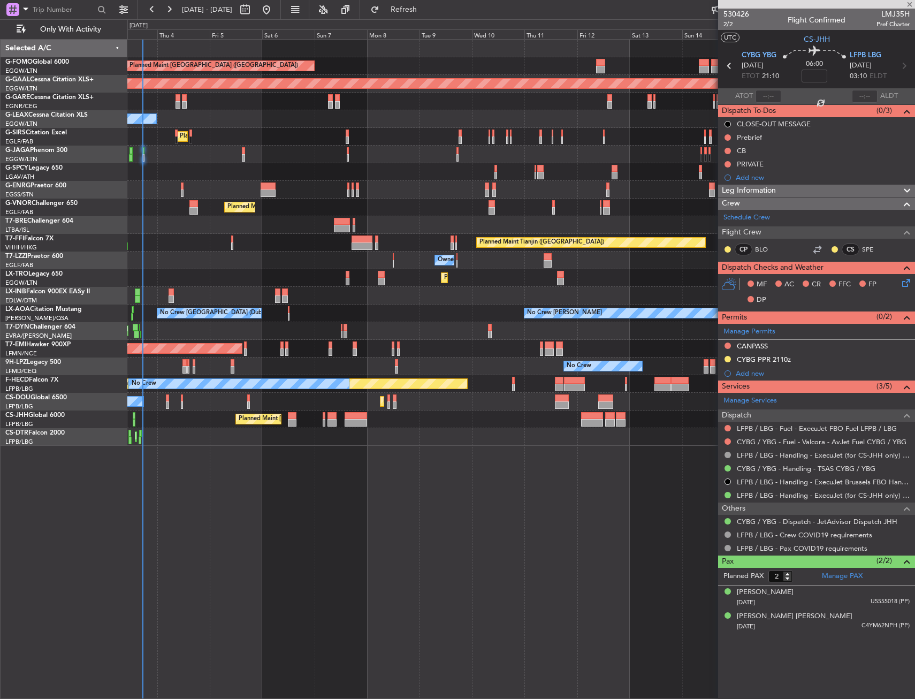
type input "+00:10"
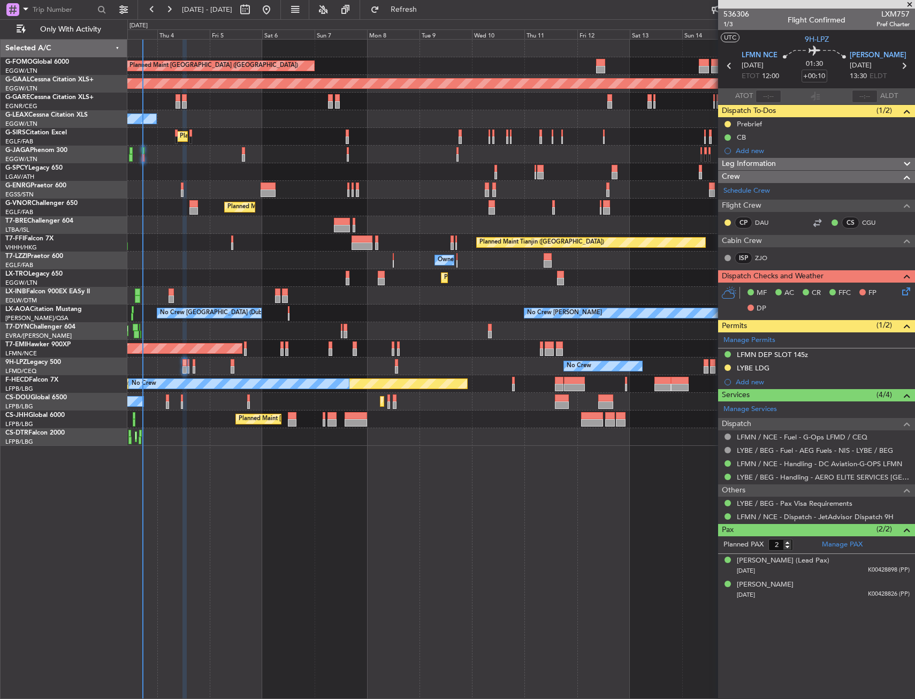
click at [145, 151] on div "Owner Ibiza" at bounding box center [520, 154] width 787 height 18
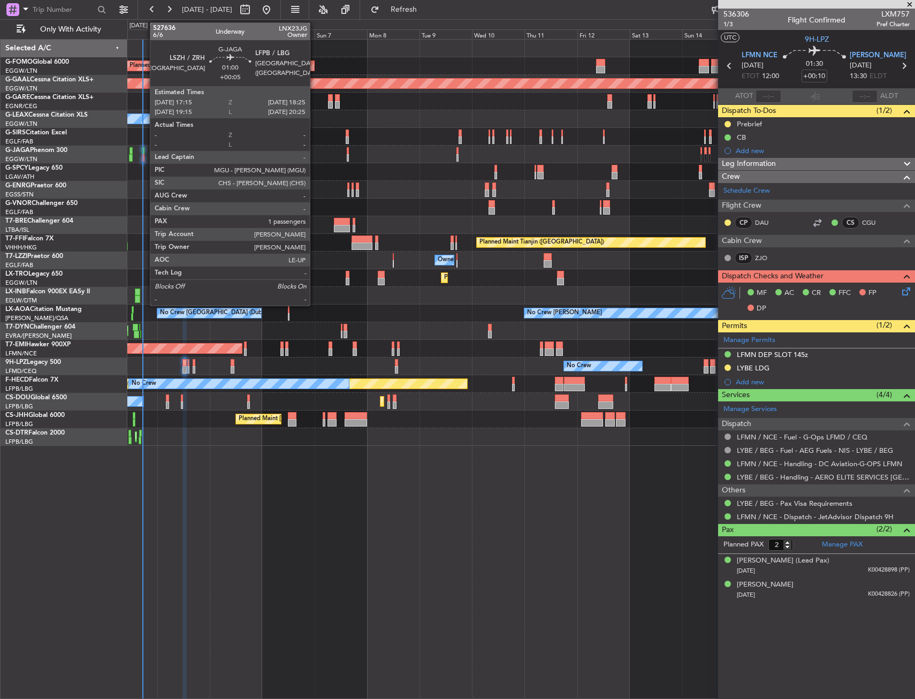
click at [144, 152] on div at bounding box center [143, 150] width 3 height 7
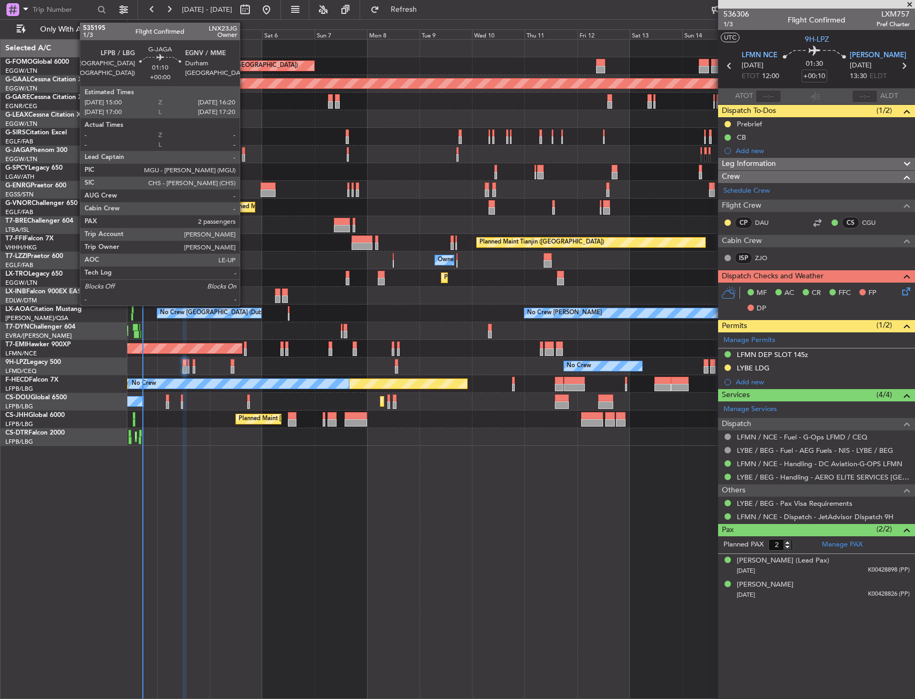
click at [244, 153] on div at bounding box center [243, 150] width 3 height 7
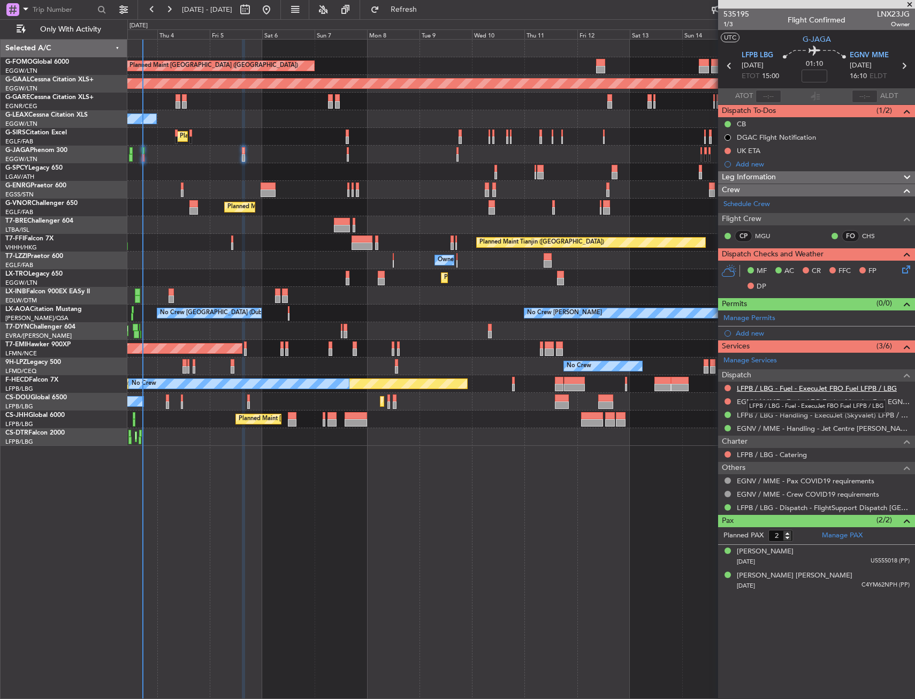
click at [782, 386] on link "LFPB / LBG - Fuel - ExecuJet FBO Fuel LFPB / LBG" at bounding box center [817, 388] width 160 height 9
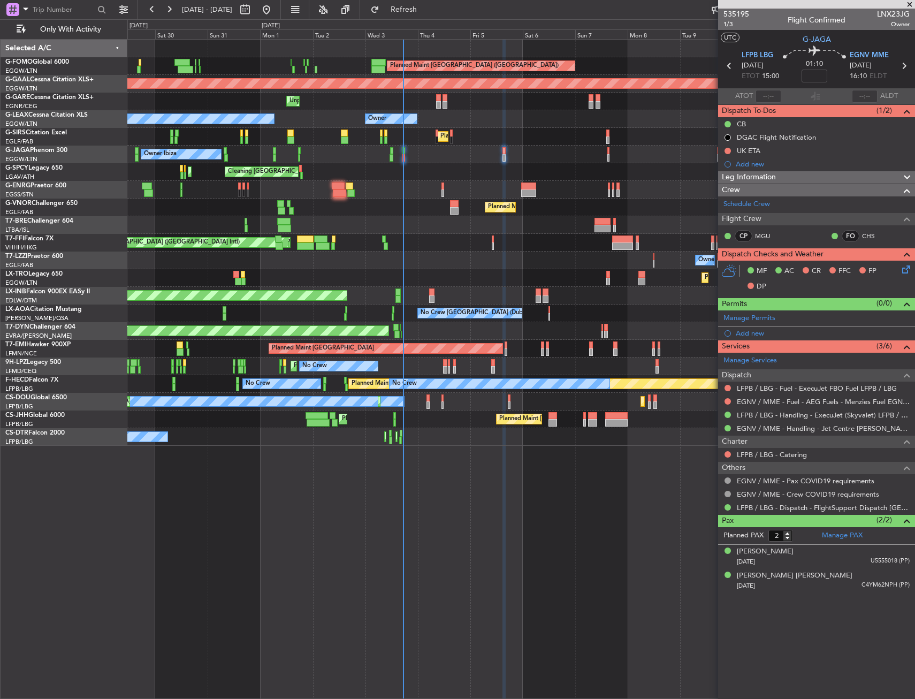
click at [482, 170] on div "Cleaning Athens (Eleftherios Venizelos Intl) Planned Maint Athens (Eleftherios …" at bounding box center [520, 172] width 787 height 18
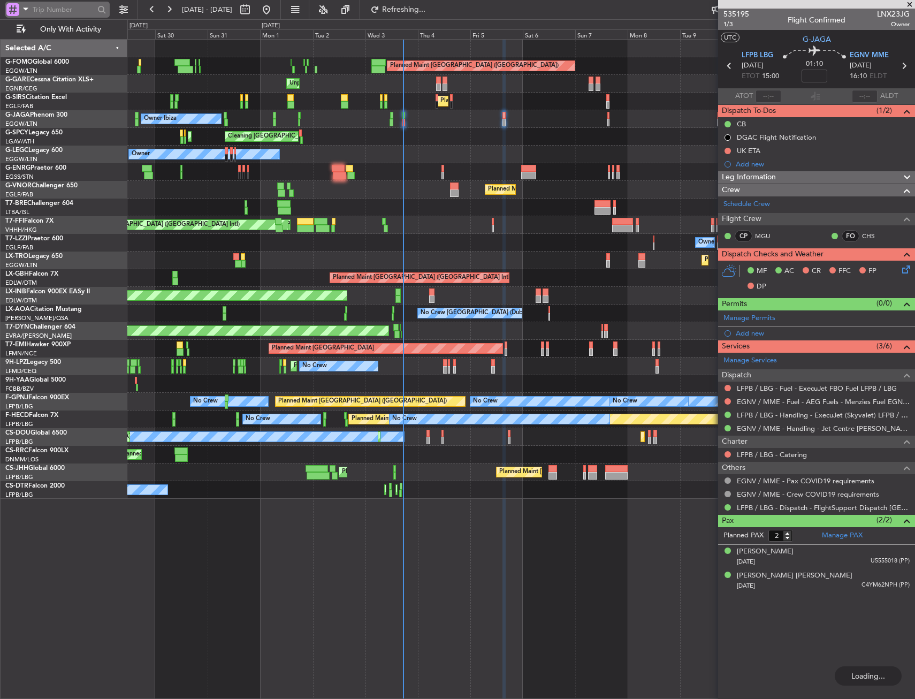
click at [26, 13] on span at bounding box center [25, 8] width 13 height 13
click at [39, 79] on div "Airport" at bounding box center [74, 84] width 137 height 19
click at [54, 5] on input "text" at bounding box center [64, 10] width 62 height 16
type input "LFPB"
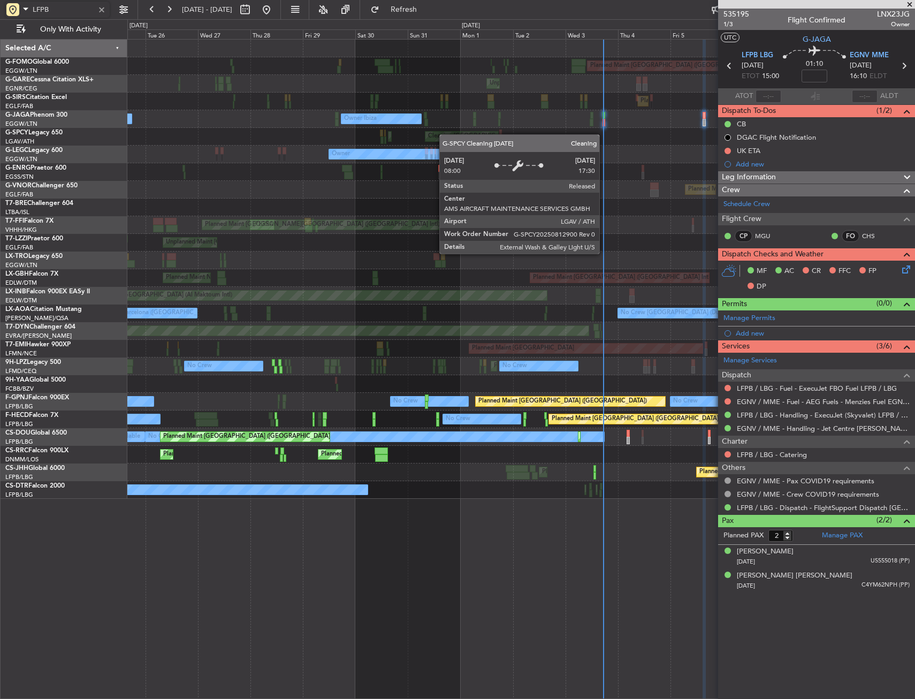
click at [463, 136] on div "Planned Maint London (Luton) Unplanned Maint Chester Planned Maint London (Farn…" at bounding box center [520, 269] width 787 height 459
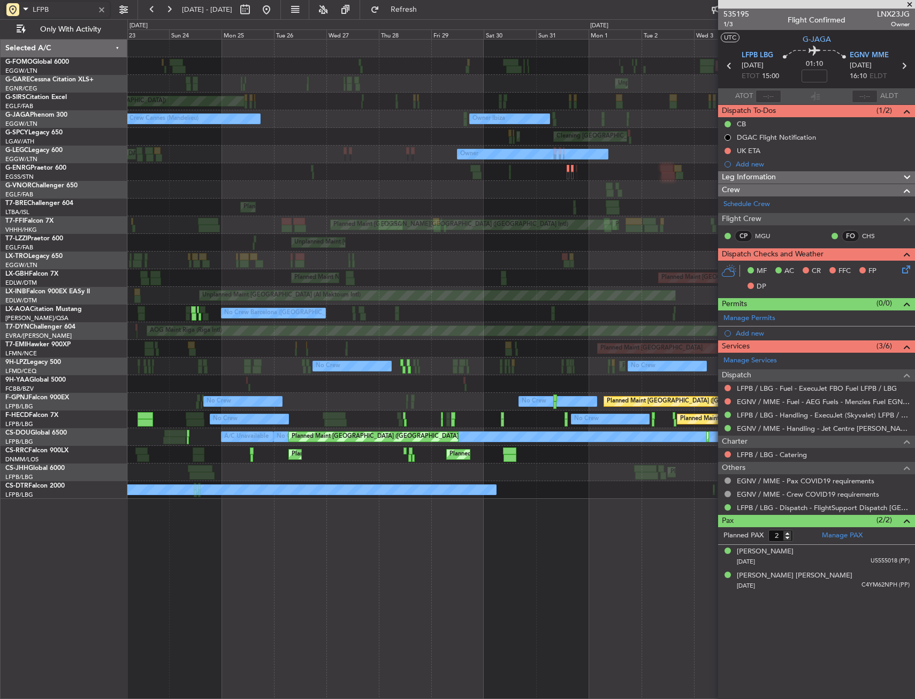
click at [464, 142] on div "Planned Maint Athens (Eleftherios Venizelos Intl) Cleaning Athens (Eleftherios …" at bounding box center [520, 137] width 787 height 18
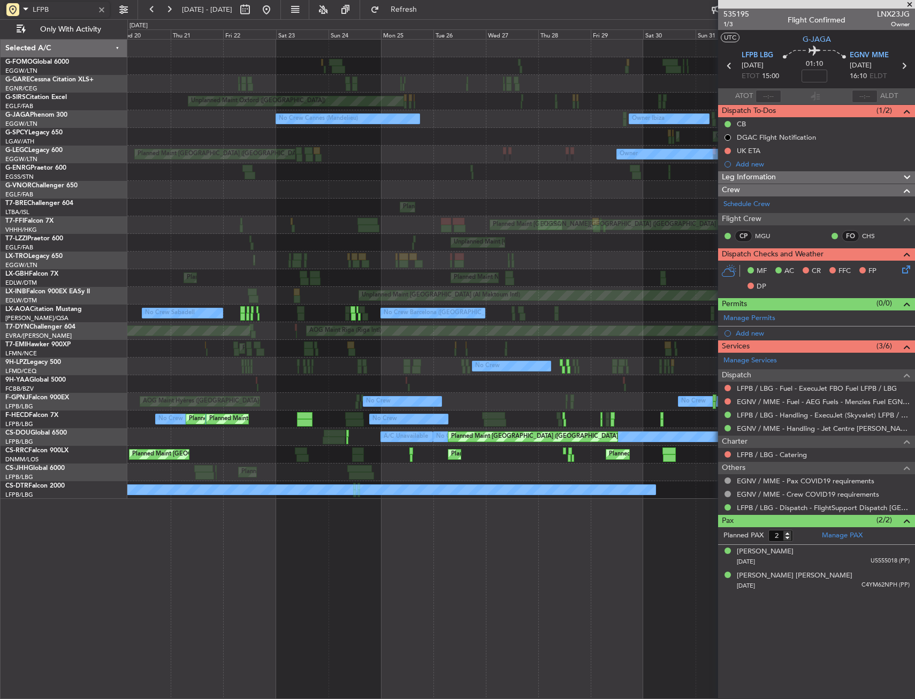
click at [419, 146] on div "Planned Maint London (Luton) Unplanned Maint Chester Unplanned Maint Oxford (Ki…" at bounding box center [520, 269] width 787 height 459
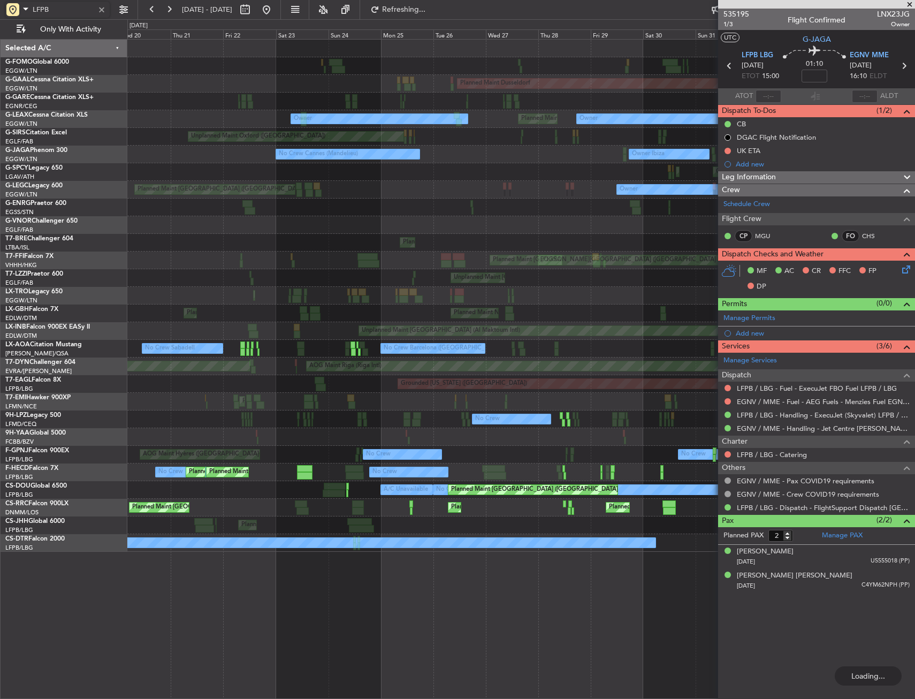
click at [435, 214] on div "Planned Maint London (Luton) Planned Maint Dusseldorf Unplanned Maint Chester O…" at bounding box center [520, 296] width 787 height 512
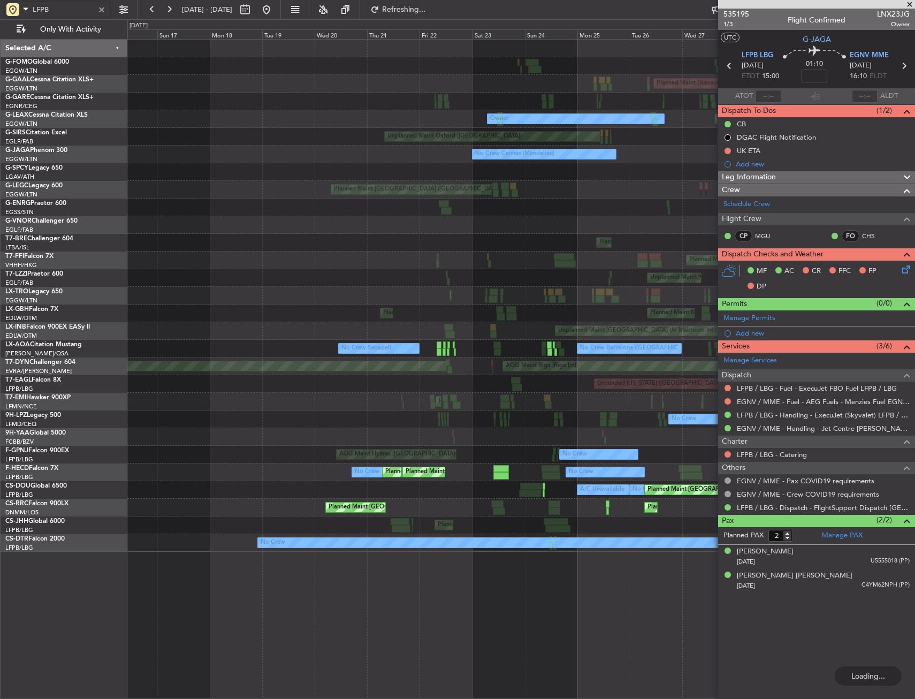
click at [396, 217] on div "Planned Maint London (Luton) Planned Maint Dusseldorf Unplanned Maint Chester O…" at bounding box center [520, 296] width 787 height 512
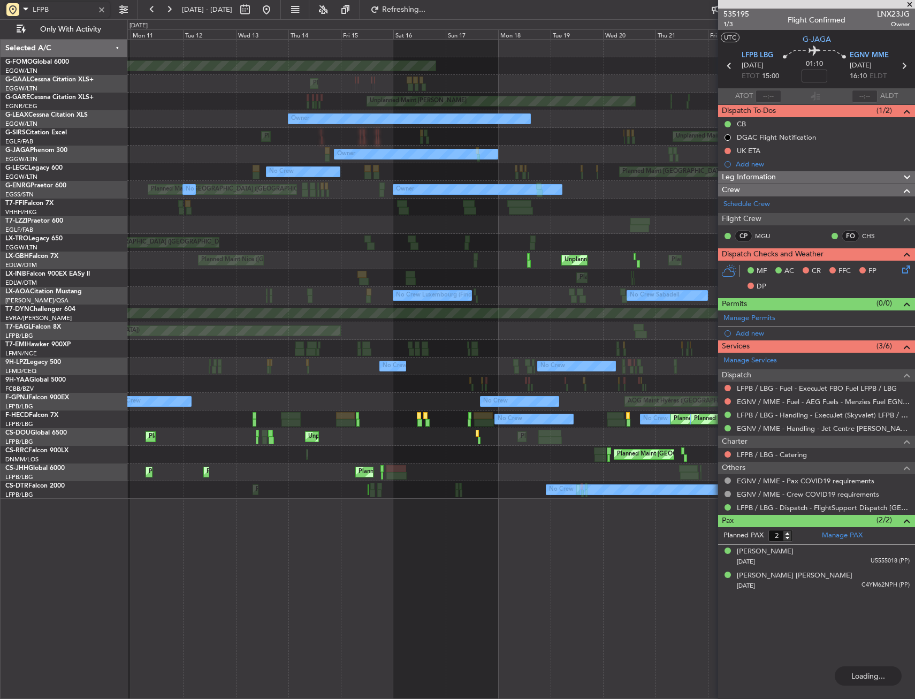
click at [480, 207] on div "MEL Hong Kong (Hong Kong Intl) Planned Maint Hong Kong (Hong Kong Intl)" at bounding box center [520, 207] width 787 height 18
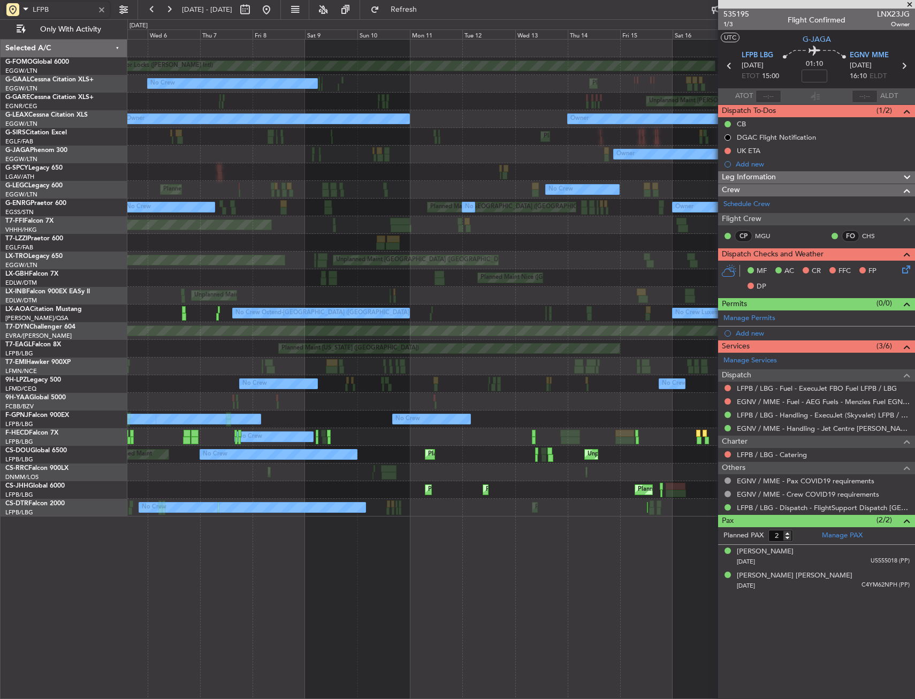
click at [642, 234] on div "Planned Maint Windsor Locks (Bradley Intl) Planned Maint Palma De Mallorca Plan…" at bounding box center [520, 278] width 787 height 477
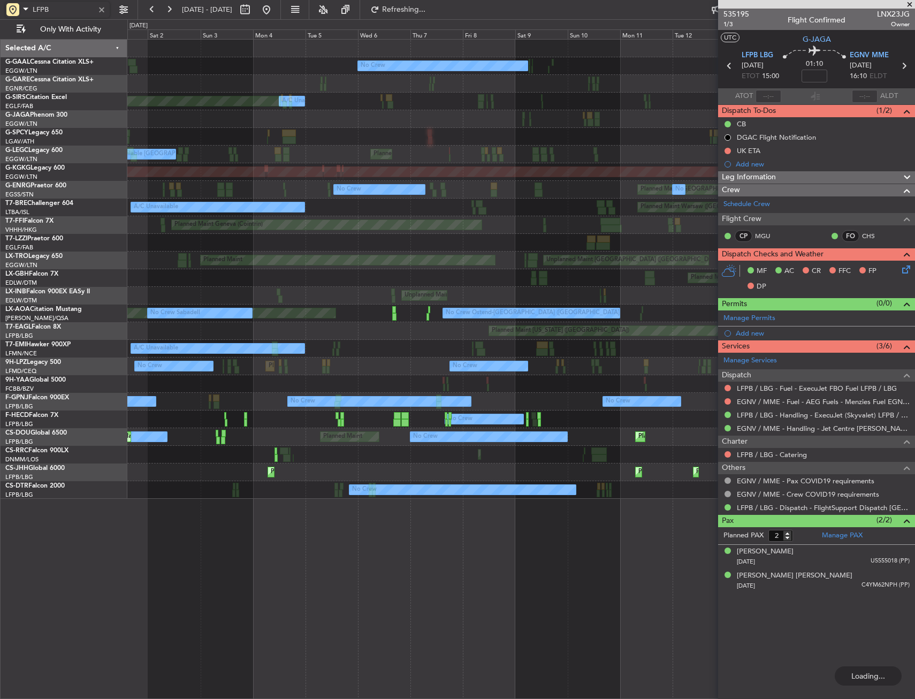
click at [485, 152] on div at bounding box center [486, 150] width 3 height 7
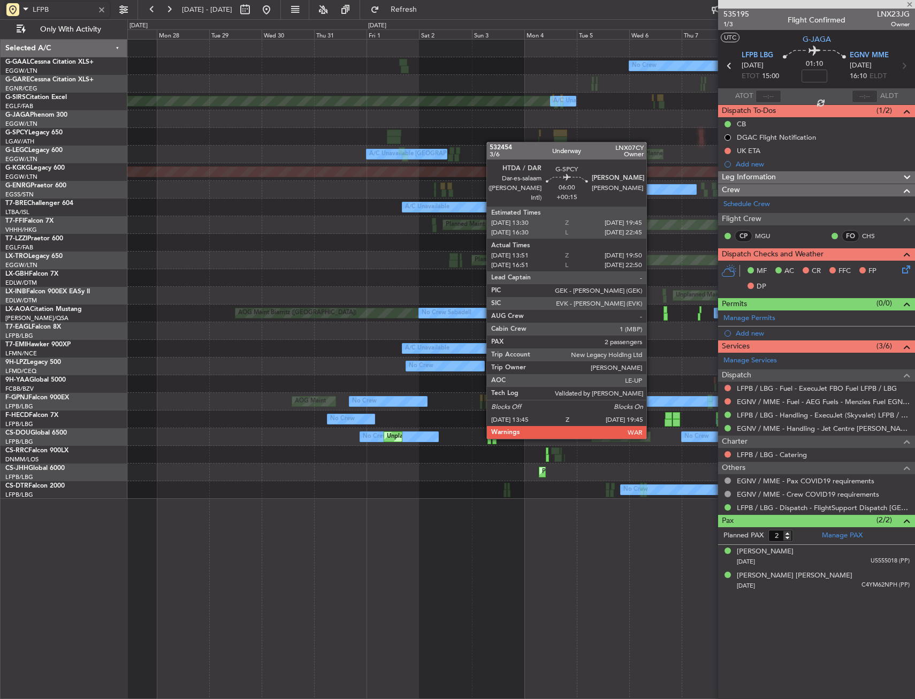
click at [537, 142] on div at bounding box center [520, 137] width 787 height 18
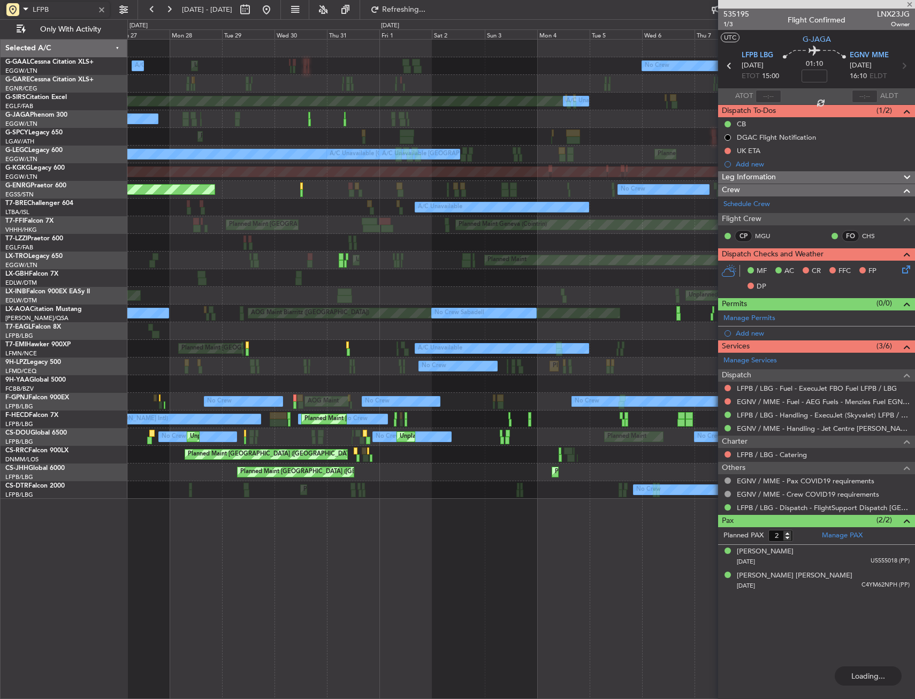
type input "+00:10"
type input "11:17"
type input "12:29"
type input "0"
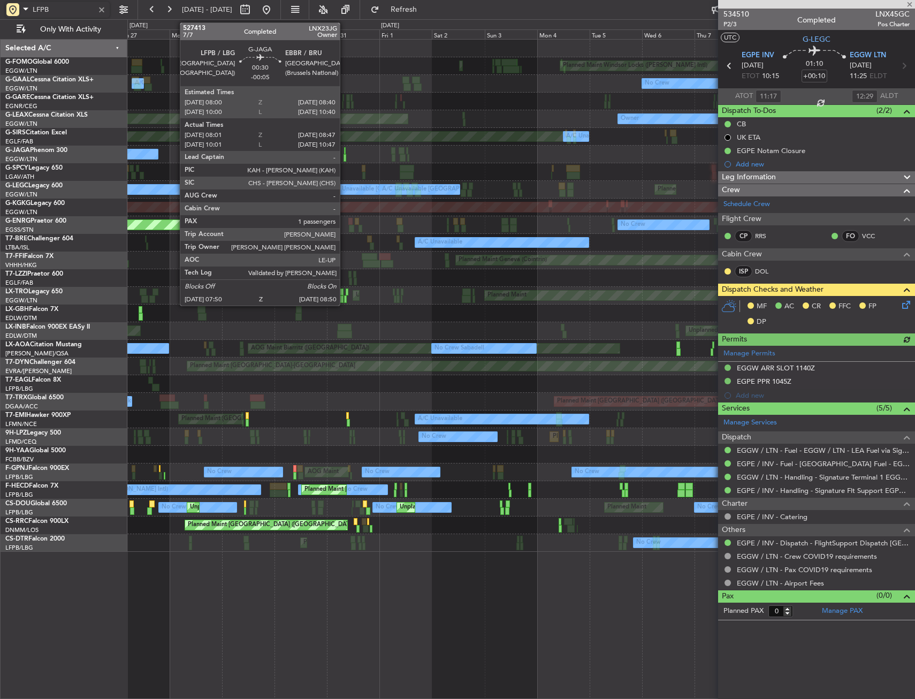
click at [344, 152] on div at bounding box center [345, 150] width 2 height 7
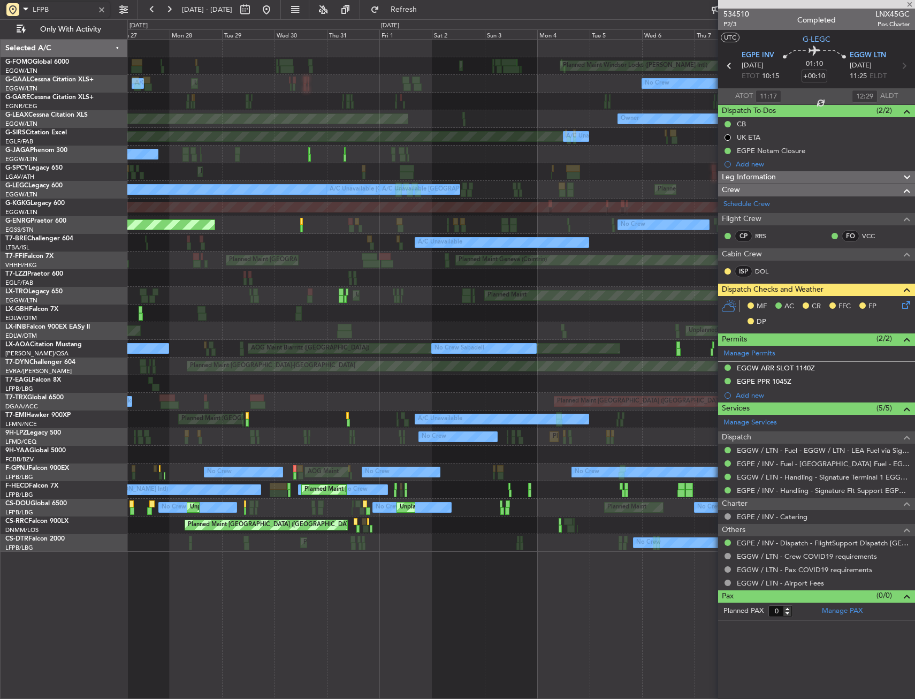
type input "-00:05"
type input "08:01"
type input "08:37"
type input "1"
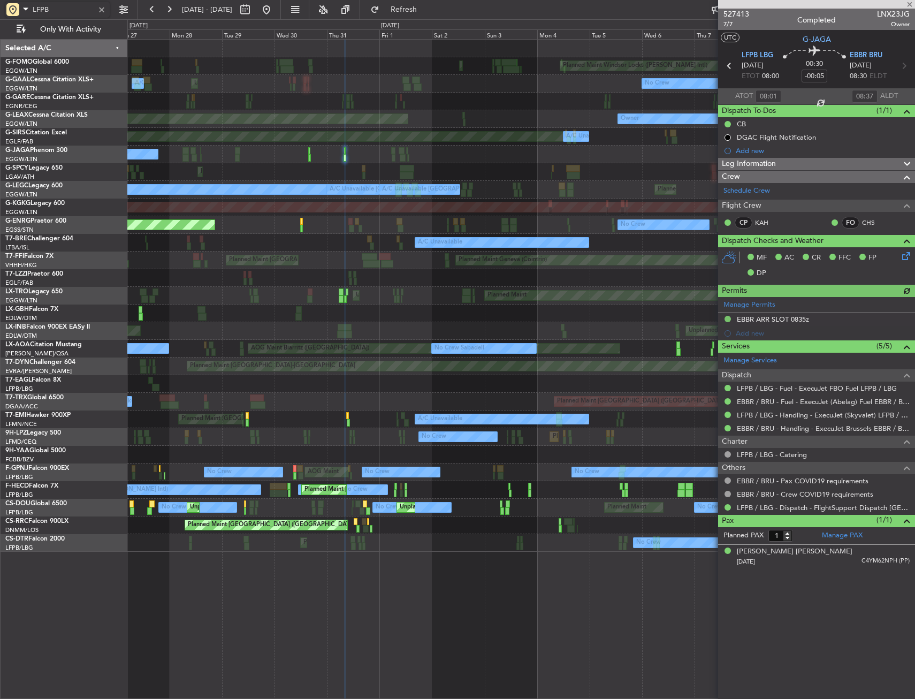
type input "LFPB"
click at [97, 12] on div at bounding box center [102, 10] width 12 height 12
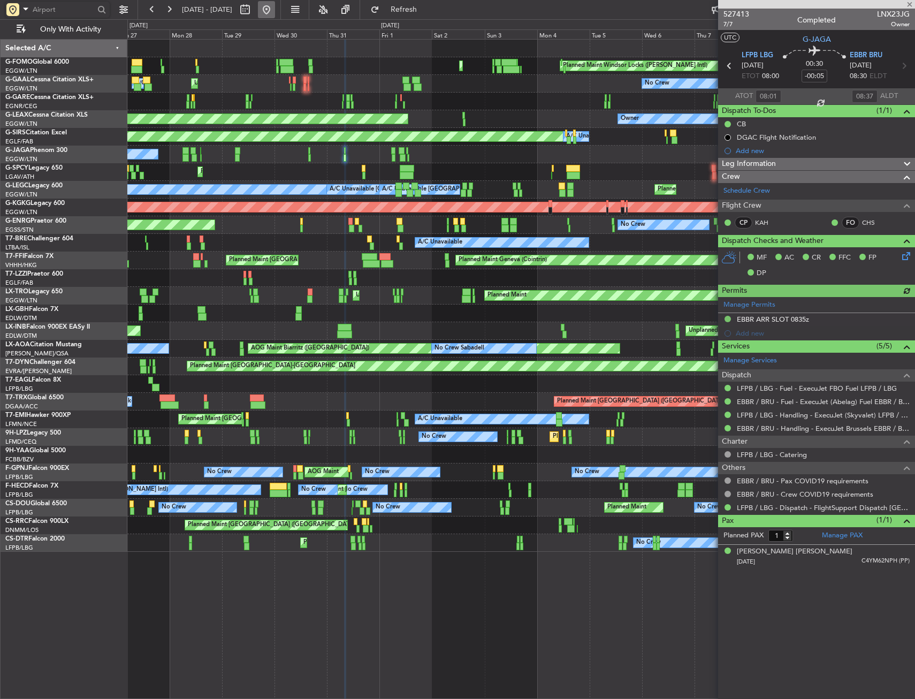
click at [275, 17] on button at bounding box center [266, 9] width 17 height 17
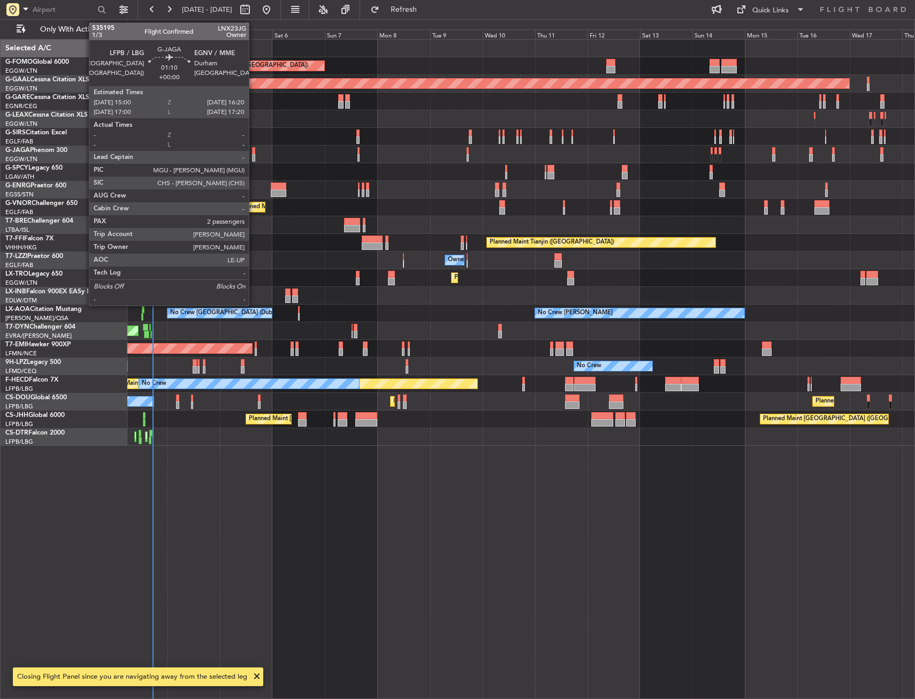
click at [254, 148] on div at bounding box center [253, 150] width 3 height 7
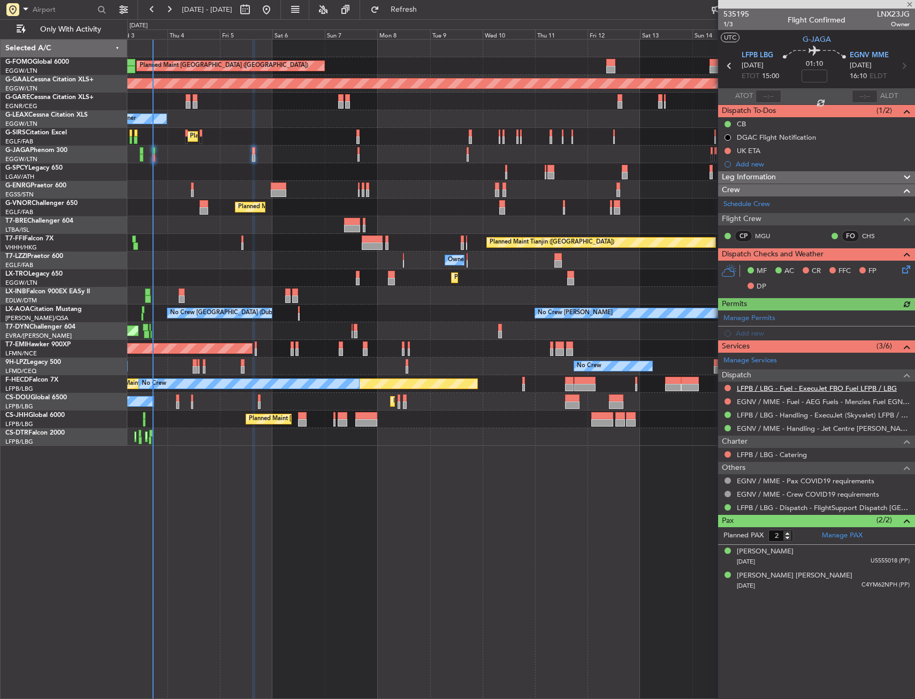
click at [764, 386] on link "LFPB / LBG - Fuel - ExecuJet FBO Fuel LFPB / LBG" at bounding box center [817, 388] width 160 height 9
drag, startPoint x: 728, startPoint y: 398, endPoint x: 701, endPoint y: 417, distance: 33.1
click at [728, 398] on button at bounding box center [727, 401] width 6 height 6
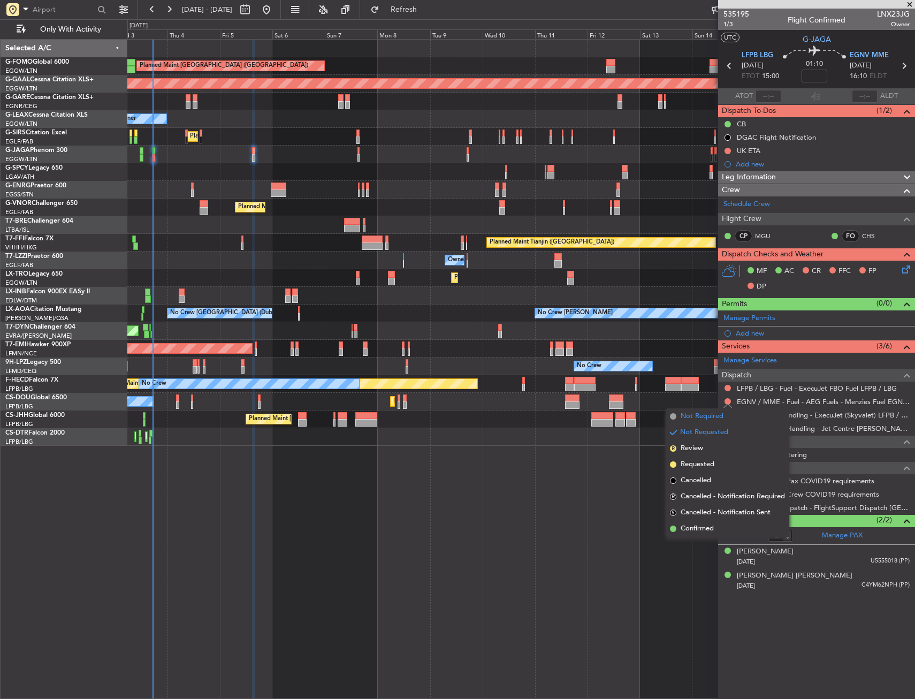
click at [689, 416] on span "Not Required" at bounding box center [701, 416] width 43 height 11
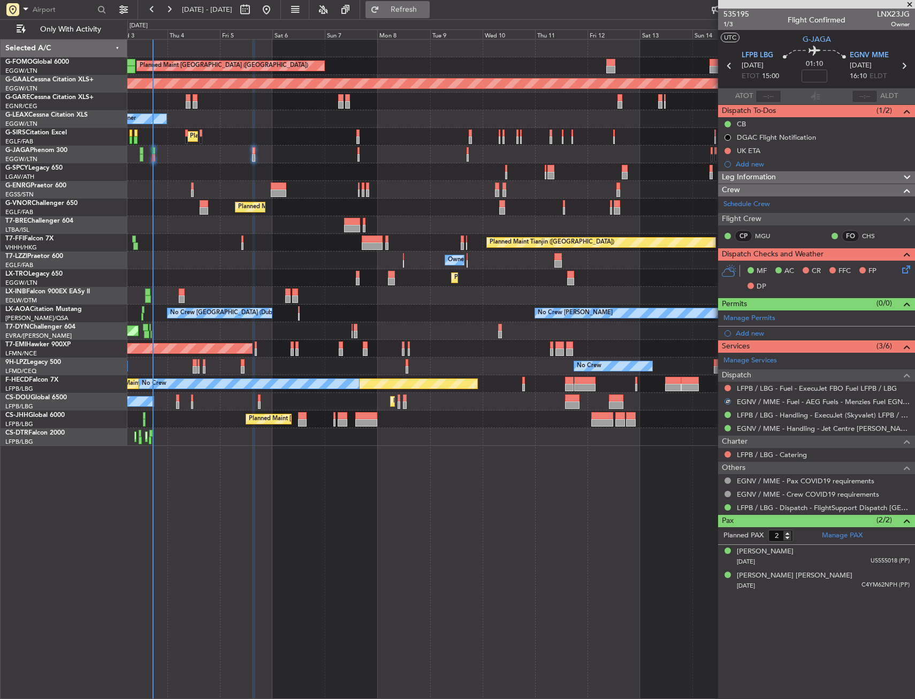
click at [424, 16] on button "Refresh" at bounding box center [397, 9] width 64 height 17
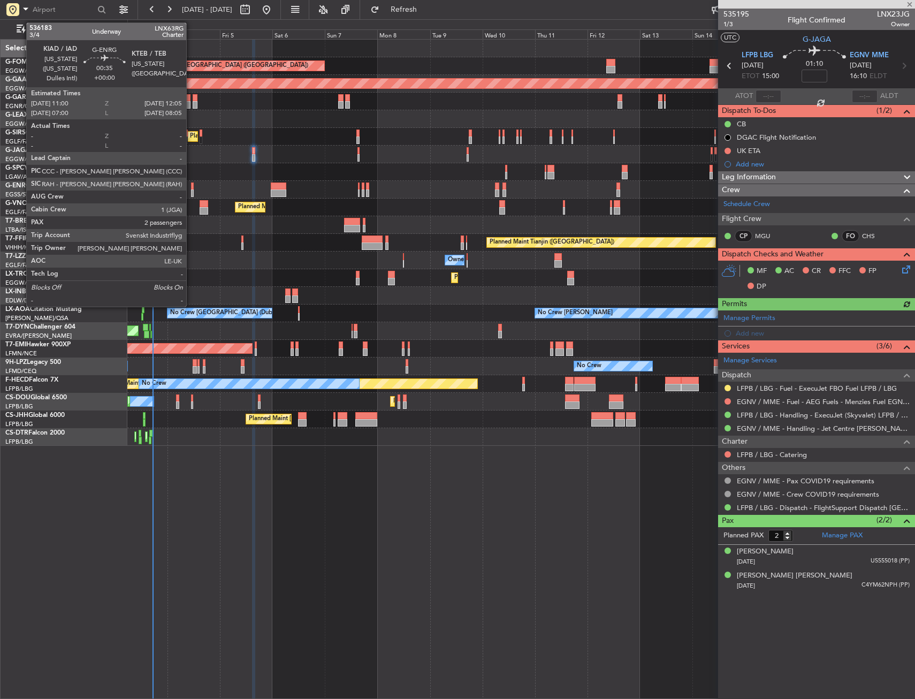
click at [191, 189] on div at bounding box center [192, 185] width 3 height 7
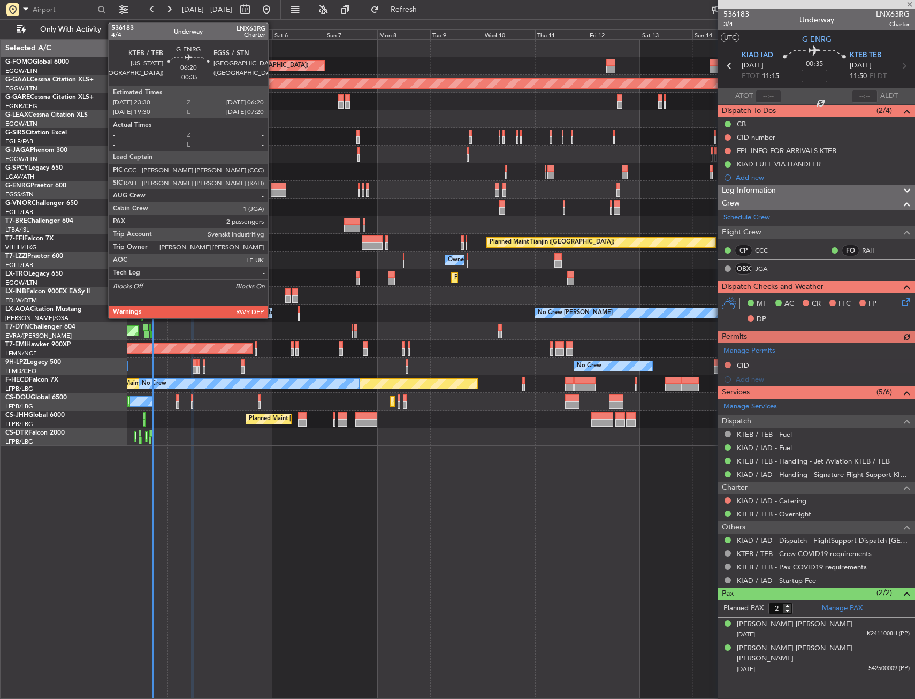
click at [273, 193] on div at bounding box center [278, 192] width 15 height 7
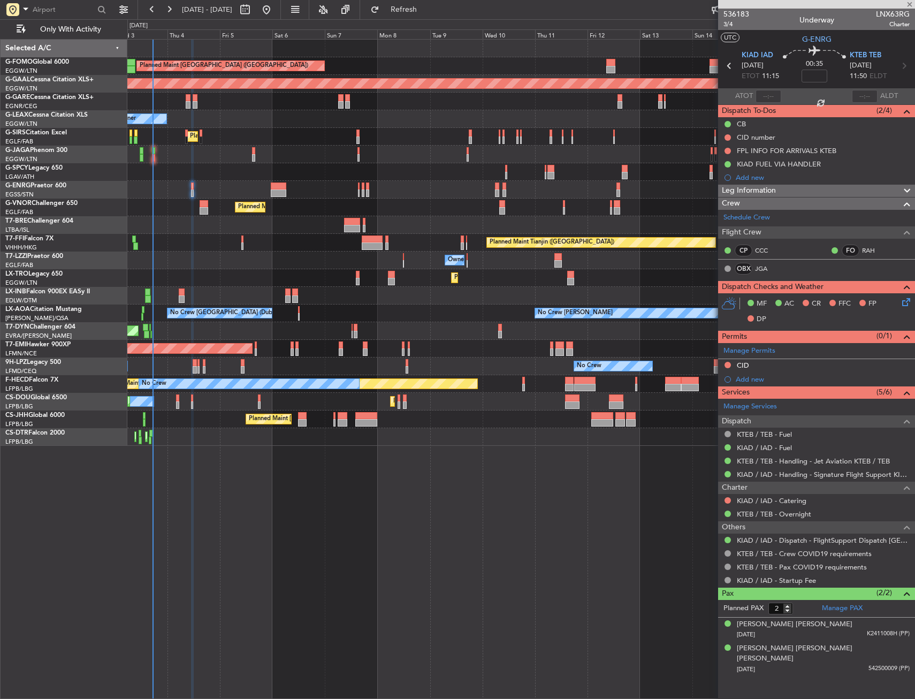
type input "-00:35"
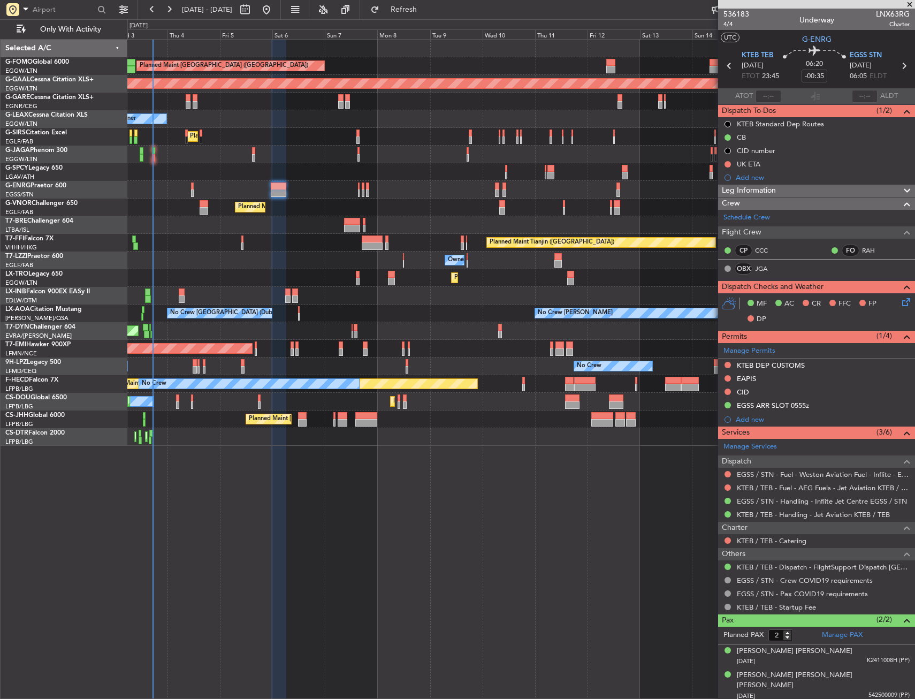
click at [194, 188] on div at bounding box center [520, 190] width 787 height 18
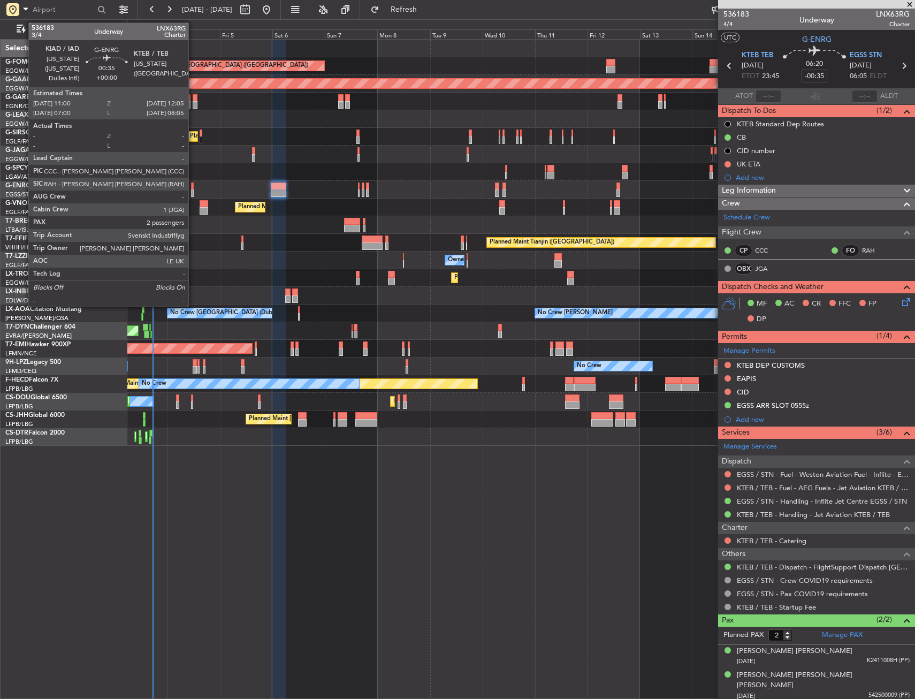
click at [193, 188] on div at bounding box center [192, 185] width 3 height 7
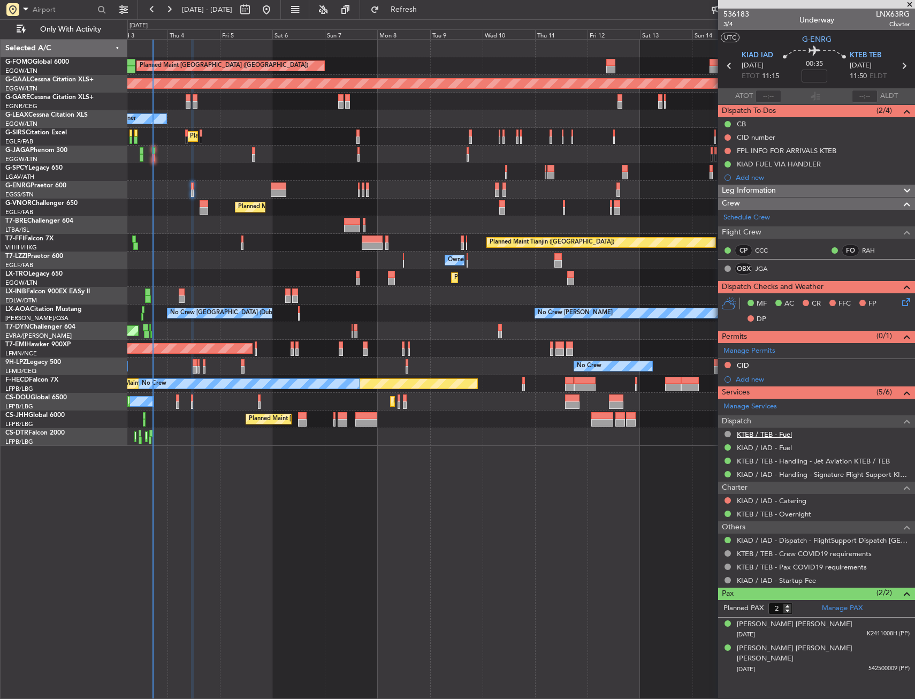
click at [780, 434] on link "KTEB / TEB - Fuel" at bounding box center [764, 434] width 55 height 9
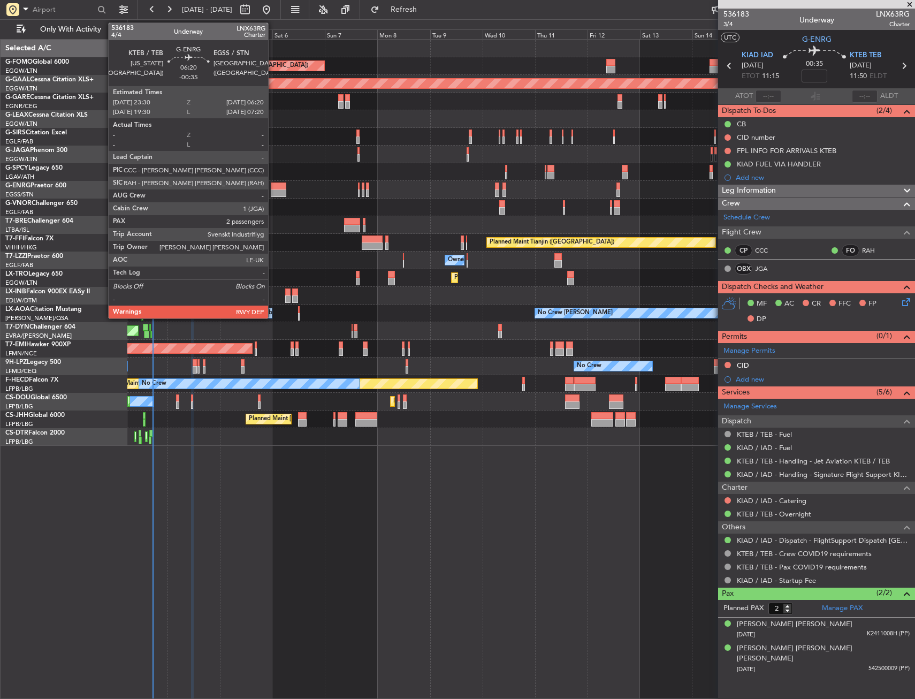
click at [273, 190] on div at bounding box center [278, 192] width 15 height 7
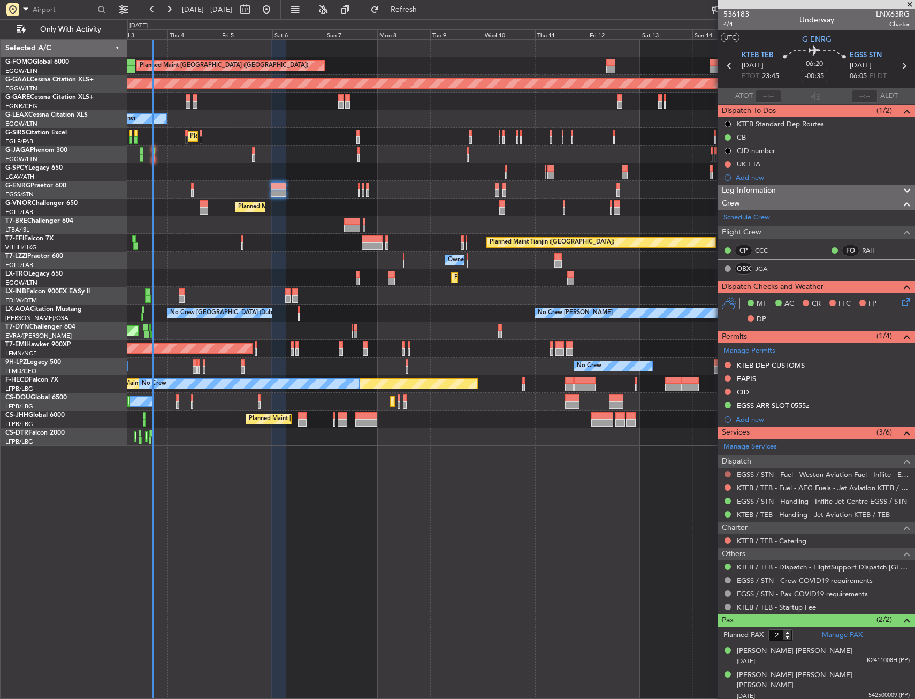
click at [726, 472] on button at bounding box center [727, 474] width 6 height 6
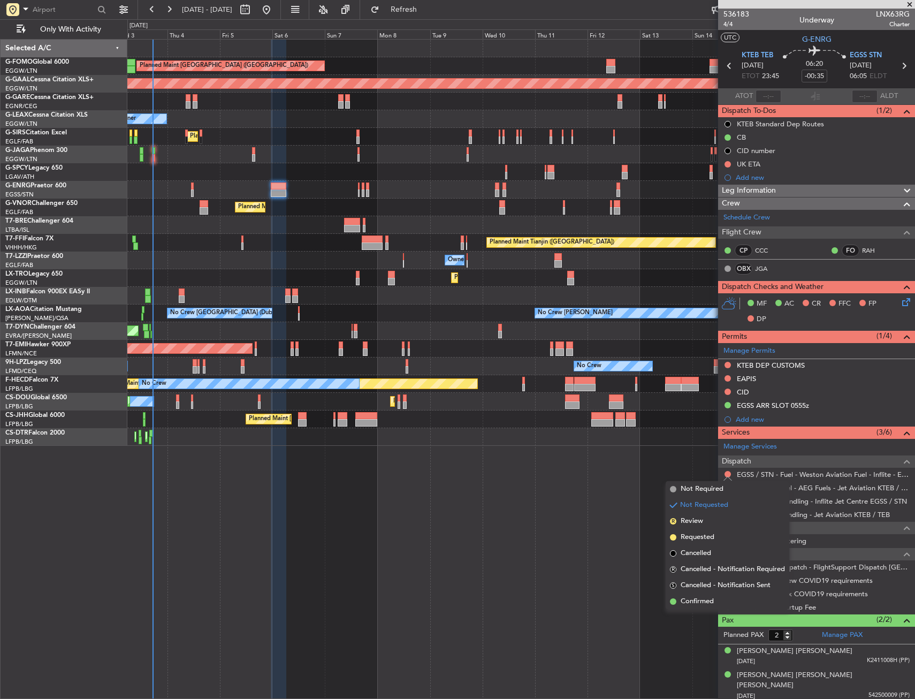
click at [716, 489] on span "Not Required" at bounding box center [701, 489] width 43 height 11
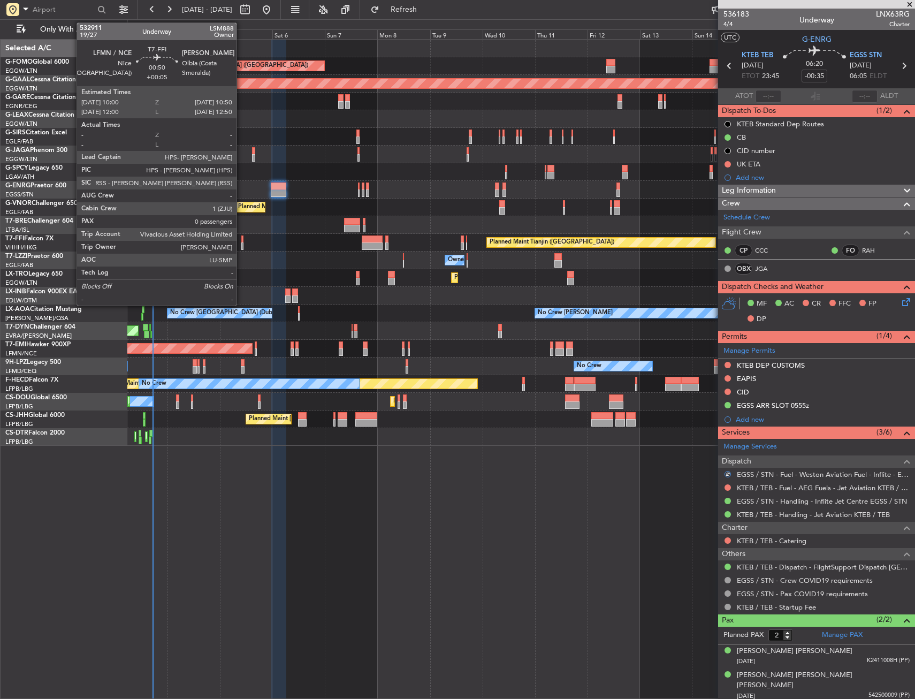
click at [241, 242] on div at bounding box center [242, 238] width 2 height 7
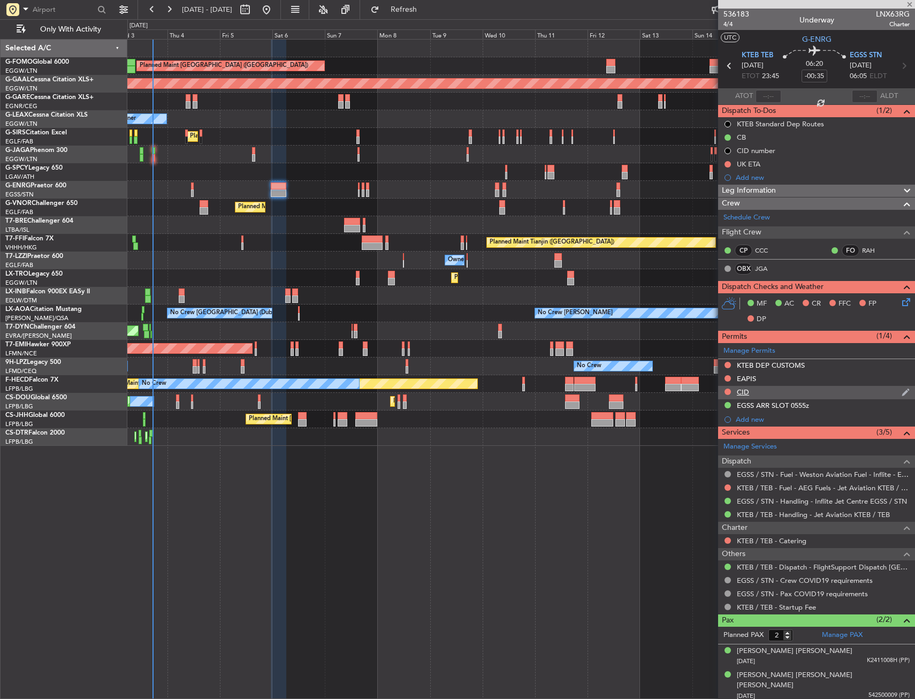
type input "+00:05"
type input "0"
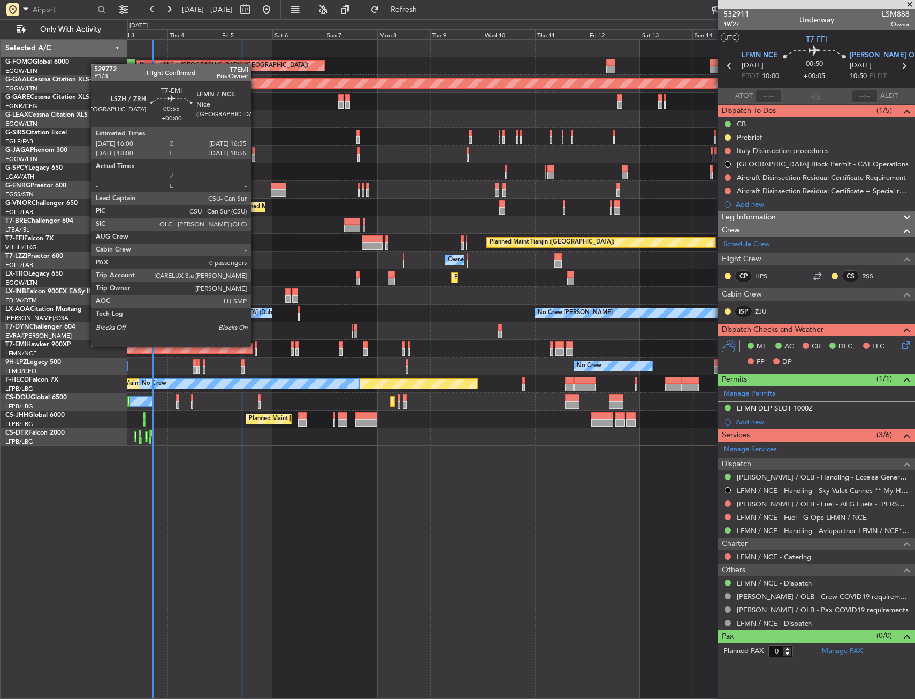
click at [256, 346] on div at bounding box center [256, 344] width 2 height 7
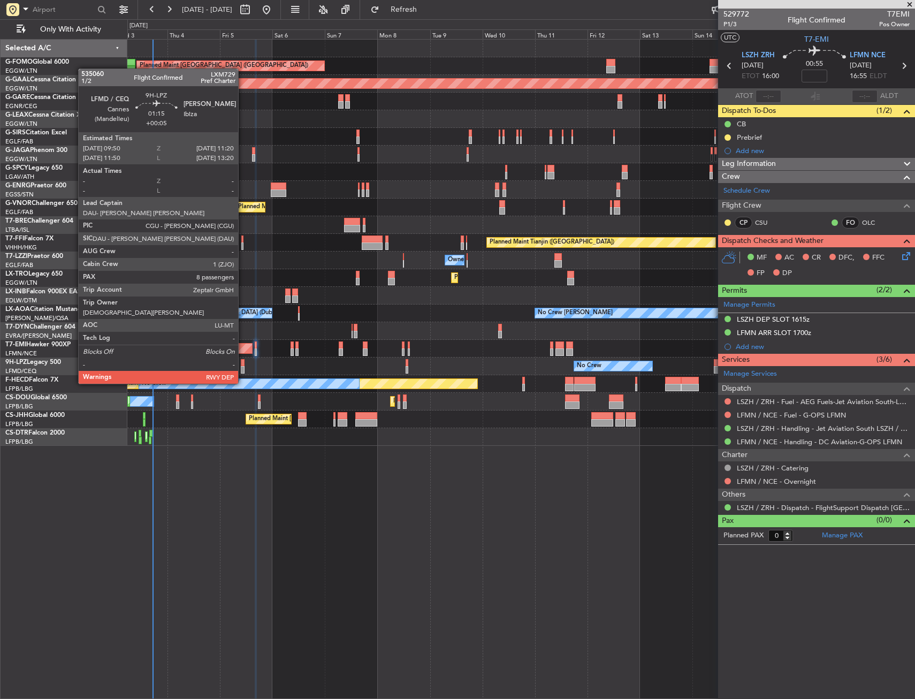
click at [243, 363] on div at bounding box center [243, 362] width 4 height 7
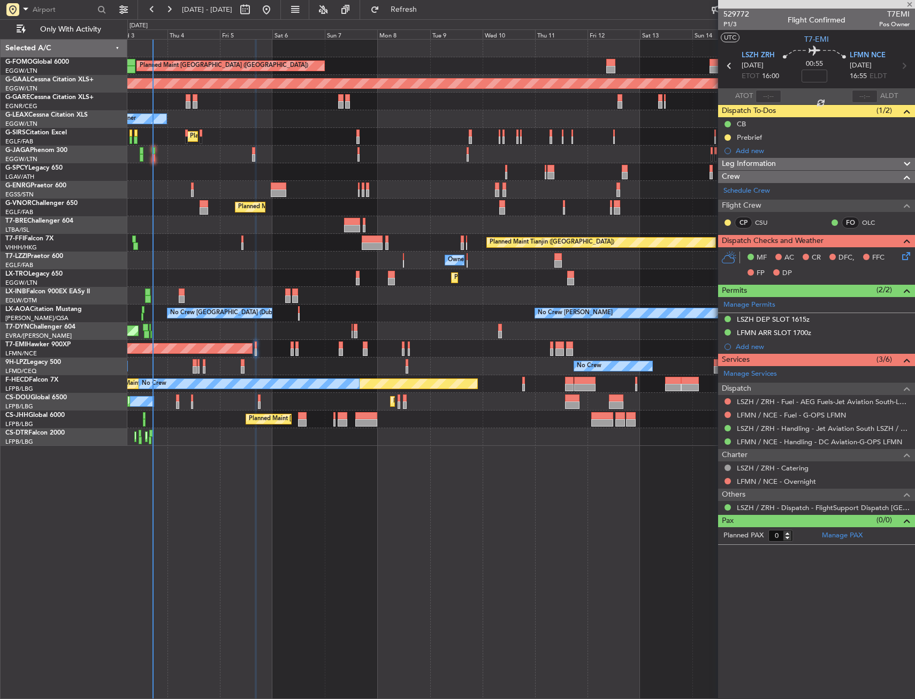
type input "+00:05"
type input "8"
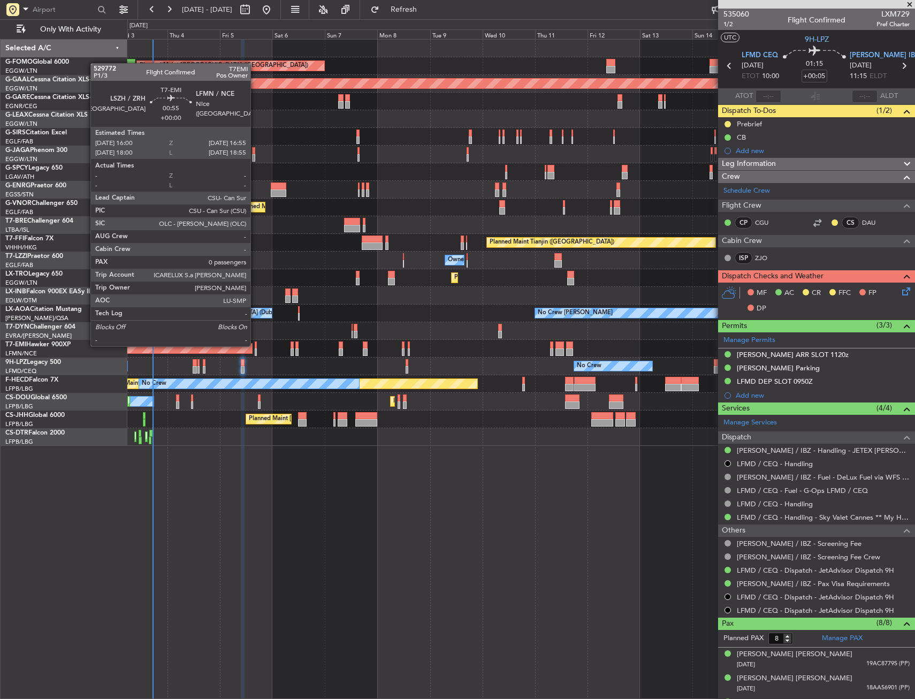
click at [255, 345] on div at bounding box center [256, 344] width 2 height 7
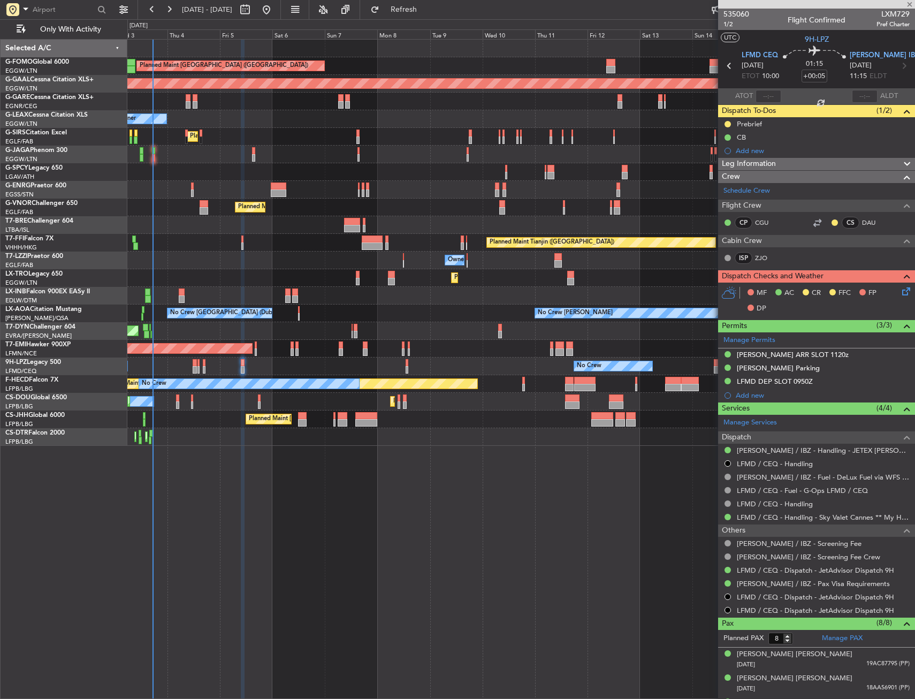
type input "0"
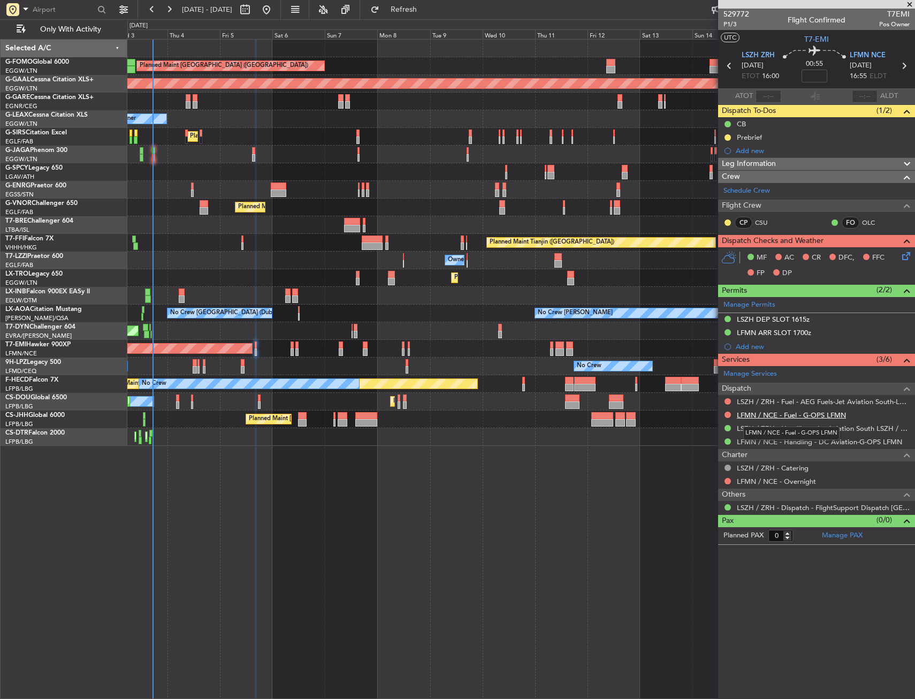
click at [751, 410] on link "LFMN / NCE - Fuel - G-OPS LFMN" at bounding box center [791, 414] width 109 height 9
click at [780, 415] on link "LFMN / NCE - Fuel - G-OPS LFMN" at bounding box center [791, 414] width 109 height 9
click at [750, 415] on link "LFMN / NCE - Fuel - G-OPS LFMN" at bounding box center [791, 414] width 109 height 9
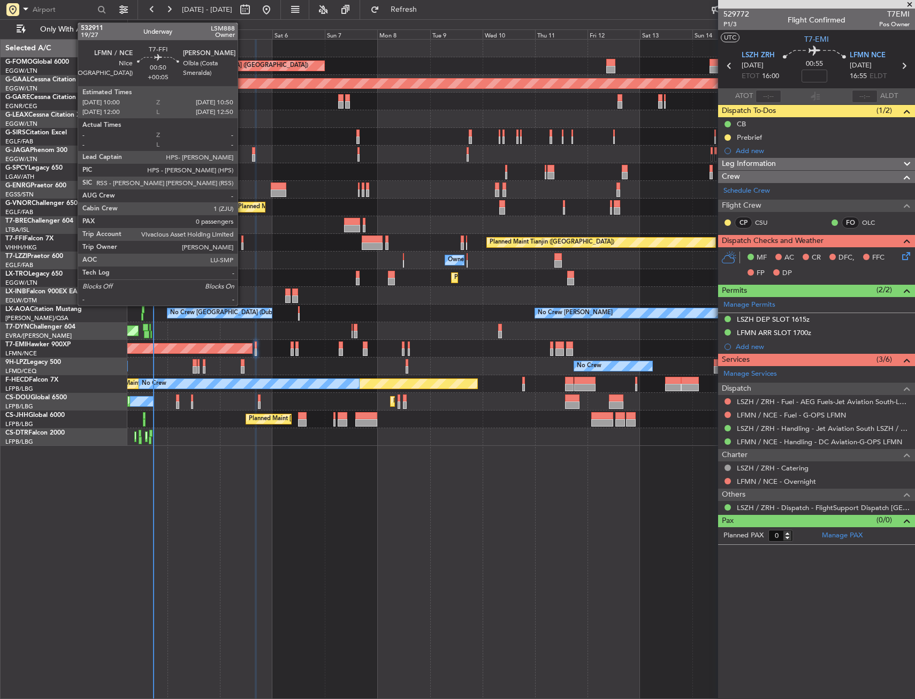
click at [242, 241] on div at bounding box center [242, 238] width 2 height 7
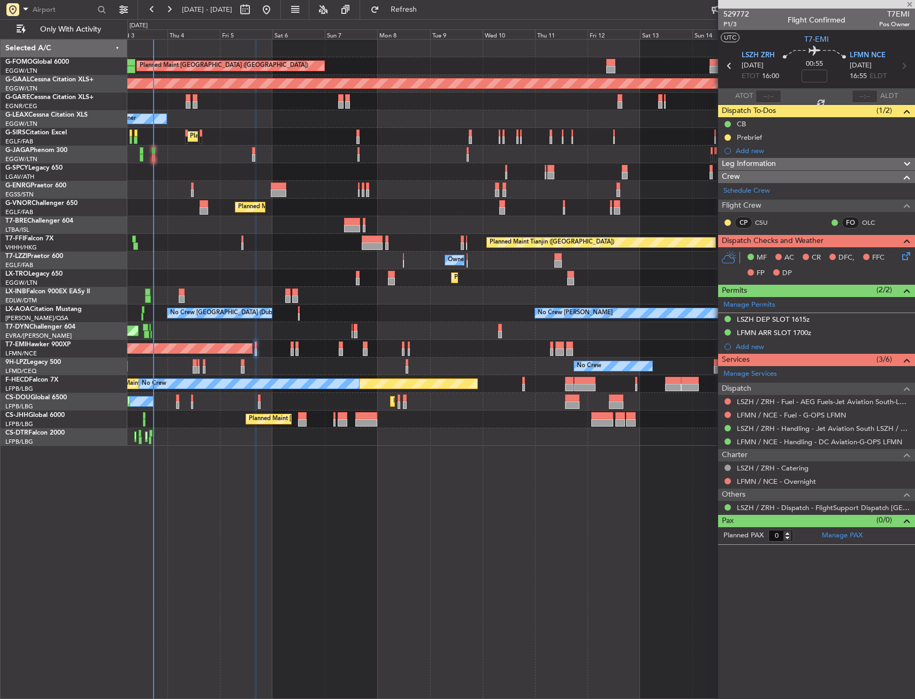
type input "+00:05"
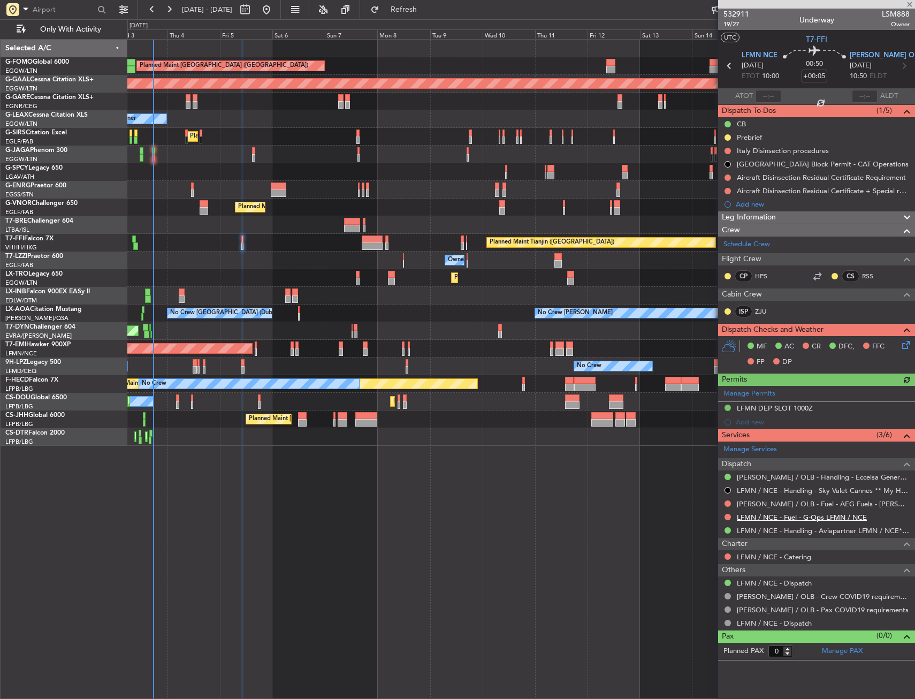
click at [755, 515] on link "LFMN / NCE - Fuel - G-Ops LFMN / NCE" at bounding box center [802, 516] width 130 height 9
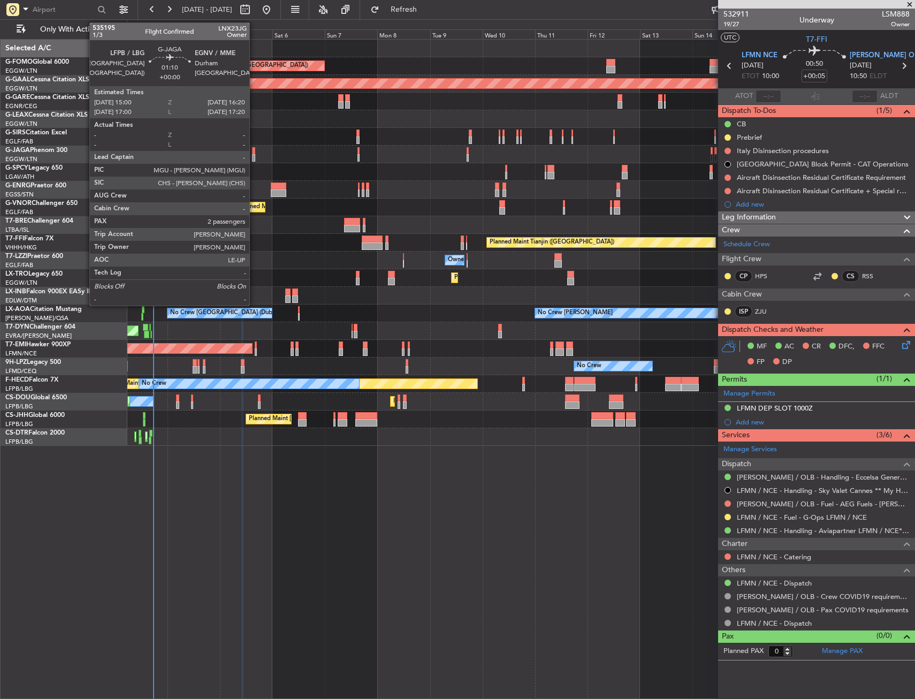
click at [254, 151] on div at bounding box center [253, 150] width 3 height 7
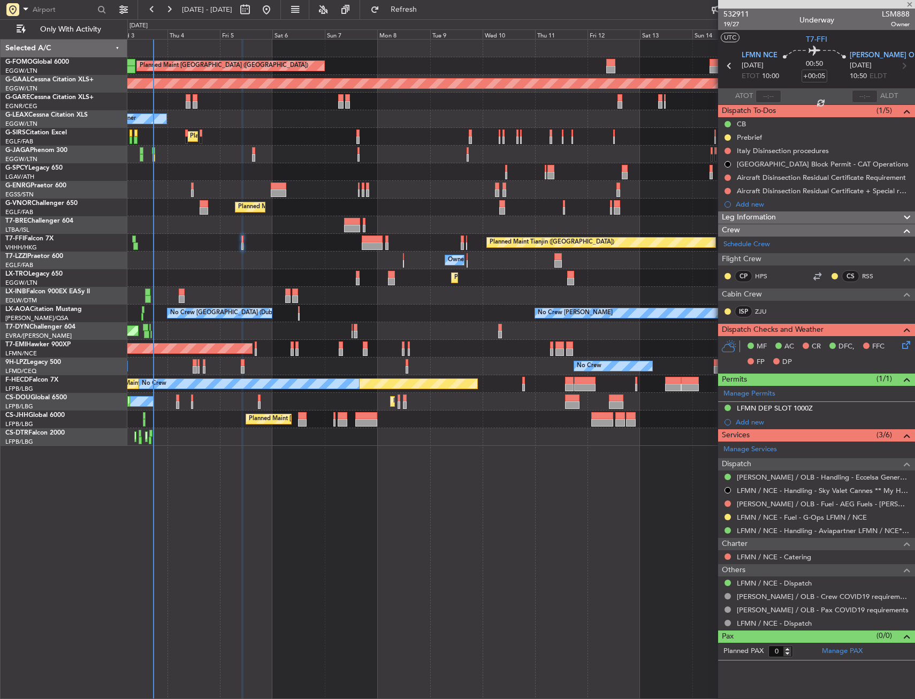
type input "2"
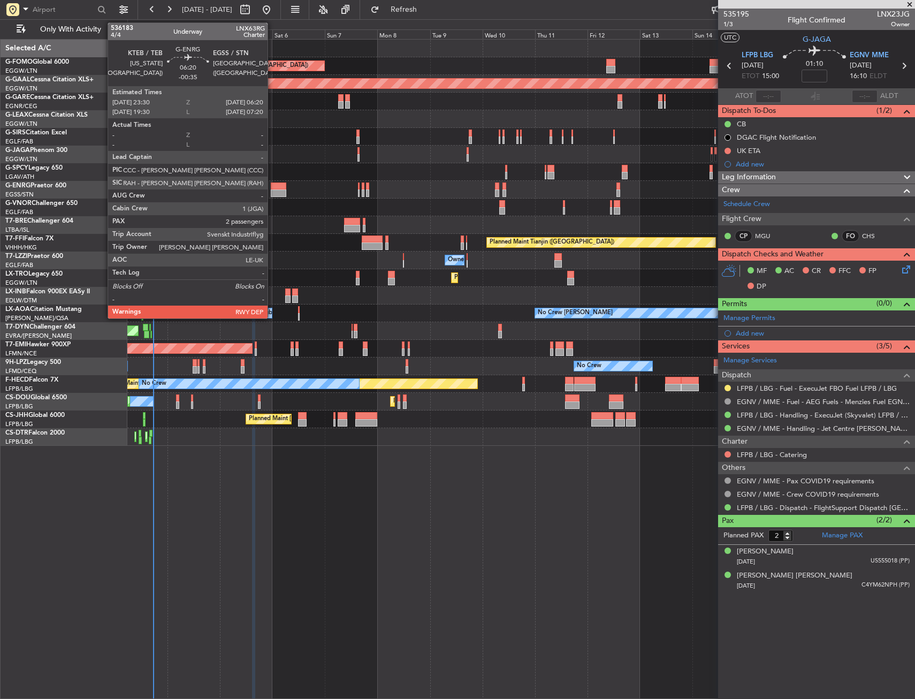
click at [273, 190] on div at bounding box center [278, 192] width 15 height 7
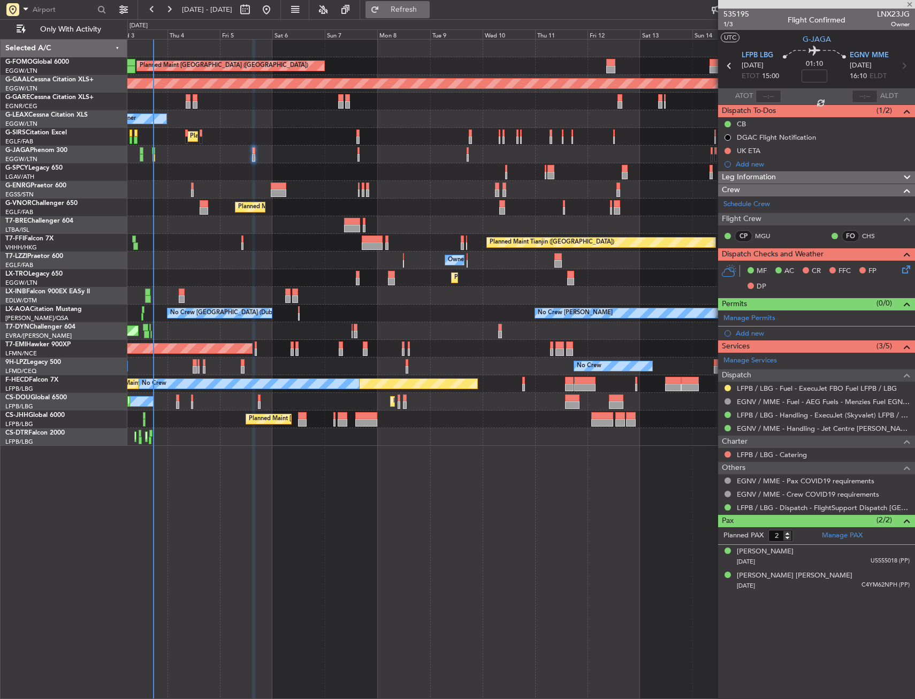
type input "-00:35"
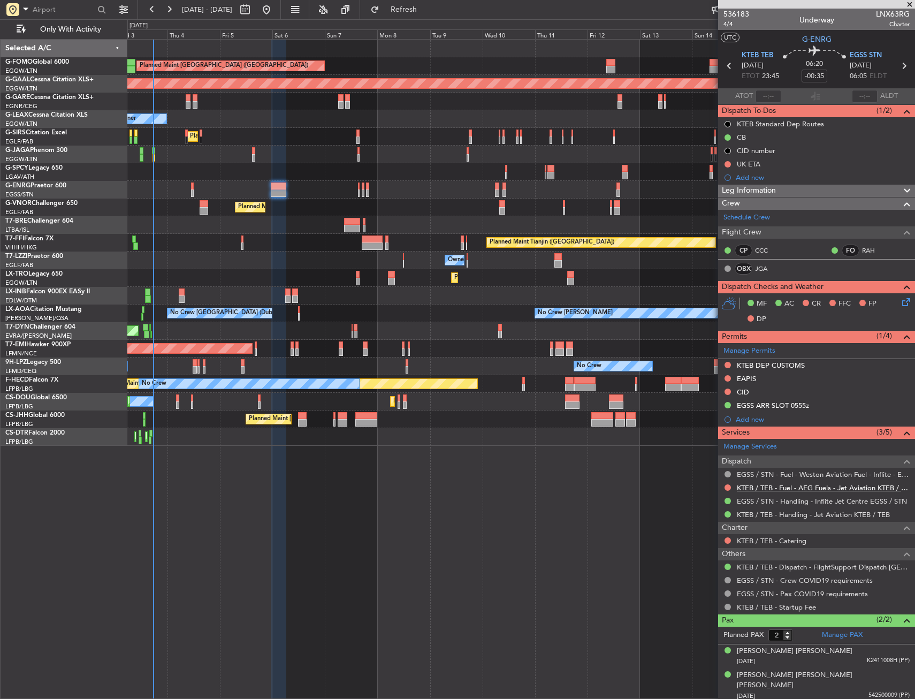
click at [753, 485] on link "KTEB / TEB - Fuel - AEG Fuels - Jet Aviation KTEB / TEB" at bounding box center [823, 487] width 173 height 9
click at [758, 175] on div "Add new" at bounding box center [817, 177] width 164 height 9
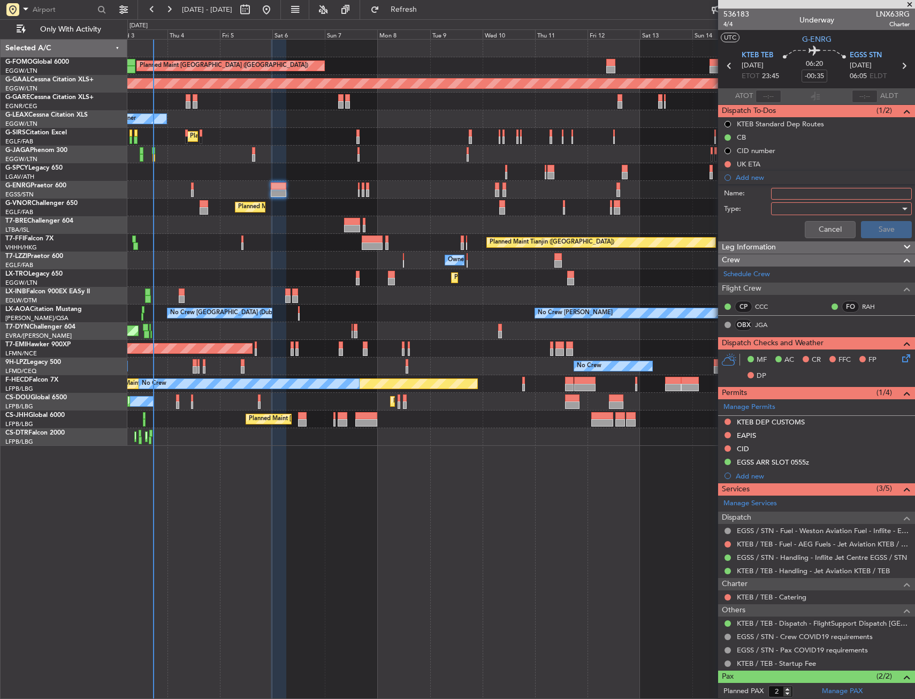
click at [794, 194] on input "Name:" at bounding box center [841, 194] width 141 height 12
type input "KTEB FUEL VIA HANDLER"
click at [815, 210] on div at bounding box center [837, 209] width 125 height 16
click at [816, 230] on span "Generic" at bounding box center [835, 231] width 125 height 16
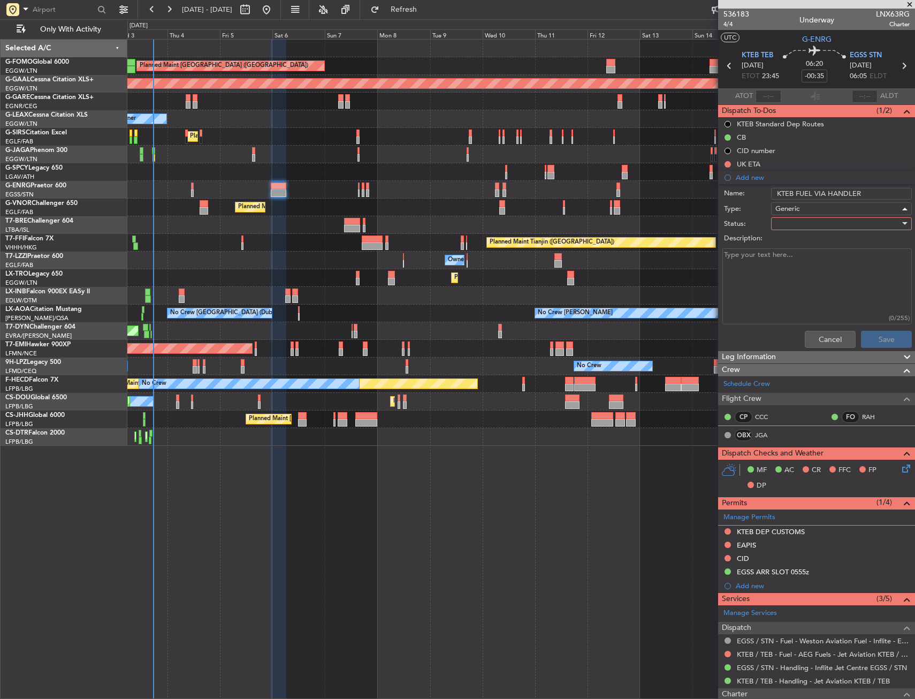
click at [816, 233] on label "Description:" at bounding box center [822, 238] width 196 height 11
click at [816, 248] on textarea "Description:" at bounding box center [816, 286] width 189 height 76
click at [823, 227] on div at bounding box center [837, 224] width 125 height 16
click at [821, 260] on span "In Progress" at bounding box center [835, 261] width 125 height 16
click at [887, 335] on button "Save" at bounding box center [886, 339] width 51 height 17
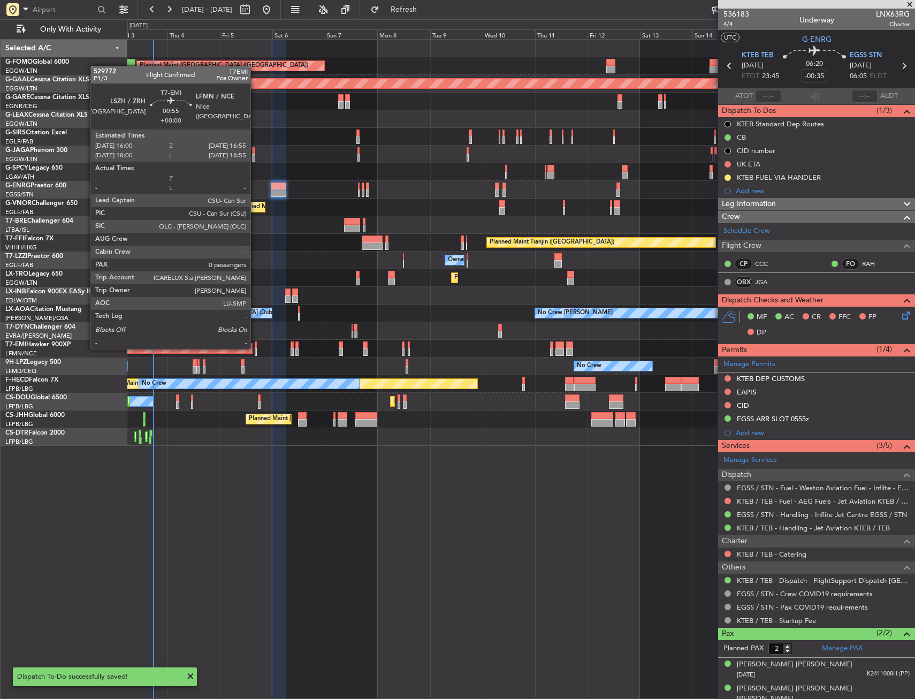
click at [255, 348] on div at bounding box center [256, 344] width 2 height 7
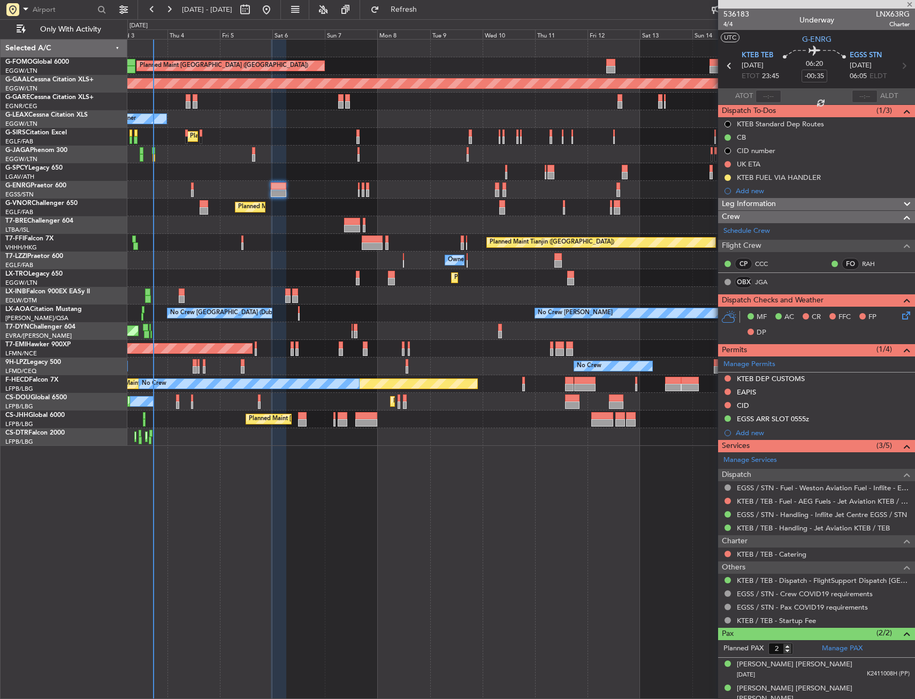
type input "0"
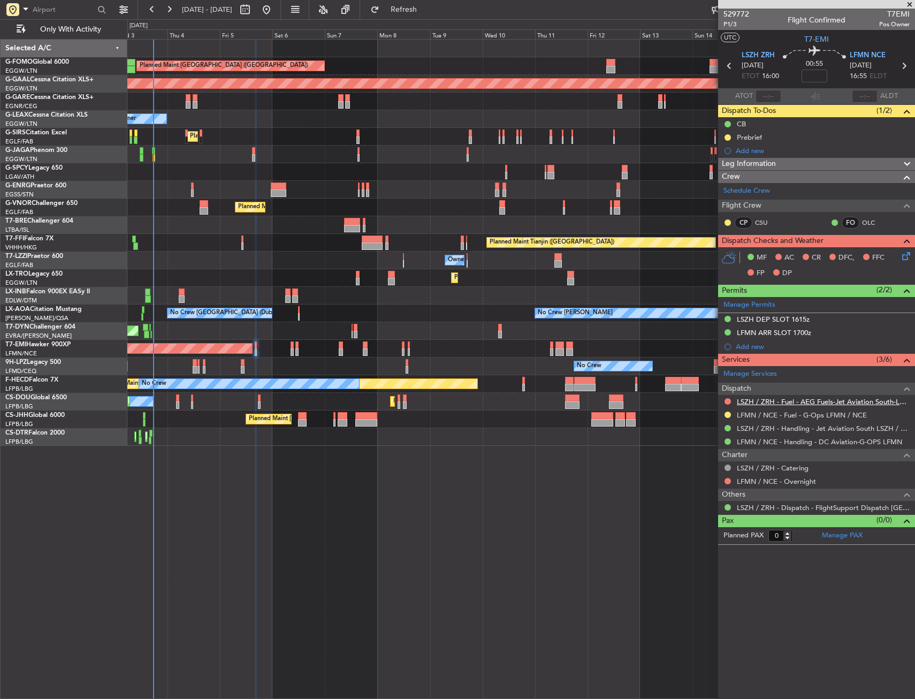
click at [758, 401] on link "LSZH / ZRH - Fuel - AEG Fuels-Jet Aviation South-LSZH/ZRH" at bounding box center [823, 401] width 173 height 9
click at [426, 10] on span "Refresh" at bounding box center [403, 9] width 45 height 7
click at [727, 400] on button at bounding box center [727, 401] width 6 height 6
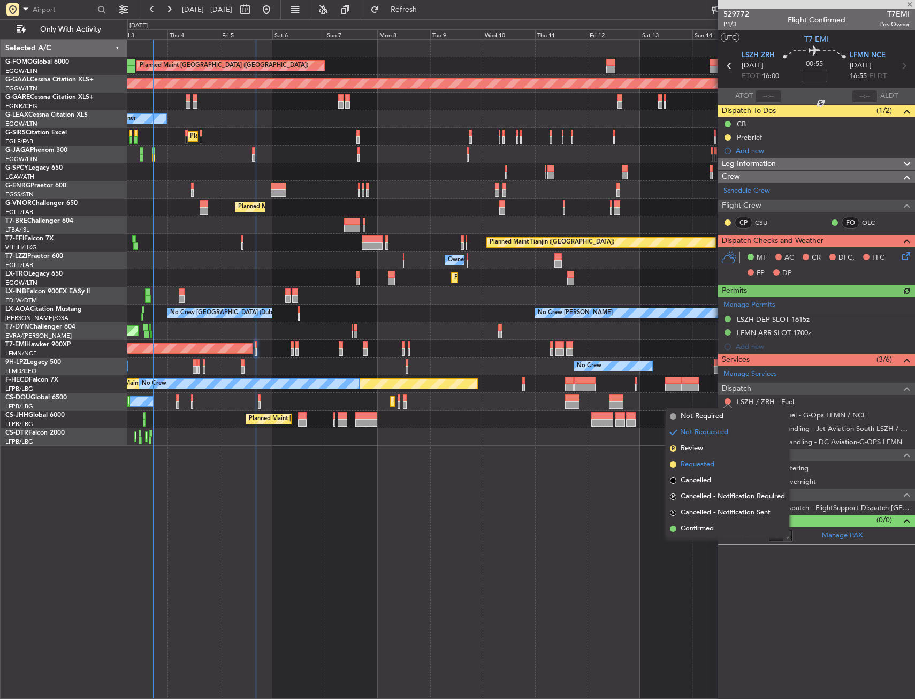
click at [697, 461] on span "Requested" at bounding box center [697, 464] width 34 height 11
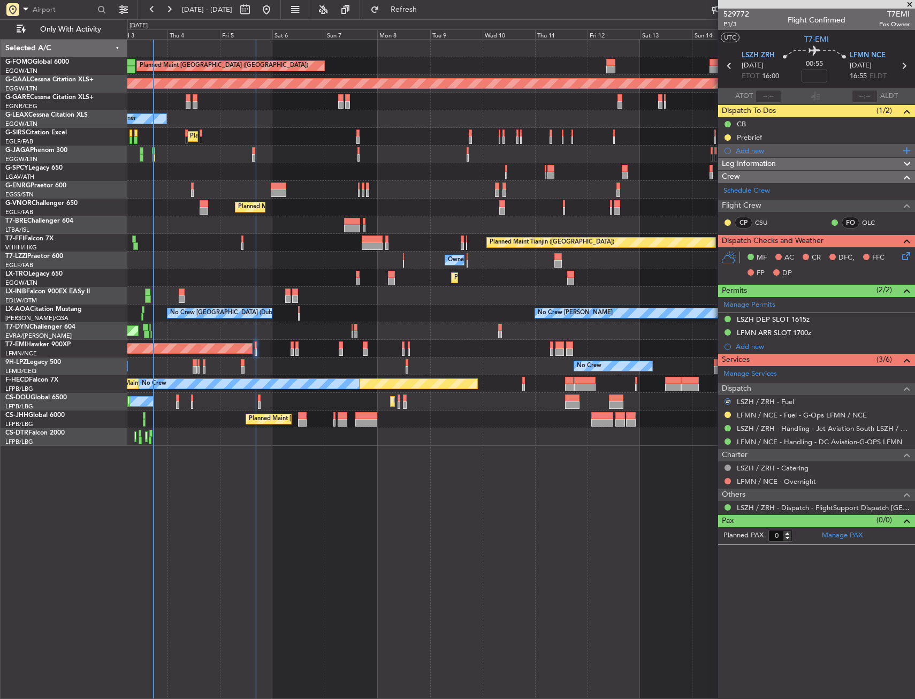
click at [762, 152] on div "Add new" at bounding box center [817, 150] width 164 height 9
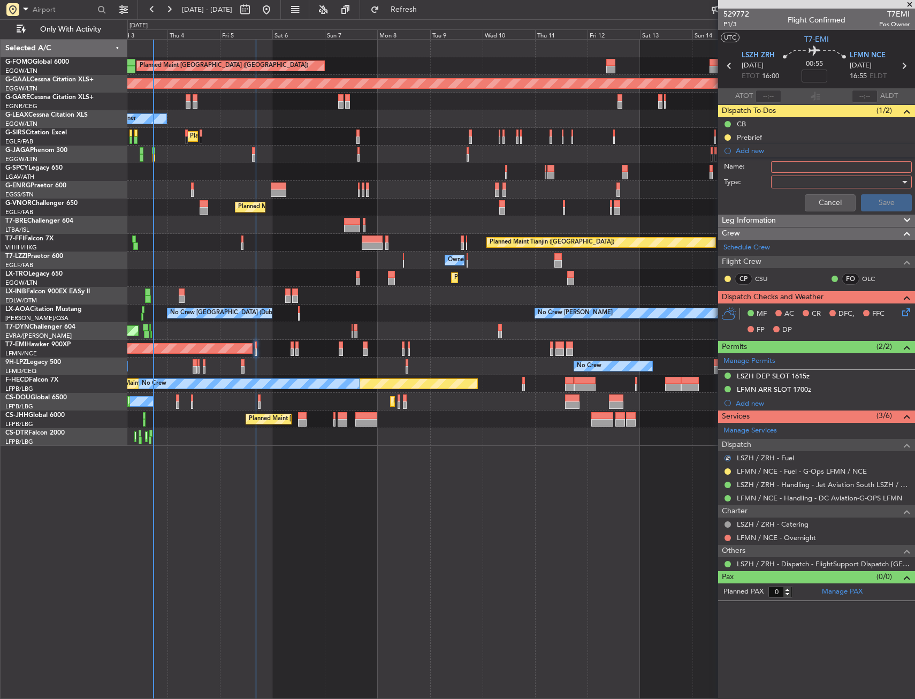
click at [786, 171] on input "Name:" at bounding box center [841, 167] width 141 height 12
click at [791, 181] on div at bounding box center [837, 182] width 125 height 16
click at [795, 198] on span "Generic" at bounding box center [835, 204] width 131 height 16
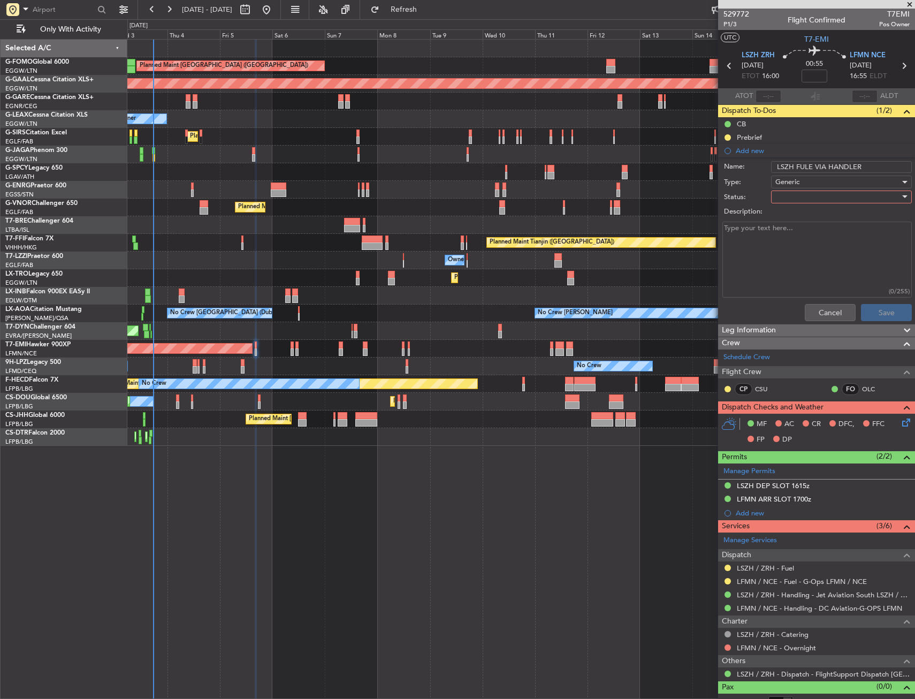
click at [809, 167] on input "LSZH FULE VIA HANDLER" at bounding box center [841, 167] width 141 height 12
type input "LSZH FUEL VIA HANDLER"
click at [814, 196] on div at bounding box center [837, 197] width 125 height 16
click at [813, 236] on span "In Progress" at bounding box center [835, 234] width 125 height 16
click at [877, 309] on button "Save" at bounding box center [886, 312] width 51 height 17
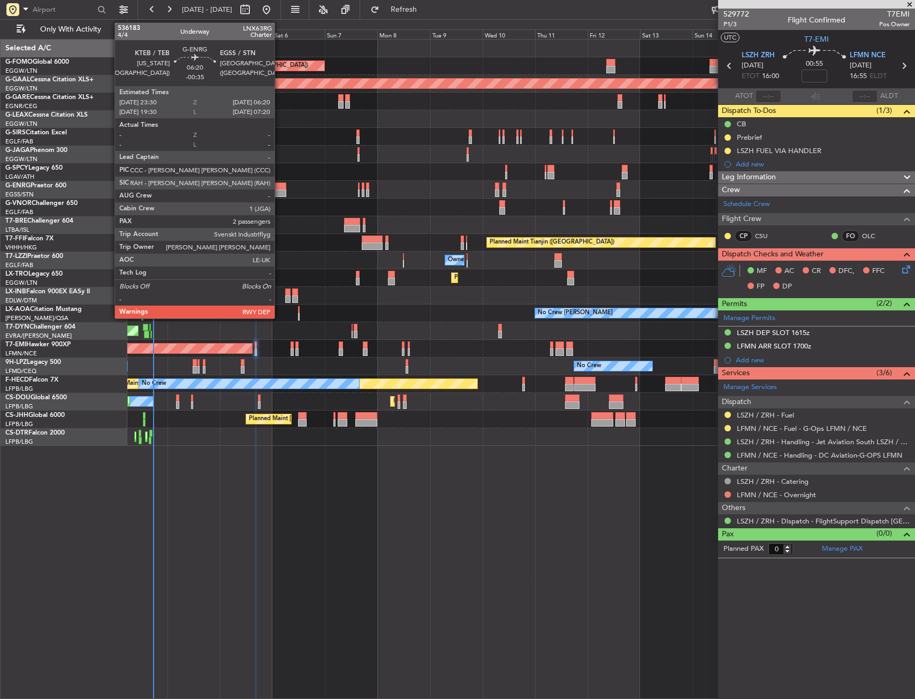
click at [279, 185] on div at bounding box center [278, 185] width 15 height 7
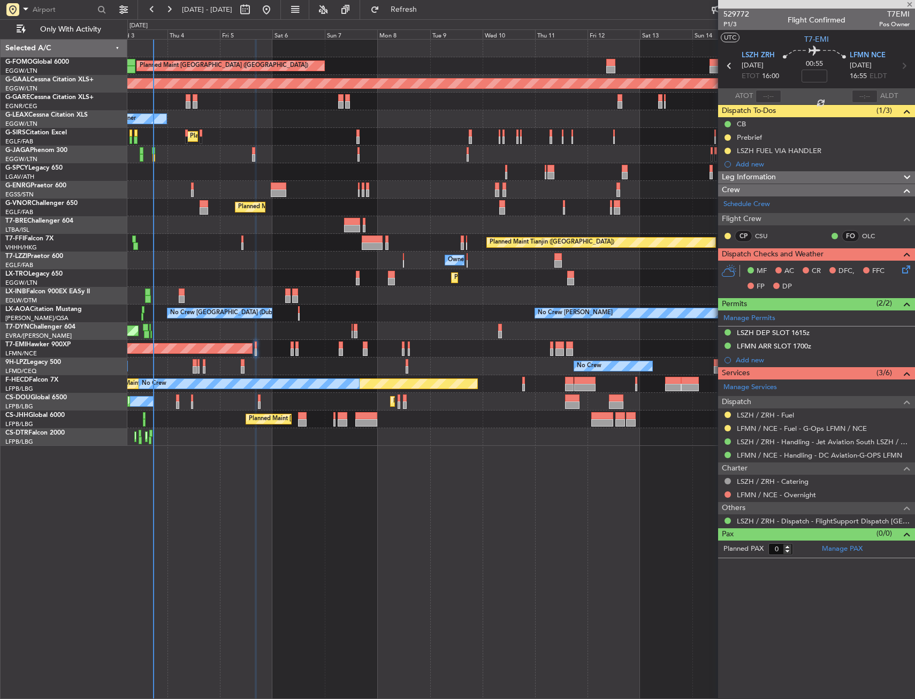
type input "-00:35"
type input "2"
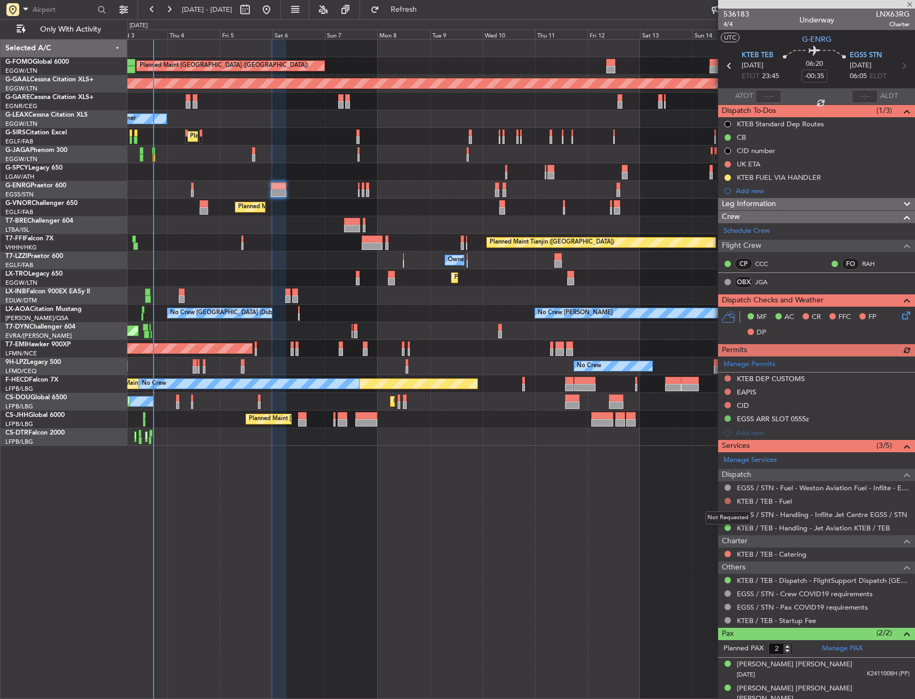
click at [729, 502] on button at bounding box center [727, 500] width 6 height 6
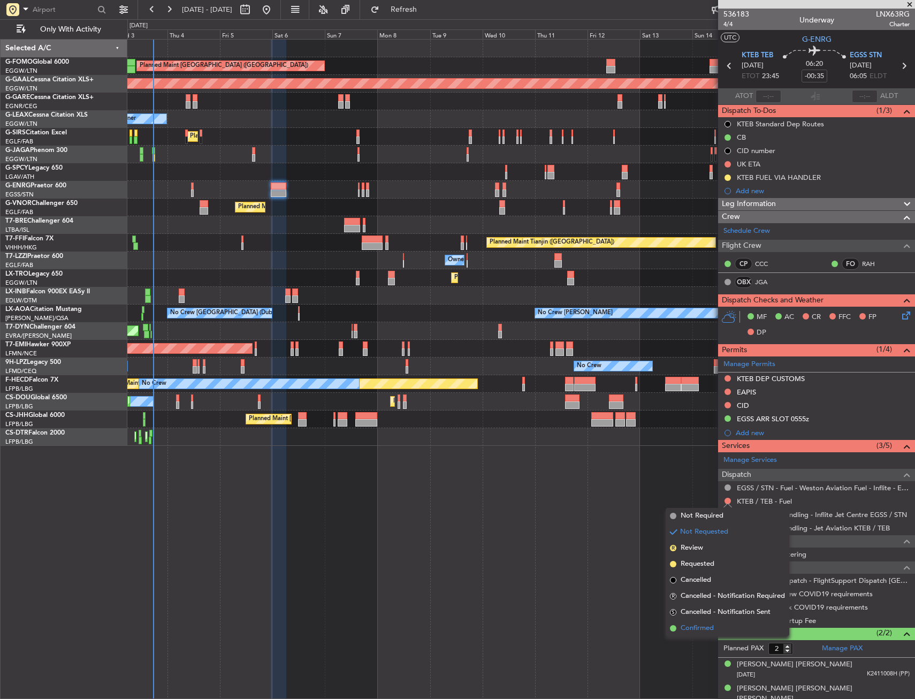
click at [700, 623] on span "Confirmed" at bounding box center [696, 628] width 33 height 11
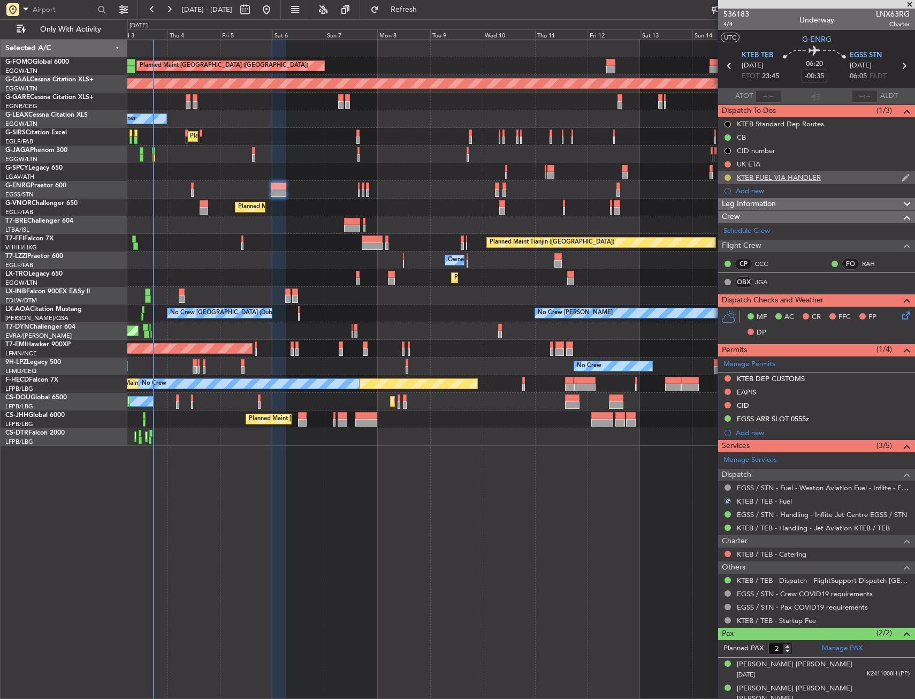
click at [730, 177] on button at bounding box center [727, 177] width 6 height 6
click at [716, 227] on span "Completed" at bounding box center [731, 224] width 35 height 11
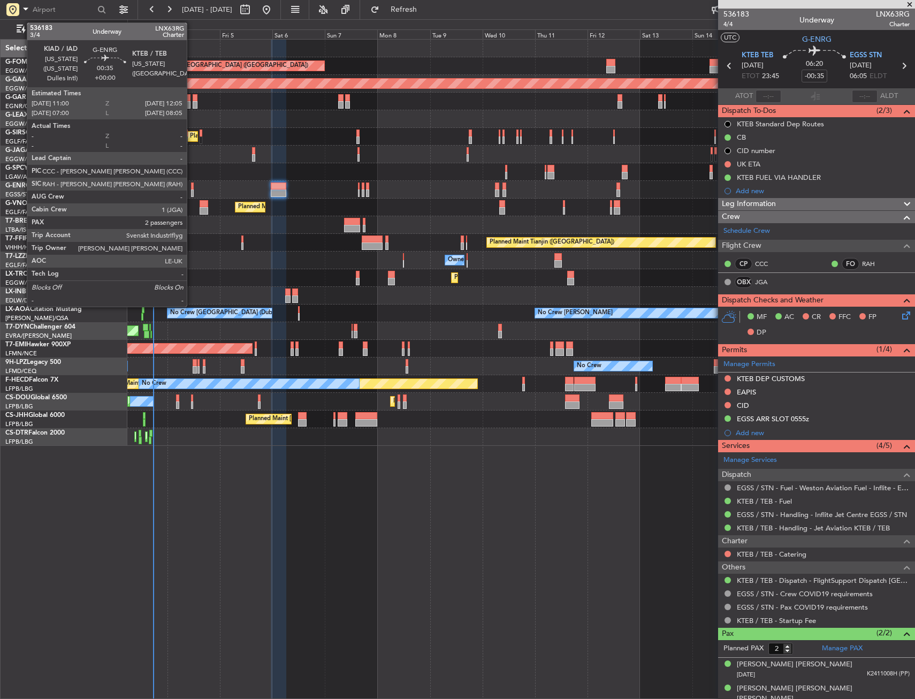
click at [191, 185] on div at bounding box center [192, 185] width 3 height 7
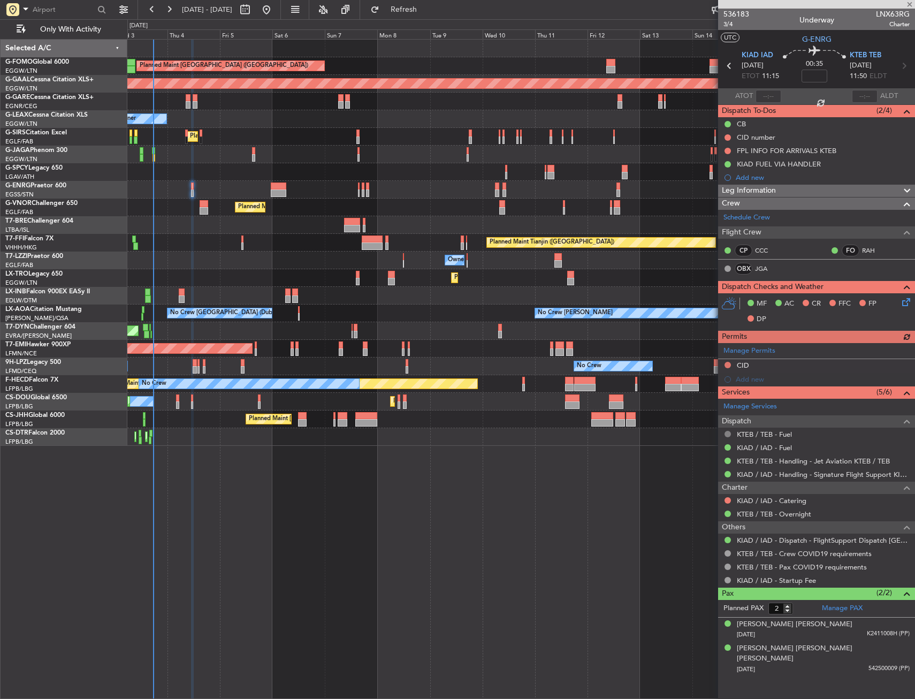
click at [727, 434] on button at bounding box center [727, 434] width 6 height 6
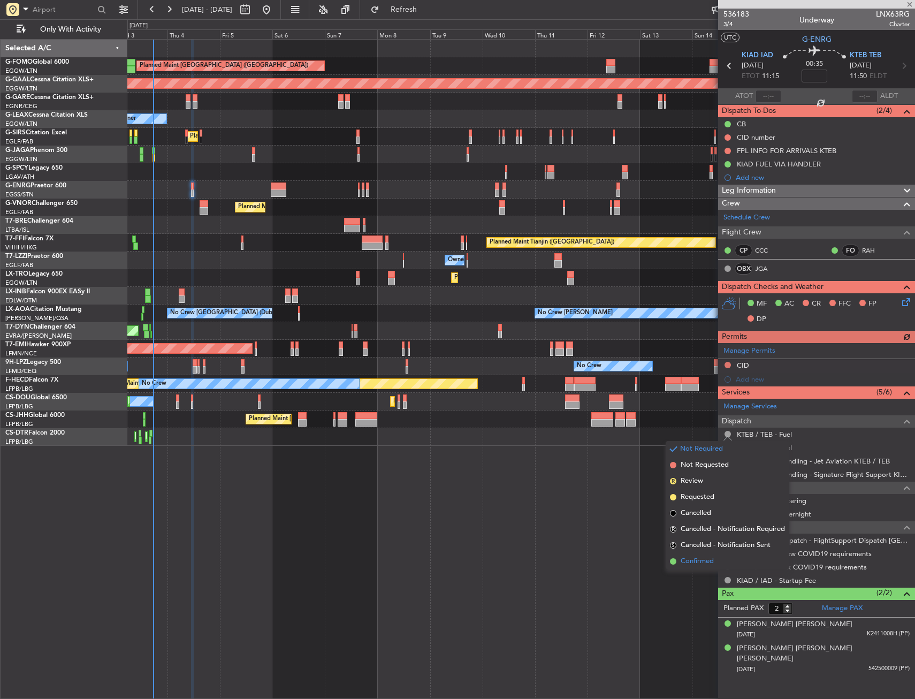
click at [695, 560] on span "Confirmed" at bounding box center [696, 561] width 33 height 11
